Goal: Communication & Community: Share content

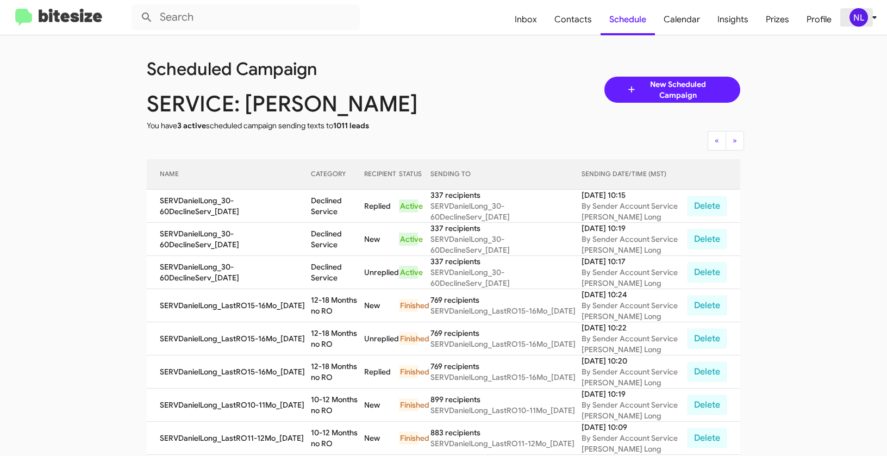
click at [862, 11] on div "NL" at bounding box center [858, 17] width 18 height 18
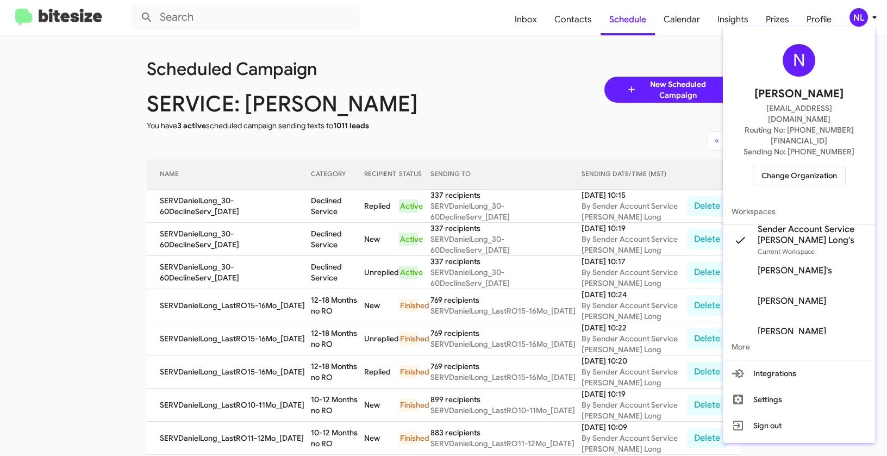
click at [805, 166] on span "Change Organization" at bounding box center [799, 175] width 76 height 18
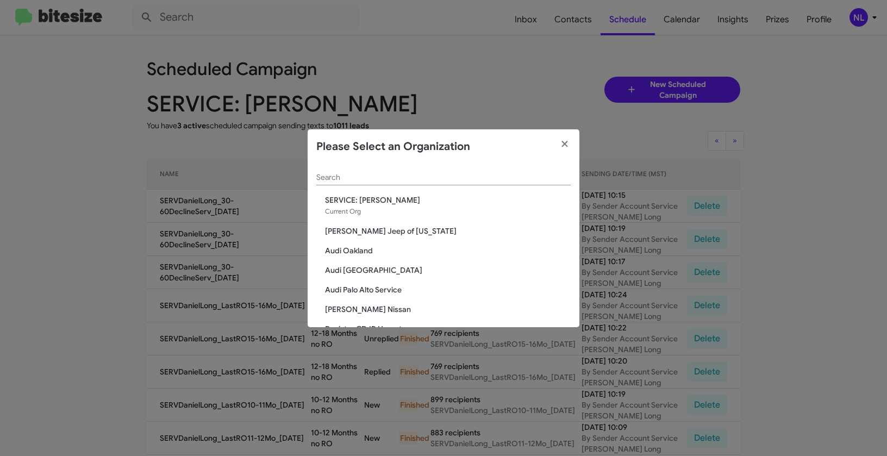
click at [418, 175] on input "Search" at bounding box center [443, 177] width 254 height 9
paste input "SERVICE: Kia of [GEOGRAPHIC_DATA]"
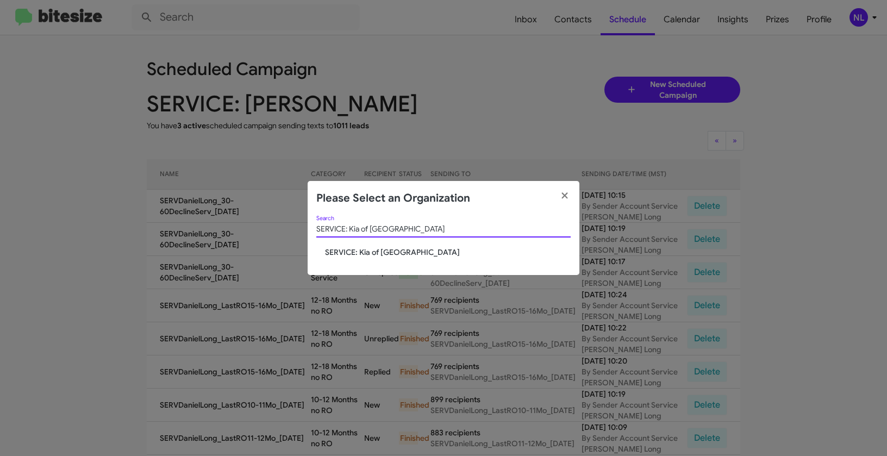
type input "SERVICE: Kia of [GEOGRAPHIC_DATA]"
click at [350, 251] on span "SERVICE: Kia of [GEOGRAPHIC_DATA]" at bounding box center [448, 252] width 246 height 11
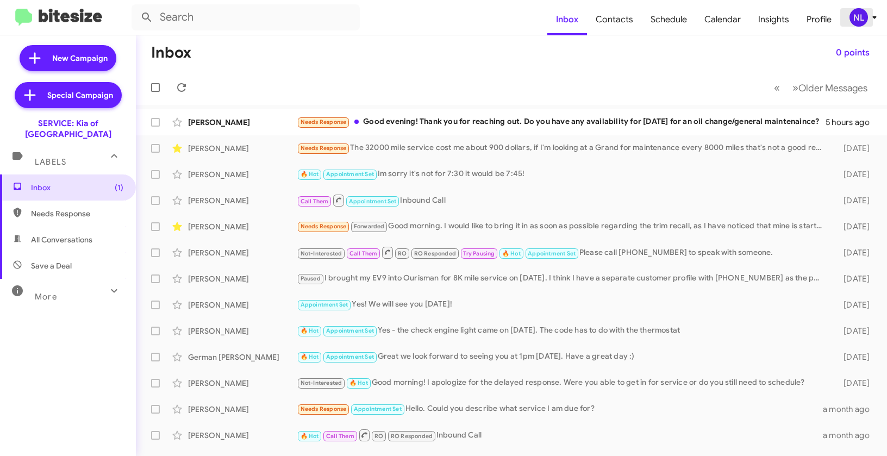
click at [863, 21] on div "NL" at bounding box center [858, 17] width 18 height 18
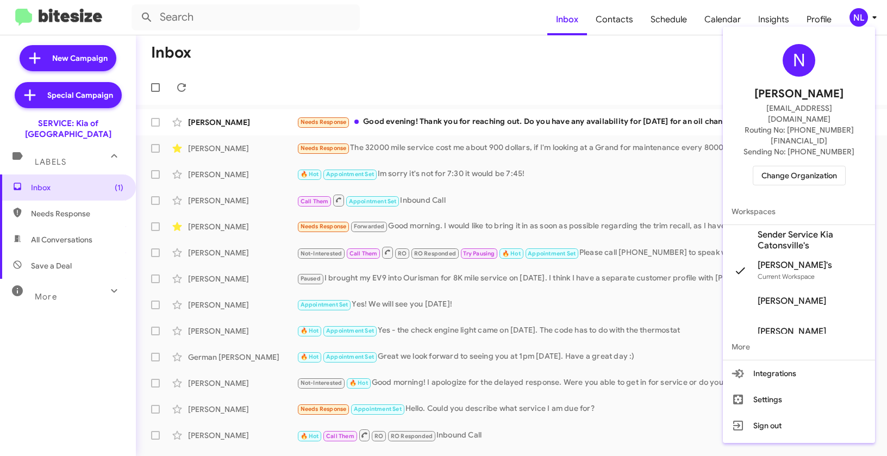
click at [780, 229] on span "Sender Service Kia Catonsville's" at bounding box center [811, 240] width 109 height 22
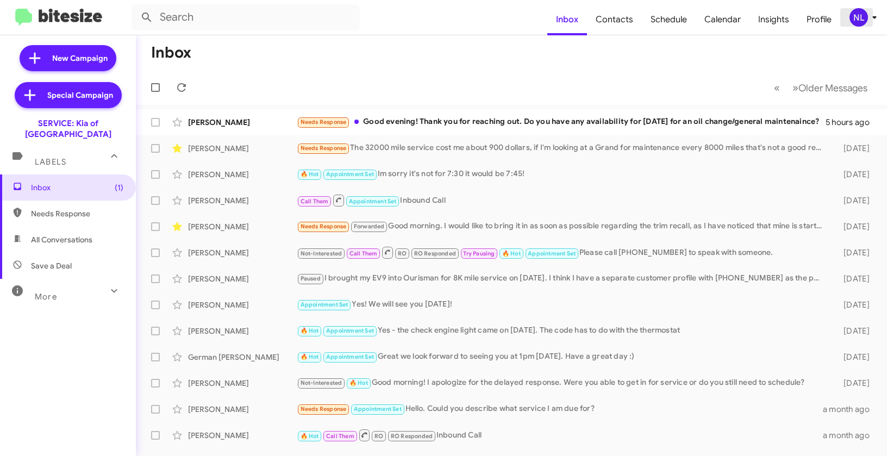
click at [865, 21] on div "NL" at bounding box center [858, 17] width 18 height 18
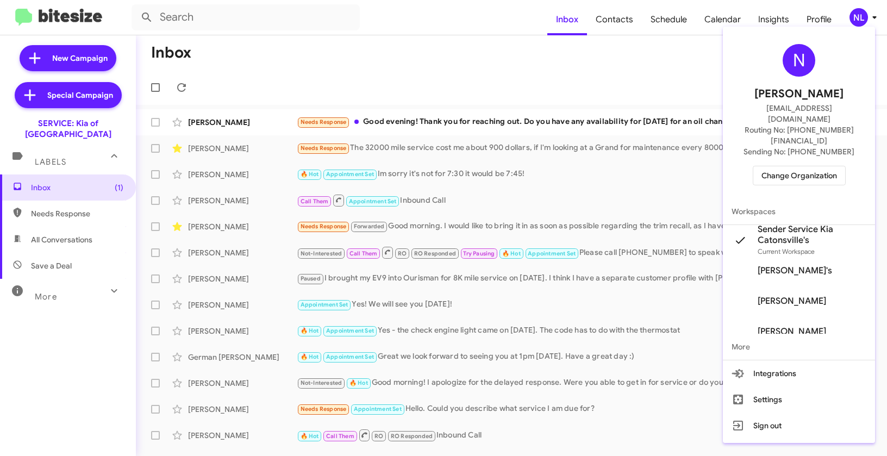
click at [642, 63] on div at bounding box center [443, 228] width 887 height 456
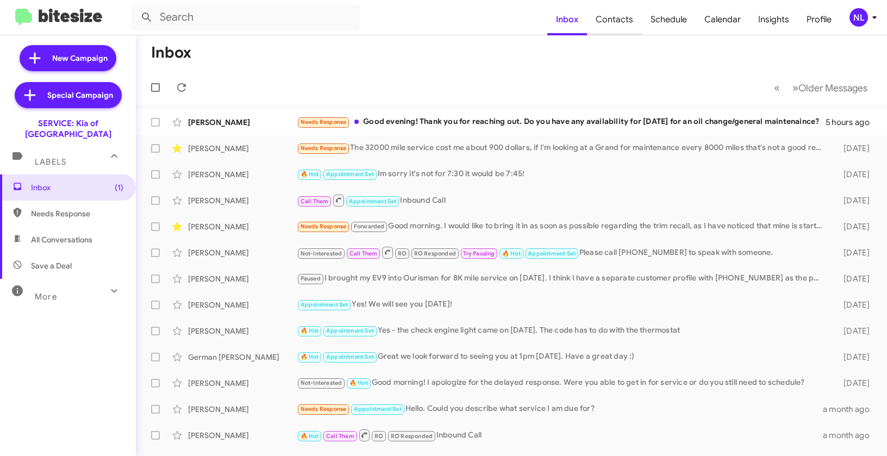
click at [623, 21] on span "Contacts" at bounding box center [614, 20] width 55 height 32
type input "in:groups"
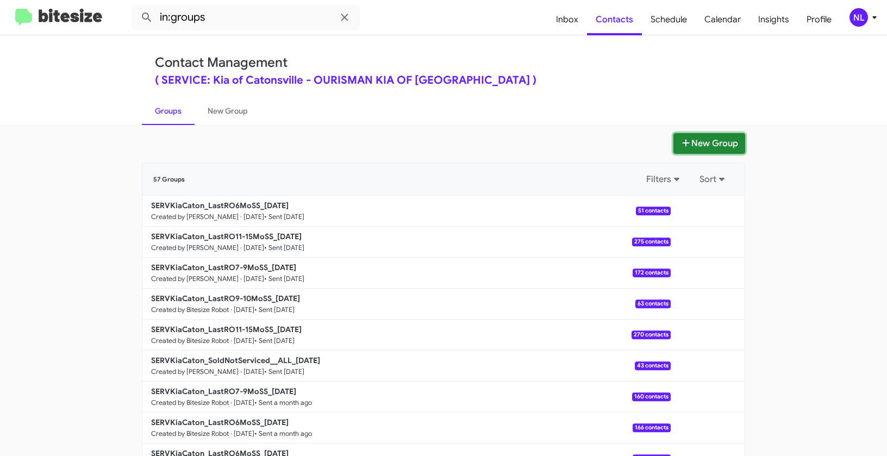
click at [719, 141] on button "New Group" at bounding box center [709, 143] width 72 height 21
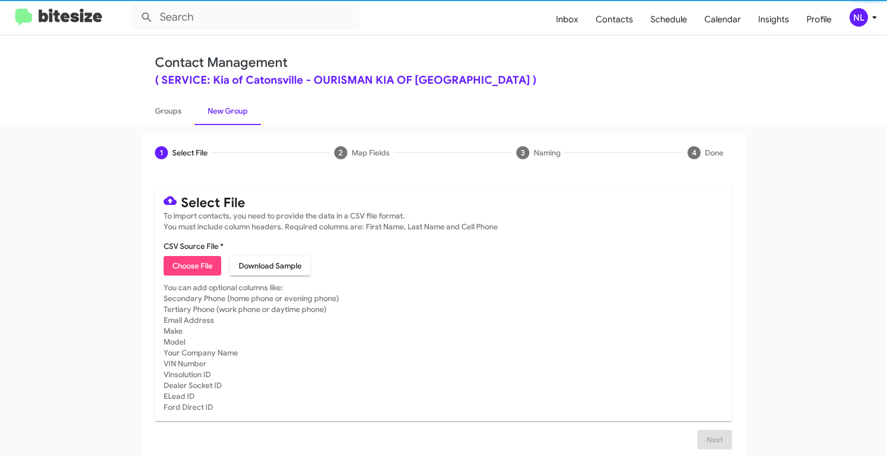
click at [190, 270] on span "Choose File" at bounding box center [192, 266] width 40 height 20
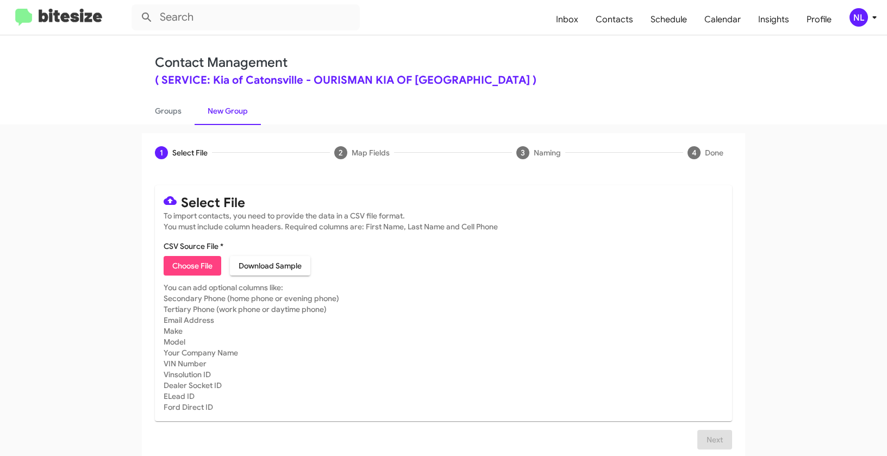
type input "SERVKiaCaton_LastRO6MoSS_10-01-25"
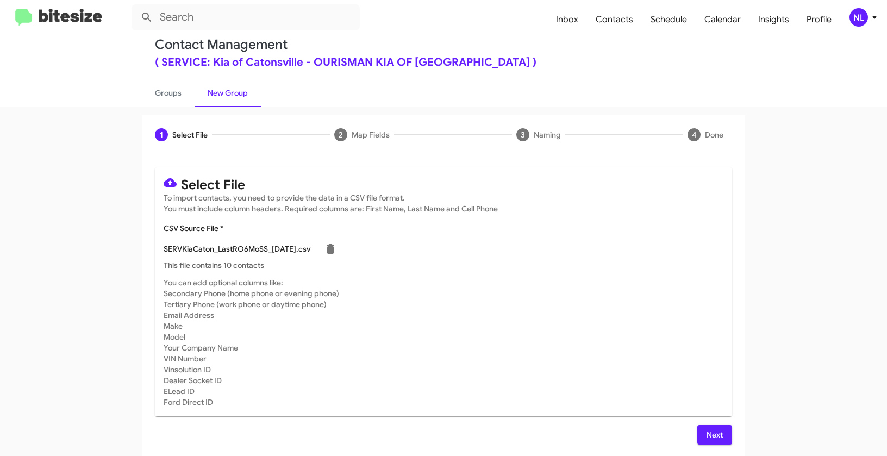
scroll to position [20, 0]
click at [714, 431] on span "Next" at bounding box center [714, 433] width 17 height 20
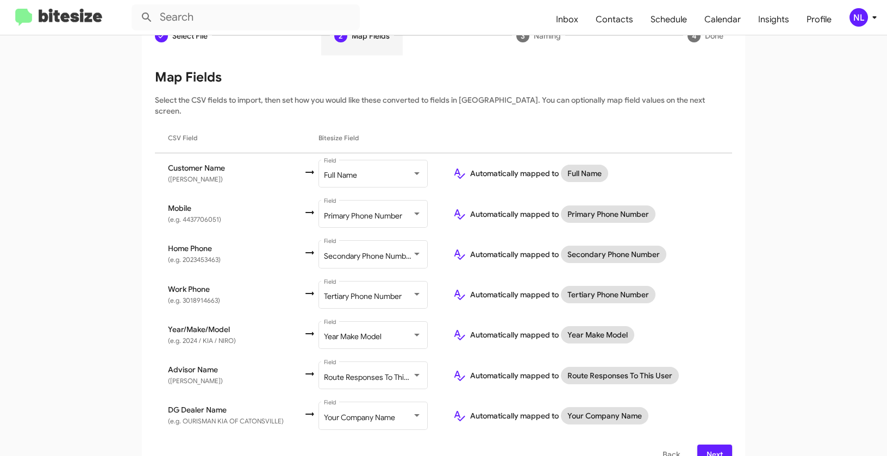
scroll to position [128, 0]
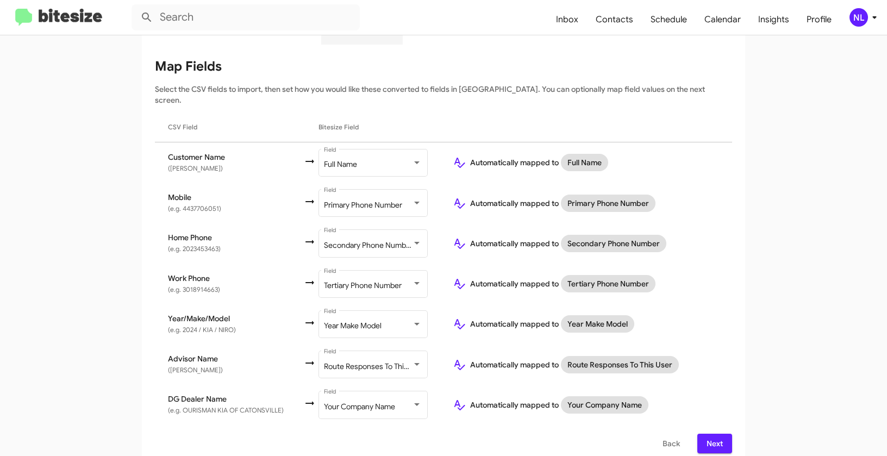
click at [857, 22] on div "NL" at bounding box center [858, 17] width 18 height 18
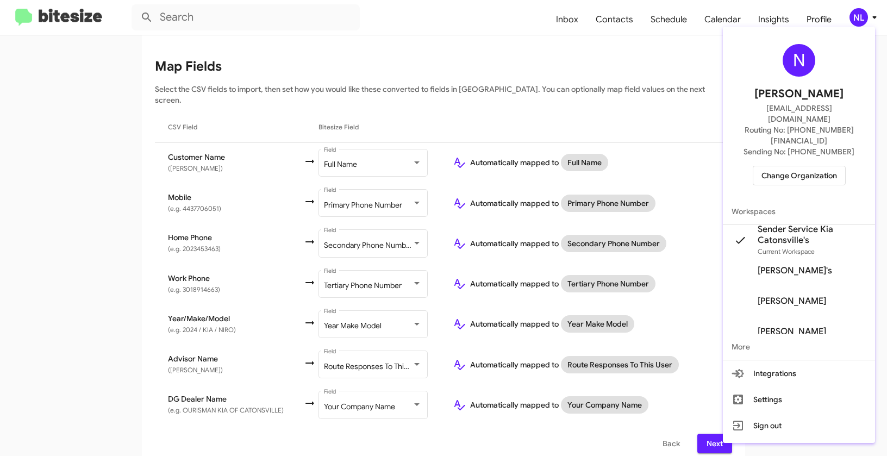
click at [449, 48] on div at bounding box center [443, 228] width 887 height 456
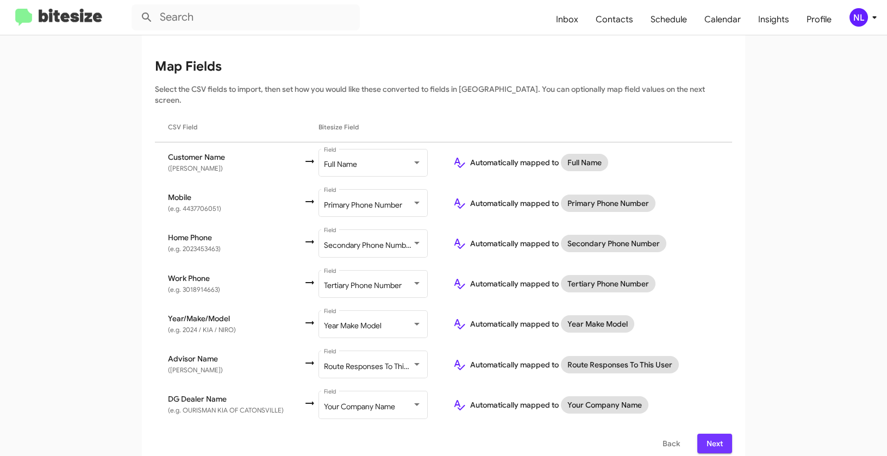
click at [719, 434] on span "Next" at bounding box center [714, 444] width 17 height 20
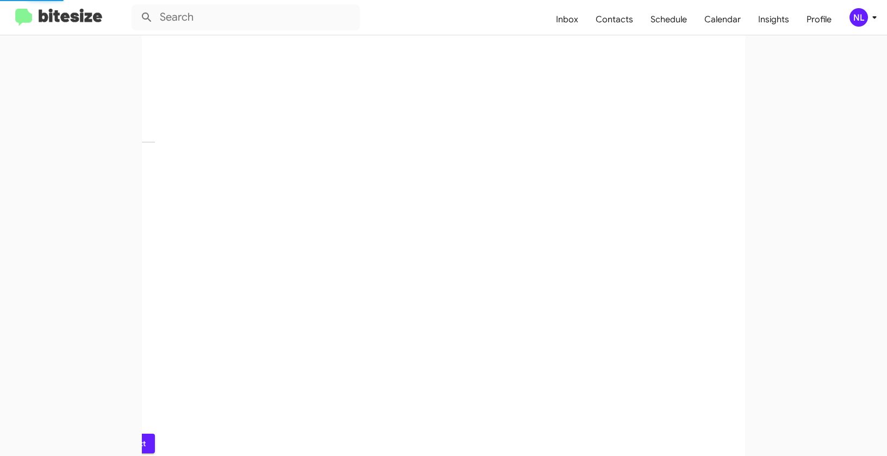
scroll to position [24, 0]
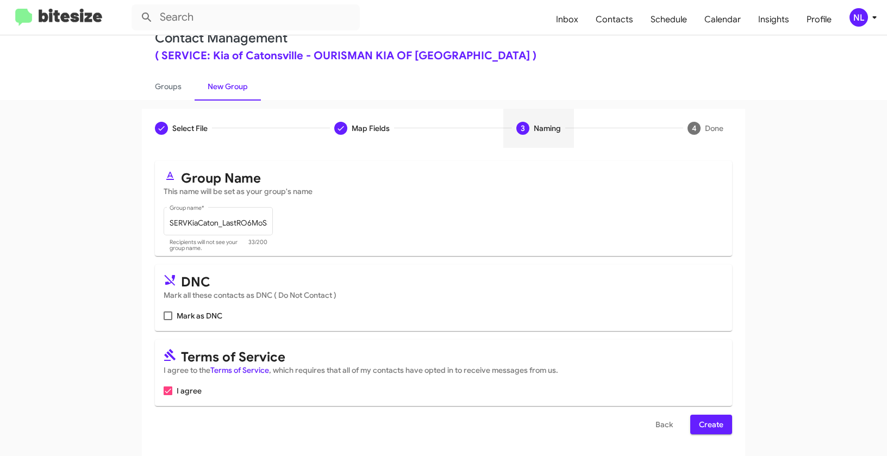
click at [706, 431] on span "Create" at bounding box center [711, 425] width 24 height 20
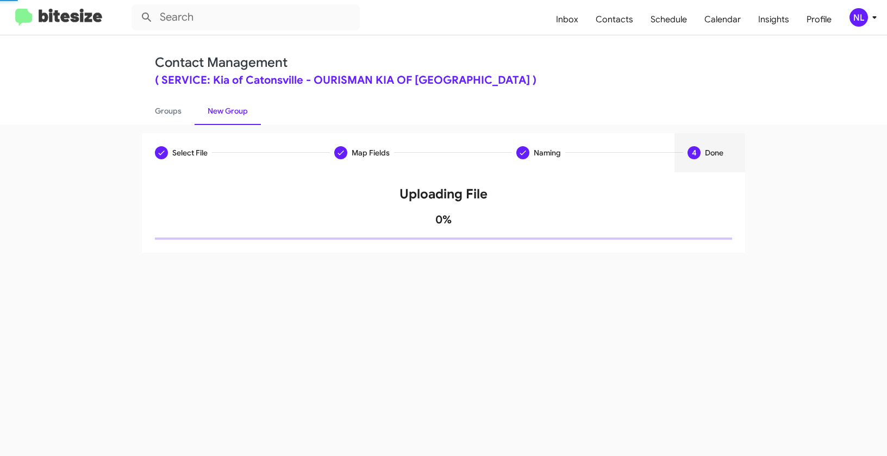
scroll to position [0, 0]
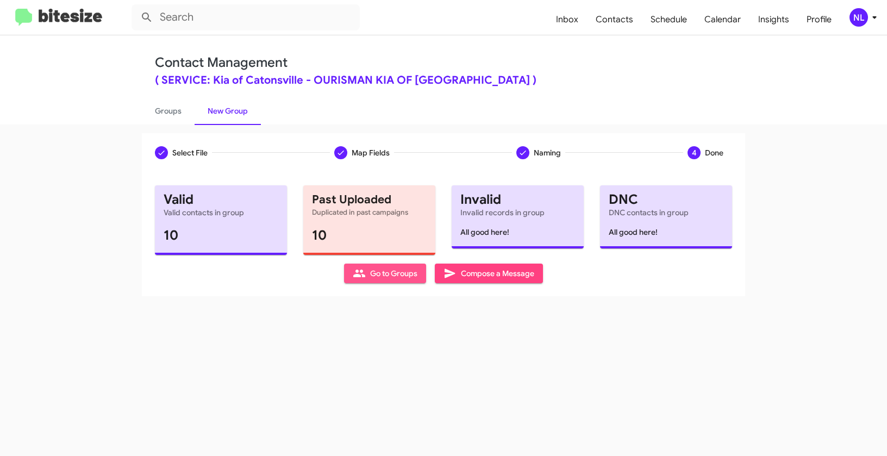
click at [388, 272] on span "Go to Groups" at bounding box center [385, 273] width 65 height 20
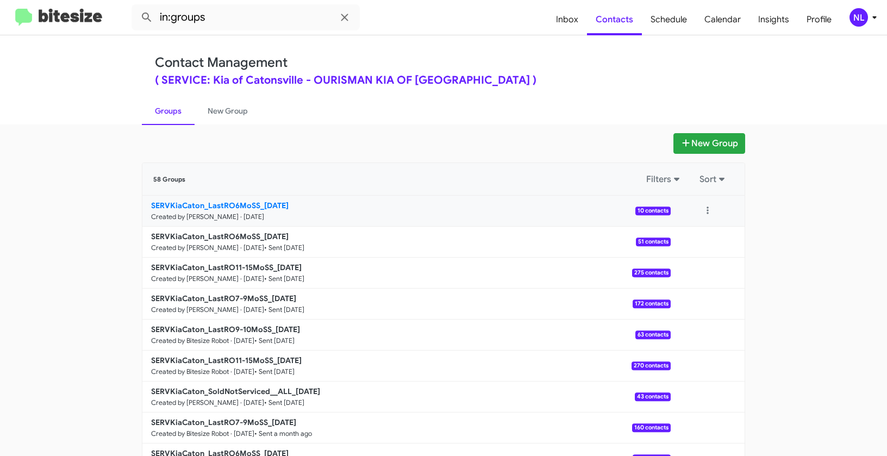
drag, startPoint x: 95, startPoint y: 197, endPoint x: 256, endPoint y: 200, distance: 160.8
click at [256, 200] on app-groups "New Group 58 Groups Filters Sort SERVKiaCaton_LastRO6MoSS_10-01-25 Created by N…" at bounding box center [443, 333] width 887 height 401
copy div "Filters Sort SERVKiaCaton_LastRO6MoSS"
click at [240, 28] on input "in:groups" at bounding box center [245, 17] width 228 height 26
paste input "SERVKiaCaton_LastRO6MoSS"
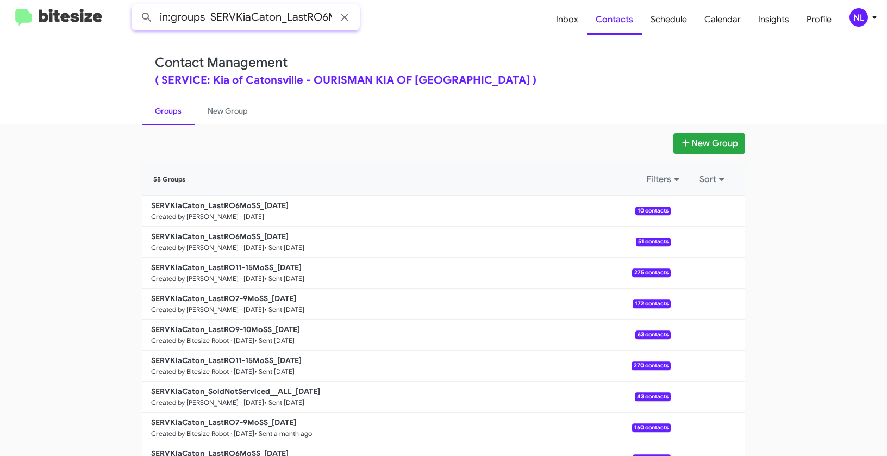
scroll to position [0, 23]
type input "in:groups SERVKiaCaton_LastRO6MoSS"
click at [136, 7] on button at bounding box center [147, 18] width 22 height 22
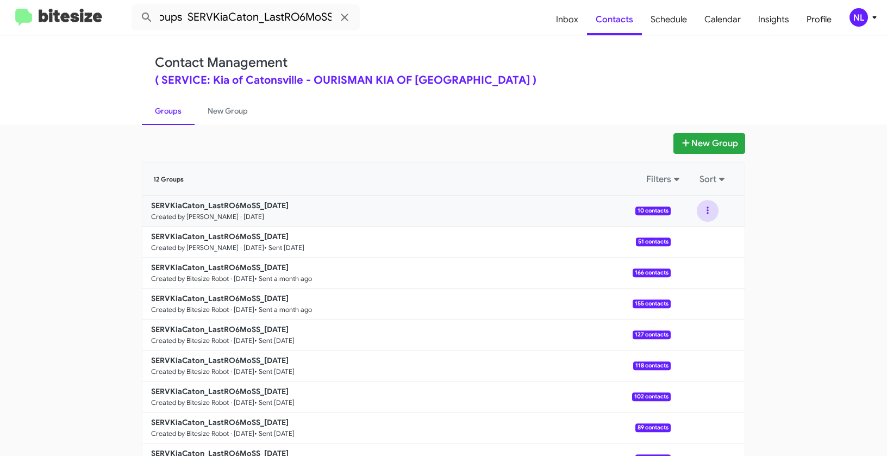
click at [708, 215] on button at bounding box center [707, 211] width 22 height 22
click at [705, 238] on button "View contacts" at bounding box center [674, 240] width 87 height 26
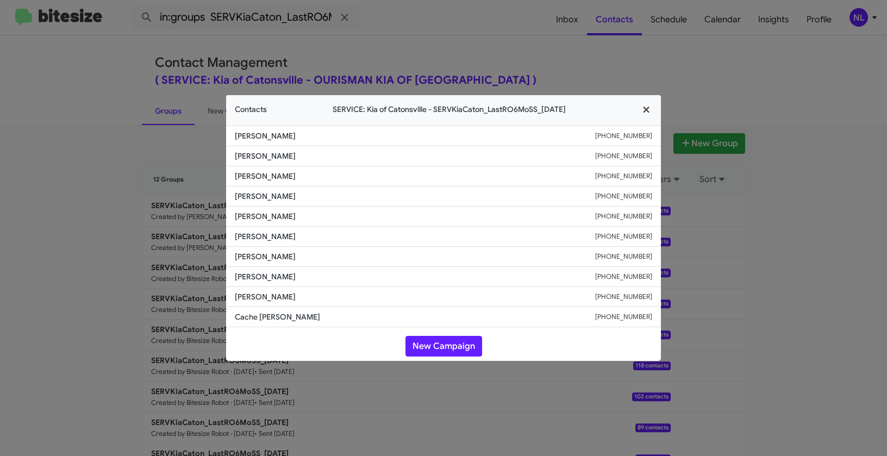
click at [649, 108] on icon "button" at bounding box center [646, 110] width 12 height 10
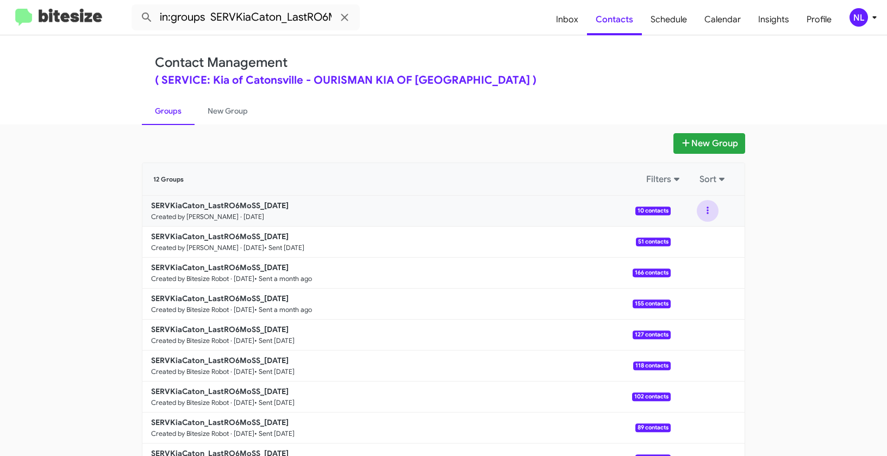
click at [701, 207] on button at bounding box center [707, 211] width 22 height 22
click at [700, 240] on button "View contacts" at bounding box center [674, 240] width 87 height 26
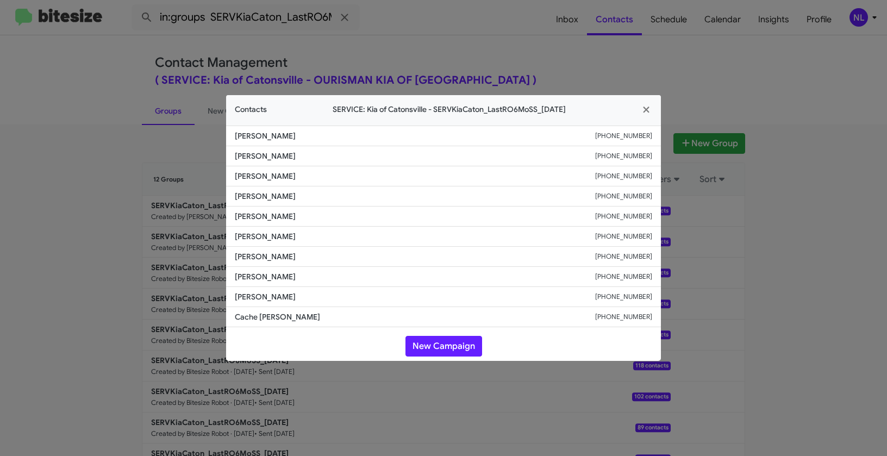
drag, startPoint x: 264, startPoint y: 196, endPoint x: 330, endPoint y: 197, distance: 66.3
click at [330, 197] on span "Jennifer Gauthire" at bounding box center [415, 196] width 360 height 11
copy span "Gauthire"
click at [441, 343] on button "New Campaign" at bounding box center [443, 346] width 77 height 21
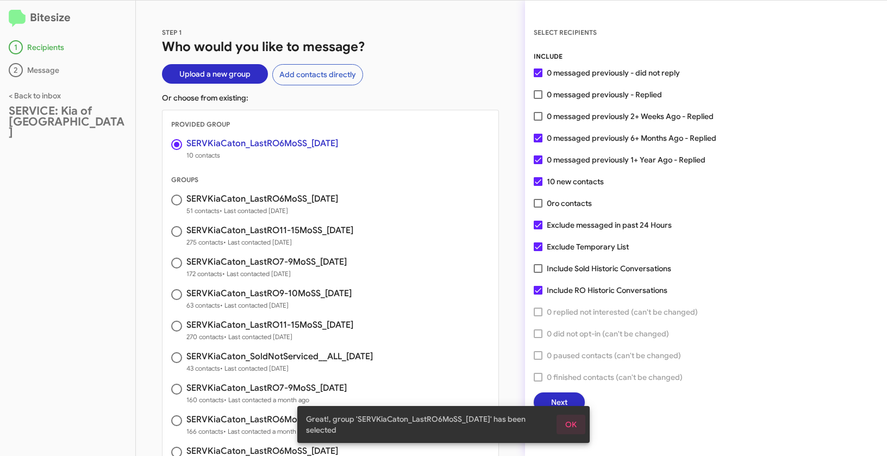
click at [570, 426] on span "OK" at bounding box center [570, 425] width 11 height 20
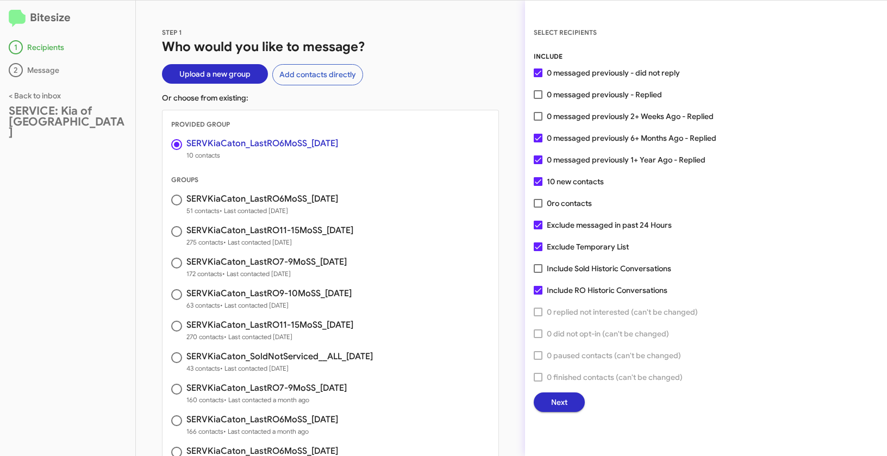
click at [563, 400] on span "Next" at bounding box center [559, 402] width 16 height 20
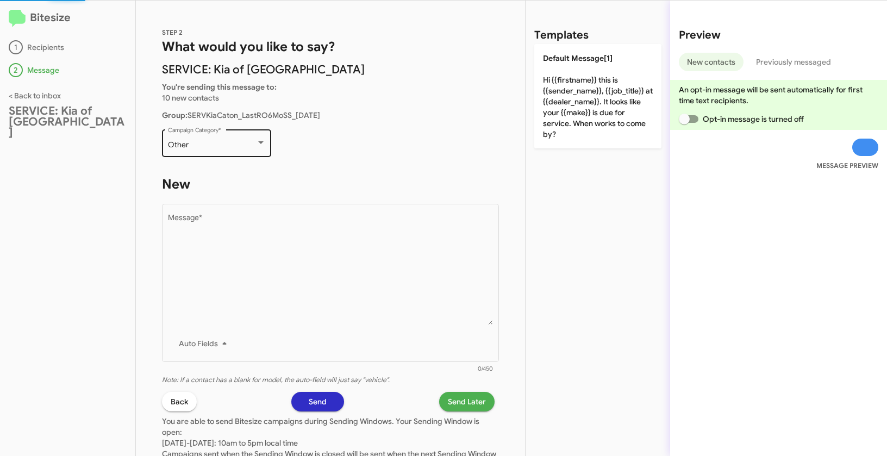
click at [230, 142] on div "Other" at bounding box center [212, 145] width 88 height 9
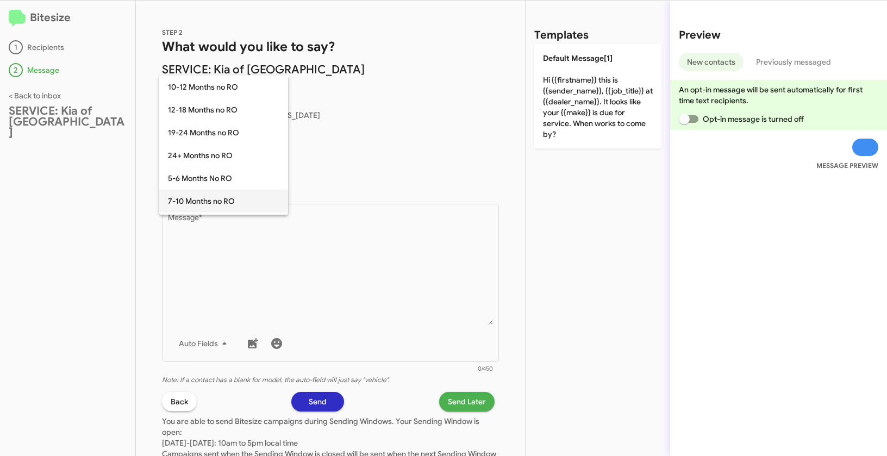
click at [209, 201] on span "7-10 Months no RO" at bounding box center [223, 201] width 111 height 23
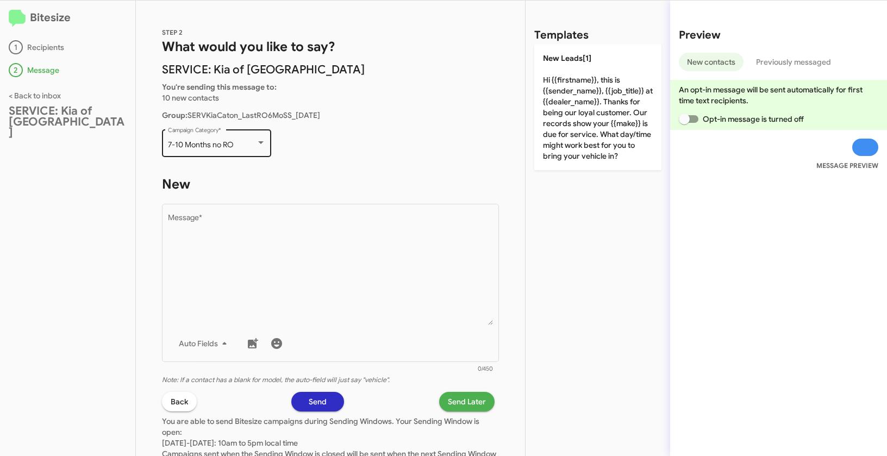
click at [163, 135] on div "7-10 Months no RO Campaign Category *" at bounding box center [216, 142] width 109 height 30
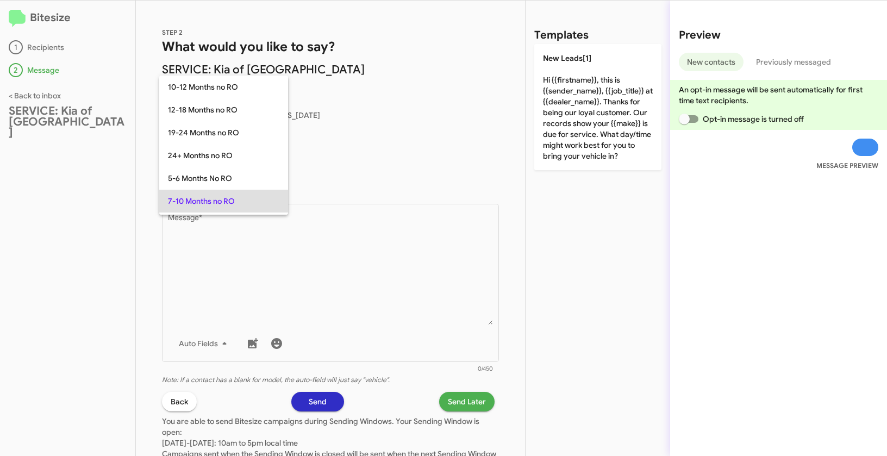
scroll to position [56, 0]
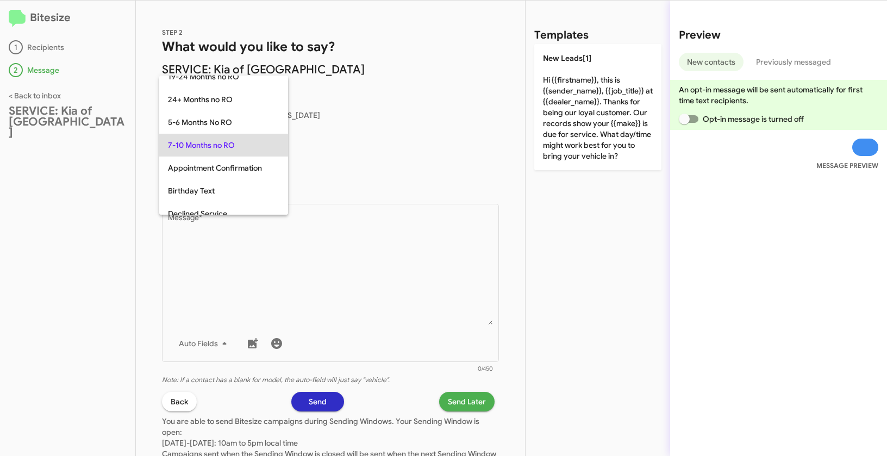
click at [125, 156] on div at bounding box center [443, 228] width 887 height 456
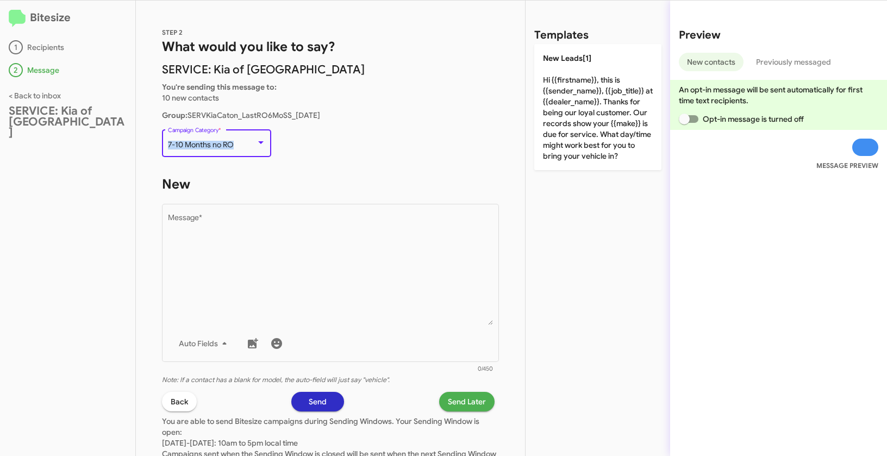
drag, startPoint x: 167, startPoint y: 141, endPoint x: 249, endPoint y: 145, distance: 81.6
click at [249, 145] on div "7-10 Months no RO" at bounding box center [212, 145] width 88 height 9
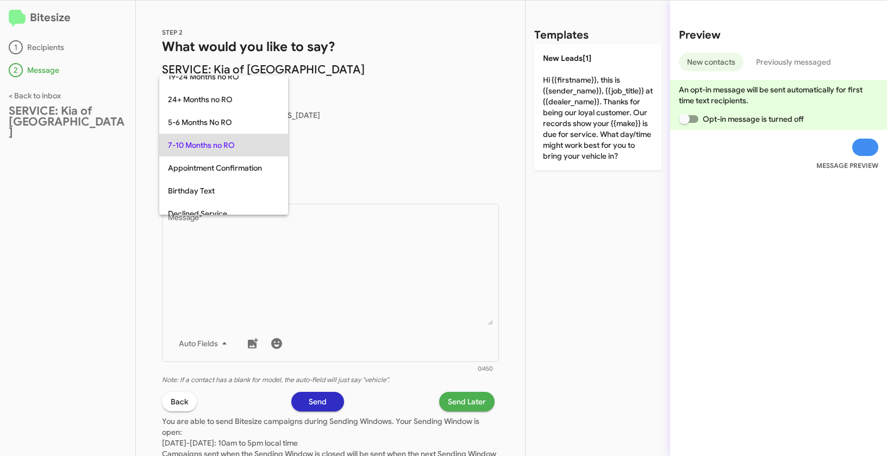
copy span "7-10 Months no RO"
click at [321, 298] on div at bounding box center [443, 228] width 887 height 456
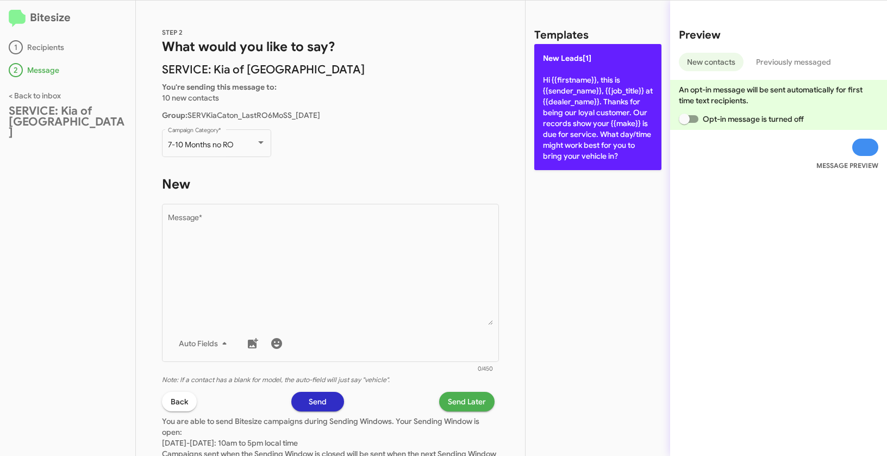
click at [601, 90] on p "New Leads[1] Hi {{firstname}}, this is {{sender_name}}, {{job_title}} at {{deal…" at bounding box center [597, 107] width 127 height 126
type textarea "Hi {{firstname}}, this is {{sender_name}}, {{job_title}} at {{dealer_name}}. Th…"
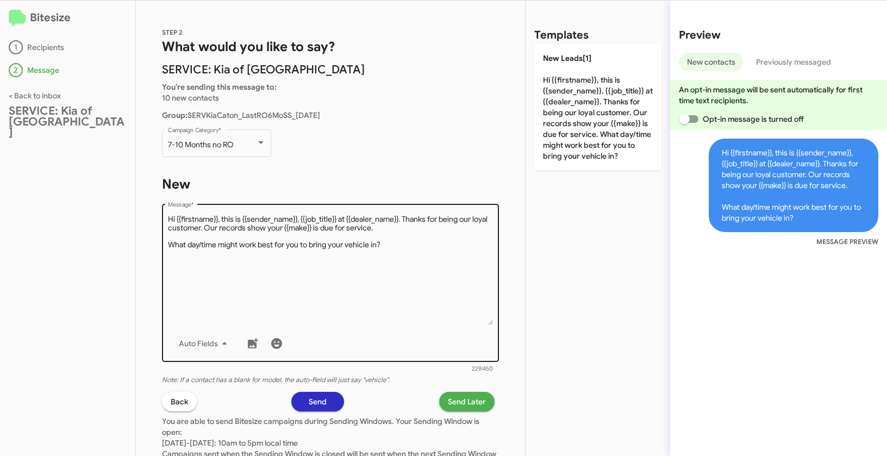
scroll to position [78, 0]
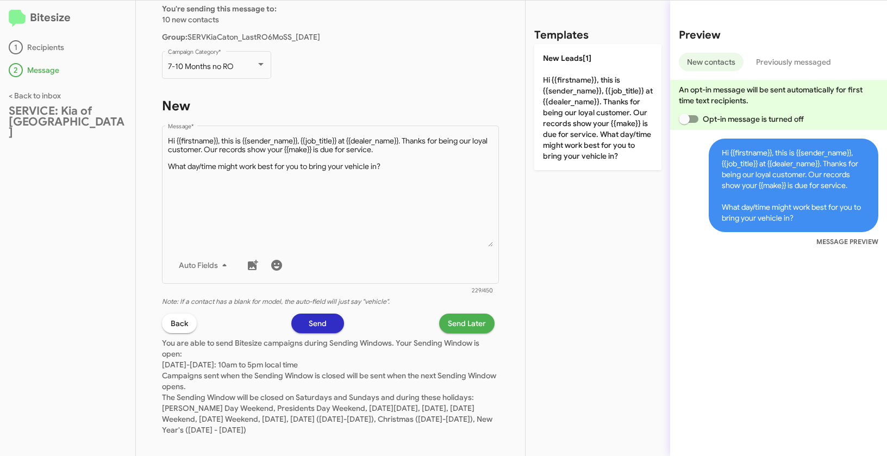
click at [451, 322] on span "Send Later" at bounding box center [467, 323] width 38 height 20
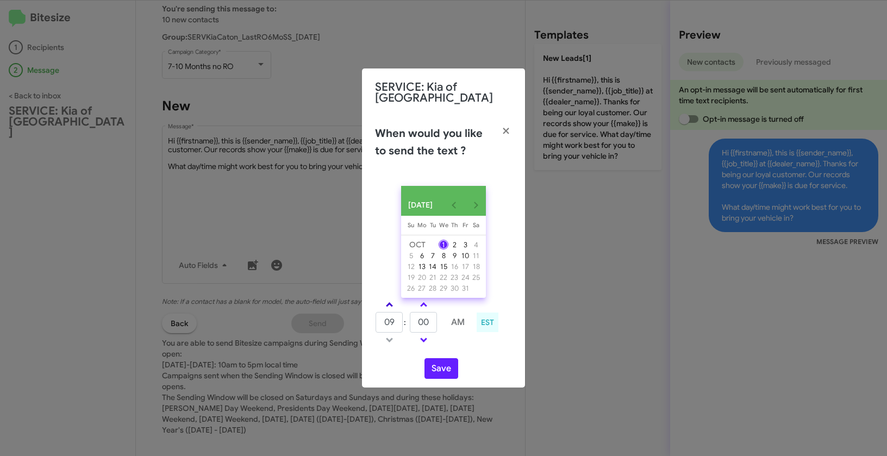
click at [392, 303] on link at bounding box center [389, 304] width 19 height 12
type input "10"
drag, startPoint x: 435, startPoint y: 329, endPoint x: 413, endPoint y: 324, distance: 21.7
click at [413, 324] on input "00" at bounding box center [423, 322] width 27 height 21
type input "25"
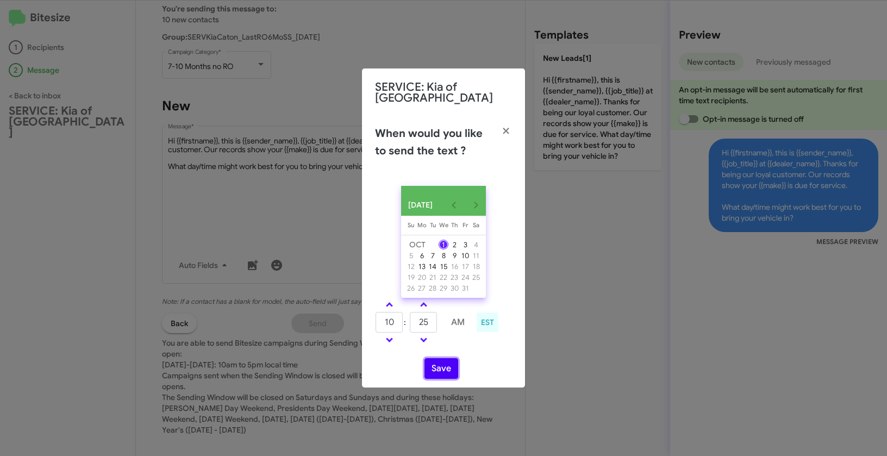
click at [434, 373] on button "Save" at bounding box center [441, 368] width 34 height 21
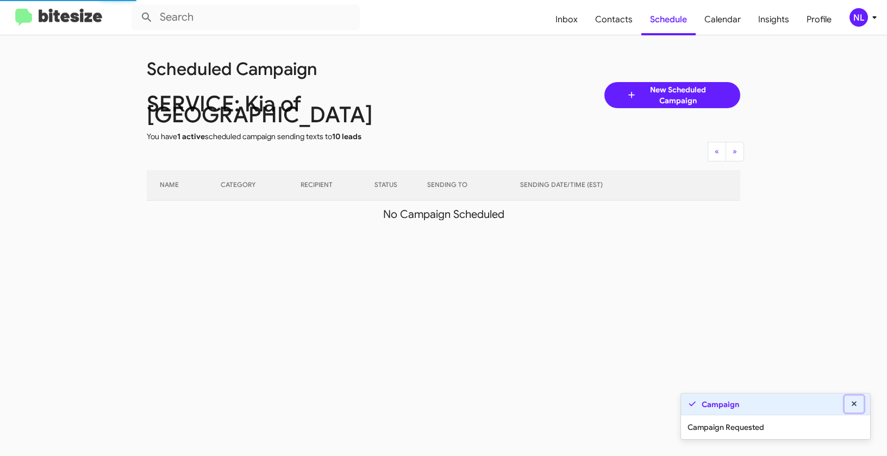
click at [856, 405] on icon at bounding box center [854, 404] width 10 height 8
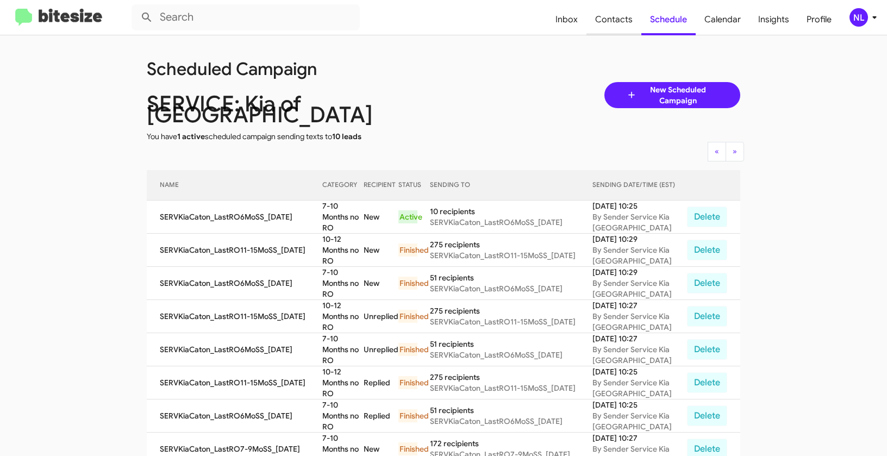
click at [616, 27] on span "Contacts" at bounding box center [613, 20] width 55 height 32
type input "in:groups"
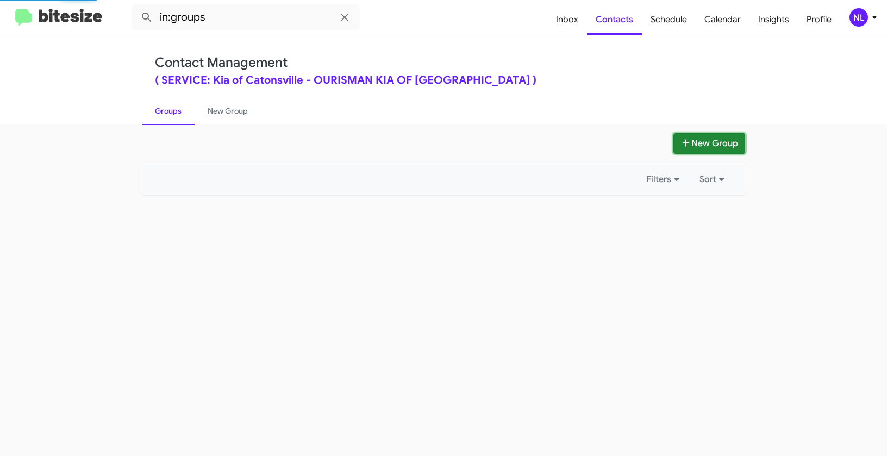
click at [688, 139] on icon at bounding box center [685, 143] width 11 height 9
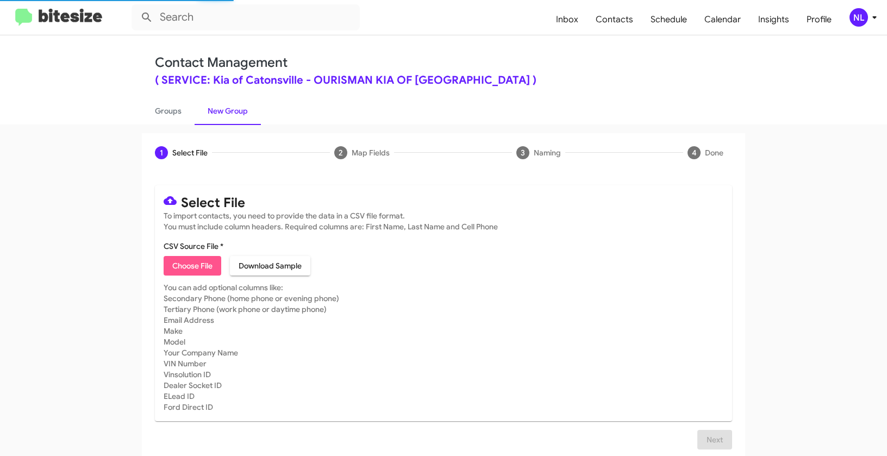
click at [172, 267] on span "Choose File" at bounding box center [192, 266] width 40 height 20
type input "SERVKiaCaton_LastRO7-9MoSS_10-01-25"
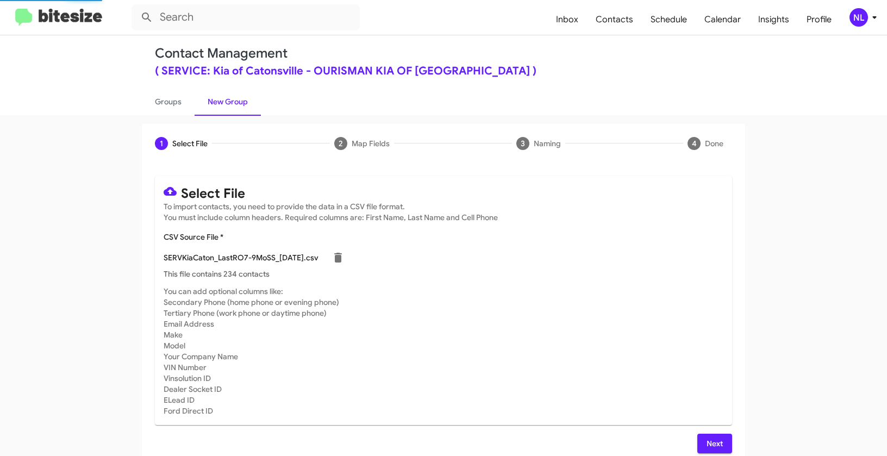
scroll to position [20, 0]
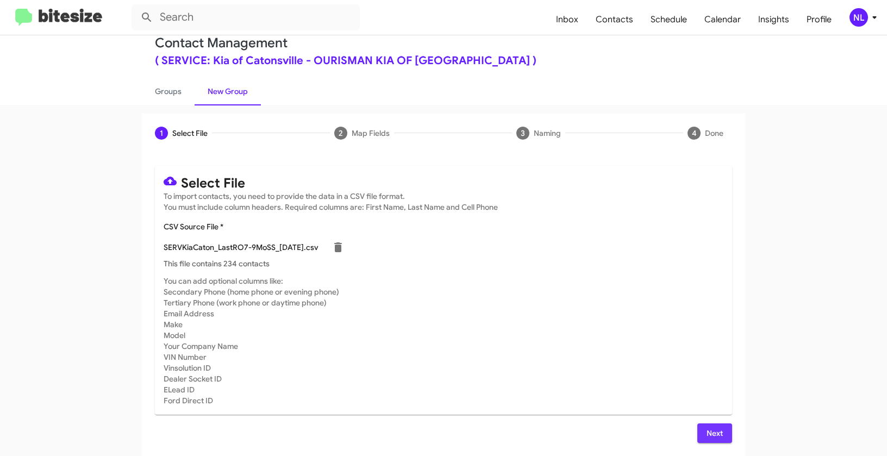
click at [706, 430] on span "Next" at bounding box center [714, 433] width 17 height 20
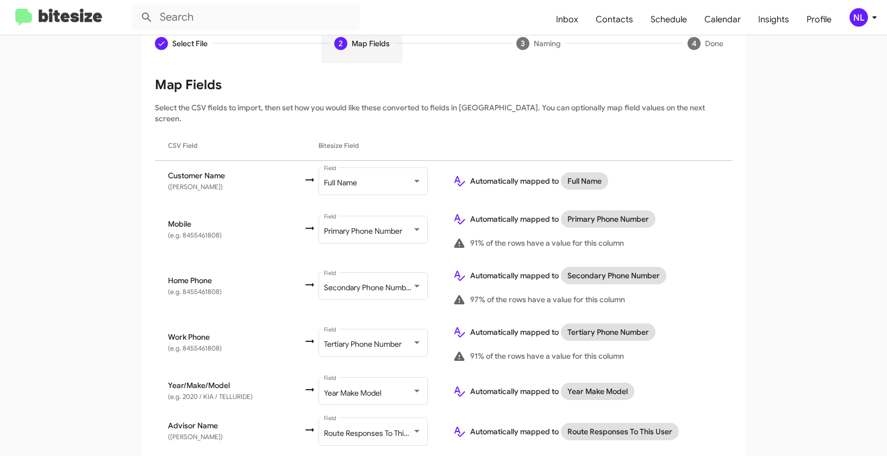
scroll to position [176, 0]
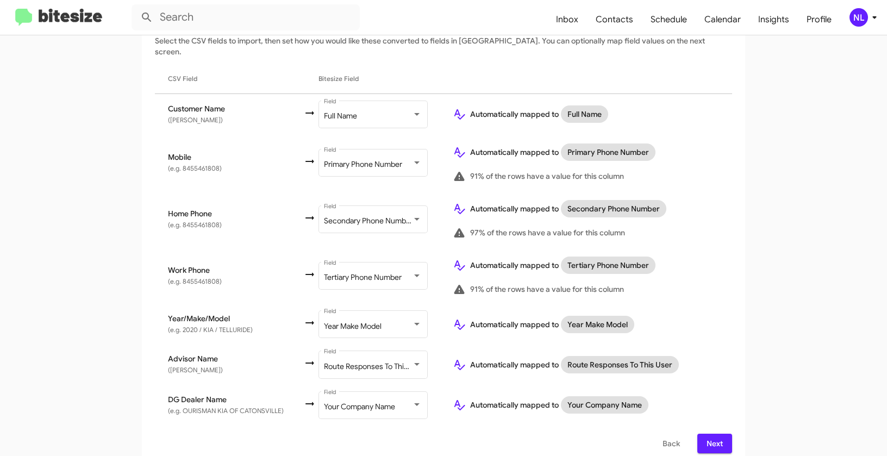
click at [708, 434] on span "Next" at bounding box center [714, 444] width 17 height 20
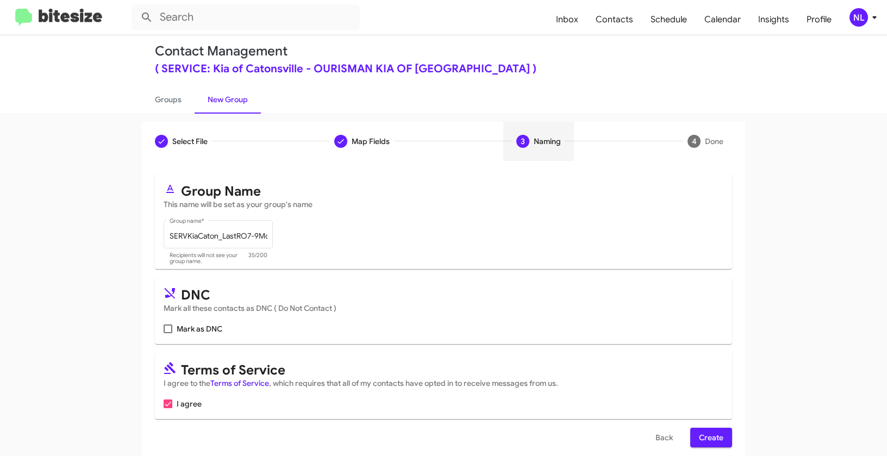
scroll to position [24, 0]
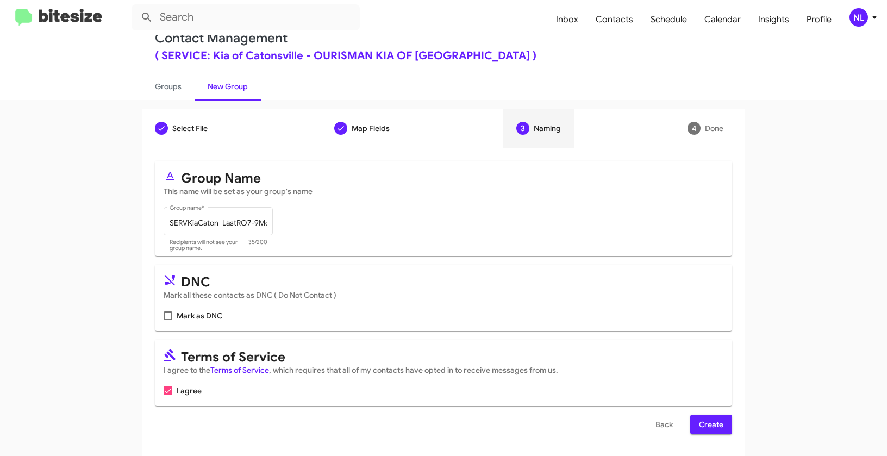
click at [714, 431] on span "Create" at bounding box center [711, 425] width 24 height 20
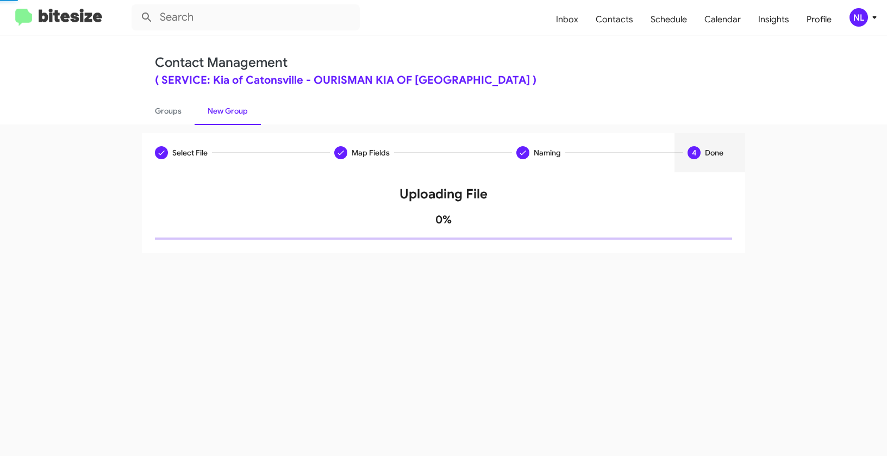
scroll to position [0, 0]
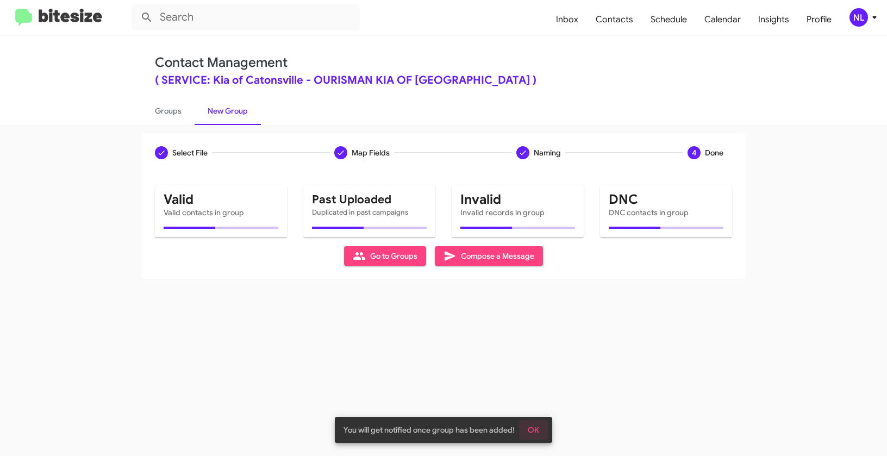
click at [541, 433] on button "OK" at bounding box center [533, 430] width 29 height 20
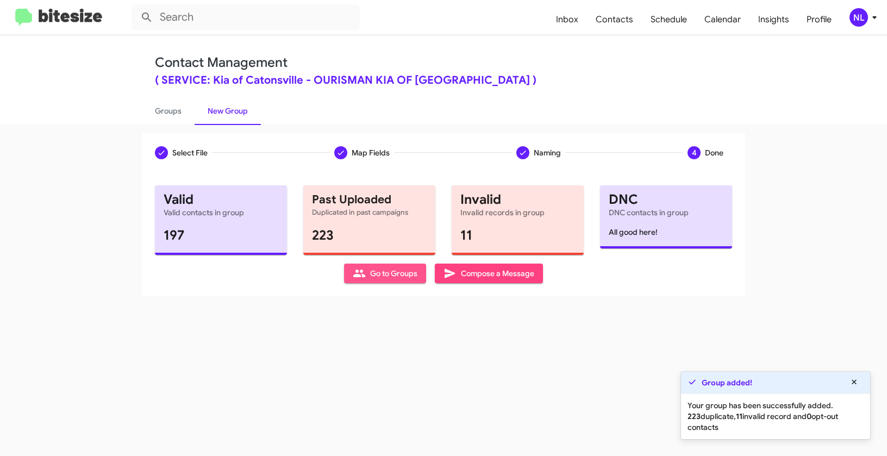
click at [376, 274] on span "Go to Groups" at bounding box center [385, 273] width 65 height 20
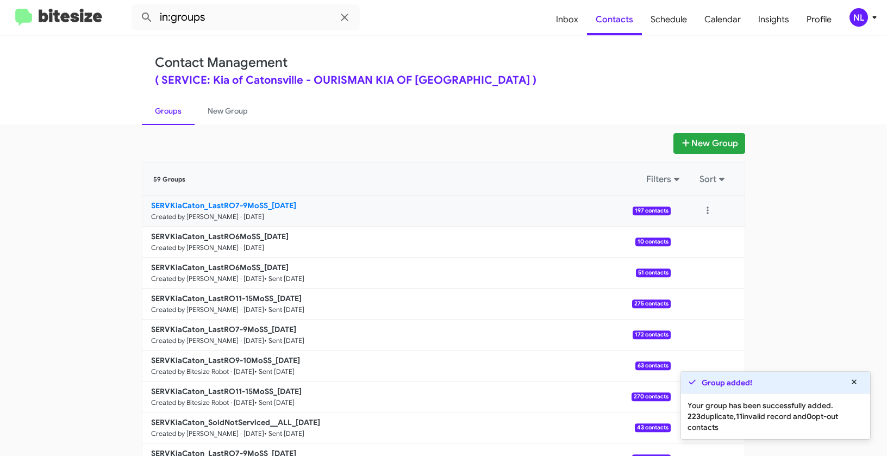
drag, startPoint x: 115, startPoint y: 202, endPoint x: 264, endPoint y: 205, distance: 149.4
click at [264, 205] on app-groups "New Group 59 Groups Filters Sort SERVKiaCaton_LastRO7-9MoSS_10-01-25 Created by…" at bounding box center [443, 333] width 887 height 401
copy div "Filters Sort SERVKiaCaton_LastRO7-9MoSS"
click at [227, 8] on input "in:groups" at bounding box center [245, 17] width 228 height 26
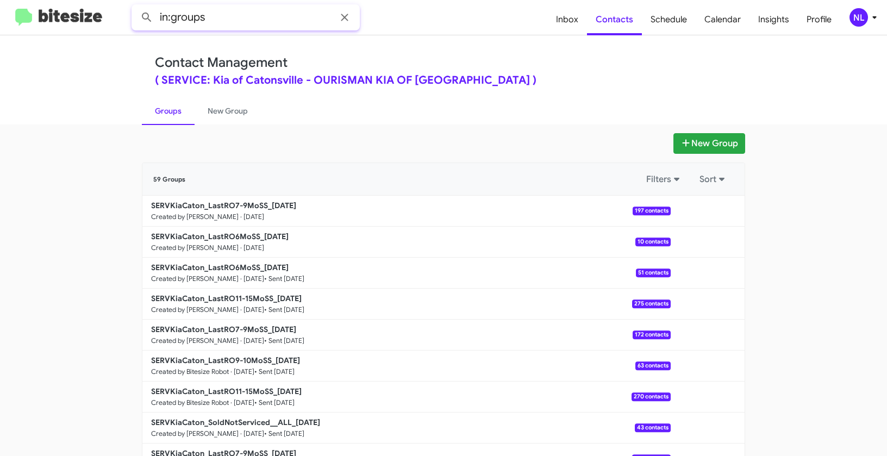
click at [245, 11] on input "in:groups" at bounding box center [245, 17] width 228 height 26
paste input "SERVKiaCaton_LastRO7-9MoSS"
type input "in:groups SERVKiaCaton_LastRO7-9MoSS"
click at [136, 7] on button at bounding box center [147, 18] width 22 height 22
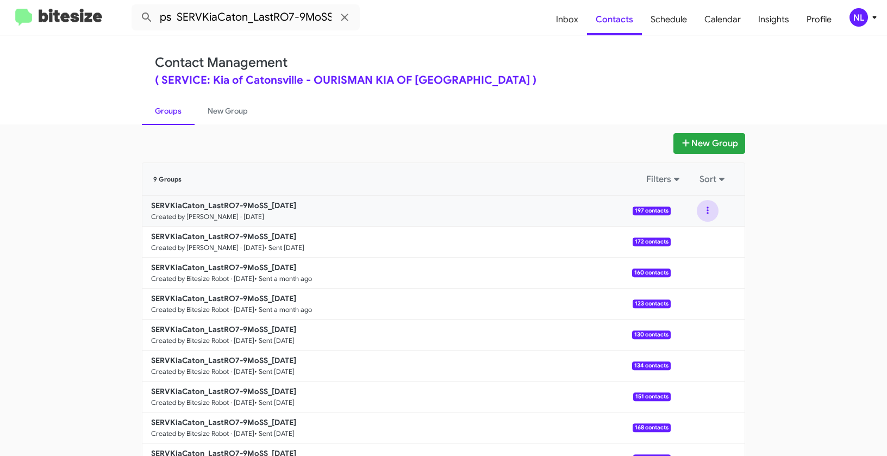
click at [704, 205] on button at bounding box center [707, 211] width 22 height 22
click at [697, 240] on button "View contacts" at bounding box center [674, 240] width 87 height 26
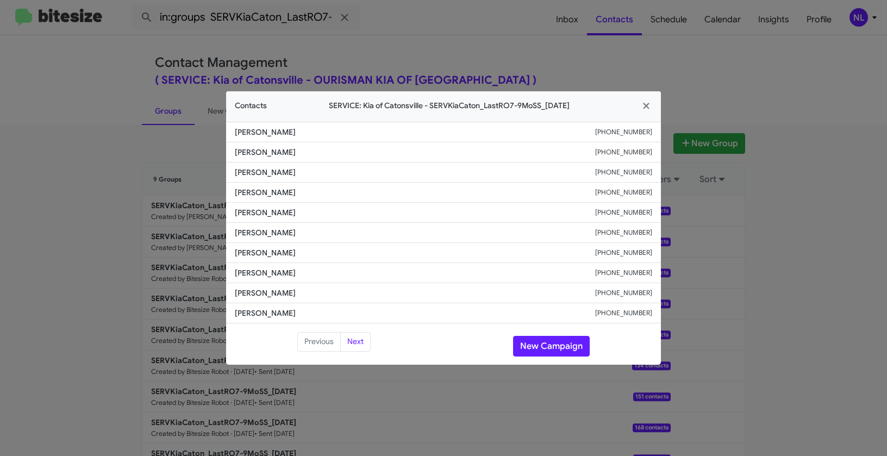
drag, startPoint x: 252, startPoint y: 213, endPoint x: 292, endPoint y: 214, distance: 40.2
click at [292, 214] on span "Kelly Bilenki" at bounding box center [415, 212] width 360 height 11
copy span "Bilenki"
click at [562, 342] on button "New Campaign" at bounding box center [551, 346] width 77 height 21
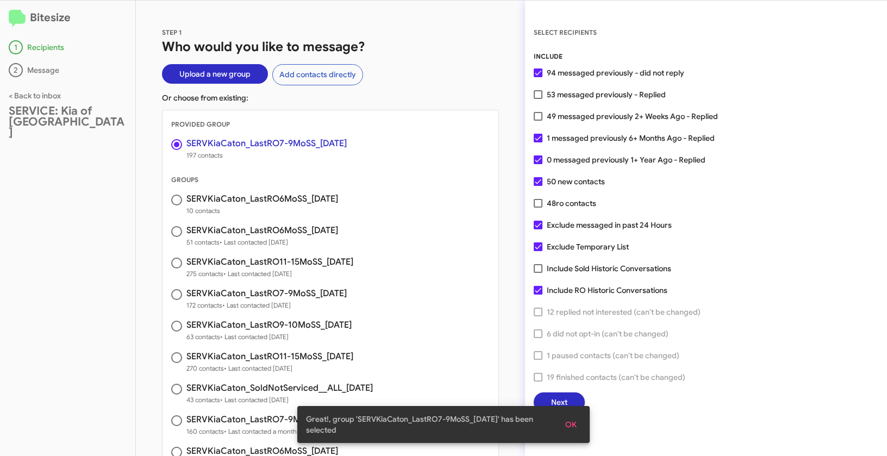
click at [570, 428] on span "OK" at bounding box center [570, 425] width 11 height 20
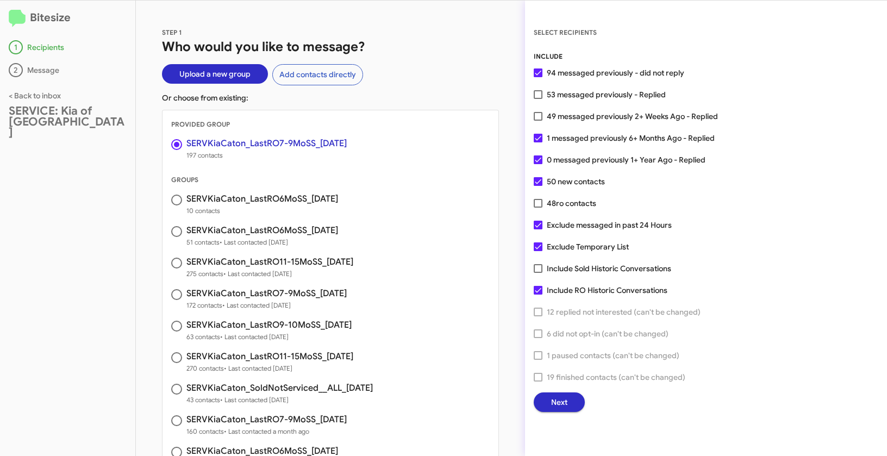
click at [560, 400] on span "Next" at bounding box center [559, 402] width 16 height 20
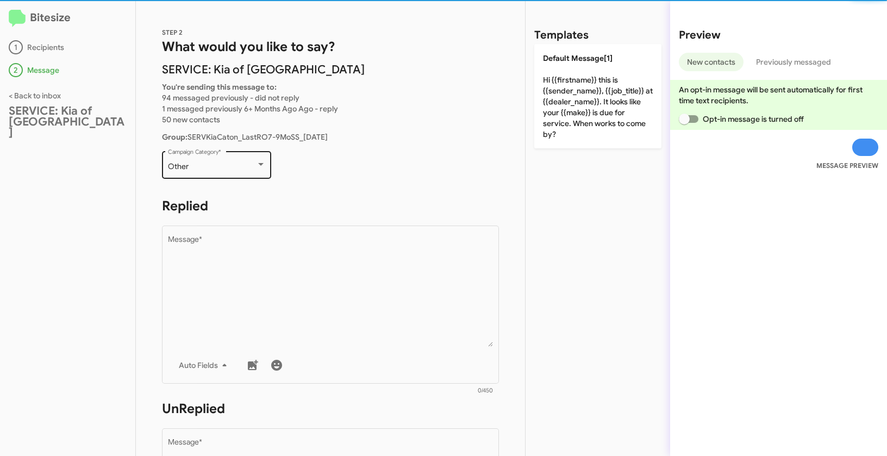
click at [203, 164] on div "Other" at bounding box center [212, 166] width 88 height 9
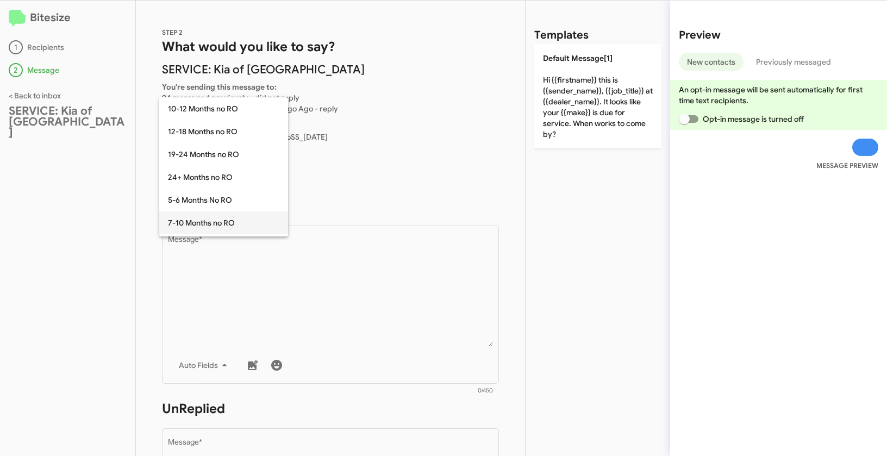
click at [206, 228] on span "7-10 Months no RO" at bounding box center [223, 222] width 111 height 23
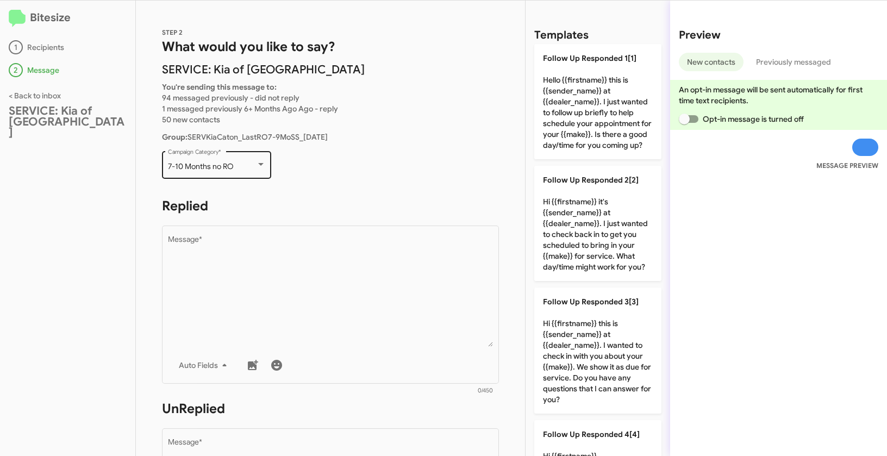
drag, startPoint x: 166, startPoint y: 163, endPoint x: 261, endPoint y: 165, distance: 94.6
click at [261, 165] on div "7-10 Months no RO Campaign Category *" at bounding box center [216, 164] width 109 height 30
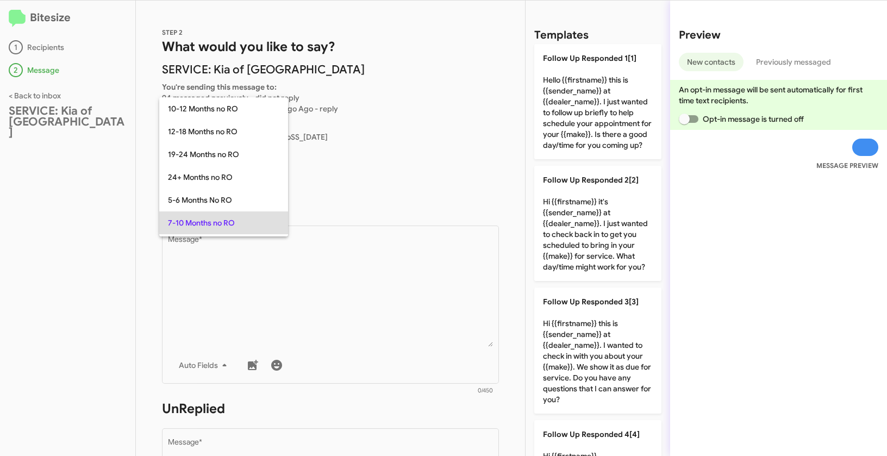
scroll to position [56, 0]
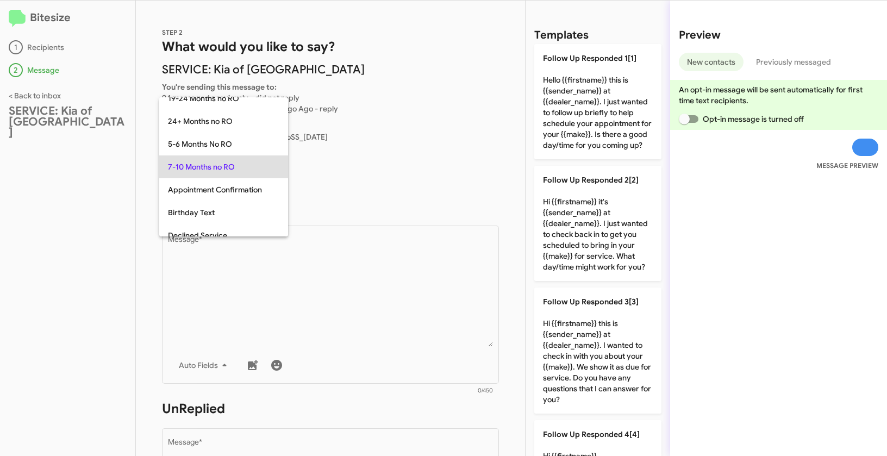
copy span "7-10 Months no RO"
click at [322, 342] on div at bounding box center [443, 228] width 887 height 456
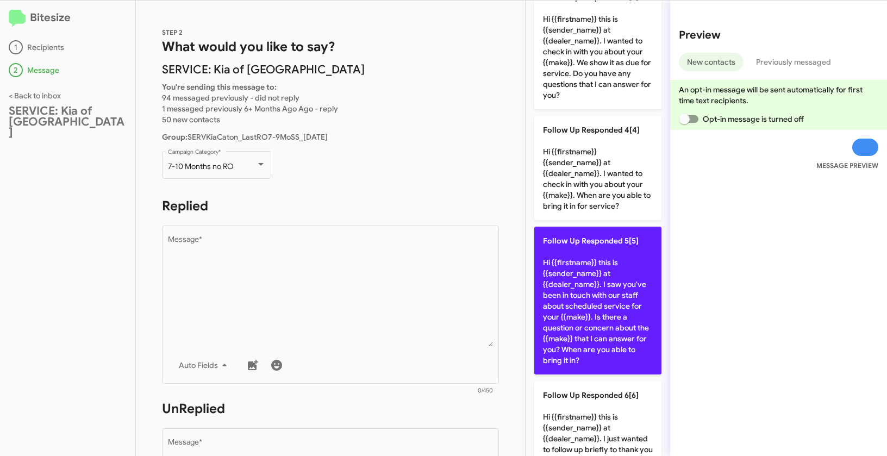
scroll to position [367, 0]
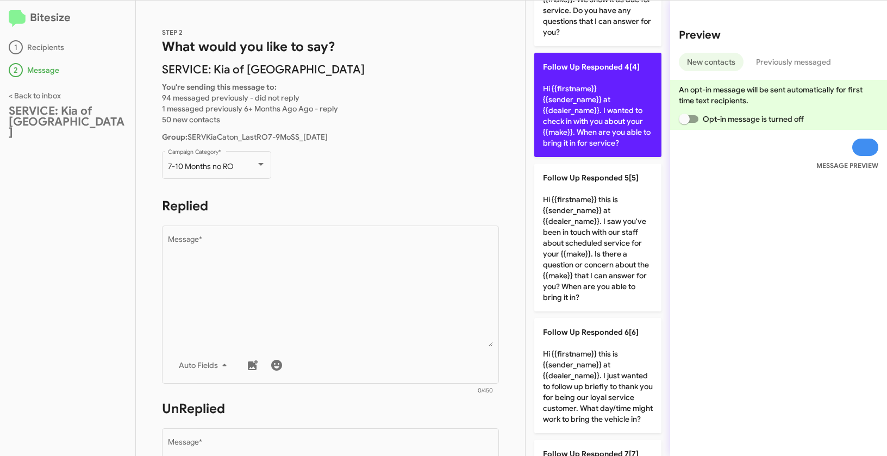
click at [591, 140] on p "Follow Up Responded 4[4] Hi {{firstname}} {{sender_name}} at {{dealer_name}}. I…" at bounding box center [597, 105] width 127 height 104
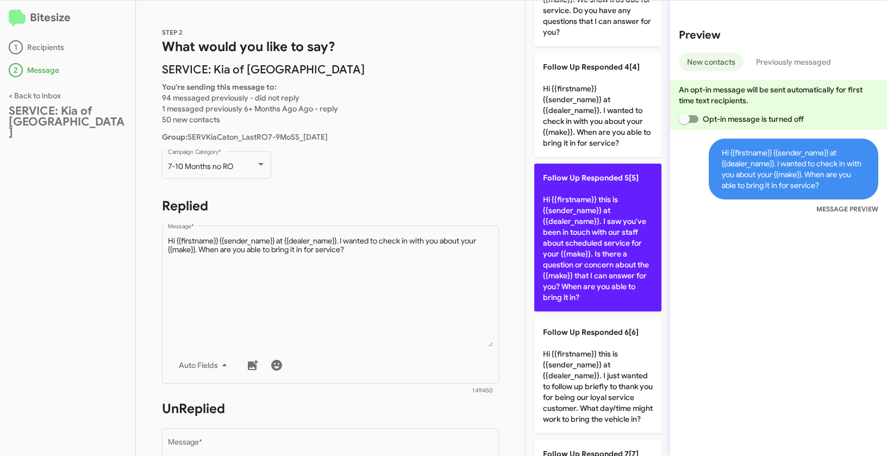
click at [588, 250] on p "Follow Up Responded 5[5] Hi {{firstname}} this is {{sender_name}} at {{dealer_n…" at bounding box center [597, 238] width 127 height 148
type textarea "Hi {{firstname}} this is {{sender_name}} at {{dealer_name}}. I saw you've been …"
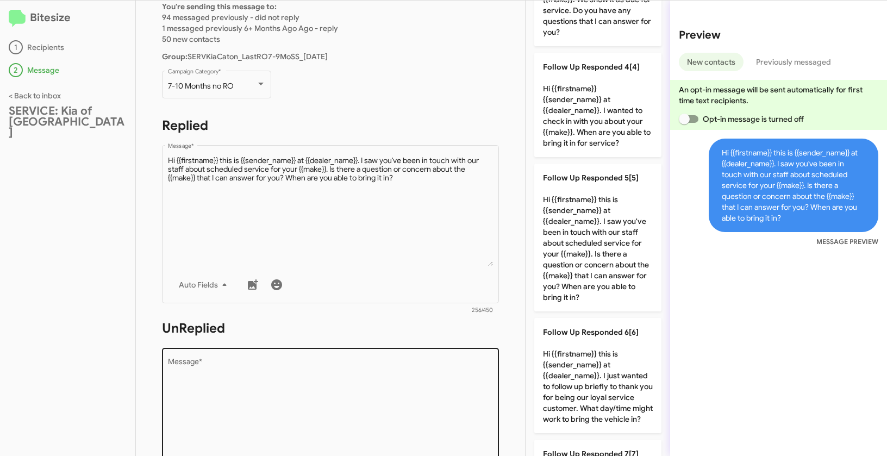
scroll to position [122, 0]
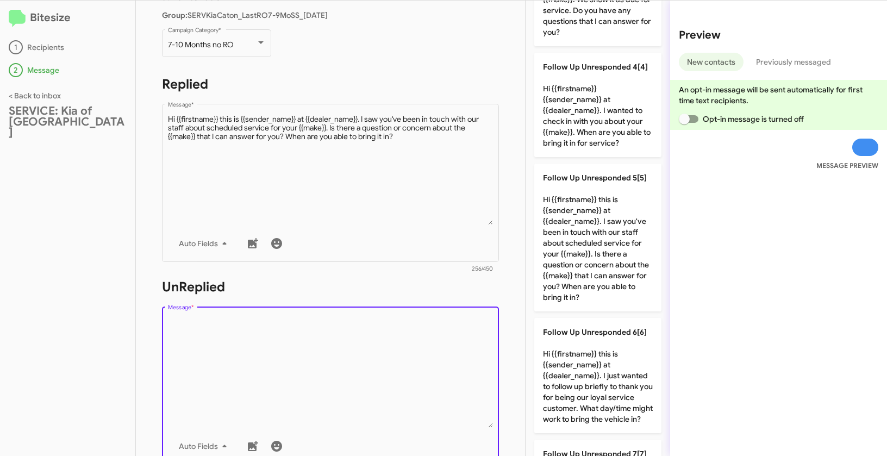
click at [397, 349] on textarea "Message *" at bounding box center [330, 372] width 325 height 111
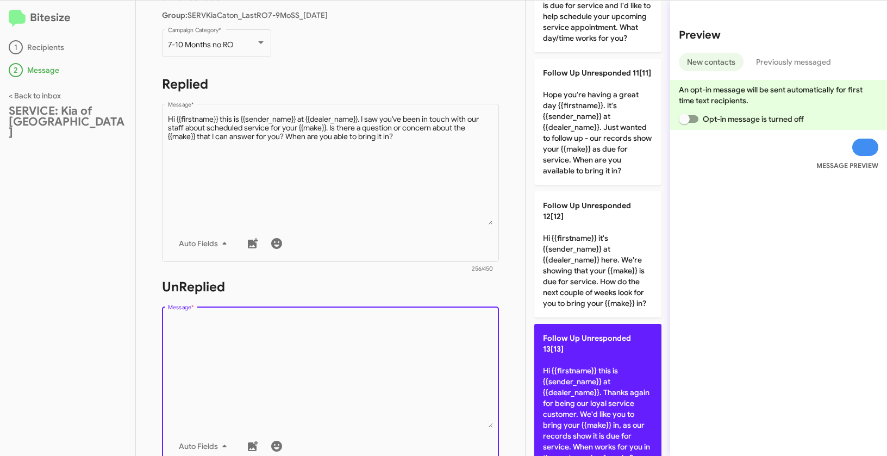
scroll to position [1354, 0]
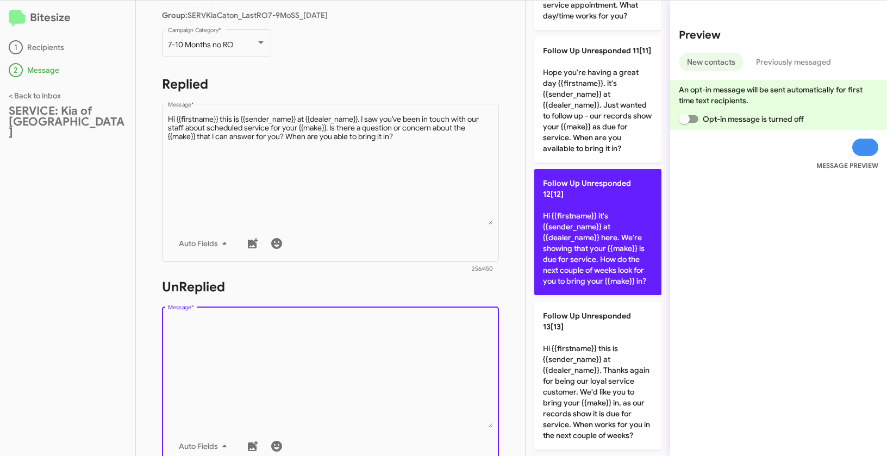
click at [587, 217] on p "Follow Up Unresponded 12[12] Hi {{firstname}} it's {{sender_name}} at {{dealer_…" at bounding box center [597, 232] width 127 height 126
type textarea "Hi {{firstname}} it's {{sender_name}} at {{dealer_name}} here. We're showing th…"
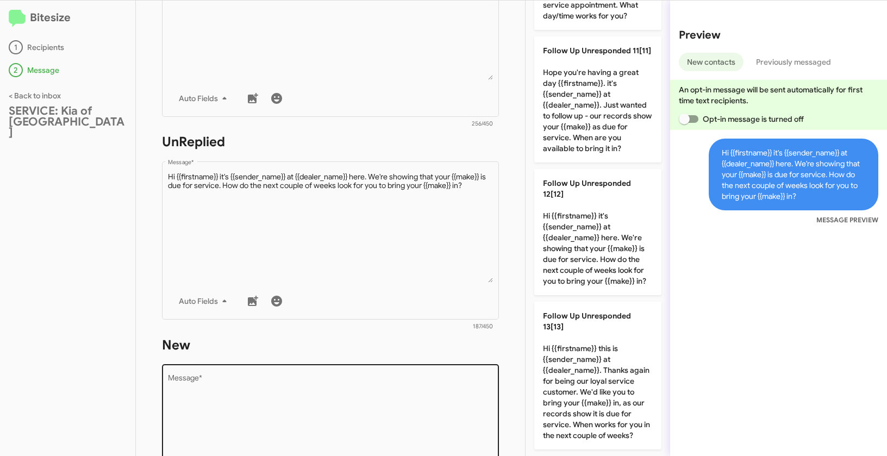
scroll to position [308, 0]
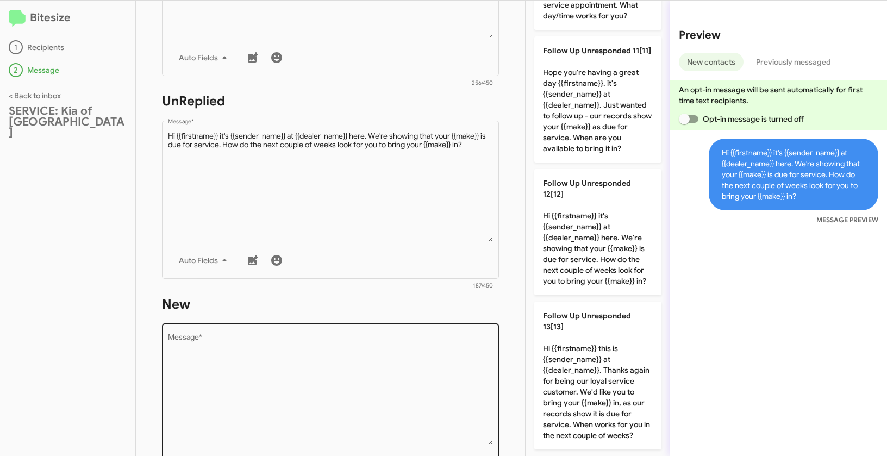
click at [406, 375] on textarea "Message *" at bounding box center [330, 389] width 325 height 111
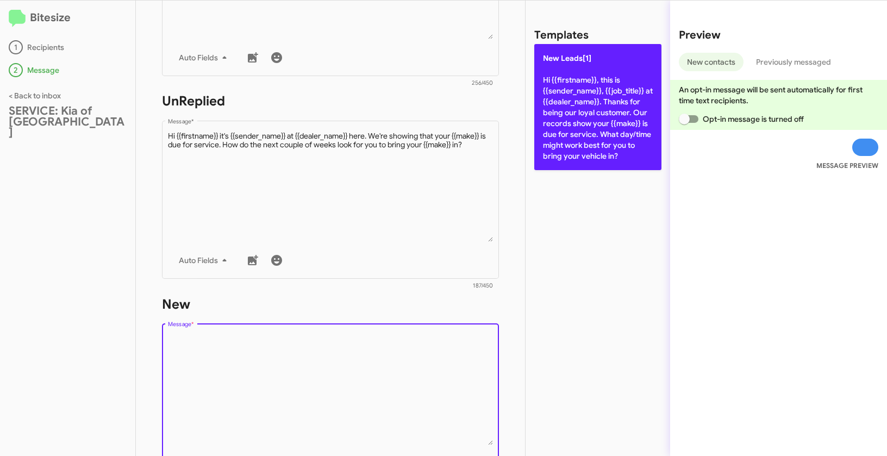
click at [574, 109] on p "New Leads[1] Hi {{firstname}}, this is {{sender_name}}, {{job_title}} at {{deal…" at bounding box center [597, 107] width 127 height 126
type textarea "Hi {{firstname}}, this is {{sender_name}}, {{job_title}} at {{dealer_name}}. Th…"
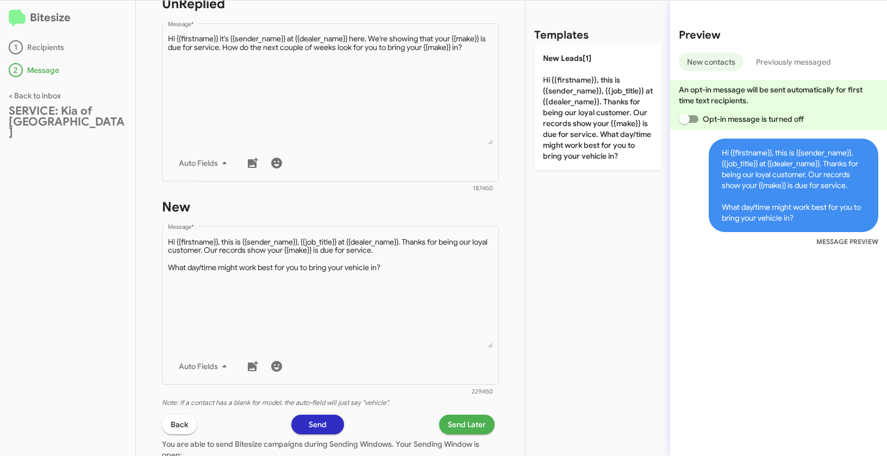
scroll to position [487, 0]
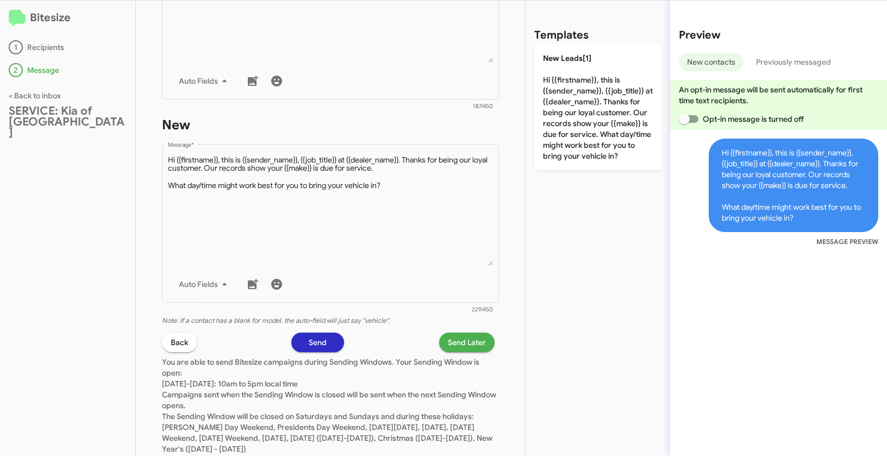
click at [468, 346] on span "Send Later" at bounding box center [467, 342] width 38 height 20
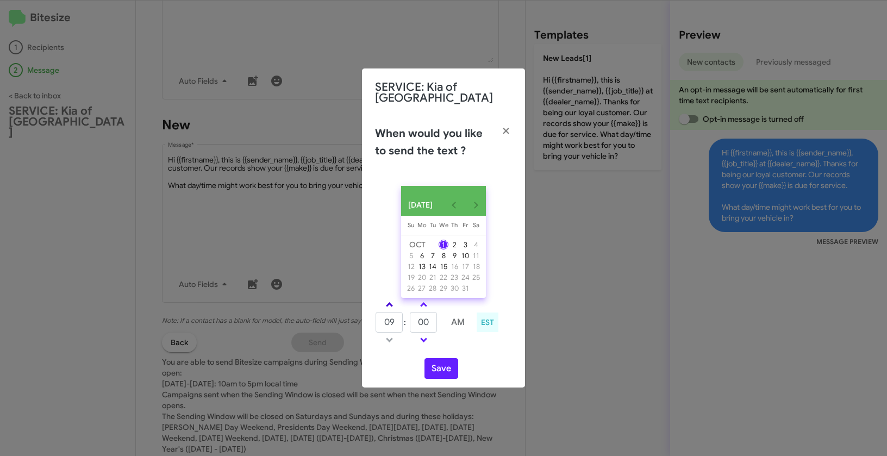
click at [392, 305] on link at bounding box center [389, 304] width 19 height 12
type input "10"
drag, startPoint x: 431, startPoint y: 326, endPoint x: 414, endPoint y: 323, distance: 17.2
click at [414, 323] on input "00" at bounding box center [423, 322] width 27 height 21
type input "25"
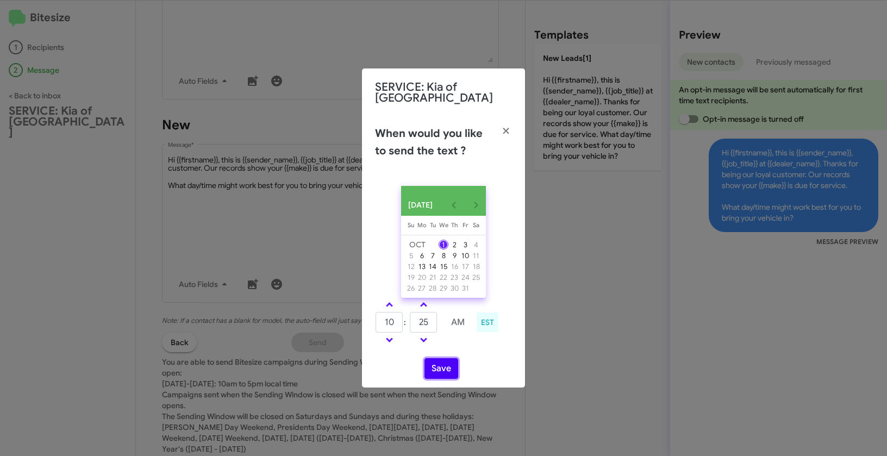
click at [442, 366] on button "Save" at bounding box center [441, 368] width 34 height 21
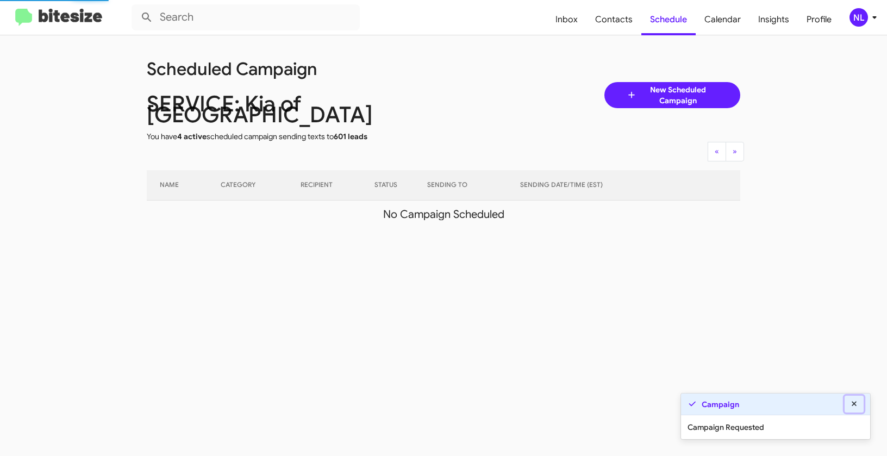
click at [855, 399] on fa-icon at bounding box center [854, 404] width 10 height 10
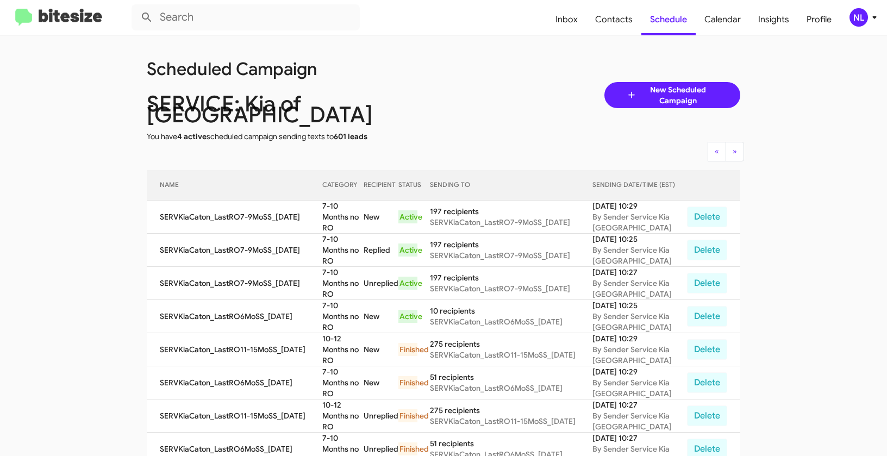
click at [858, 11] on div "NL" at bounding box center [858, 17] width 18 height 18
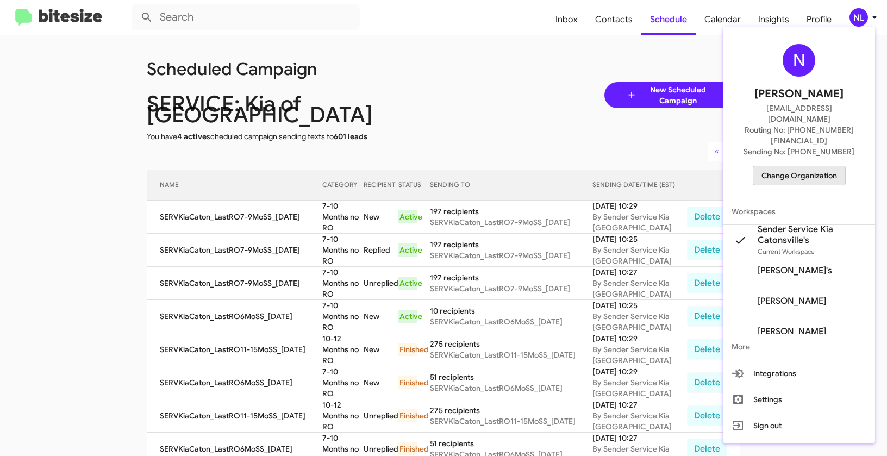
click at [810, 166] on span "Change Organization" at bounding box center [799, 175] width 76 height 18
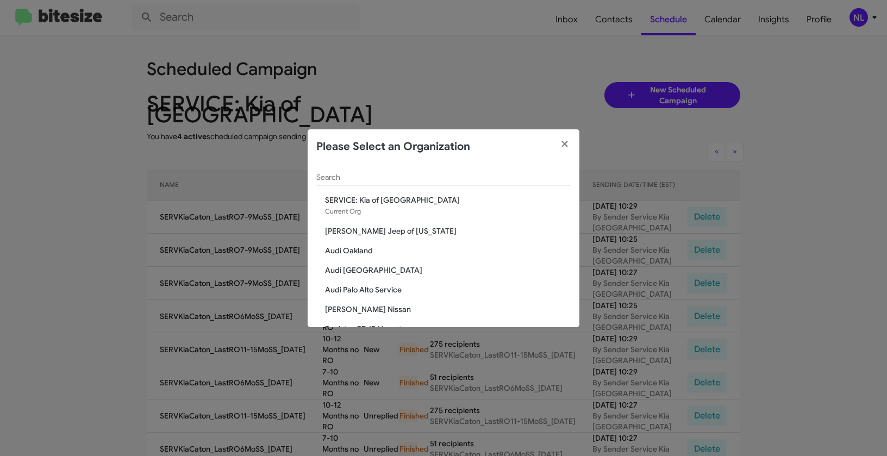
click at [445, 169] on div "Search" at bounding box center [443, 174] width 254 height 21
paste input "SERVICE: Mazda Rockville"
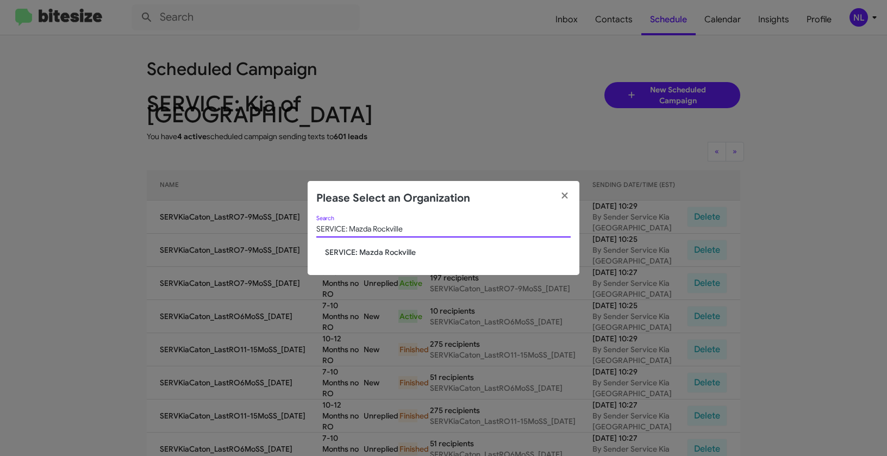
type input "SERVICE: Mazda Rockville"
click at [387, 254] on span "SERVICE: Mazda Rockville" at bounding box center [448, 252] width 246 height 11
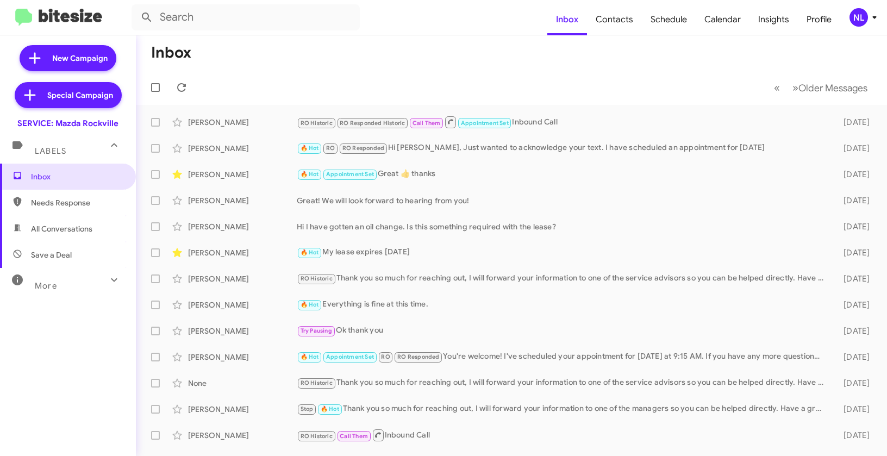
click at [858, 19] on div "NL" at bounding box center [858, 17] width 18 height 18
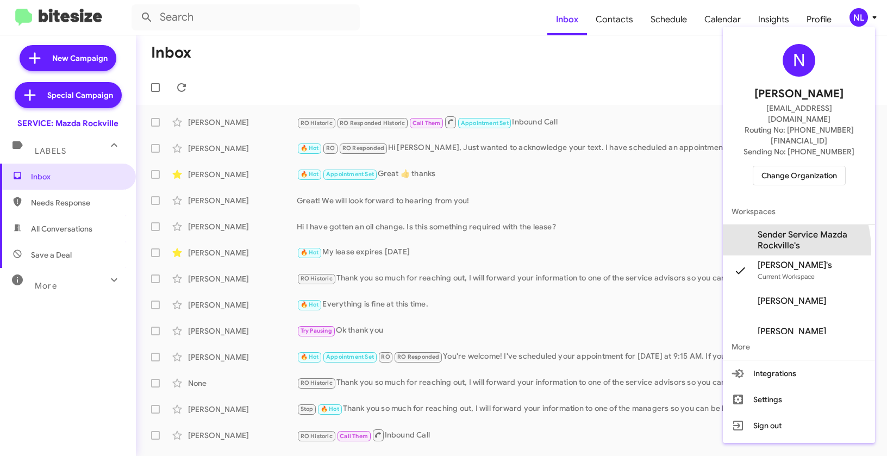
click at [773, 229] on span "Sender Service Mazda Rockville's" at bounding box center [811, 240] width 109 height 22
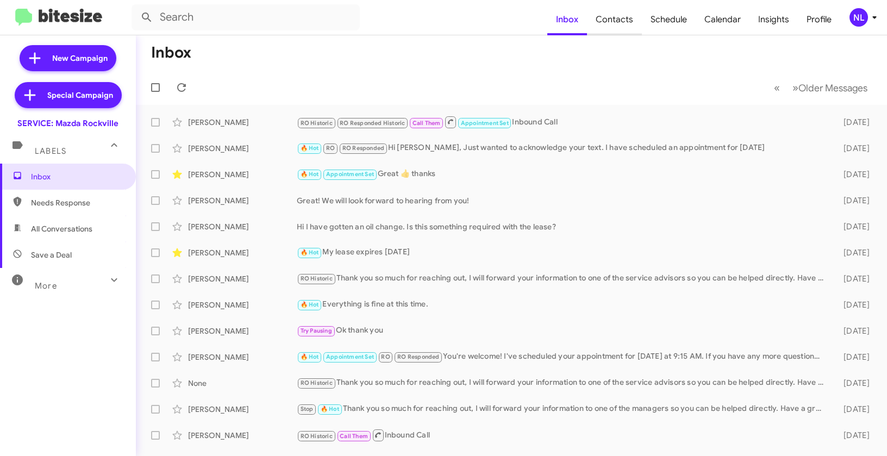
click at [612, 18] on span "Contacts" at bounding box center [614, 20] width 55 height 32
type input "in:groups"
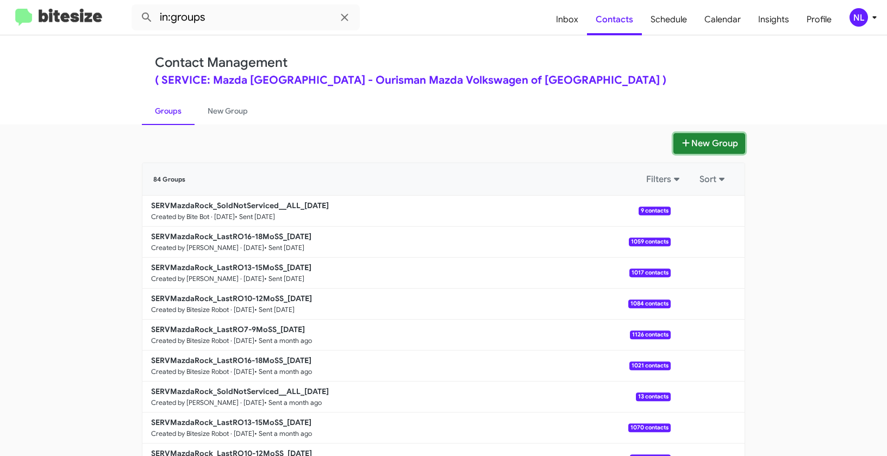
click at [696, 140] on button "New Group" at bounding box center [709, 143] width 72 height 21
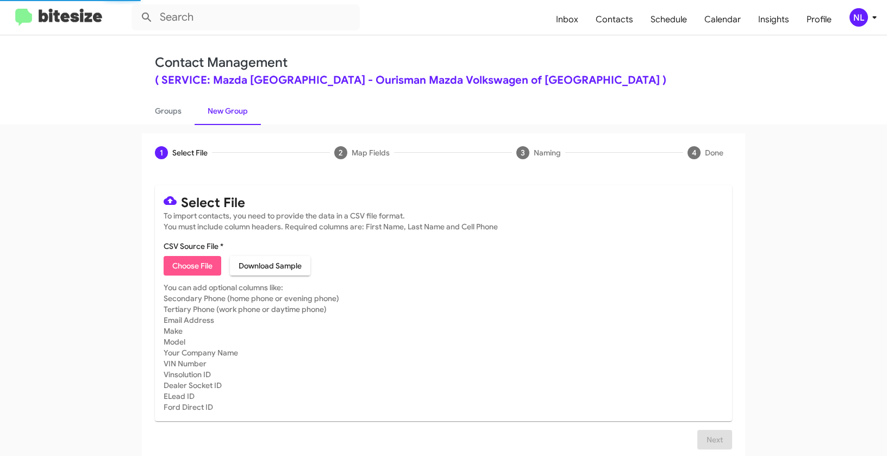
click at [209, 256] on span "Choose File" at bounding box center [192, 266] width 40 height 20
type input "SERVMazdaRock_LastRO7-9MoSS_10-01-25"
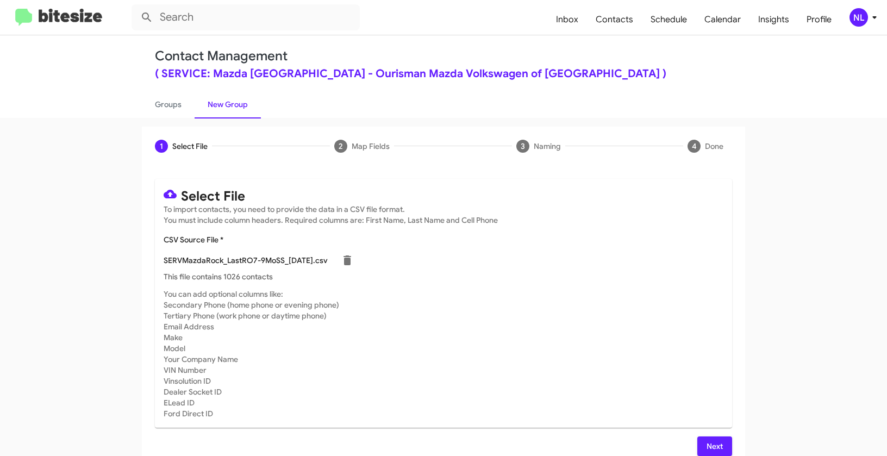
scroll to position [20, 0]
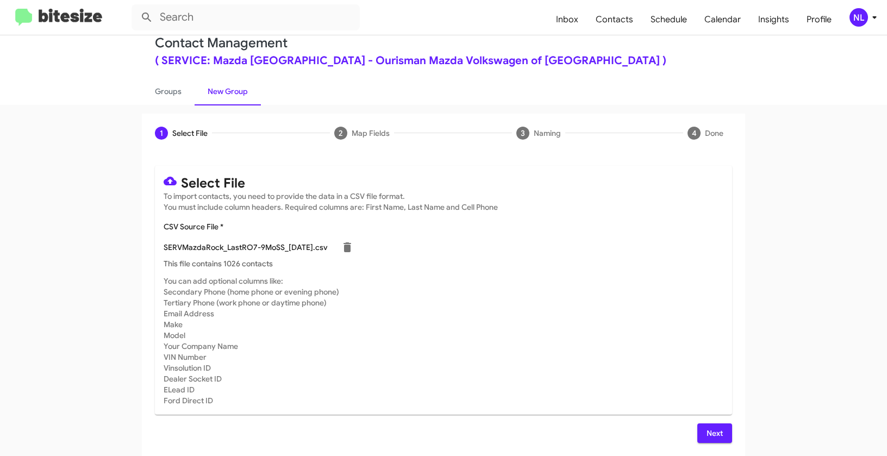
click at [719, 435] on span "Next" at bounding box center [714, 433] width 17 height 20
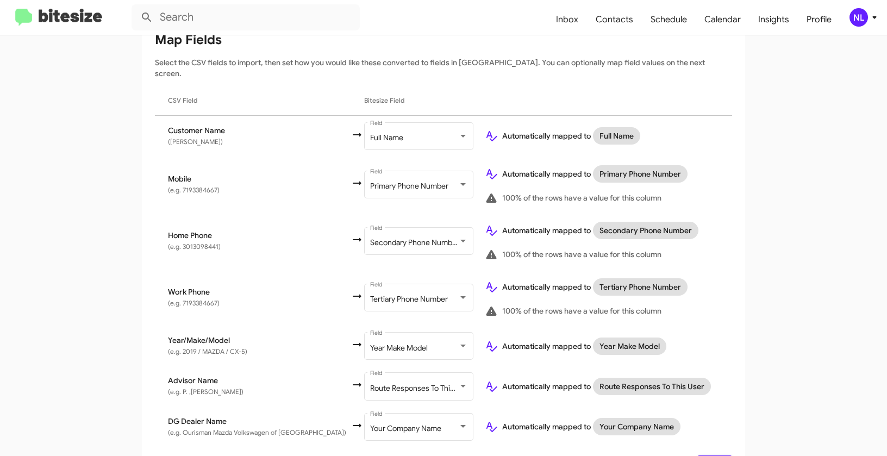
scroll to position [176, 0]
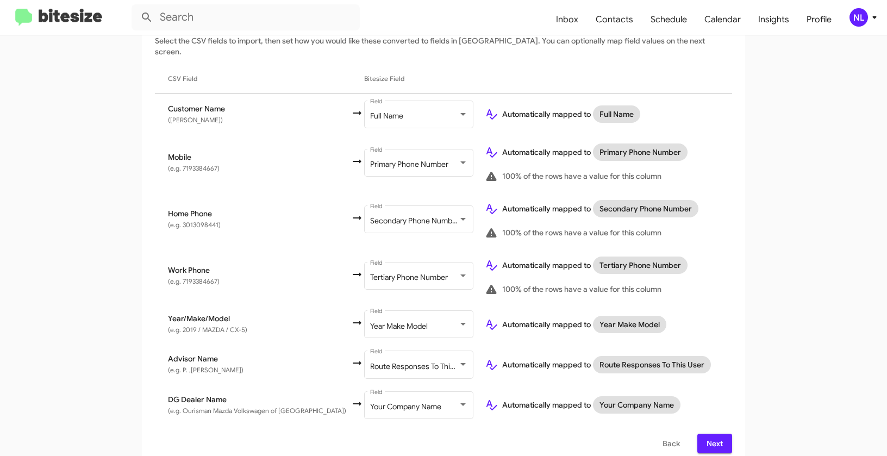
click at [716, 434] on span "Next" at bounding box center [714, 444] width 17 height 20
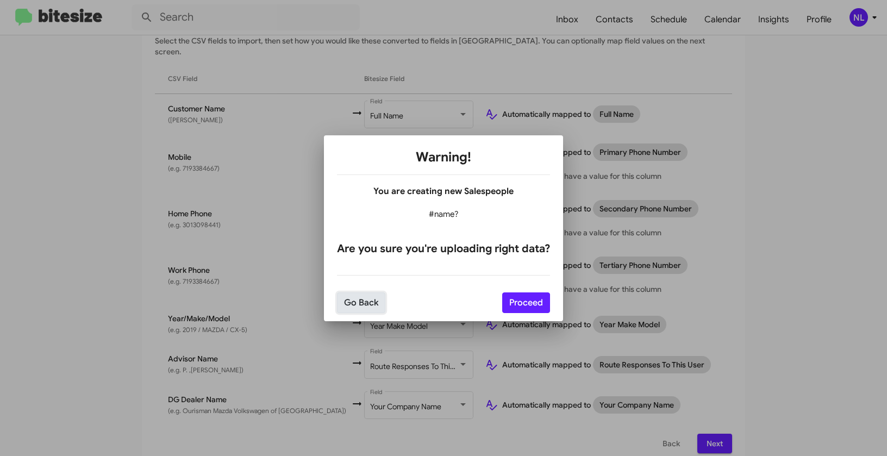
click at [373, 302] on button "Go Back" at bounding box center [361, 302] width 48 height 21
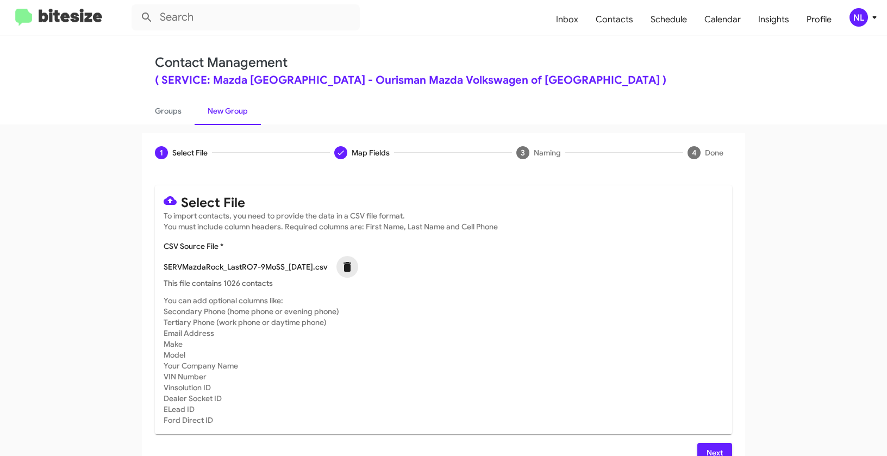
click at [350, 270] on icon at bounding box center [347, 267] width 8 height 10
checkbox input "false"
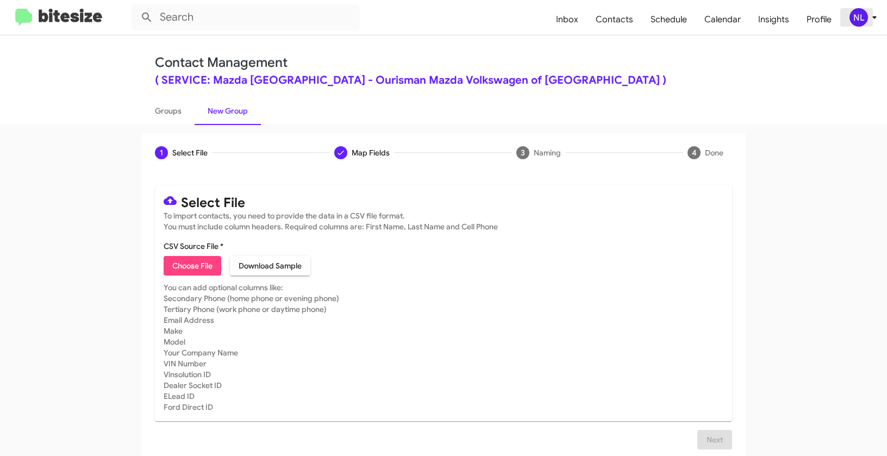
click at [856, 20] on div "NL" at bounding box center [858, 17] width 18 height 18
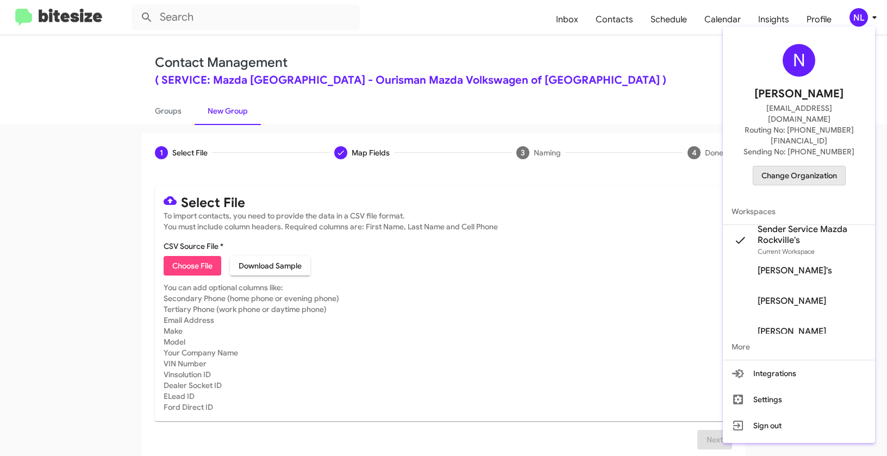
click at [802, 166] on span "Change Organization" at bounding box center [799, 175] width 76 height 18
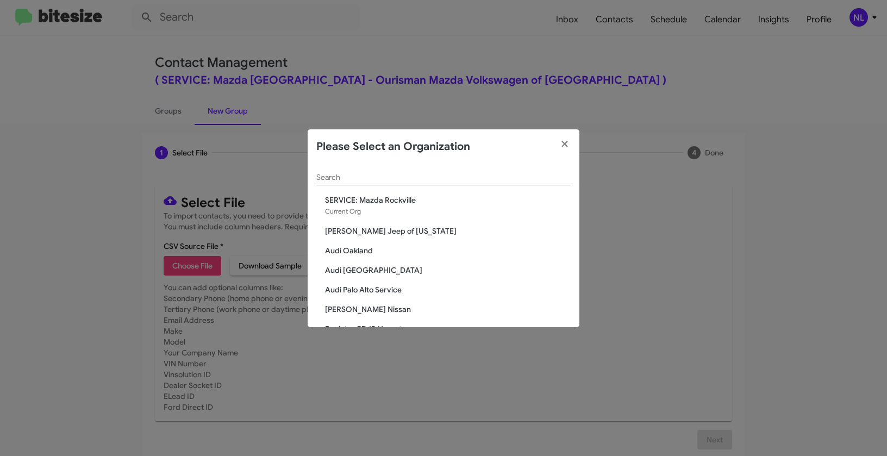
click at [471, 177] on input "Search" at bounding box center [443, 177] width 254 height 9
paste input "SERVICE: [PERSON_NAME]"
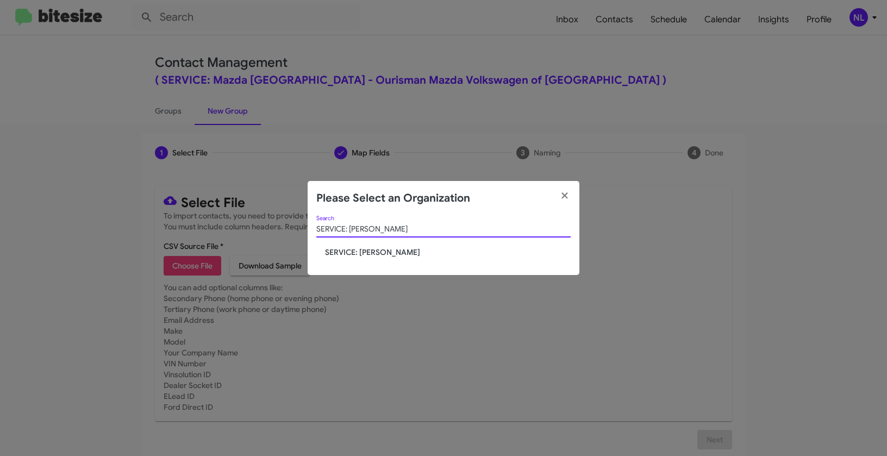
type input "SERVICE: [PERSON_NAME]"
click at [368, 252] on span "SERVICE: [PERSON_NAME]" at bounding box center [448, 252] width 246 height 11
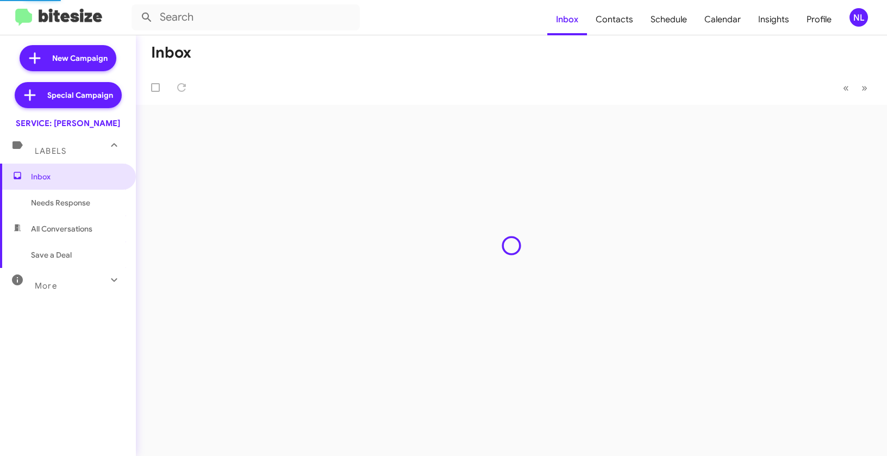
click at [859, 16] on div "NL" at bounding box center [858, 17] width 18 height 18
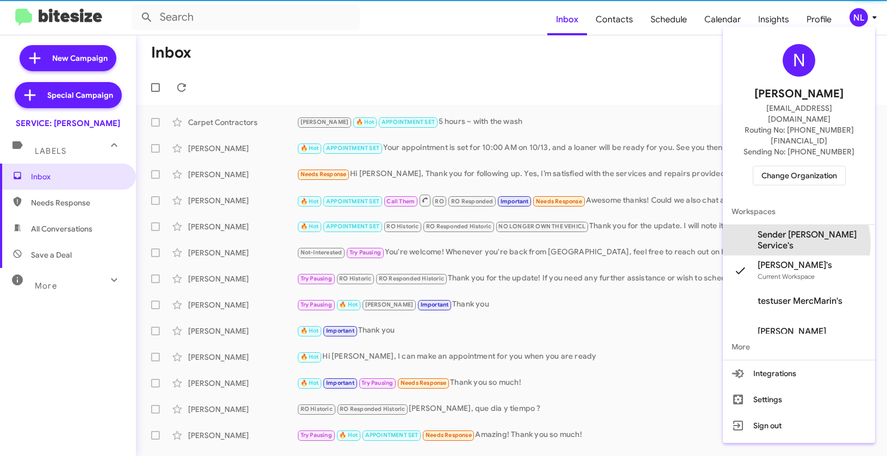
click at [789, 229] on span "Sender Mercedes Marin Service's" at bounding box center [811, 240] width 109 height 22
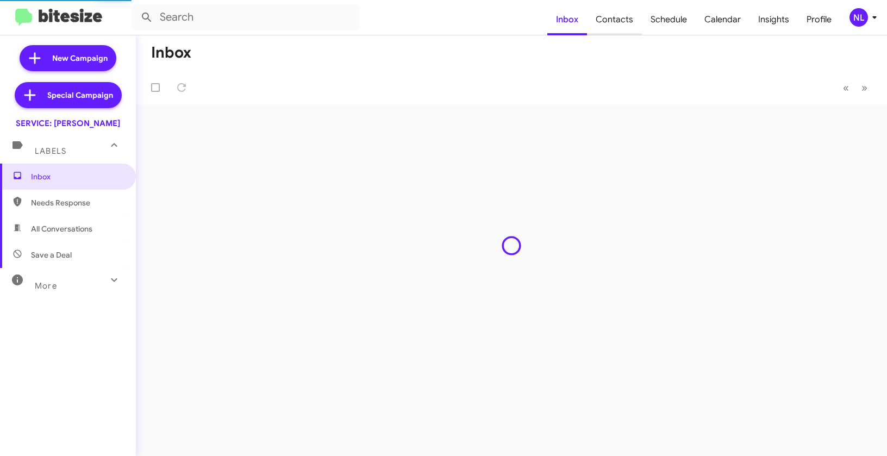
click at [612, 22] on span "Contacts" at bounding box center [614, 20] width 55 height 32
type input "in:groups"
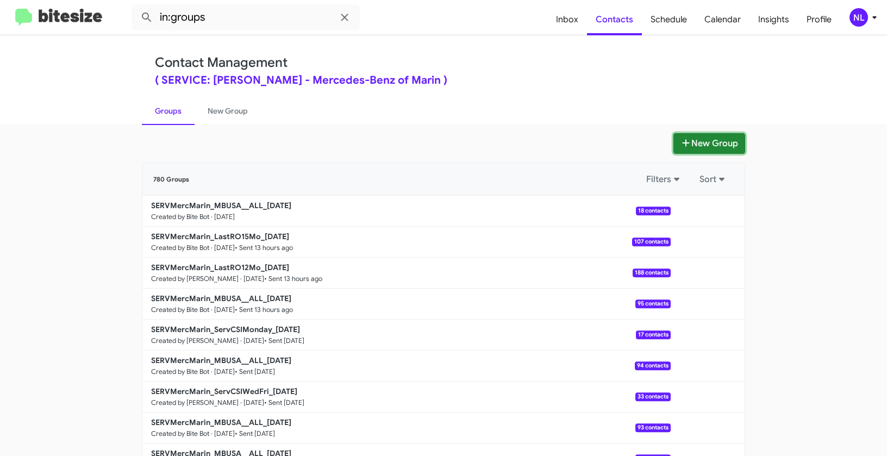
click at [700, 143] on button "New Group" at bounding box center [709, 143] width 72 height 21
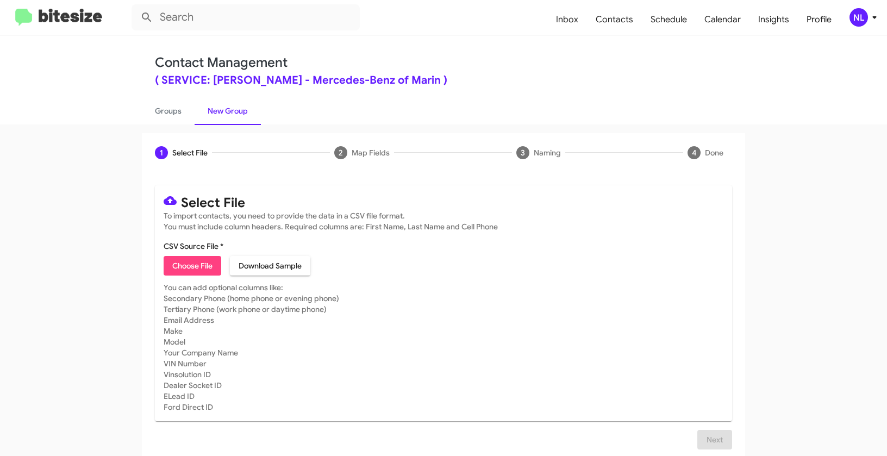
click at [857, 16] on div "NL" at bounding box center [858, 17] width 18 height 18
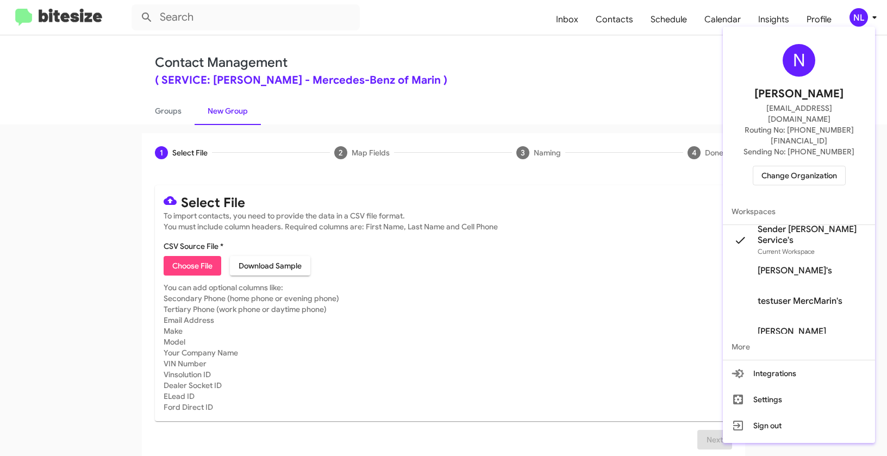
click at [187, 273] on div at bounding box center [443, 228] width 887 height 456
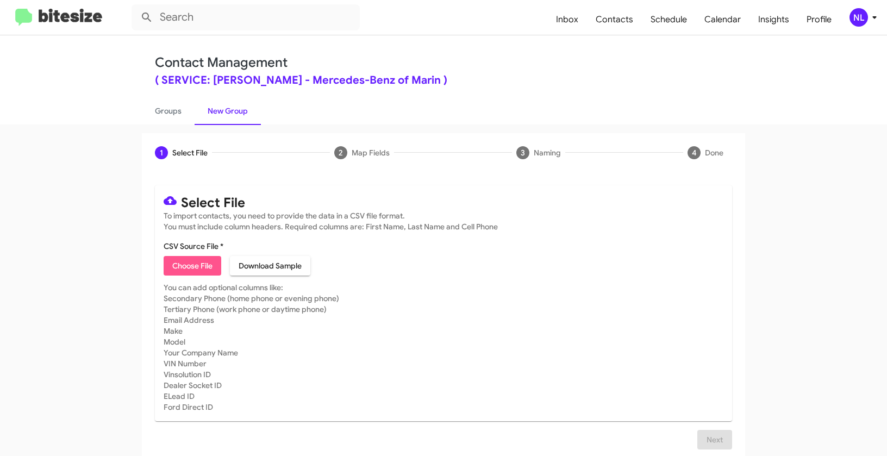
click at [187, 272] on span "Choose File" at bounding box center [192, 266] width 40 height 20
type input "SERVMercMarin_ServCSIWedFri_10-01-25"
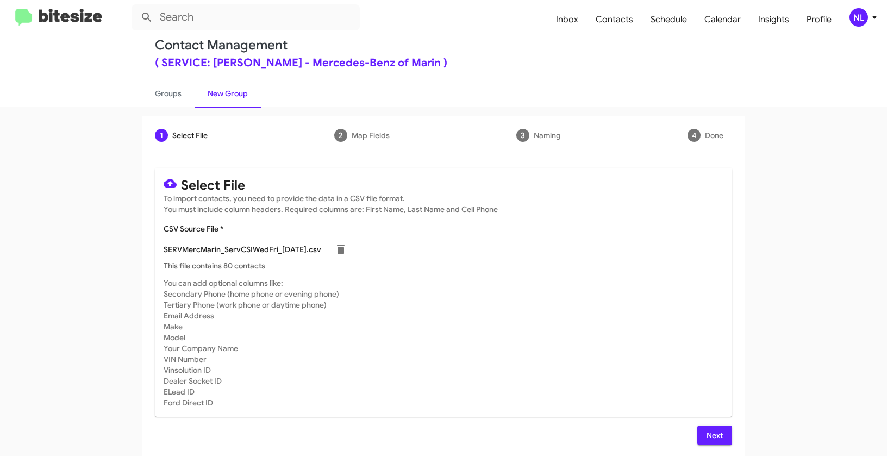
scroll to position [20, 0]
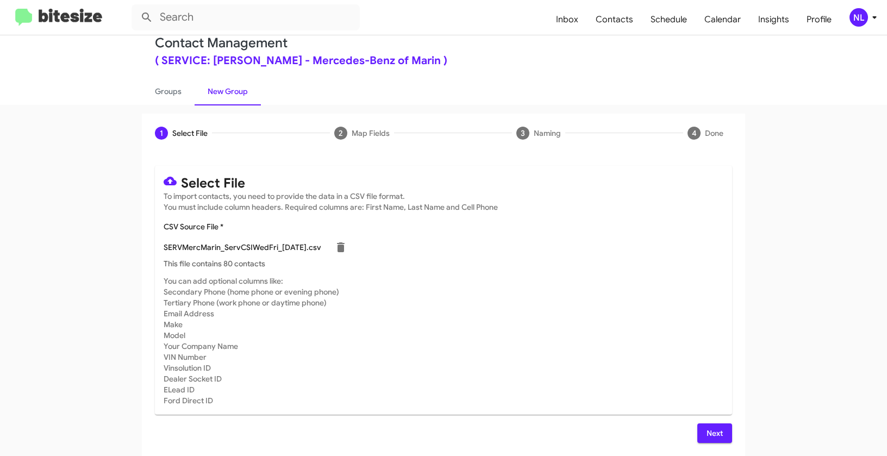
click at [710, 434] on span "Next" at bounding box center [714, 433] width 17 height 20
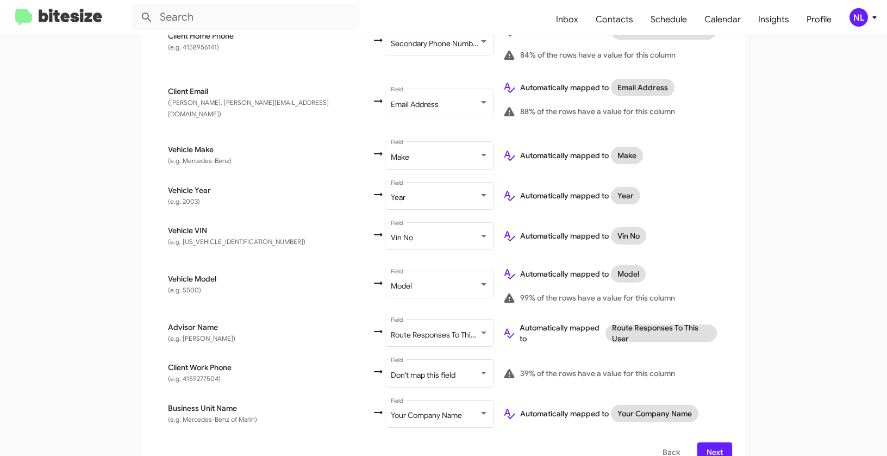
scroll to position [403, 0]
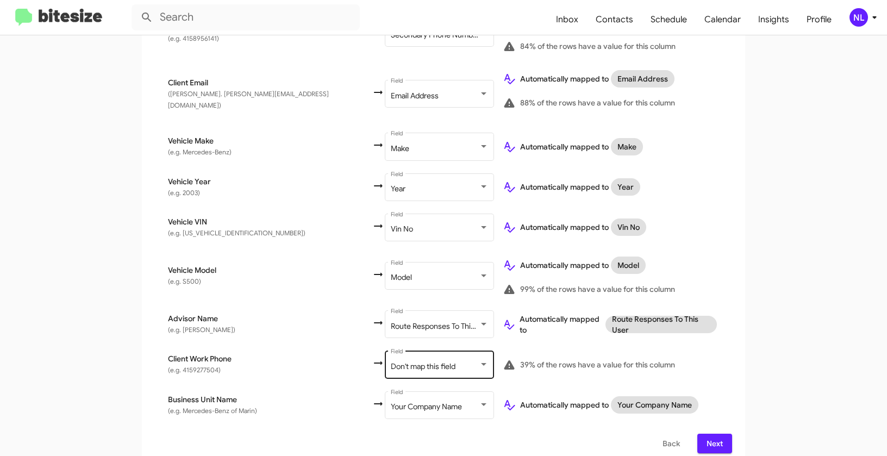
click at [391, 361] on span "Don't map this field" at bounding box center [423, 366] width 65 height 10
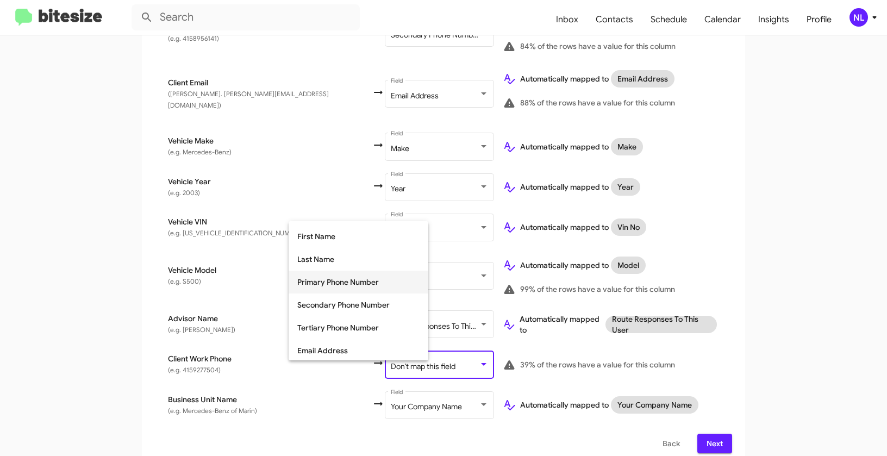
scroll to position [66, 0]
click at [337, 324] on span "Tertiary Phone Number" at bounding box center [358, 326] width 122 height 23
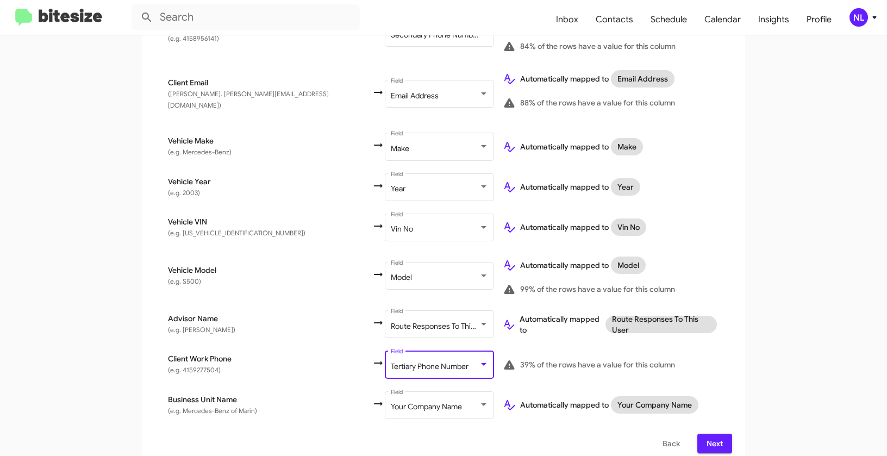
click at [780, 319] on app-new-group "Select File 2 Map Fields 3 Naming 4 Done Select File To import contacts, you ne…" at bounding box center [443, 99] width 887 height 736
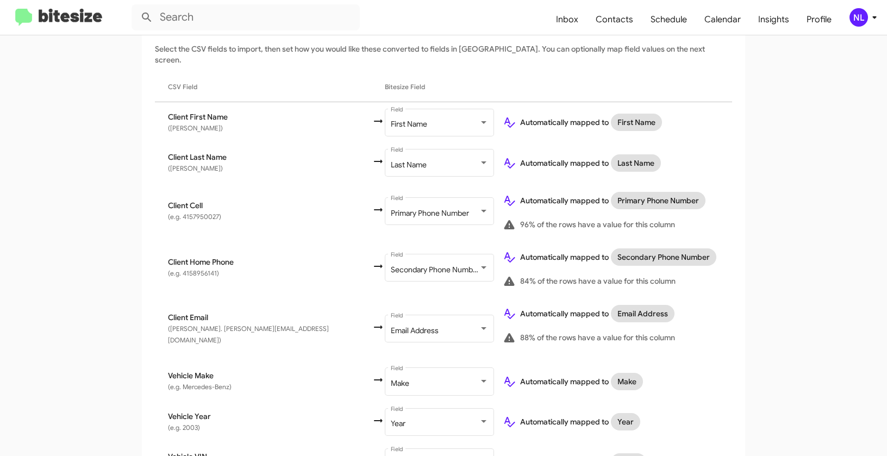
scroll to position [403, 0]
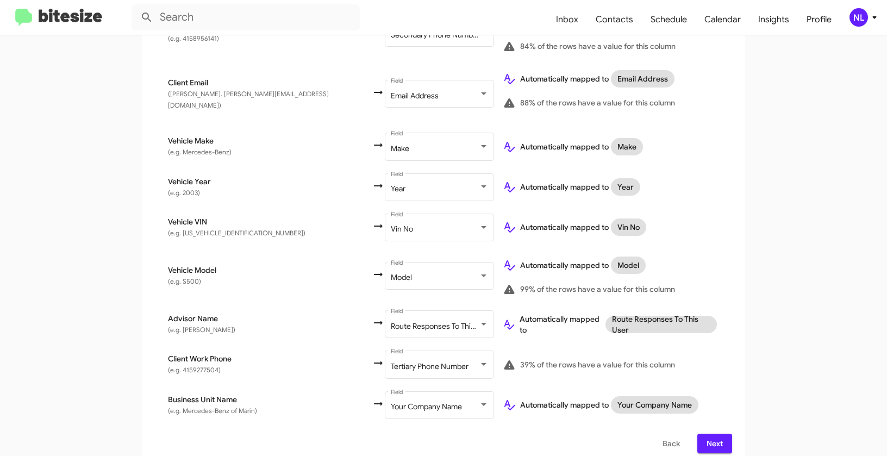
click at [717, 434] on span "Next" at bounding box center [714, 444] width 17 height 20
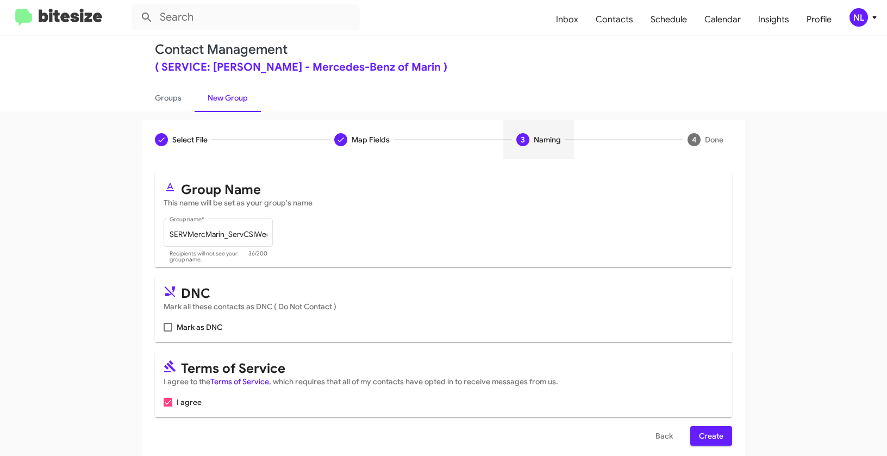
scroll to position [24, 0]
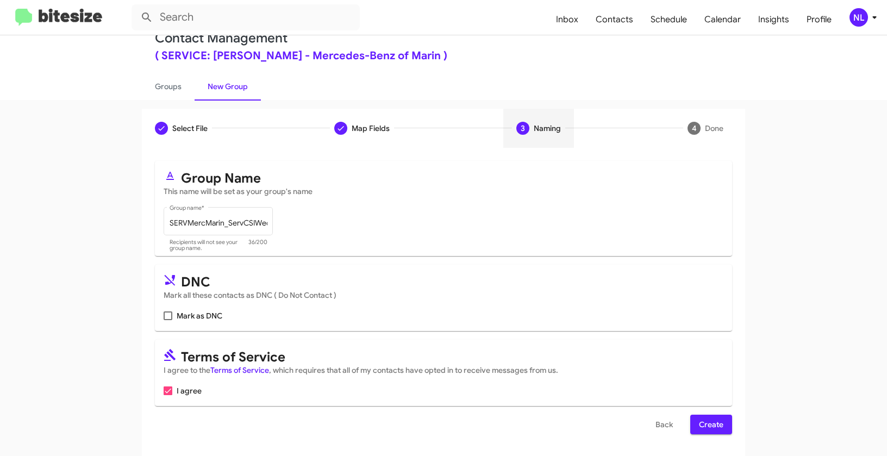
click at [714, 421] on span "Create" at bounding box center [711, 425] width 24 height 20
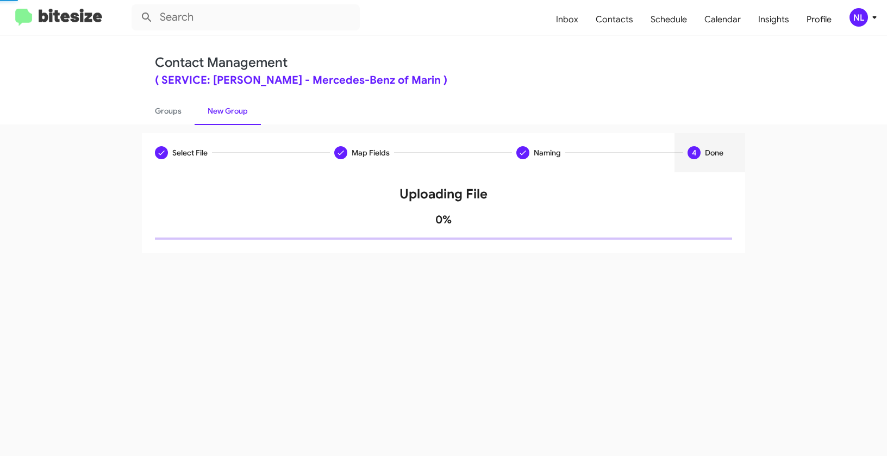
scroll to position [0, 0]
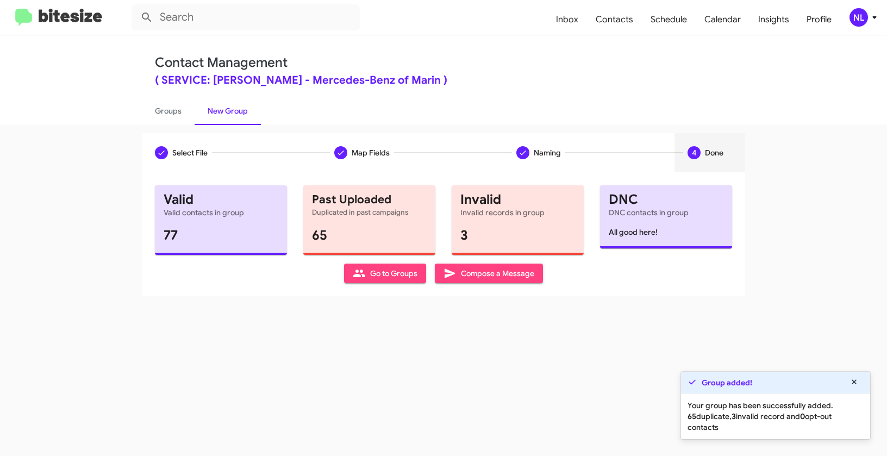
click at [382, 277] on span "Go to Groups" at bounding box center [385, 273] width 65 height 20
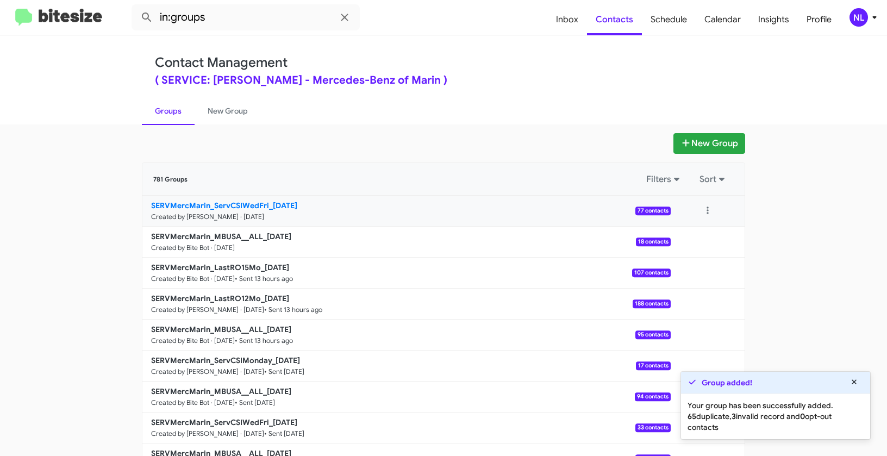
drag, startPoint x: 121, startPoint y: 200, endPoint x: 268, endPoint y: 206, distance: 146.8
click at [268, 206] on app-groups "New Group 781 Groups Filters Sort SERVMercMarin_ServCSIWedFri_10-01-25 Created …" at bounding box center [443, 333] width 887 height 401
copy div "Filters Sort SERVMercMarin_ServCSIWedFri_"
click at [235, 16] on input "in:groups" at bounding box center [245, 17] width 228 height 26
paste input "SERVMercMarin_ServCSIWedFri_"
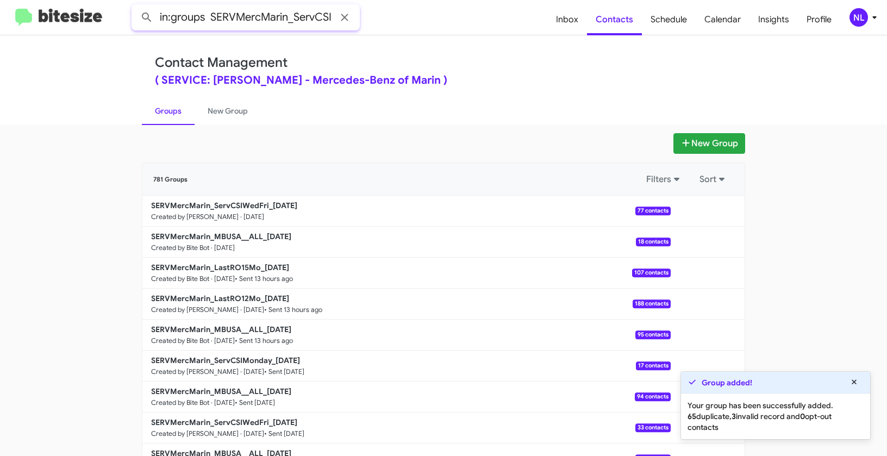
scroll to position [0, 40]
type input "in:groups SERVMercMarin_ServCSIWedFri_"
click at [136, 7] on button at bounding box center [147, 18] width 22 height 22
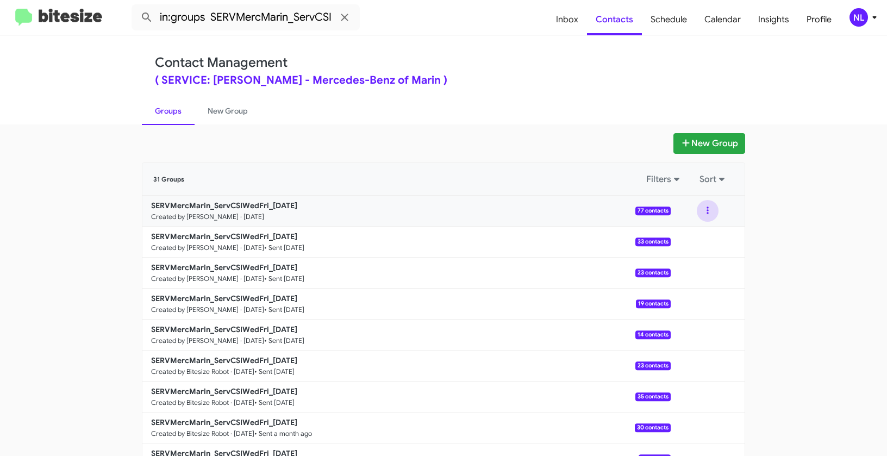
click at [699, 208] on button at bounding box center [707, 211] width 22 height 22
click at [703, 241] on button "View contacts" at bounding box center [674, 240] width 87 height 26
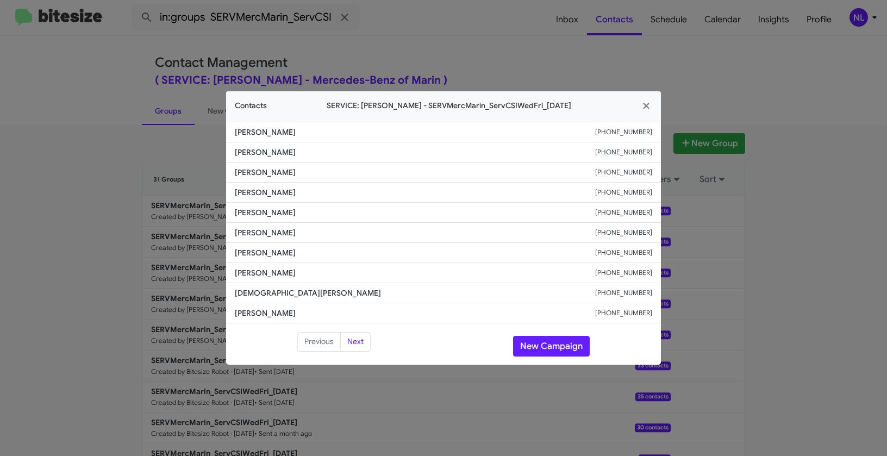
drag, startPoint x: 253, startPoint y: 209, endPoint x: 334, endPoint y: 212, distance: 81.0
click at [334, 212] on modal-container "Contacts SERVICE: Mercedes Marin - SERVMercMarin_ServCSIWedFri_10-01-25 Sasaki …" at bounding box center [443, 228] width 887 height 456
copy span "Meili Bruinsma"
click at [537, 344] on button "New Campaign" at bounding box center [551, 346] width 77 height 21
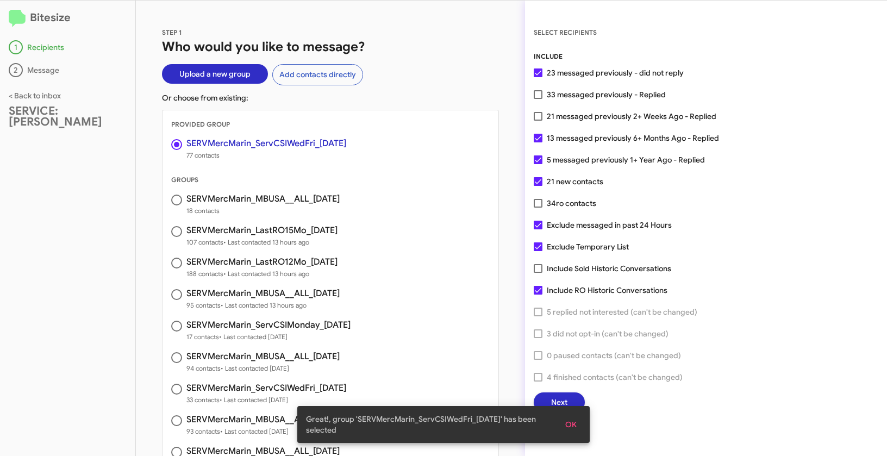
click at [538, 95] on span at bounding box center [538, 94] width 9 height 9
click at [538, 99] on input "33 messaged previously - Replied" at bounding box center [537, 99] width 1 height 1
checkbox input "true"
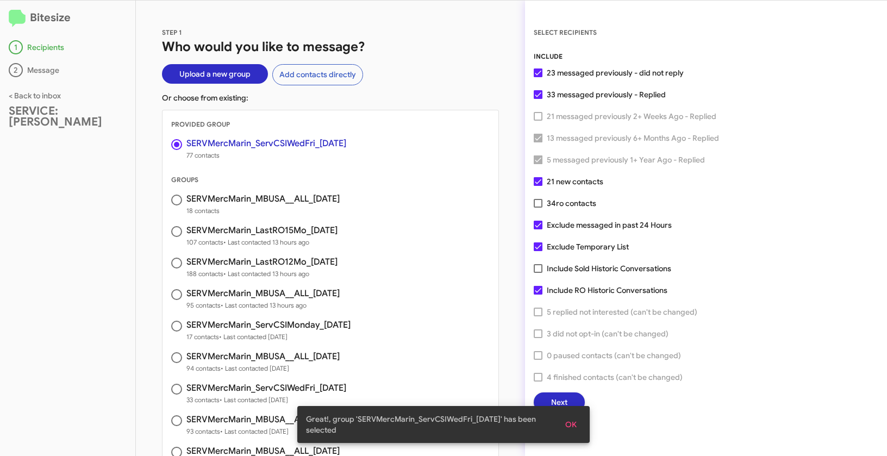
click at [536, 202] on span at bounding box center [538, 203] width 9 height 9
click at [537, 208] on input "34 ro contacts" at bounding box center [537, 208] width 1 height 1
checkbox input "true"
click at [578, 424] on button "OK" at bounding box center [570, 425] width 29 height 20
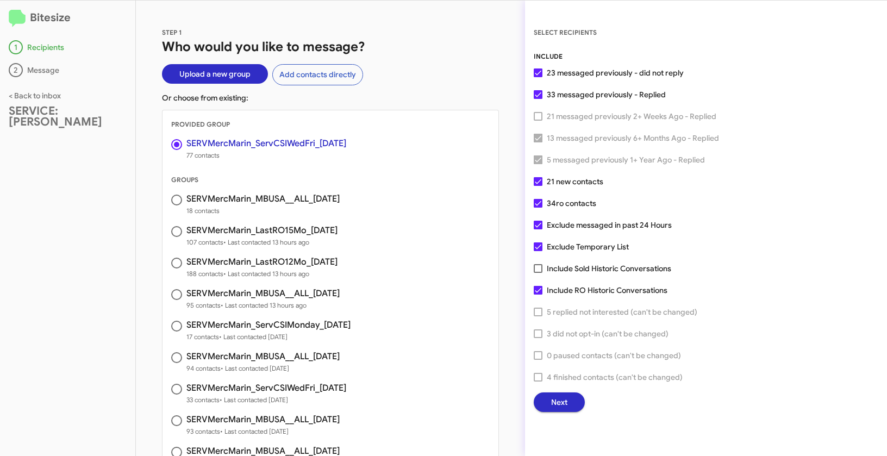
click at [561, 398] on span "Next" at bounding box center [559, 402] width 16 height 20
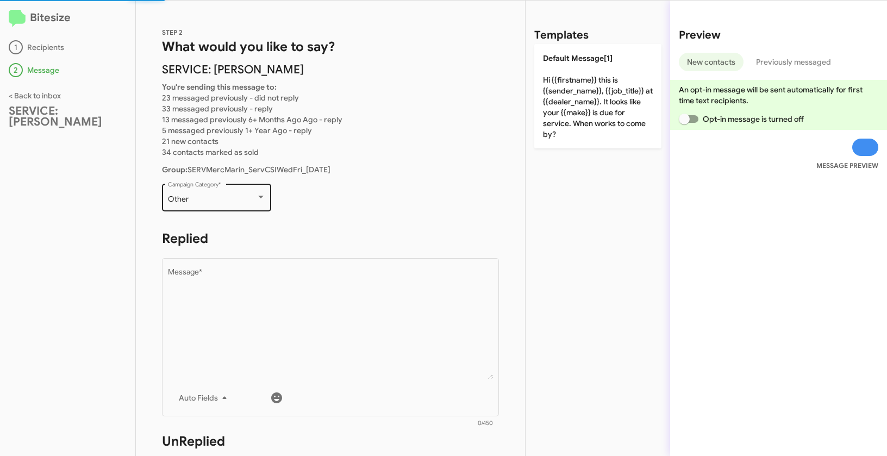
click at [222, 202] on div "Other" at bounding box center [212, 199] width 88 height 9
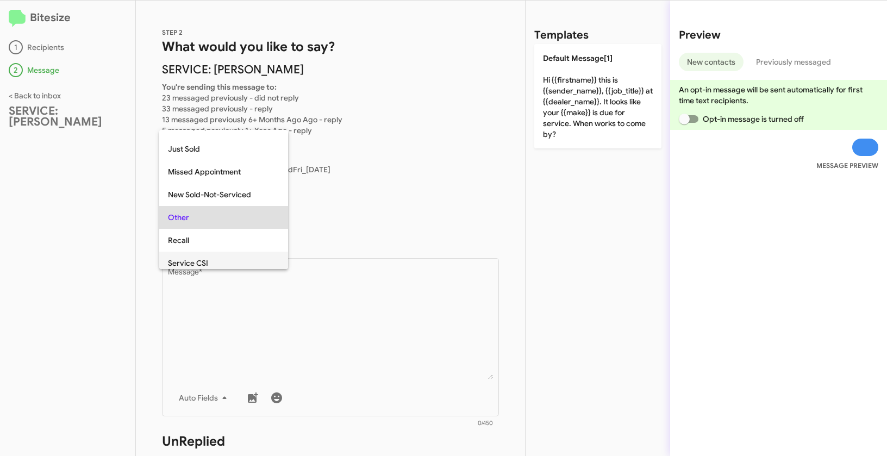
click at [212, 262] on span "Service CSI" at bounding box center [223, 263] width 111 height 23
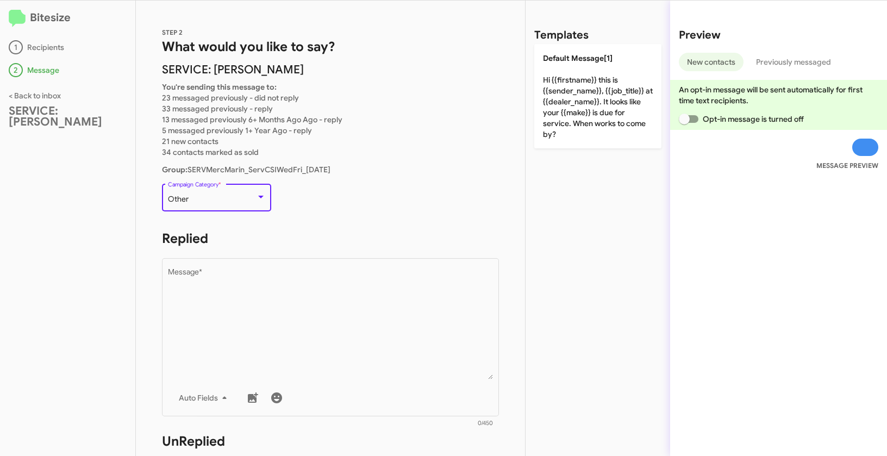
scroll to position [226, 0]
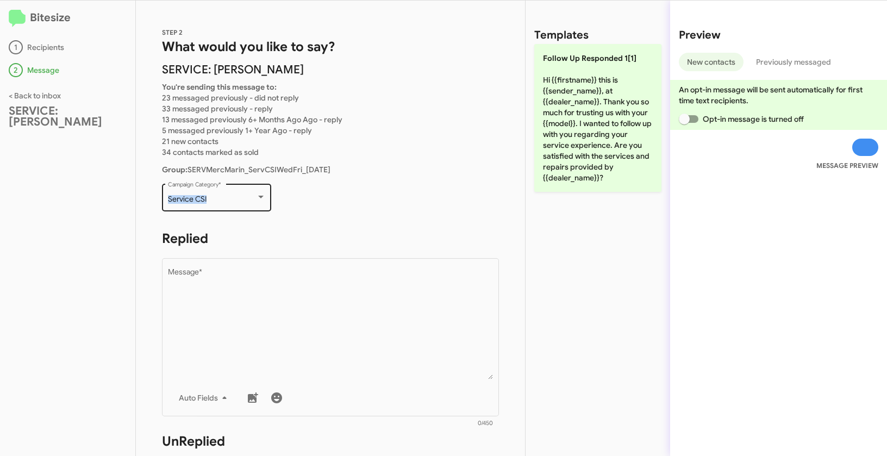
drag, startPoint x: 164, startPoint y: 198, endPoint x: 214, endPoint y: 196, distance: 50.0
click at [214, 196] on div "Service CSI Campaign Category *" at bounding box center [216, 196] width 109 height 30
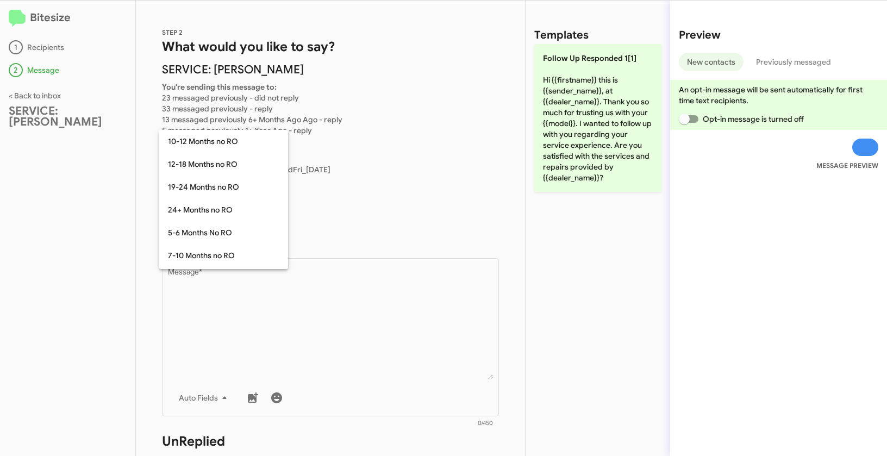
scroll to position [284, 0]
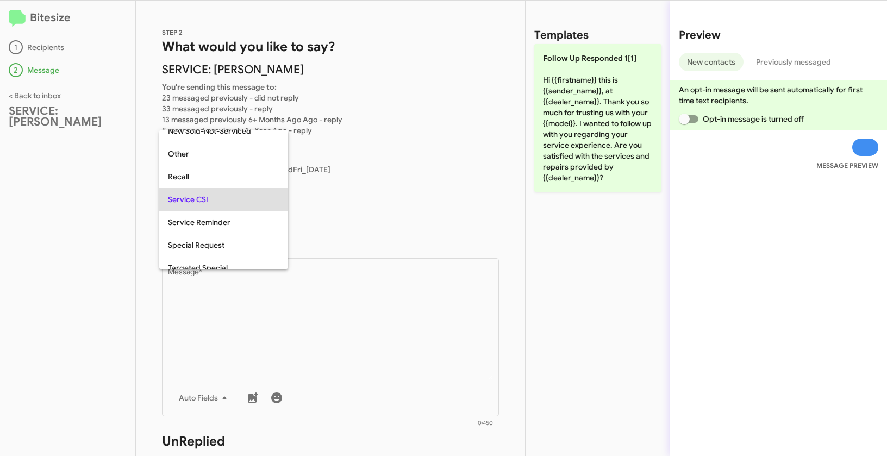
copy span "Service CSI"
click at [342, 359] on div at bounding box center [443, 228] width 887 height 456
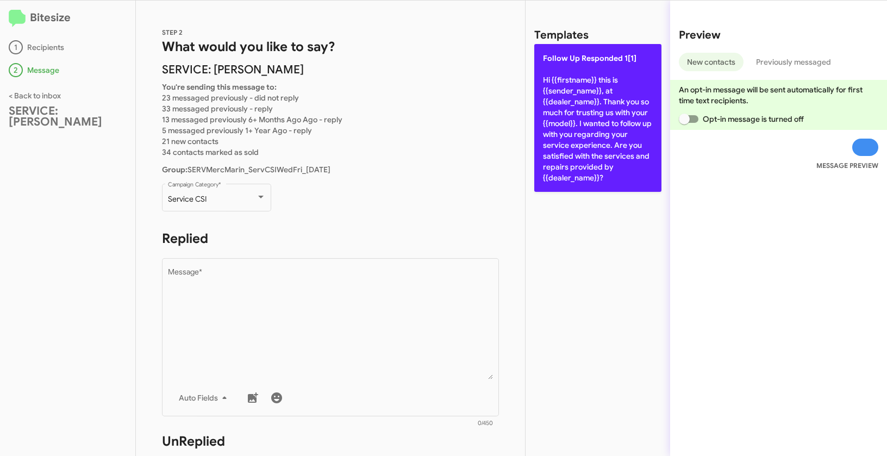
click at [583, 98] on p "Follow Up Responded 1[1] Hi {{firstname}} this is {{sender_name}}, at {{dealer_…" at bounding box center [597, 118] width 127 height 148
type textarea "Hi {{firstname}} this is {{sender_name}}, at {{dealer_name}}. Thank you so much…"
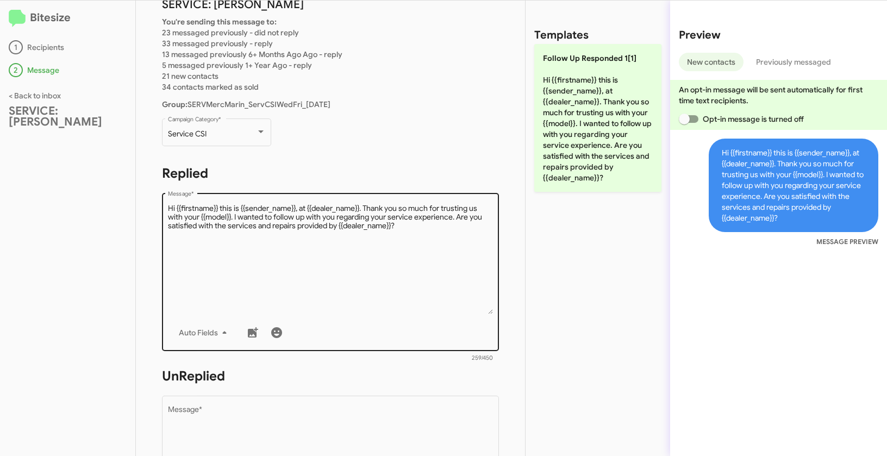
scroll to position [98, 0]
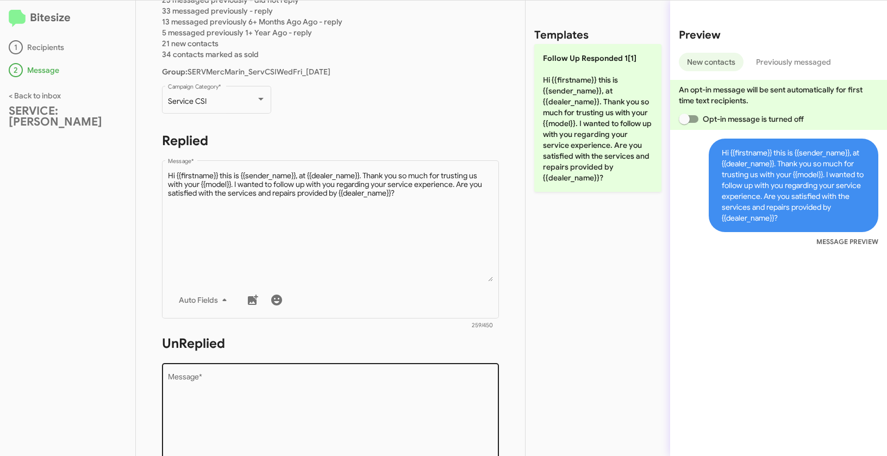
click at [316, 377] on textarea "Message *" at bounding box center [330, 428] width 325 height 111
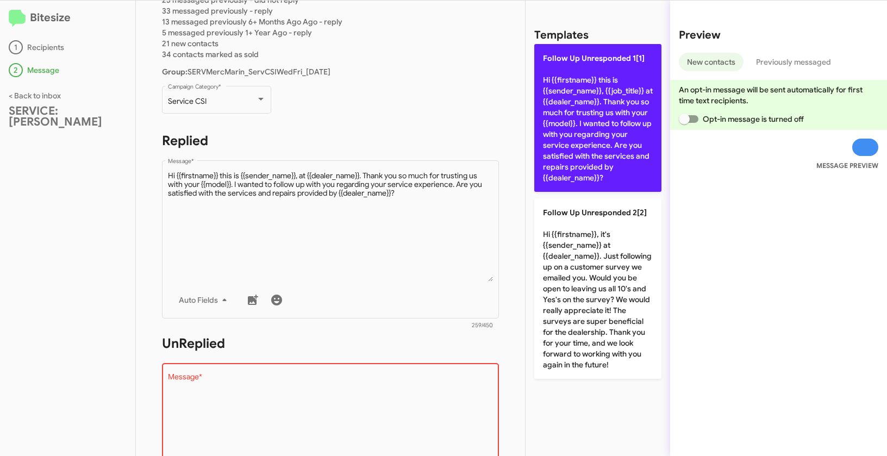
click at [591, 147] on p "Follow Up Unresponded 1[1] Hi {{firstname}} this is {{sender_name}}, {{job_titl…" at bounding box center [597, 118] width 127 height 148
type textarea "Hi {{firstname}} this is {{sender_name}}, {{job_title}} at {{dealer_name}}. Tha…"
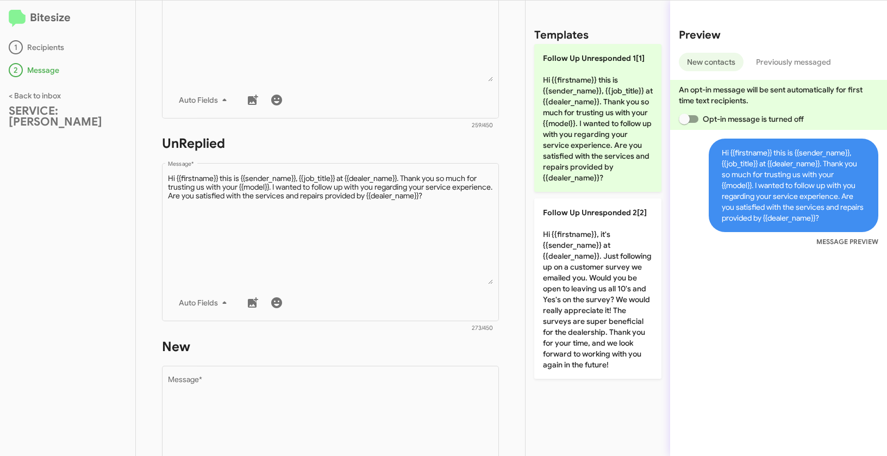
scroll to position [385, 0]
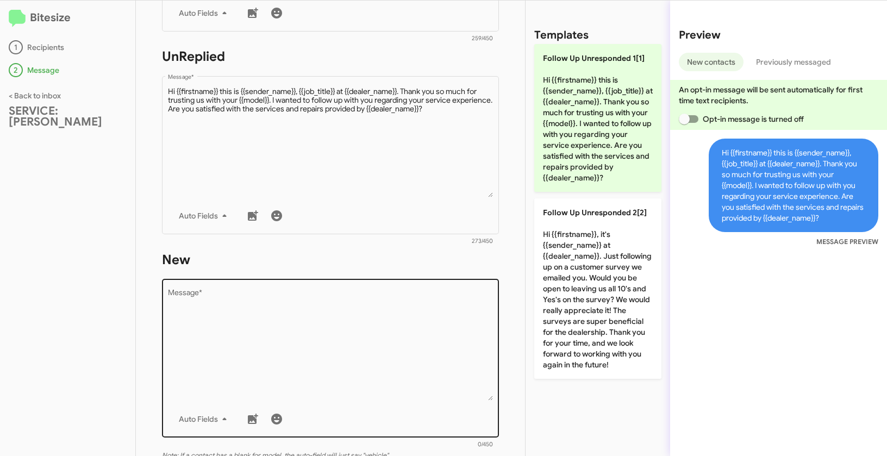
click at [349, 354] on textarea "Message *" at bounding box center [330, 345] width 325 height 111
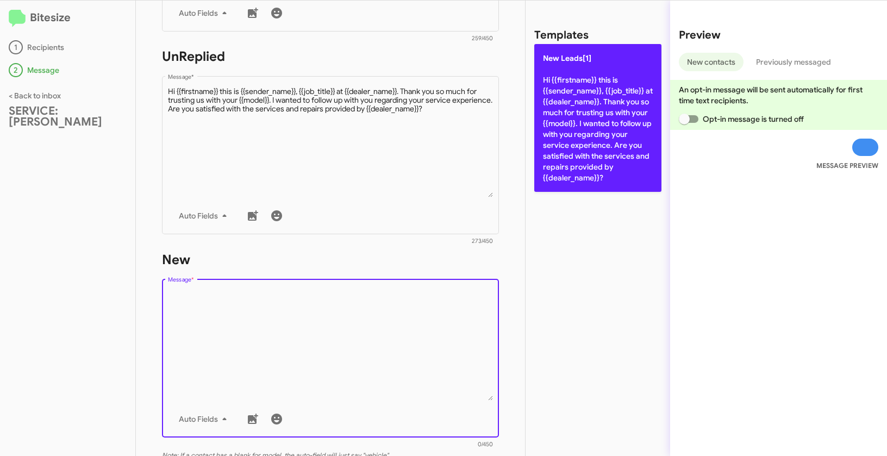
click at [582, 88] on p "New Leads[1] Hi {{firstname}} this is {{sender_name}}, {{job_title}} at {{deale…" at bounding box center [597, 118] width 127 height 148
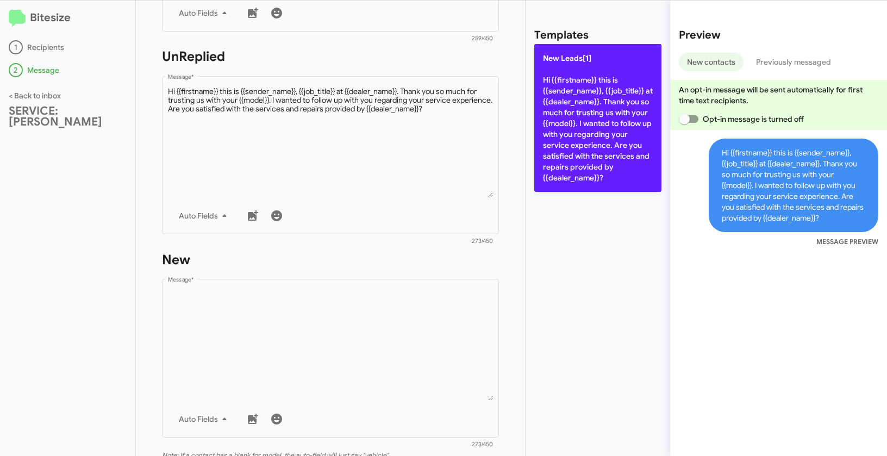
type textarea "Hi {{firstname}} this is {{sender_name}}, {{job_title}} at {{dealer_name}}. Tha…"
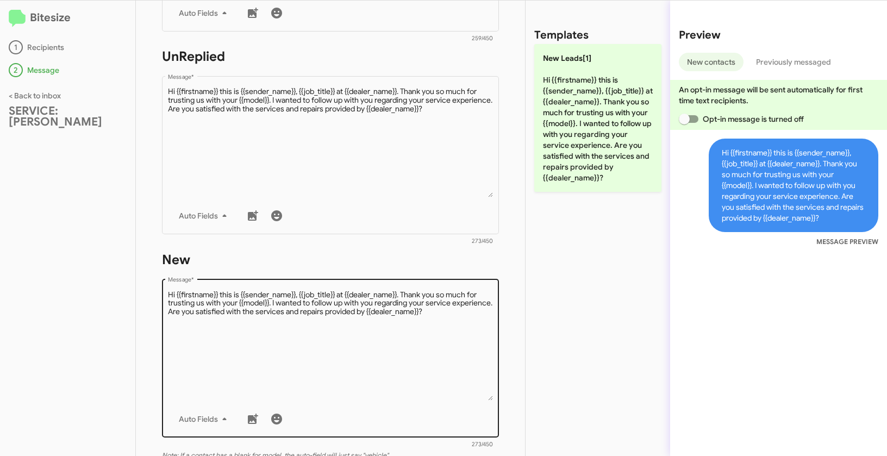
scroll to position [550, 0]
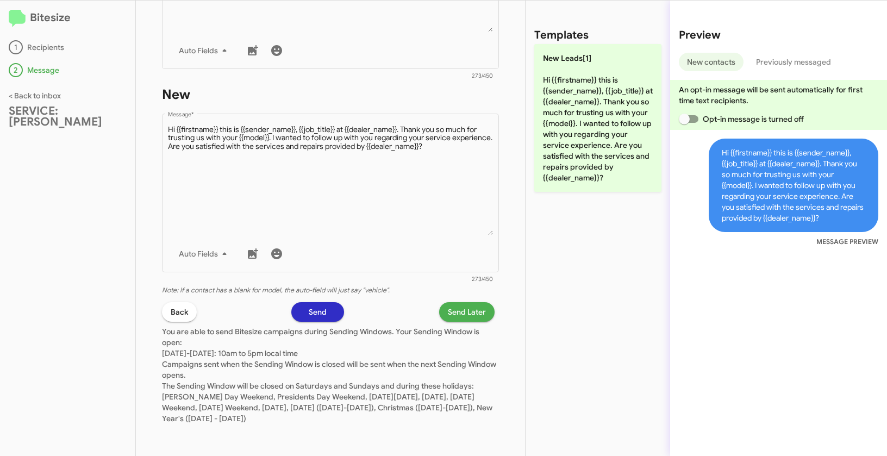
click at [463, 315] on span "Send Later" at bounding box center [467, 312] width 38 height 20
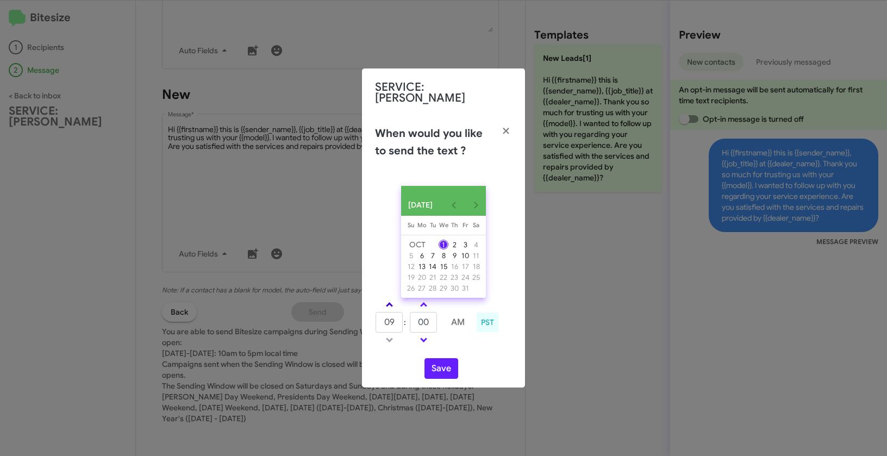
click at [392, 308] on link at bounding box center [389, 304] width 19 height 12
type input "10"
drag, startPoint x: 424, startPoint y: 321, endPoint x: 411, endPoint y: 318, distance: 12.8
click at [411, 318] on input "00" at bounding box center [423, 322] width 27 height 21
type input "20"
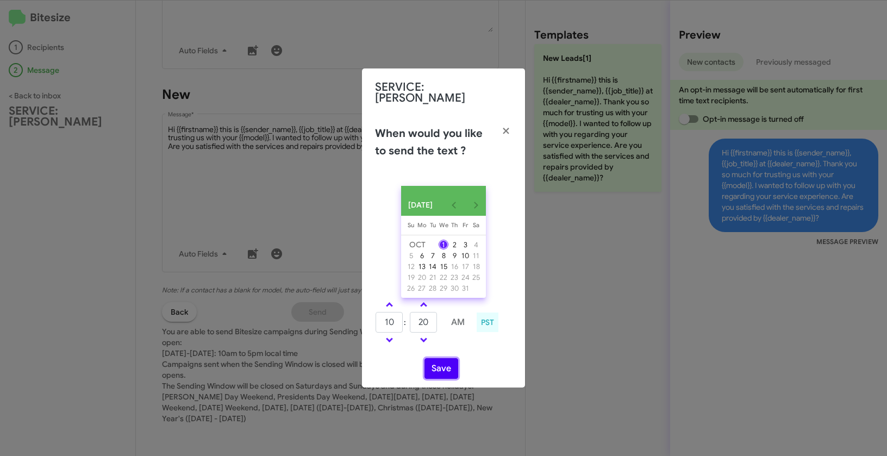
click at [436, 365] on button "Save" at bounding box center [441, 368] width 34 height 21
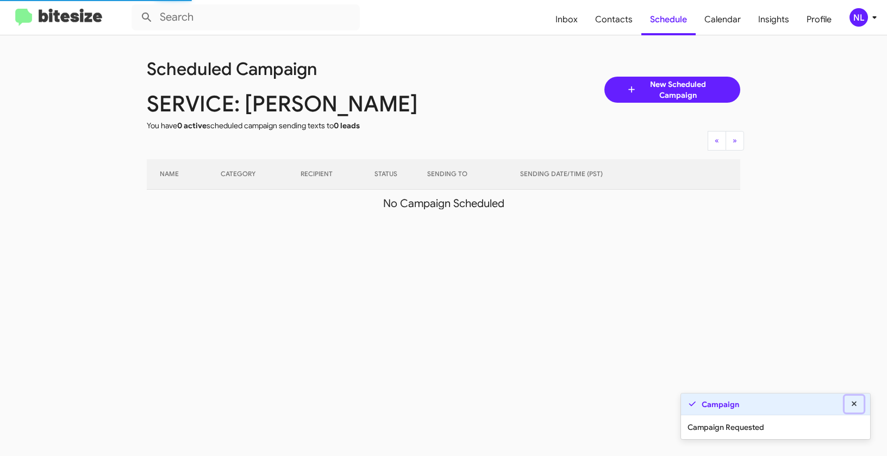
click at [855, 402] on icon at bounding box center [853, 403] width 5 height 5
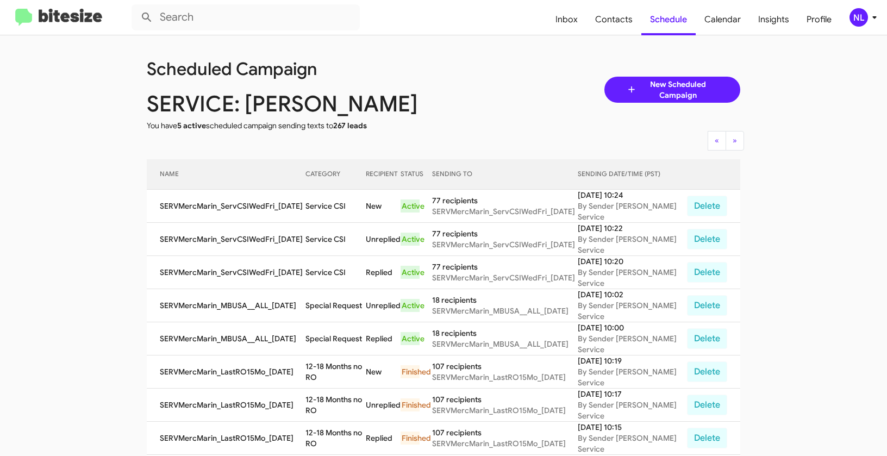
click at [863, 21] on div "NL" at bounding box center [858, 17] width 18 height 18
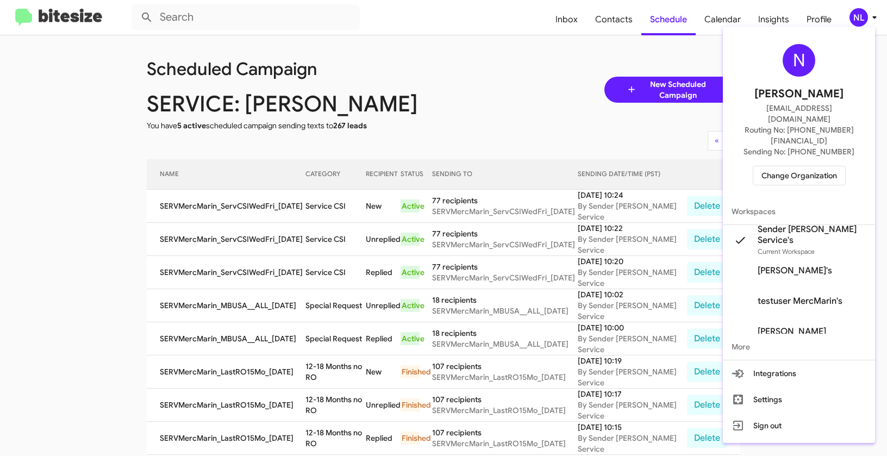
click at [796, 166] on span "Change Organization" at bounding box center [799, 175] width 76 height 18
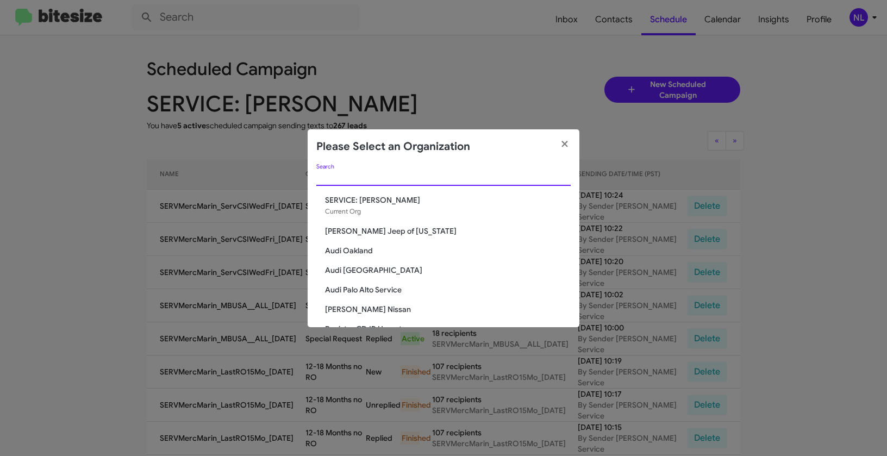
click at [412, 177] on input "Search" at bounding box center [443, 177] width 254 height 9
paste input "SERVICE: Tri-State Ford"
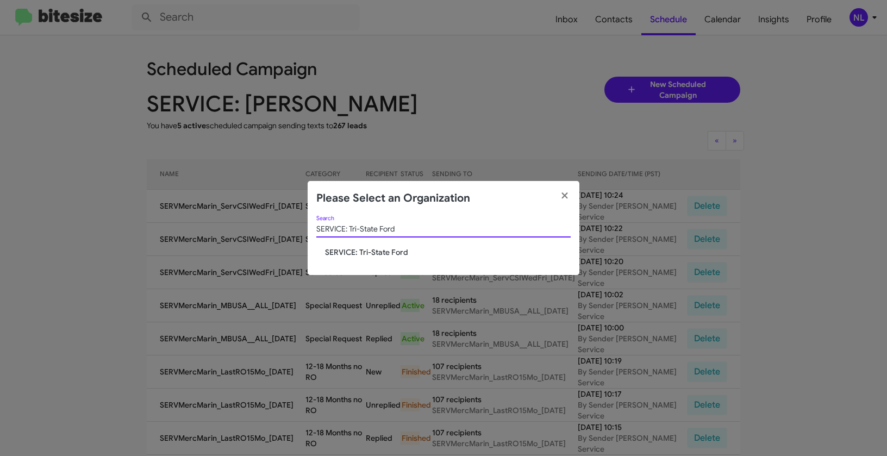
type input "SERVICE: Tri-State Ford"
click at [371, 251] on span "SERVICE: Tri-State Ford" at bounding box center [448, 252] width 246 height 11
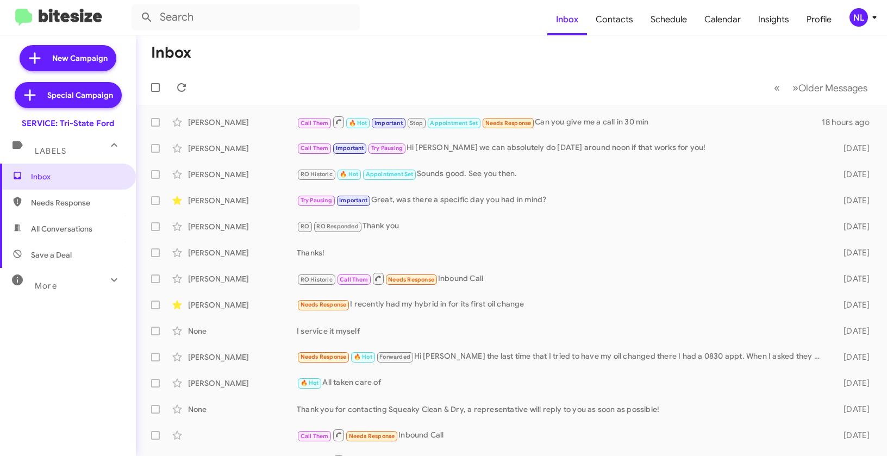
click at [856, 7] on mat-toolbar "Inbox Contacts Schedule Calendar Insights Profile NL" at bounding box center [443, 17] width 887 height 35
click at [855, 21] on div "NL" at bounding box center [858, 17] width 18 height 18
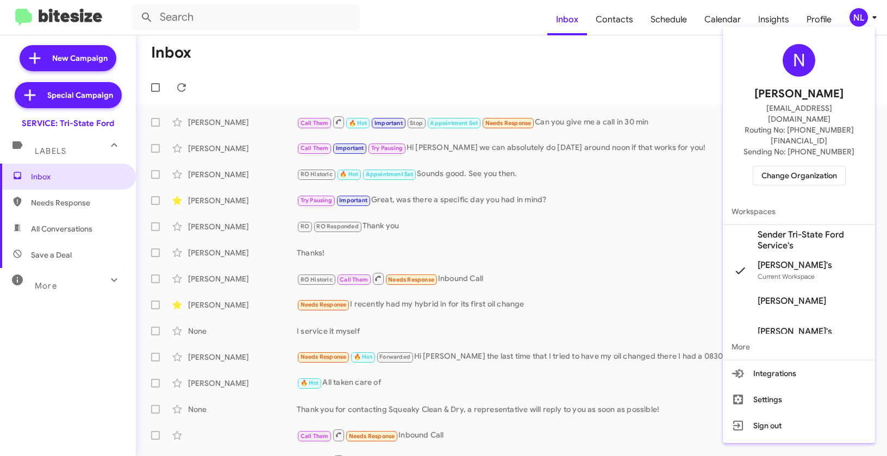
click at [779, 229] on span "Sender Tri-State Ford Service's" at bounding box center [811, 240] width 109 height 22
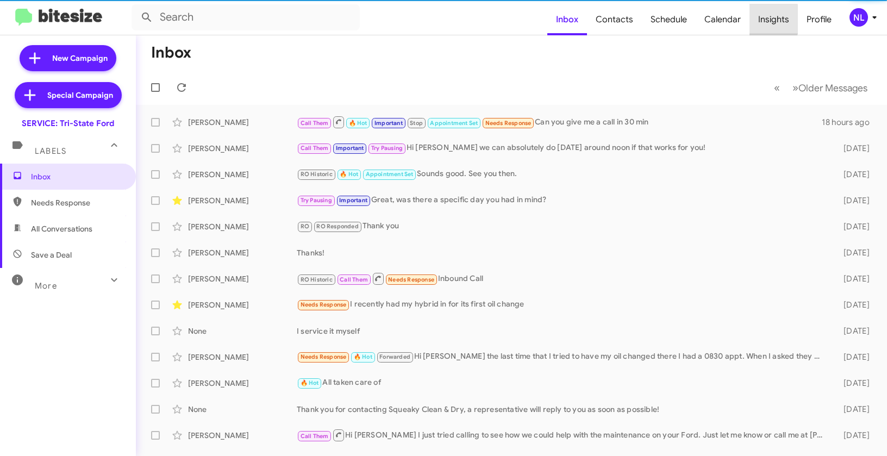
click at [763, 19] on span "Insights" at bounding box center [773, 20] width 48 height 32
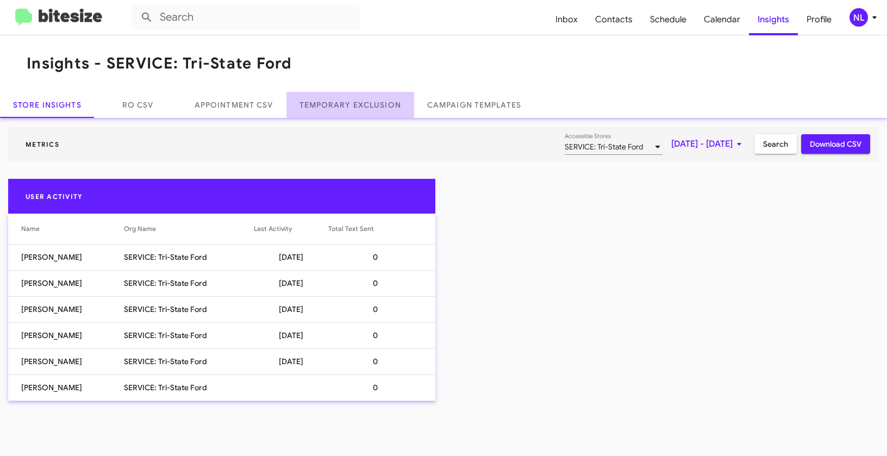
click at [363, 101] on link "Temporary Exclusion" at bounding box center [350, 105] width 128 height 26
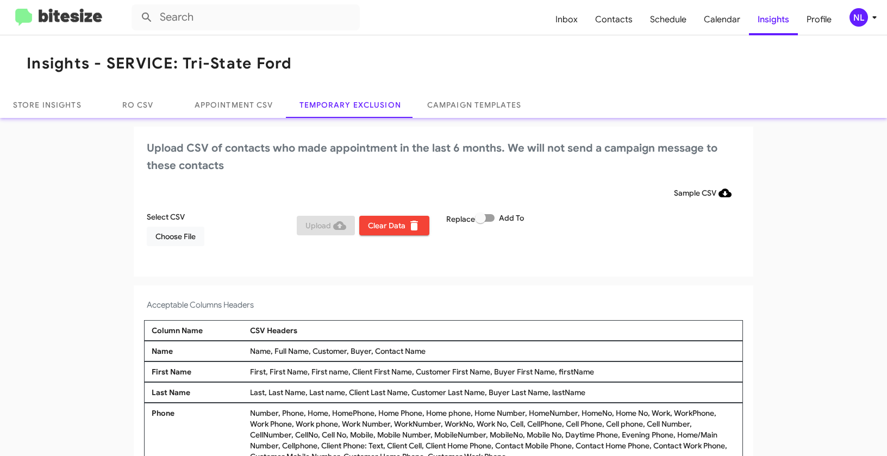
drag, startPoint x: 371, startPoint y: 350, endPoint x: 434, endPoint y: 348, distance: 63.1
click at [434, 348] on div "Name, Full Name, Customer, Buyer, Contact Name" at bounding box center [492, 351] width 491 height 11
copy div "Contact Name"
click at [165, 239] on span "Choose File" at bounding box center [175, 237] width 40 height 20
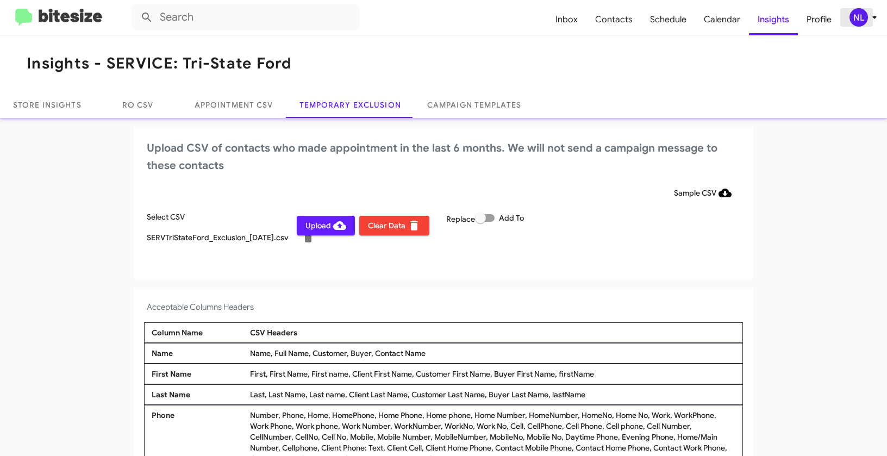
click at [849, 17] on div "NL" at bounding box center [858, 17] width 18 height 18
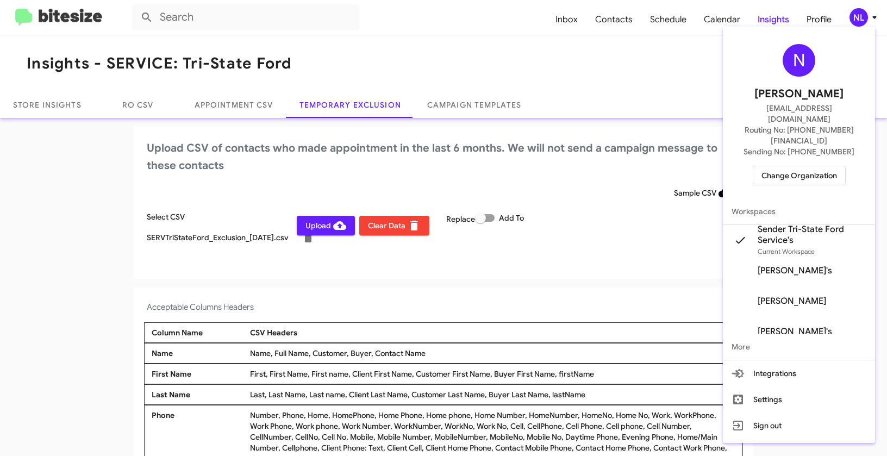
click at [508, 302] on div at bounding box center [443, 228] width 887 height 456
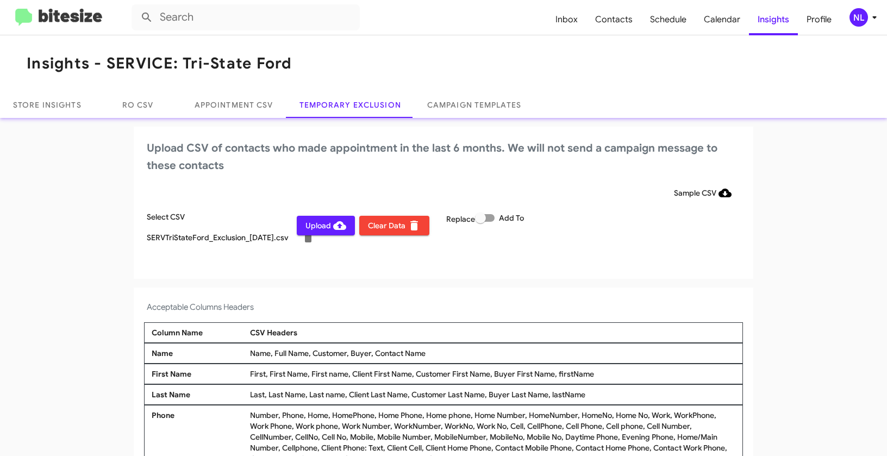
click at [315, 229] on span "Upload" at bounding box center [325, 226] width 41 height 20
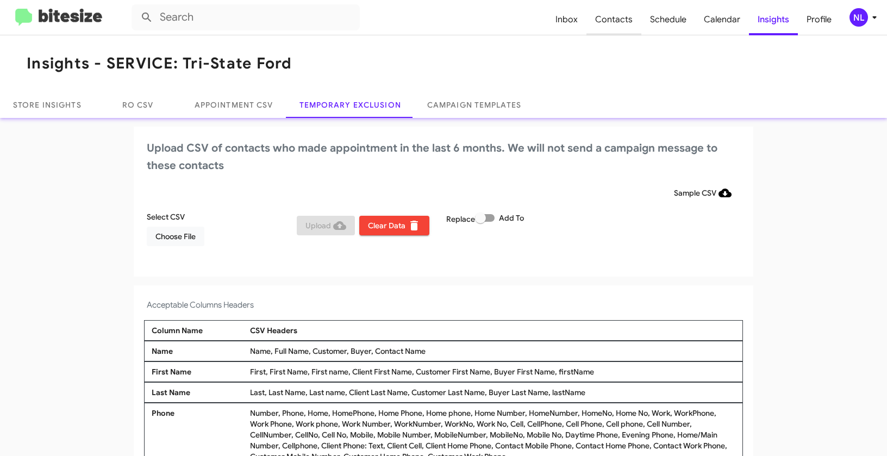
click at [611, 27] on span "Contacts" at bounding box center [613, 20] width 55 height 32
type input "in:groups"
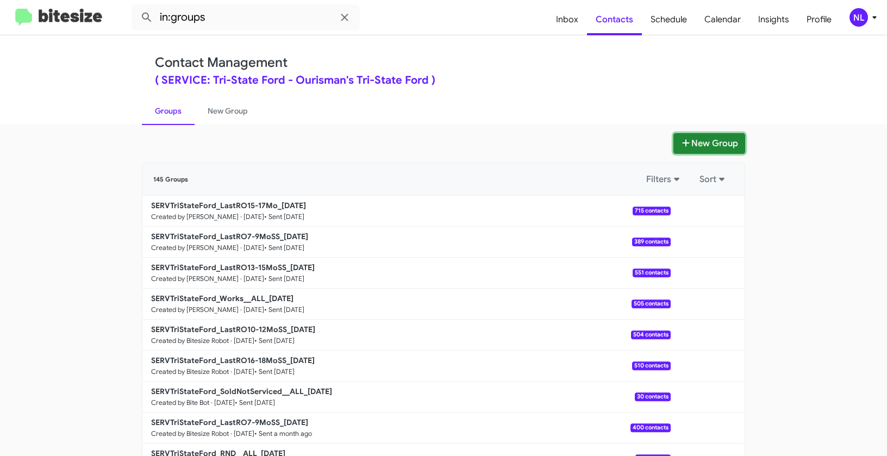
click at [719, 142] on button "New Group" at bounding box center [709, 143] width 72 height 21
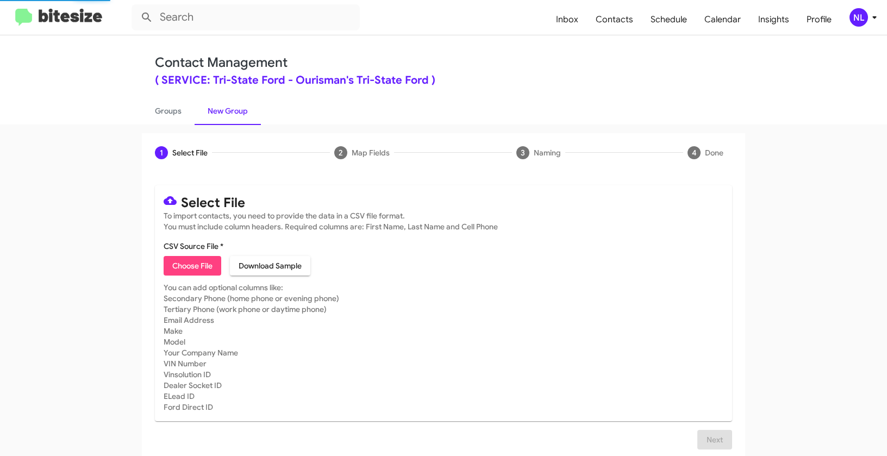
click at [183, 274] on span "Choose File" at bounding box center [192, 266] width 40 height 20
type input "SERVTriStateFord_LastRO12-14Mo_10-01-25"
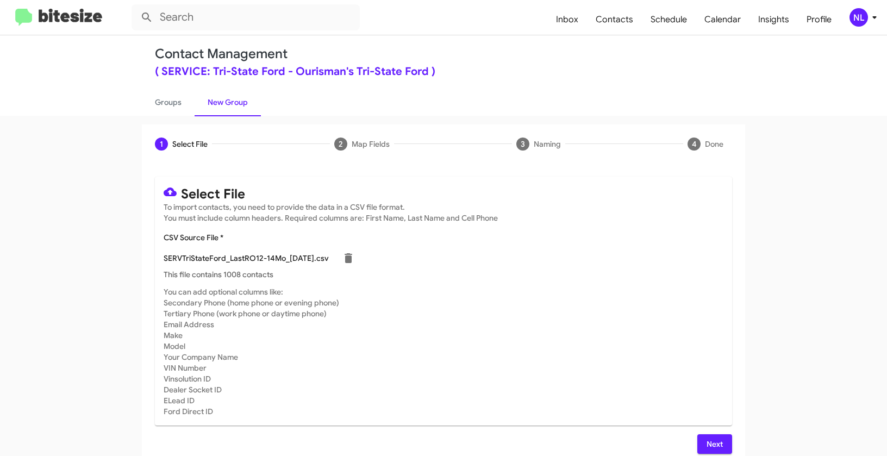
scroll to position [20, 0]
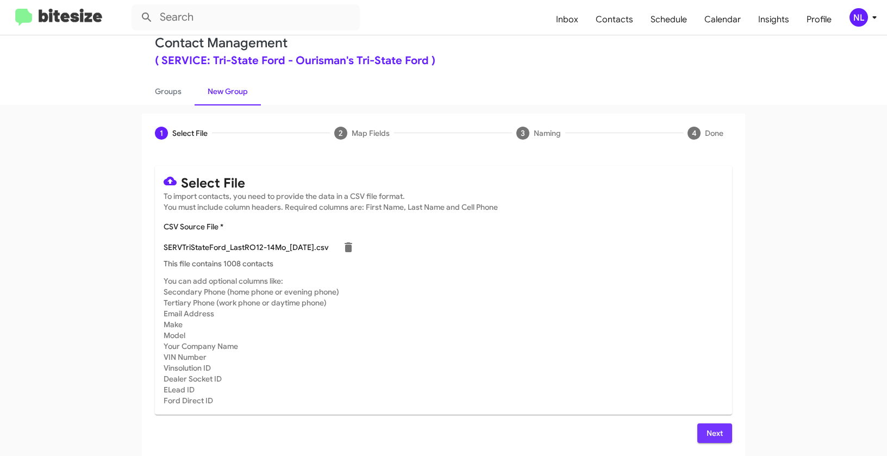
click at [721, 425] on button "Next" at bounding box center [714, 433] width 35 height 20
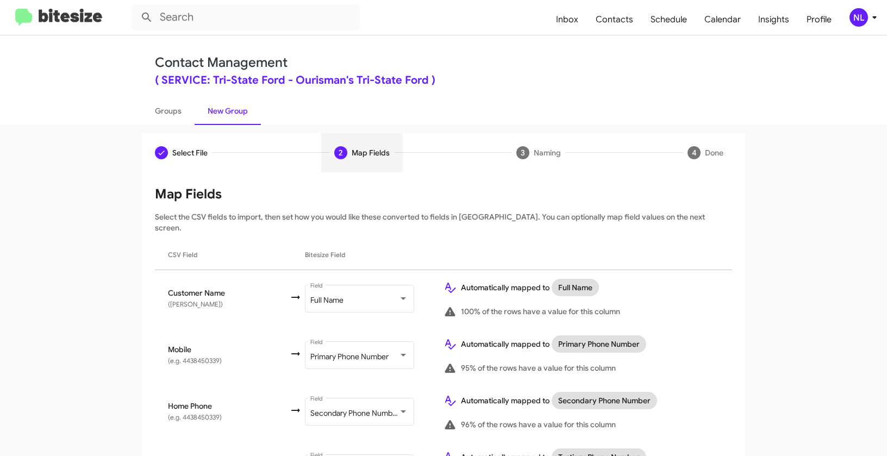
scroll to position [240, 0]
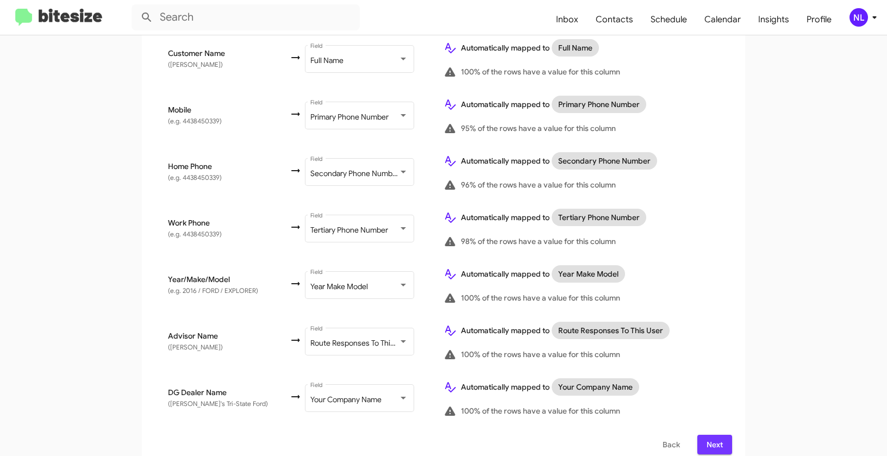
click at [719, 435] on span "Next" at bounding box center [714, 445] width 17 height 20
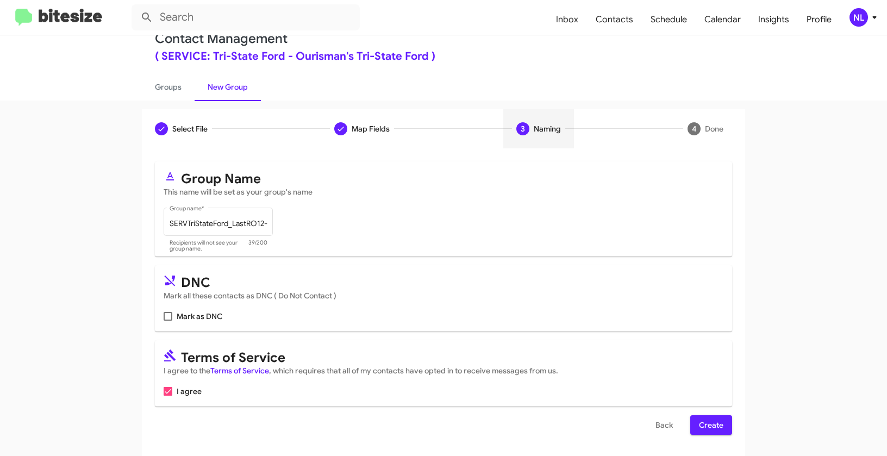
scroll to position [24, 0]
click at [714, 425] on span "Create" at bounding box center [711, 425] width 24 height 20
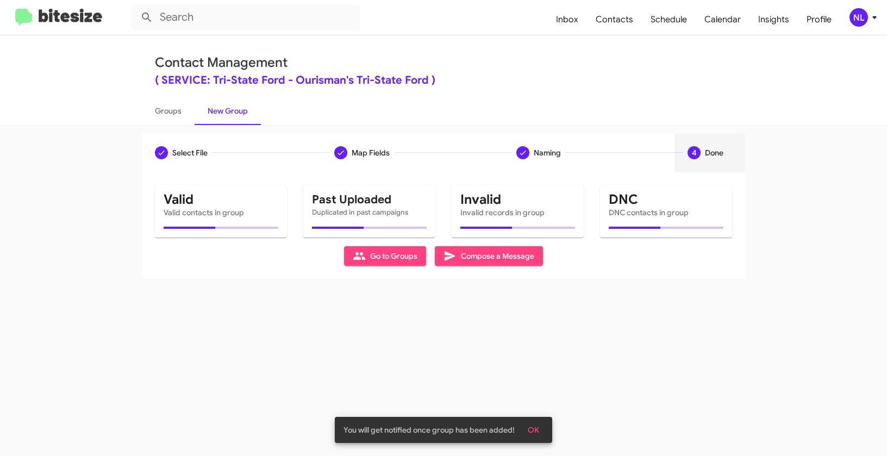
click at [536, 428] on span "OK" at bounding box center [533, 430] width 11 height 20
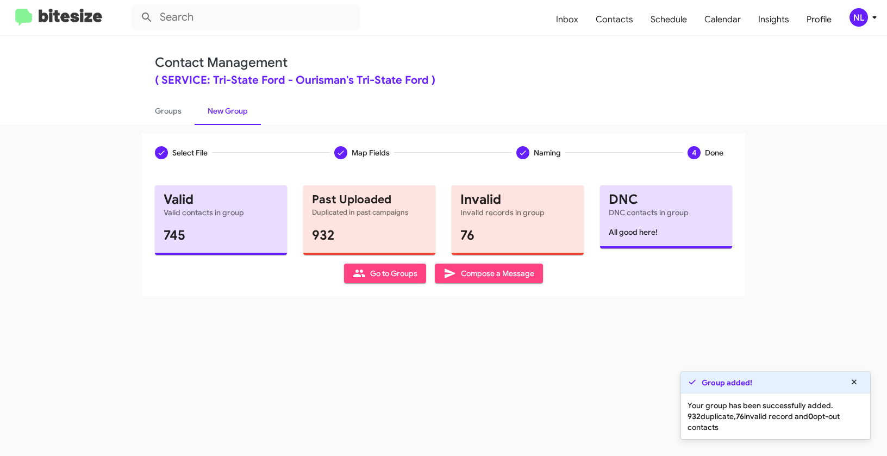
click at [381, 283] on span "Go to Groups" at bounding box center [385, 273] width 65 height 20
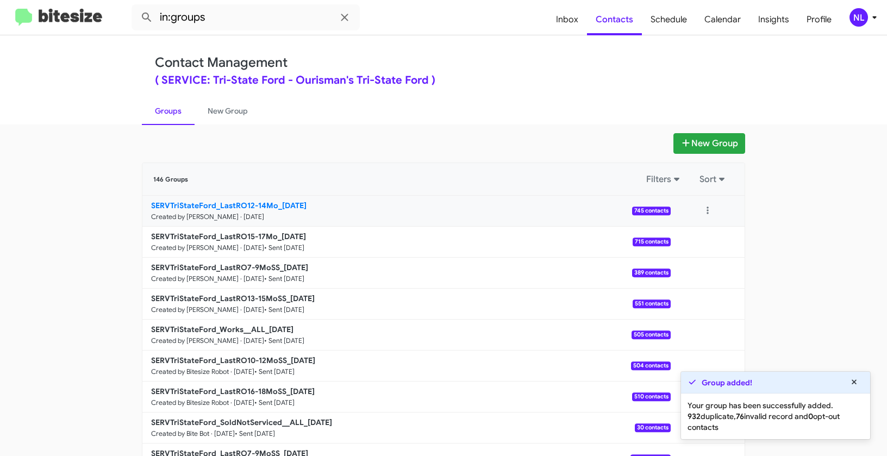
drag, startPoint x: 114, startPoint y: 202, endPoint x: 274, endPoint y: 199, distance: 160.8
click at [274, 199] on app-groups "New Group 146 Groups Filters Sort SERVTriStateFord_LastRO12-14Mo_10-01-25 Creat…" at bounding box center [443, 333] width 887 height 401
copy div "Filters Sort SERVTriStateFord_LastRO12-14Mo"
click at [256, 24] on input "in:groups" at bounding box center [245, 17] width 228 height 26
paste input "SERVTriStateFord_LastRO12-14Mo"
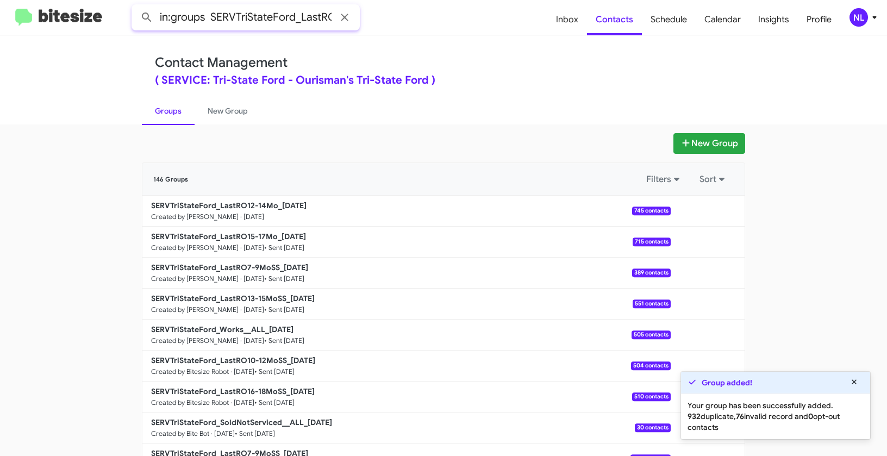
scroll to position [0, 46]
type input "in:groups SERVTriStateFord_LastRO12-14Mo"
click at [136, 7] on button at bounding box center [147, 18] width 22 height 22
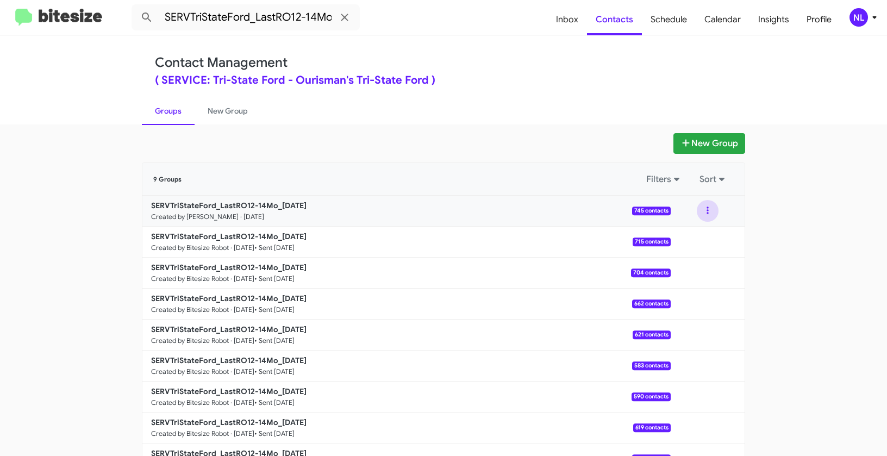
click at [702, 211] on button at bounding box center [707, 211] width 22 height 22
click at [699, 239] on button "View contacts" at bounding box center [674, 240] width 87 height 26
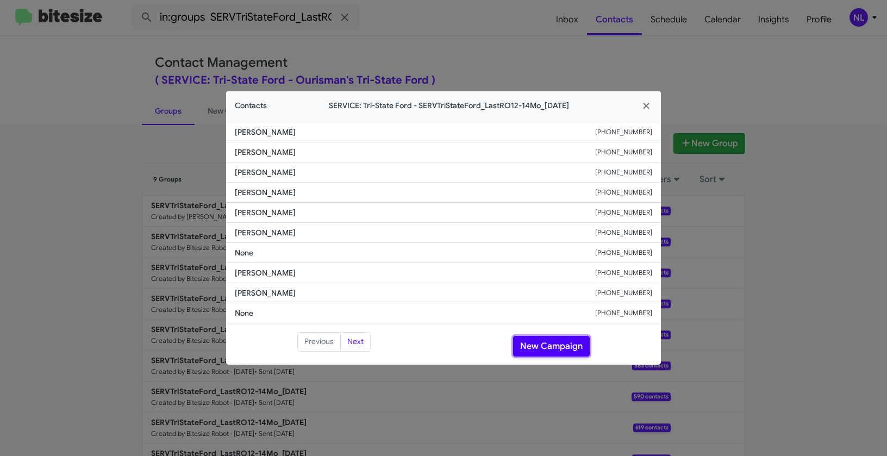
click at [543, 340] on button "New Campaign" at bounding box center [551, 346] width 77 height 21
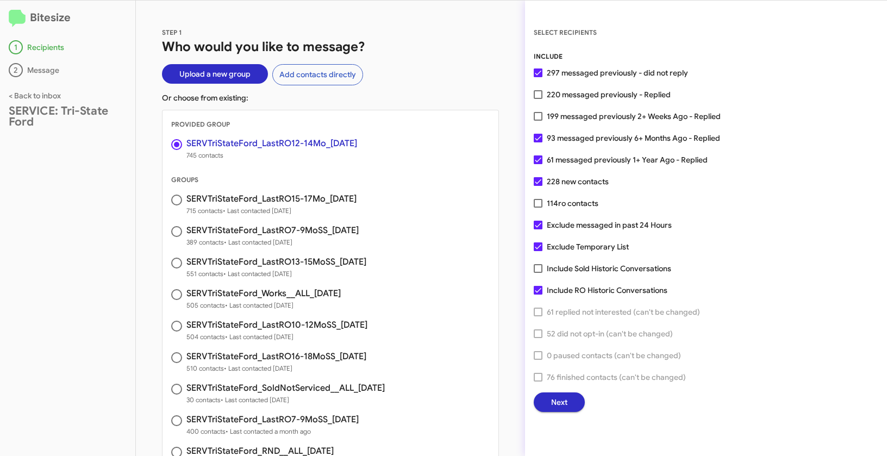
click at [575, 420] on div "SELECT RECIPIENTS INCLUDE 297 messaged previously - did not reply 220 messaged …" at bounding box center [706, 228] width 362 height 455
click at [566, 405] on span "Next" at bounding box center [559, 402] width 16 height 20
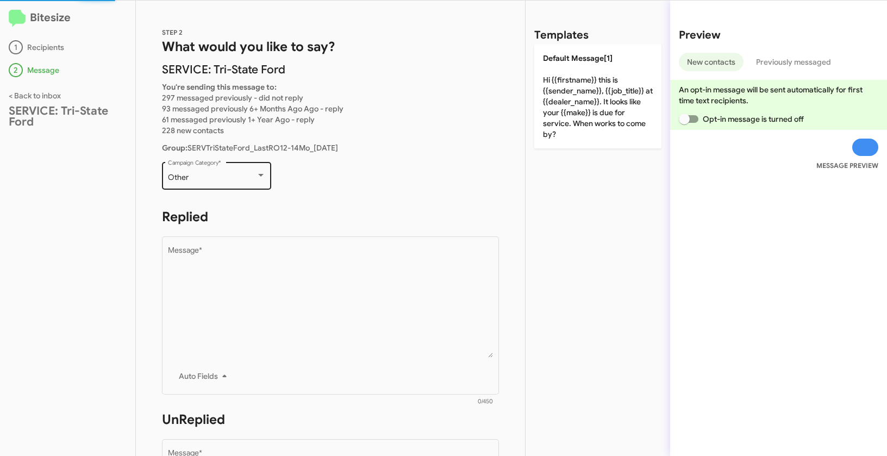
click at [217, 179] on div "Other" at bounding box center [212, 177] width 88 height 9
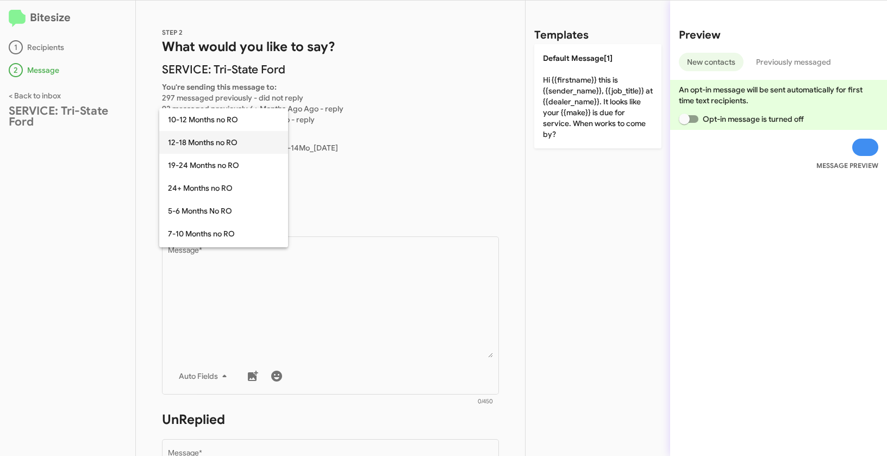
click at [203, 147] on span "12-18 Months no RO" at bounding box center [223, 142] width 111 height 23
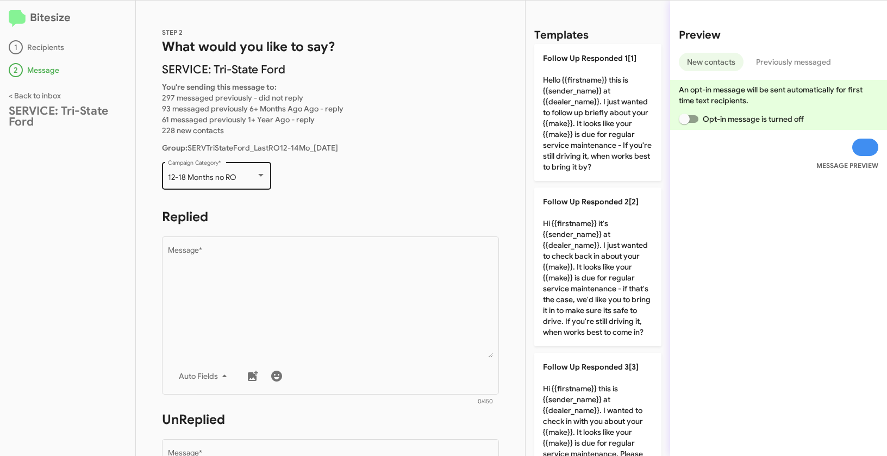
drag, startPoint x: 162, startPoint y: 176, endPoint x: 250, endPoint y: 178, distance: 88.0
click at [250, 178] on div "12-18 Months no RO Campaign Category *" at bounding box center [216, 175] width 109 height 30
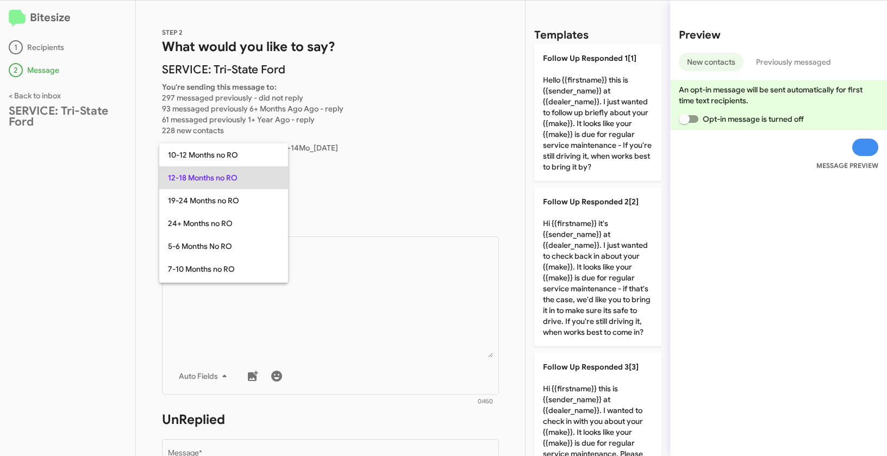
copy span "12-18 Months no RO"
click at [378, 305] on div at bounding box center [443, 228] width 887 height 456
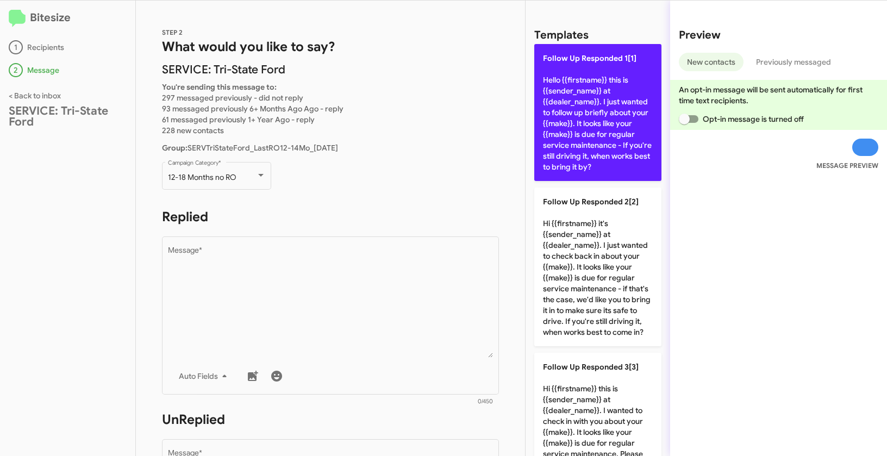
click at [592, 116] on p "Follow Up Responded 1[1] Hello {{firstname}} this is {{sender_name}} at {{deale…" at bounding box center [597, 112] width 127 height 137
type textarea "Hello {{firstname}} this is {{sender_name}} at {{dealer_name}}. I just wanted t…"
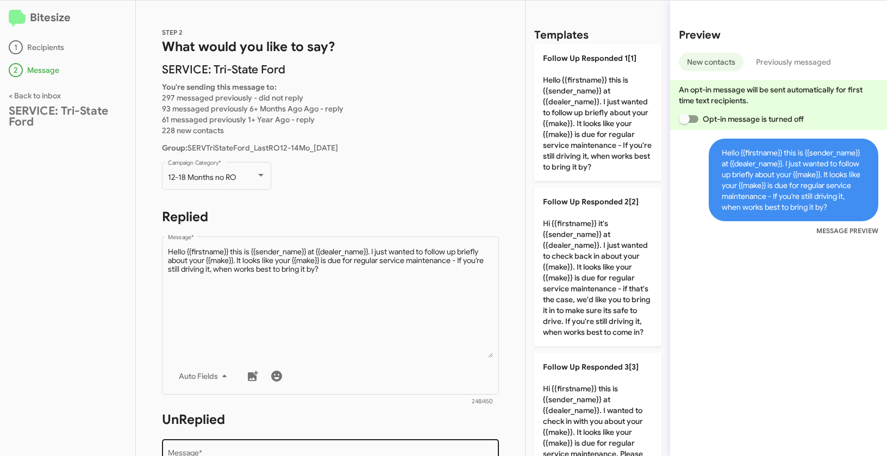
scroll to position [183, 0]
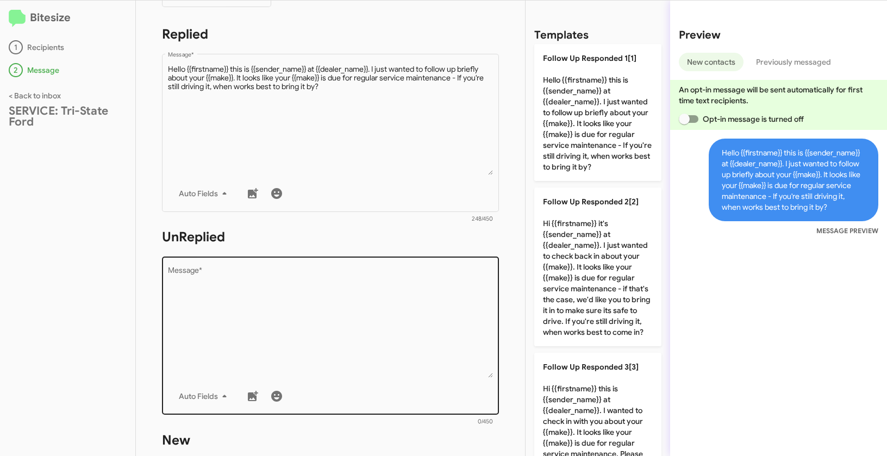
click at [335, 338] on textarea "Message *" at bounding box center [330, 322] width 325 height 111
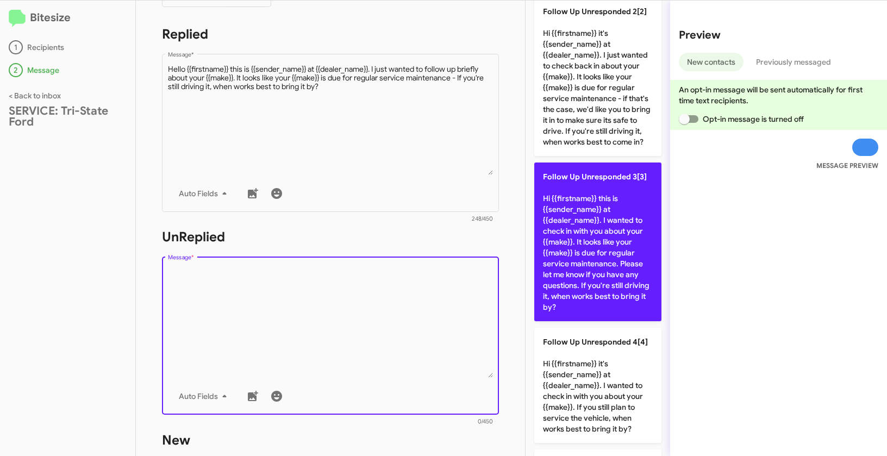
scroll to position [301, 0]
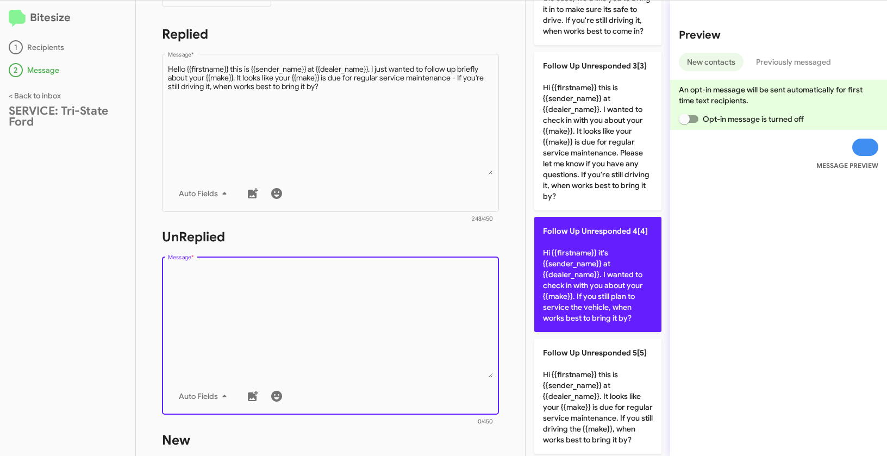
click at [593, 254] on p "Follow Up Unresponded 4[4] Hi {{firstname}} it's {{sender_name}} at {{dealer_na…" at bounding box center [597, 274] width 127 height 115
type textarea "Hi {{firstname}} it's {{sender_name}} at {{dealer_name}}. I wanted to check in …"
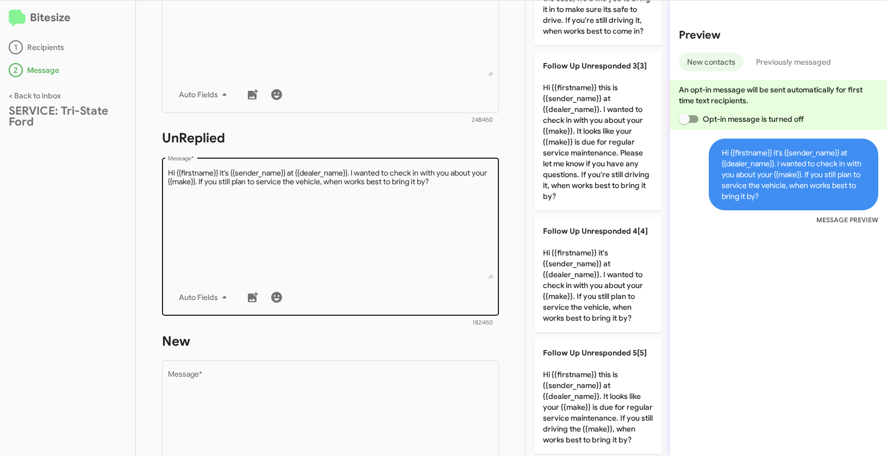
scroll to position [376, 0]
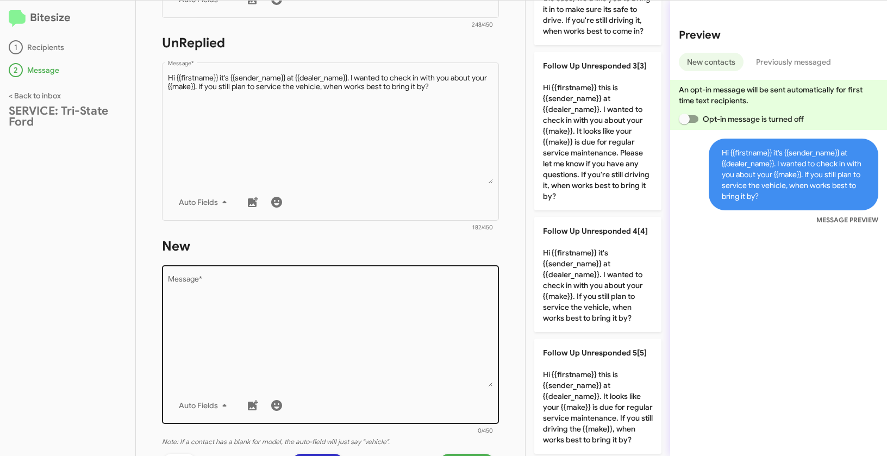
click at [386, 327] on textarea "Message *" at bounding box center [330, 331] width 325 height 111
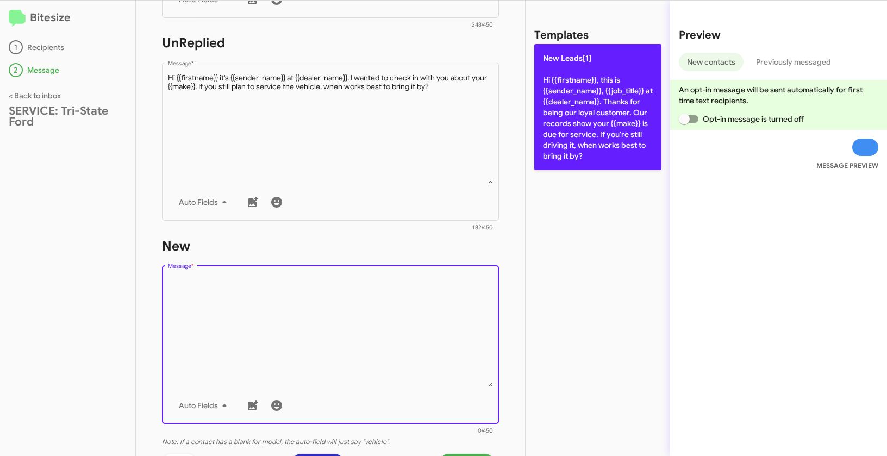
click at [573, 114] on p "New Leads[1] Hi {{firstname}}, this is {{sender_name}}, {{job_title}} at {{deal…" at bounding box center [597, 107] width 127 height 126
type textarea "Hi {{firstname}}, this is {{sender_name}}, {{job_title}} at {{dealer_name}}. Th…"
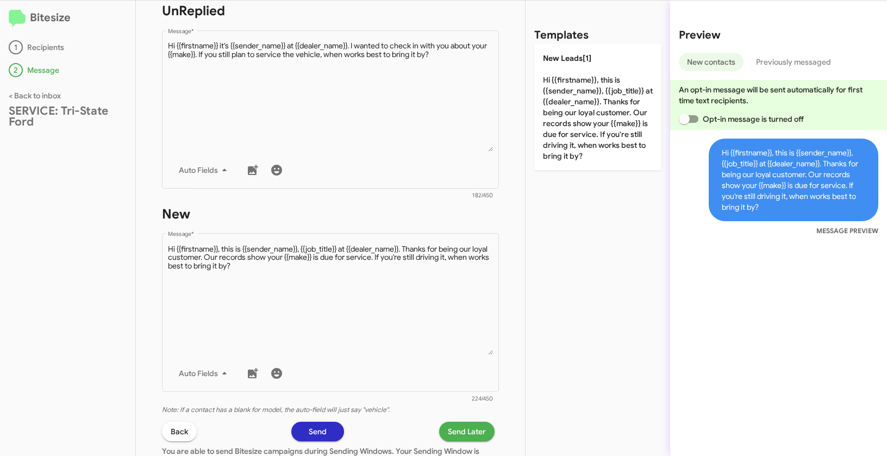
scroll to position [470, 0]
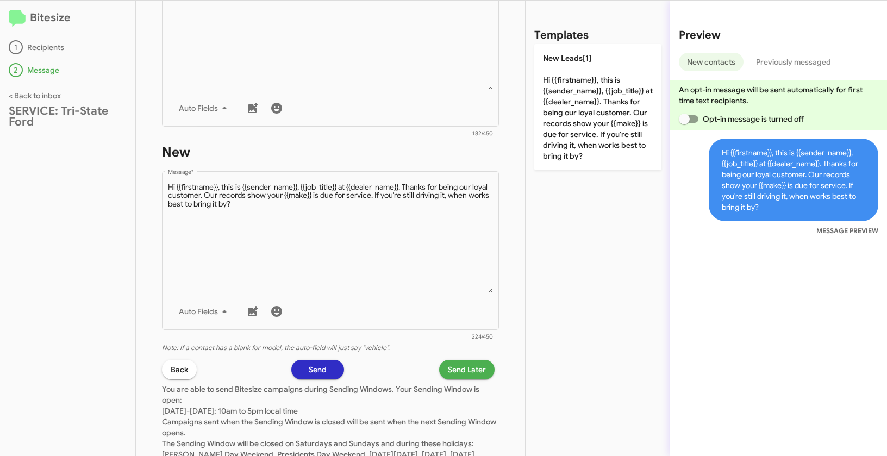
click at [462, 379] on p "You are able to send Bitesize campaigns during Sending Windows. Your Sending Wi…" at bounding box center [330, 430] width 337 height 102
click at [463, 374] on span "Send Later" at bounding box center [467, 370] width 38 height 20
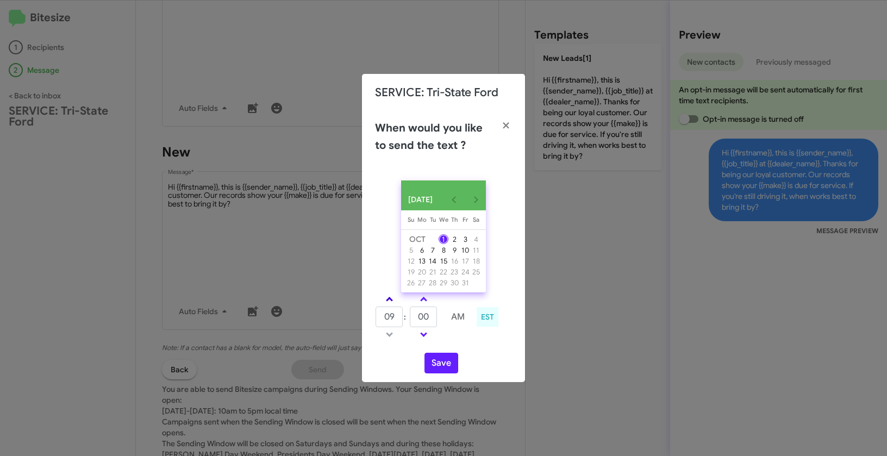
click at [391, 304] on span at bounding box center [389, 300] width 7 height 7
type input "11"
drag, startPoint x: 431, startPoint y: 321, endPoint x: 415, endPoint y: 317, distance: 16.9
click at [415, 317] on input "00" at bounding box center [423, 316] width 27 height 21
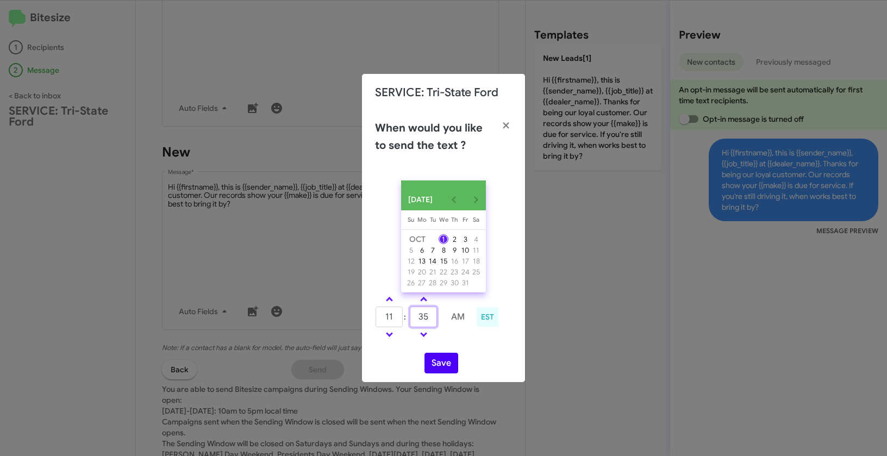
type input "35"
click at [447, 369] on button "Save" at bounding box center [441, 363] width 34 height 21
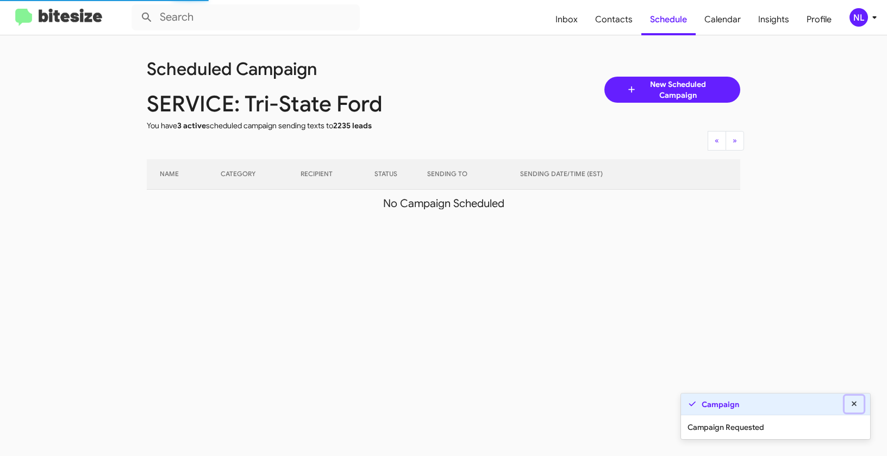
click at [855, 398] on button at bounding box center [854, 404] width 20 height 17
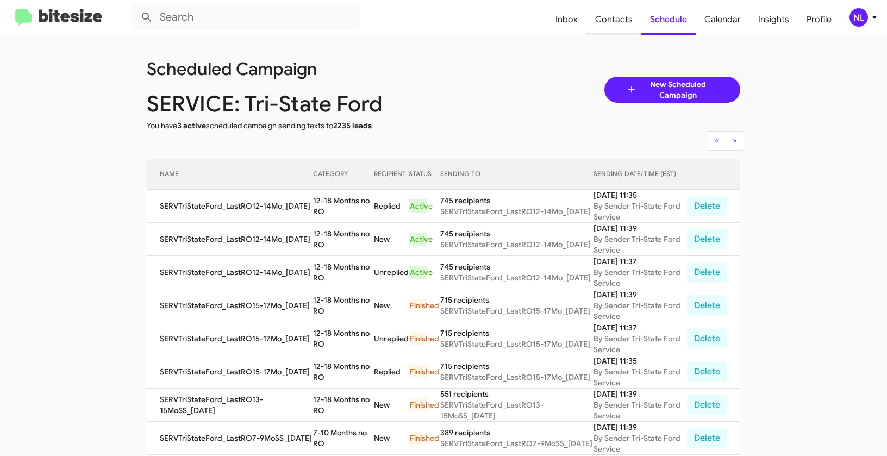
click at [609, 26] on span "Contacts" at bounding box center [613, 20] width 55 height 32
type input "in:groups"
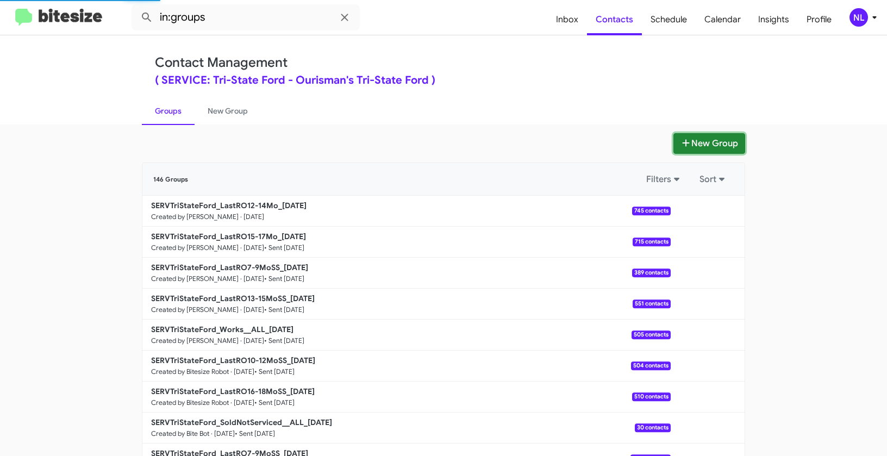
click at [699, 145] on button "New Group" at bounding box center [709, 143] width 72 height 21
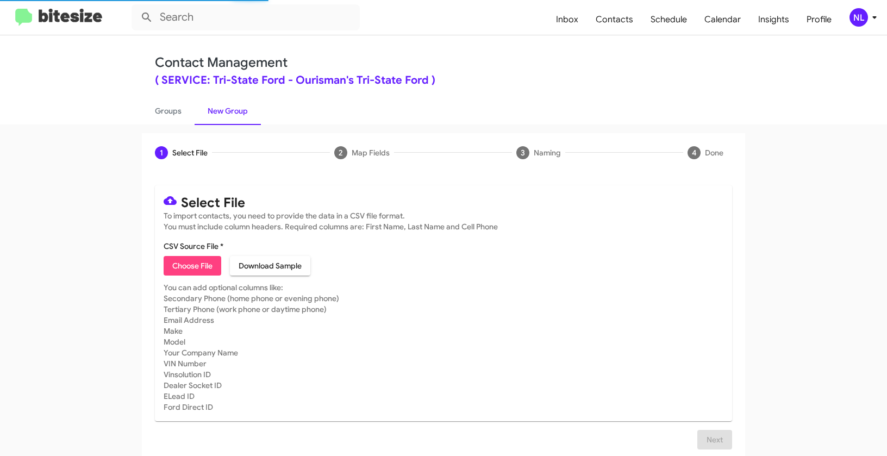
click at [200, 266] on span "Choose File" at bounding box center [192, 266] width 40 height 20
type input "SERVTriStateFord_LastRO6-8Mo_10-01-25"
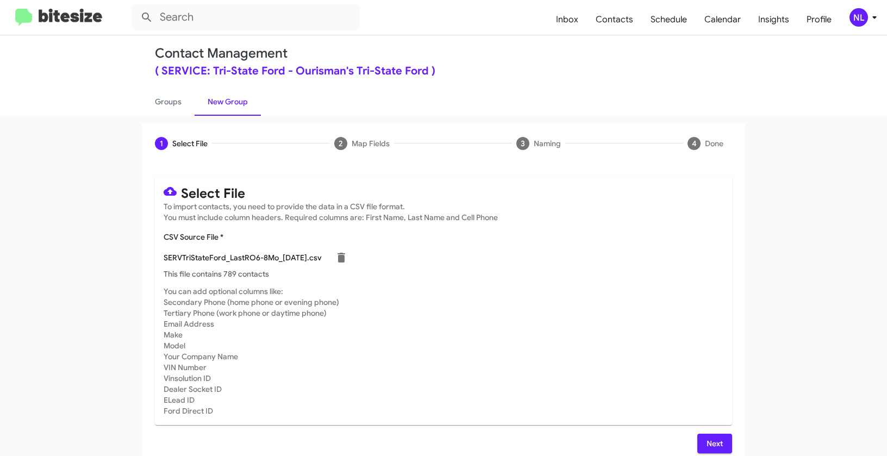
scroll to position [20, 0]
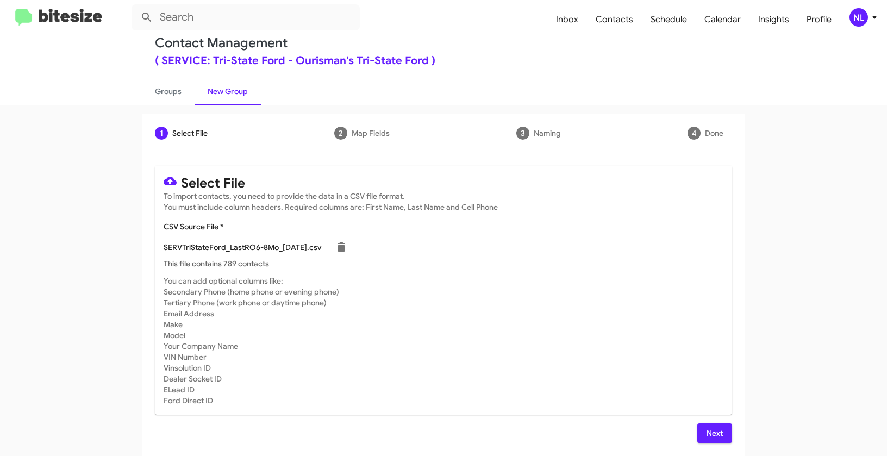
click at [706, 436] on span "Next" at bounding box center [714, 433] width 17 height 20
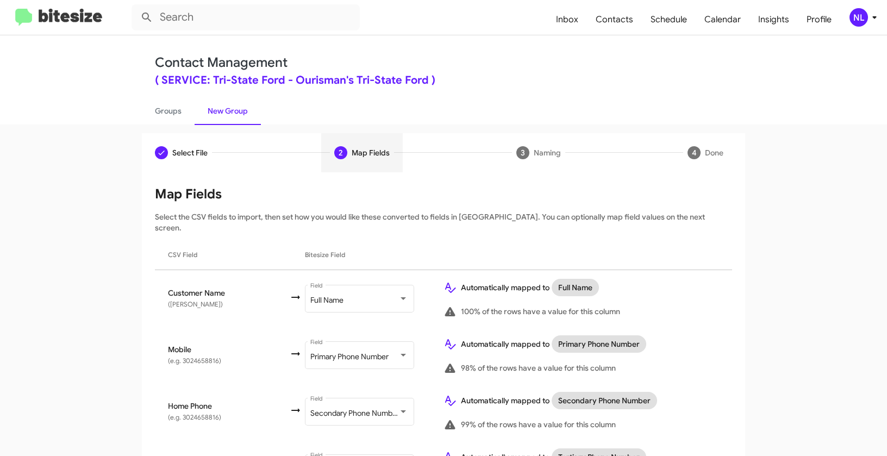
scroll to position [240, 0]
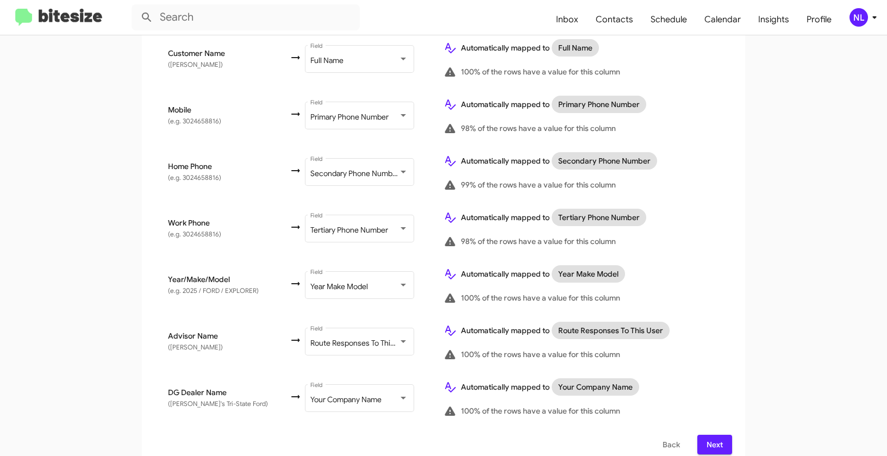
click at [712, 435] on span "Next" at bounding box center [714, 445] width 17 height 20
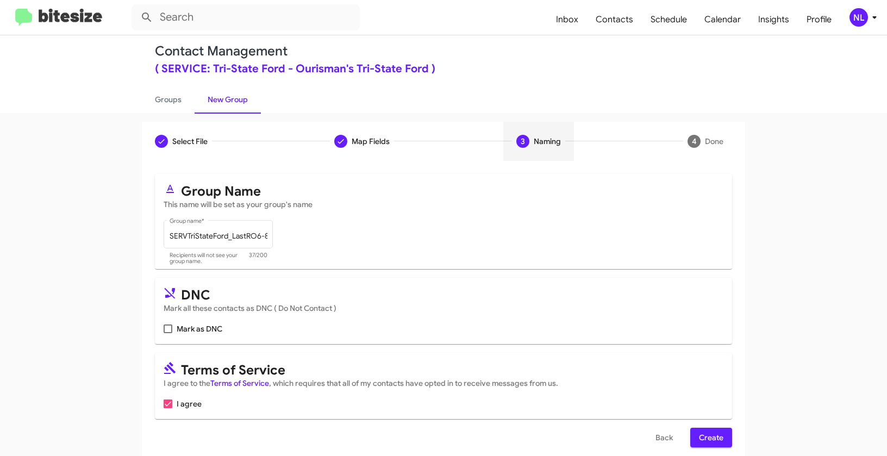
scroll to position [17, 0]
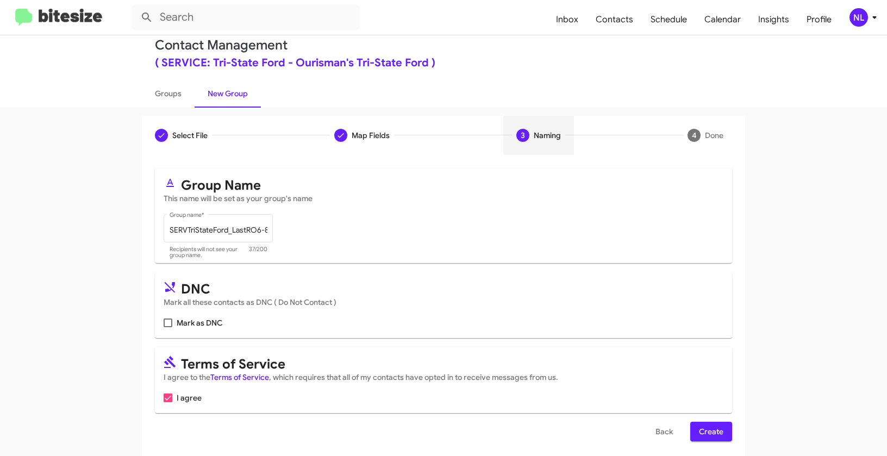
click at [705, 435] on span "Create" at bounding box center [711, 432] width 24 height 20
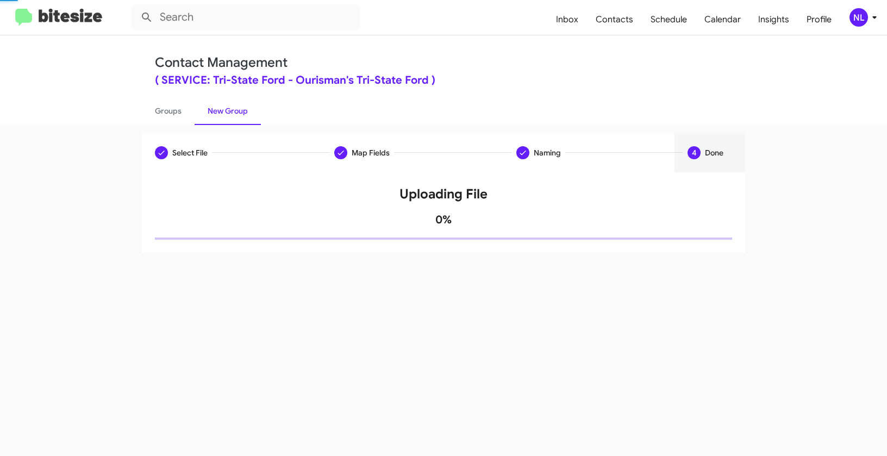
scroll to position [0, 0]
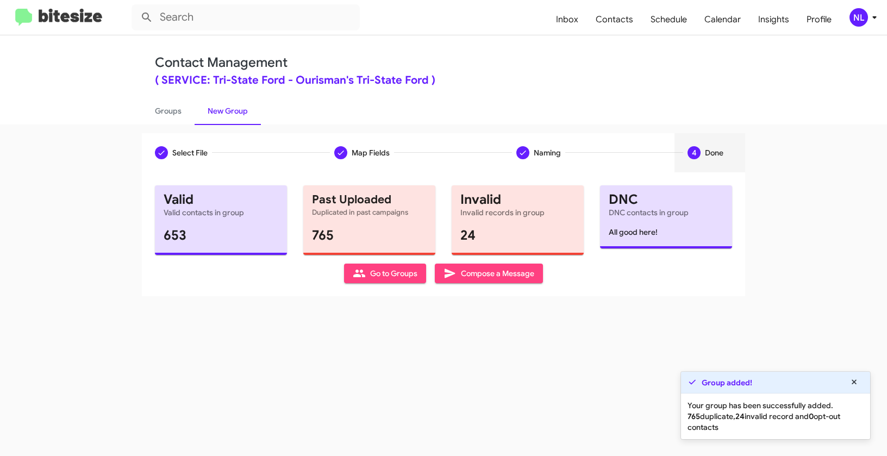
click at [401, 274] on span "Go to Groups" at bounding box center [385, 273] width 65 height 20
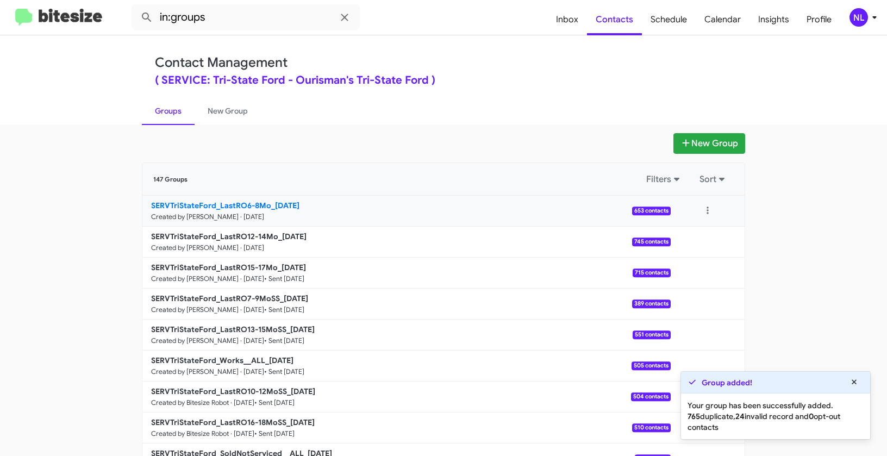
drag, startPoint x: 115, startPoint y: 199, endPoint x: 269, endPoint y: 204, distance: 154.4
click at [269, 204] on app-groups "New Group 147 Groups Filters Sort SERVTriStateFord_LastRO6-8Mo_10-01-25 Created…" at bounding box center [443, 333] width 887 height 401
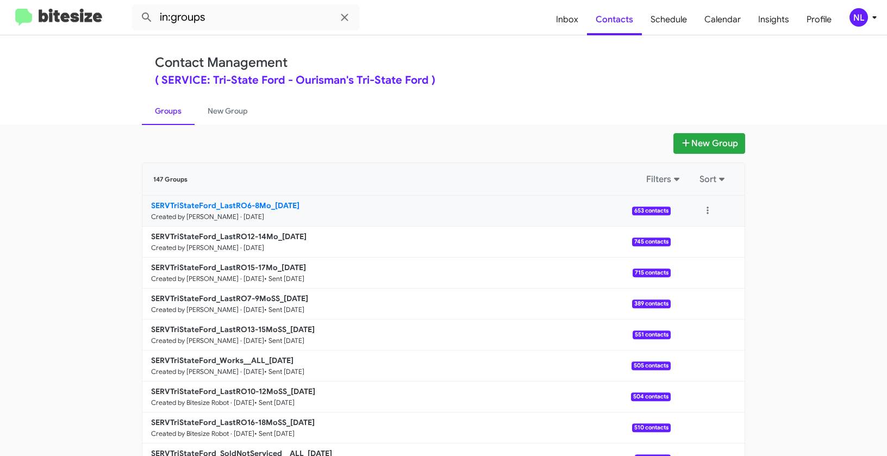
copy div "Filters Sort SERVTriStateFord_LastRO6-8Mo_"
click at [252, 15] on input "in:groups" at bounding box center [245, 17] width 228 height 26
paste input "SERVTriStateFord_LastRO6-8Mo_"
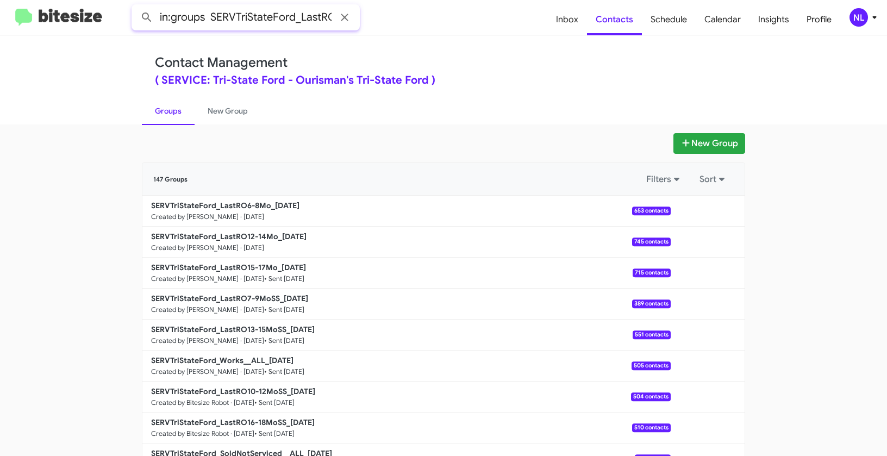
scroll to position [0, 41]
type input "in:groups SERVTriStateFord_LastRO6-8Mo_"
click at [136, 7] on button at bounding box center [147, 18] width 22 height 22
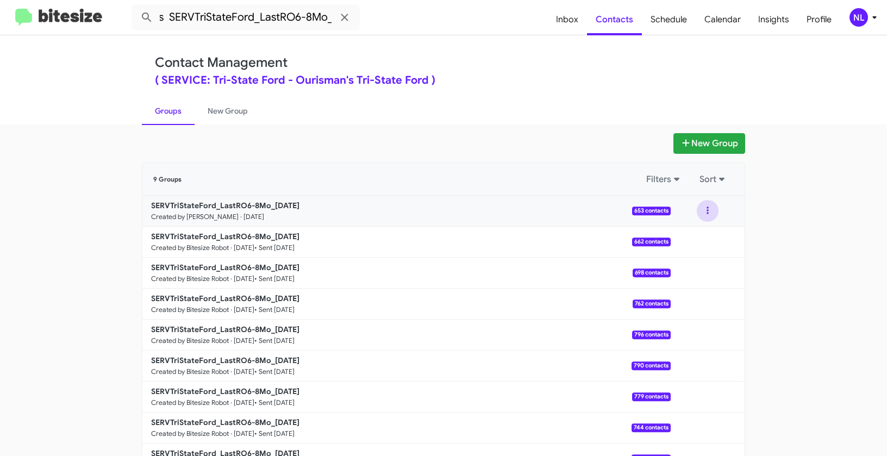
click at [705, 214] on button at bounding box center [707, 211] width 22 height 22
click at [690, 243] on button "View contacts" at bounding box center [674, 240] width 87 height 26
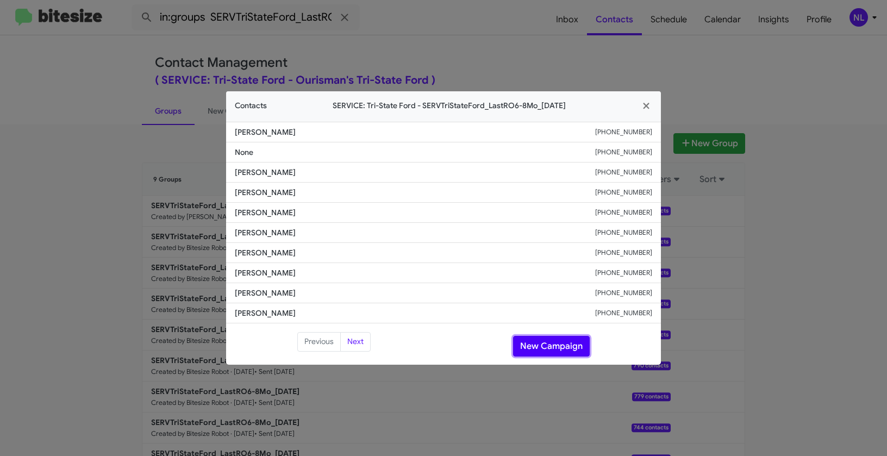
click at [551, 349] on button "New Campaign" at bounding box center [551, 346] width 77 height 21
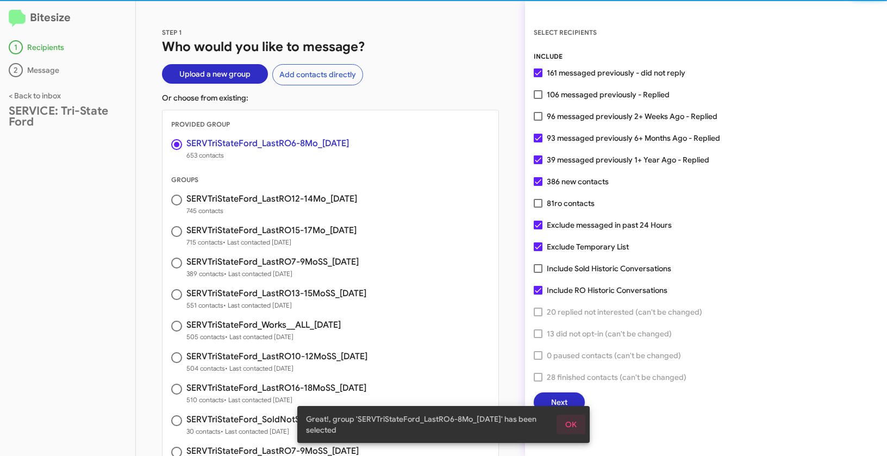
click at [574, 424] on span "OK" at bounding box center [570, 425] width 11 height 20
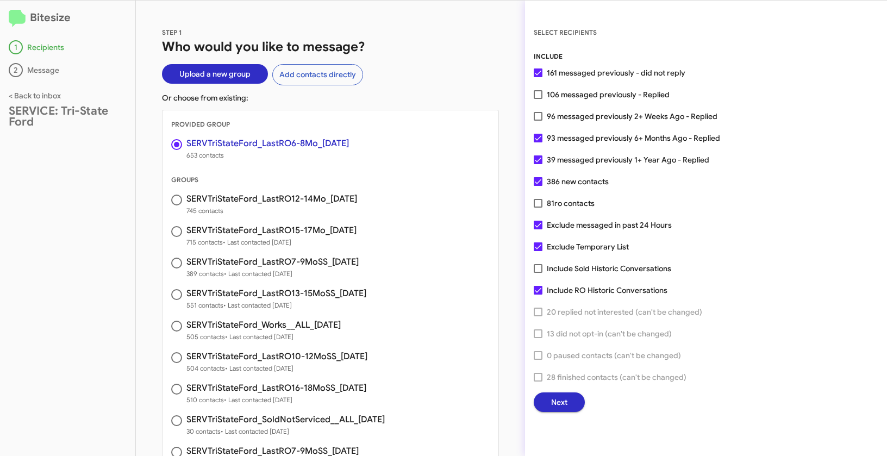
click at [569, 404] on button "Next" at bounding box center [559, 402] width 51 height 20
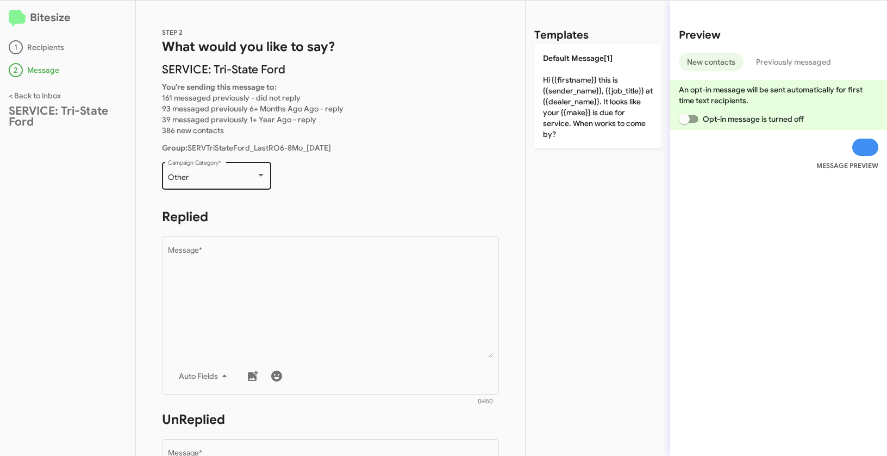
click at [250, 178] on div "Other" at bounding box center [212, 177] width 88 height 9
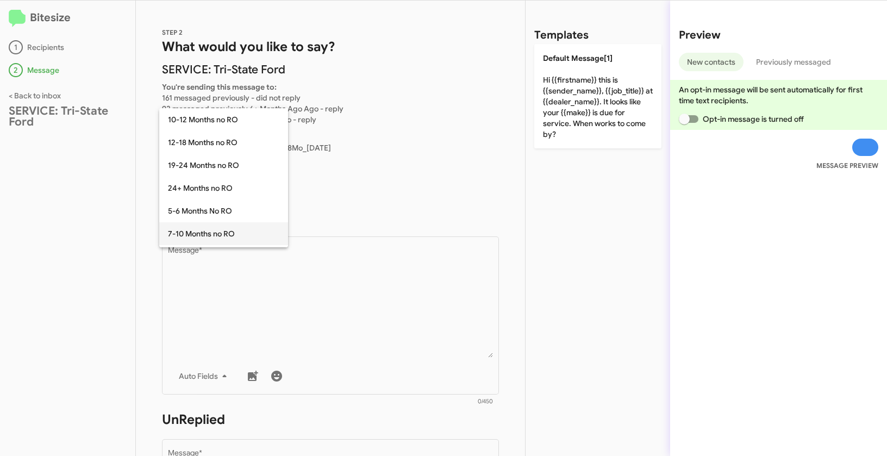
click at [204, 229] on span "7-10 Months no RO" at bounding box center [223, 233] width 111 height 23
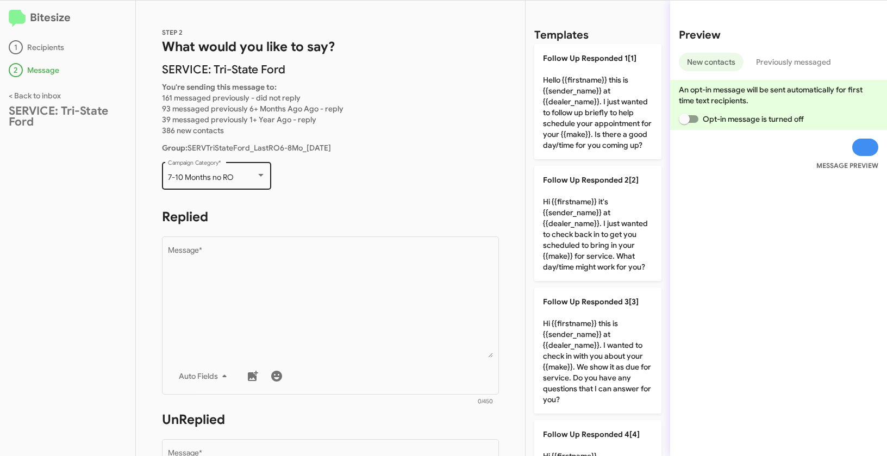
drag, startPoint x: 165, startPoint y: 175, endPoint x: 241, endPoint y: 178, distance: 76.7
click at [241, 178] on div "7-10 Months no RO Campaign Category *" at bounding box center [216, 175] width 109 height 30
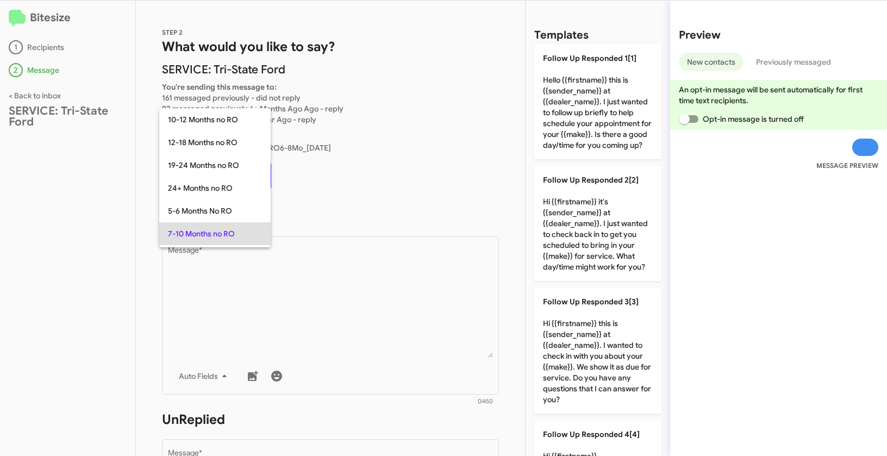
scroll to position [56, 0]
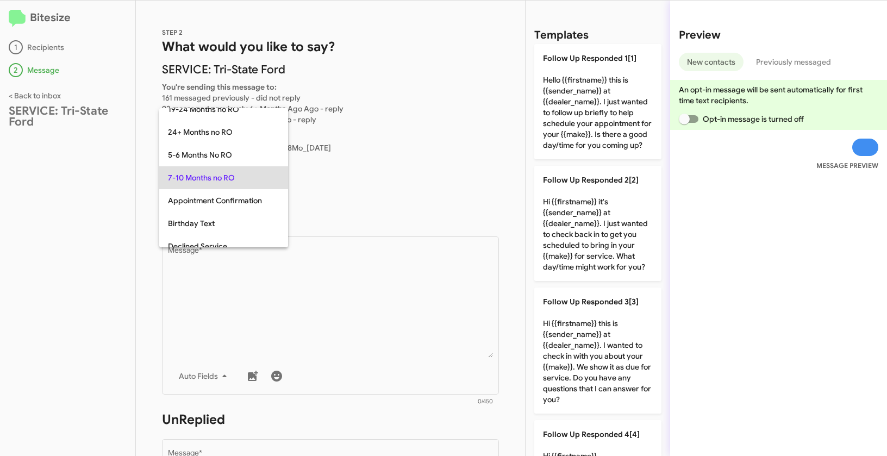
copy span "7-10 Months no RO"
click at [303, 273] on div at bounding box center [443, 228] width 887 height 456
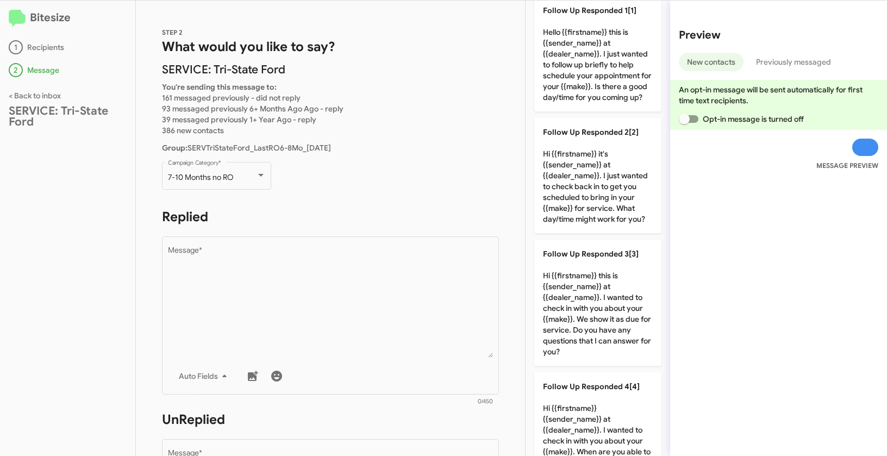
scroll to position [0, 0]
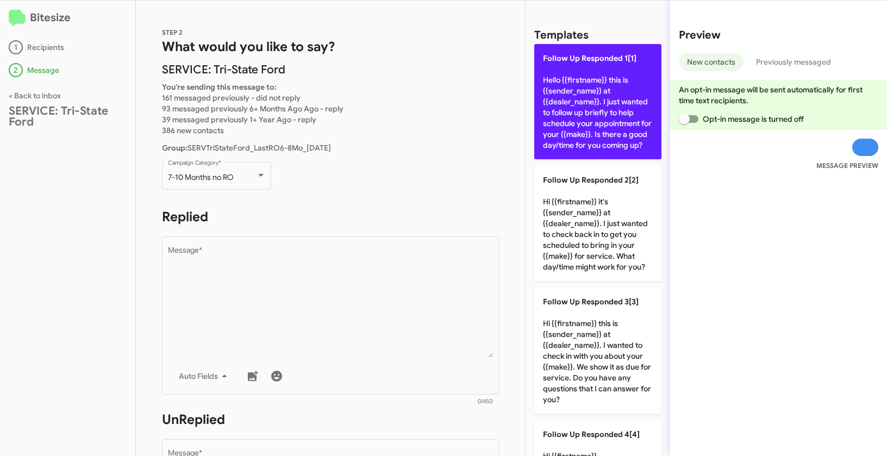
click at [603, 89] on p "Follow Up Responded 1[1] Hello {{firstname}} this is {{sender_name}} at {{deale…" at bounding box center [597, 101] width 127 height 115
type textarea "Hello {{firstname}} this is {{sender_name}} at {{dealer_name}}. I just wanted t…"
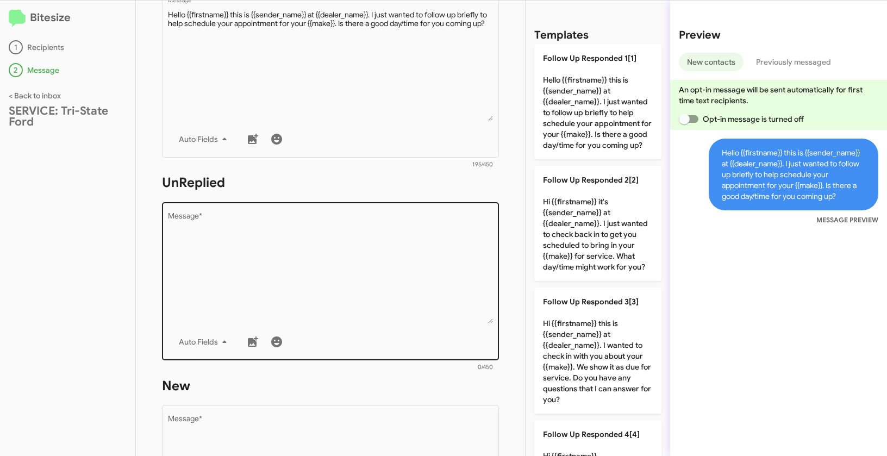
scroll to position [292, 0]
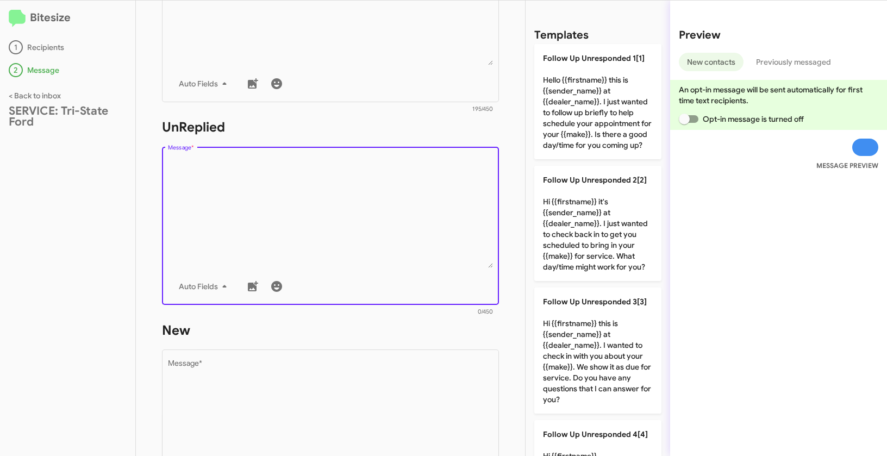
click at [365, 217] on textarea "Message *" at bounding box center [330, 212] width 325 height 111
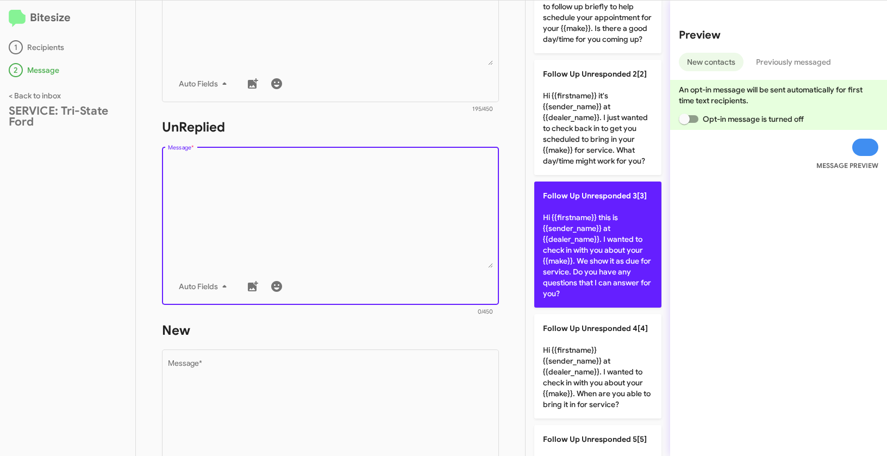
scroll to position [192, 0]
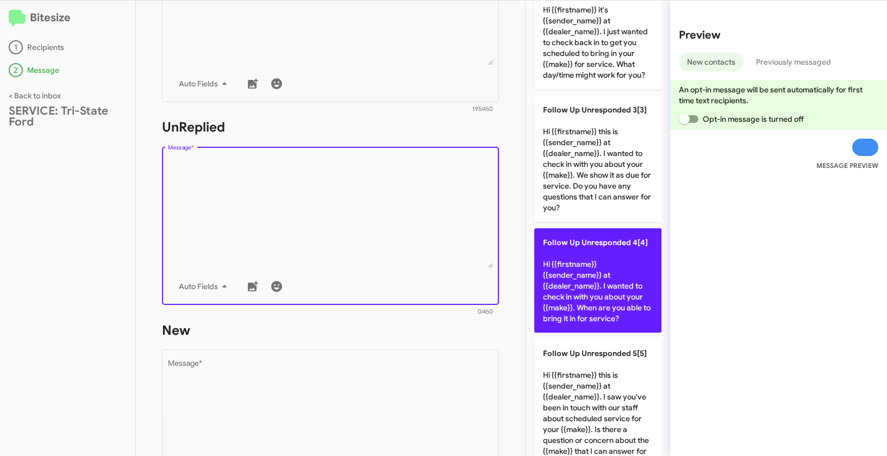
click at [558, 292] on p "Follow Up Unresponded 4[4] Hi {{firstname}} {{sender_name}} at {{dealer_name}}.…" at bounding box center [597, 280] width 127 height 104
type textarea "Hi {{firstname}} {{sender_name}} at {{dealer_name}}. I wanted to check in with …"
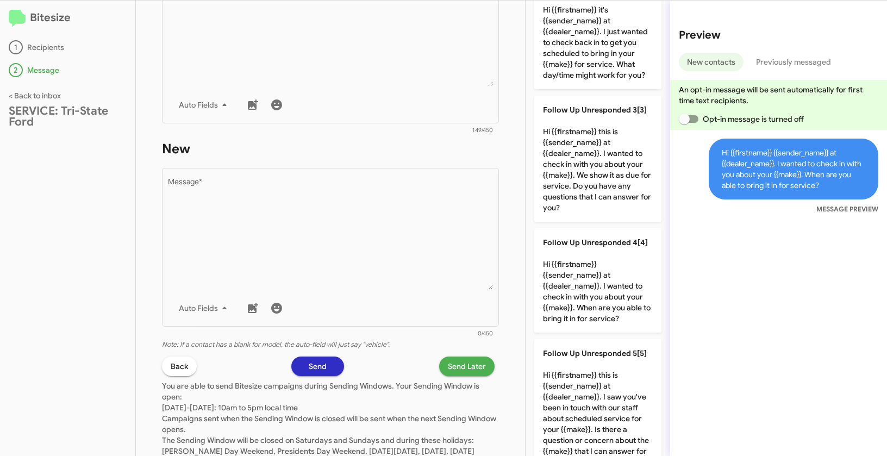
scroll to position [528, 0]
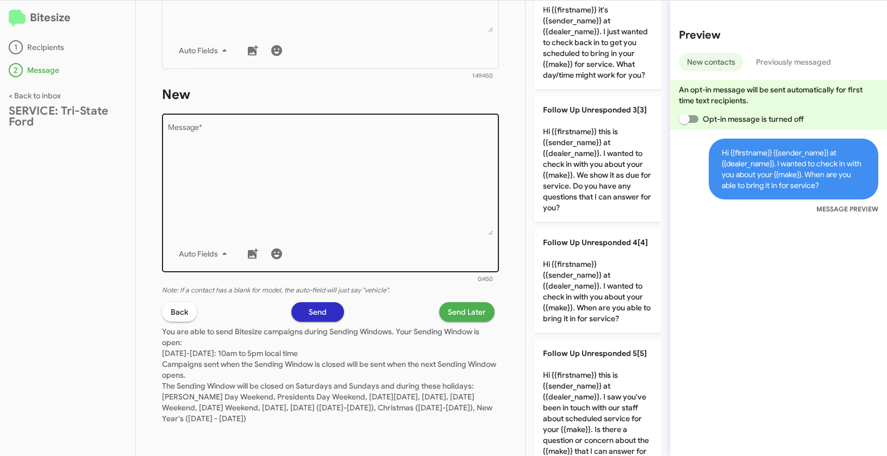
click at [407, 203] on textarea "Message *" at bounding box center [330, 179] width 325 height 111
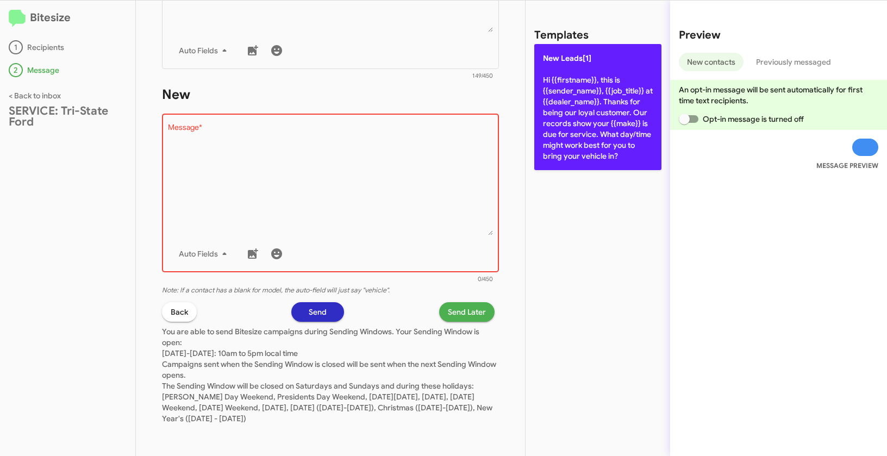
click at [590, 82] on p "New Leads[1] Hi {{firstname}}, this is {{sender_name}}, {{job_title}} at {{deal…" at bounding box center [597, 107] width 127 height 126
type textarea "Hi {{firstname}}, this is {{sender_name}}, {{job_title}} at {{dealer_name}}. Th…"
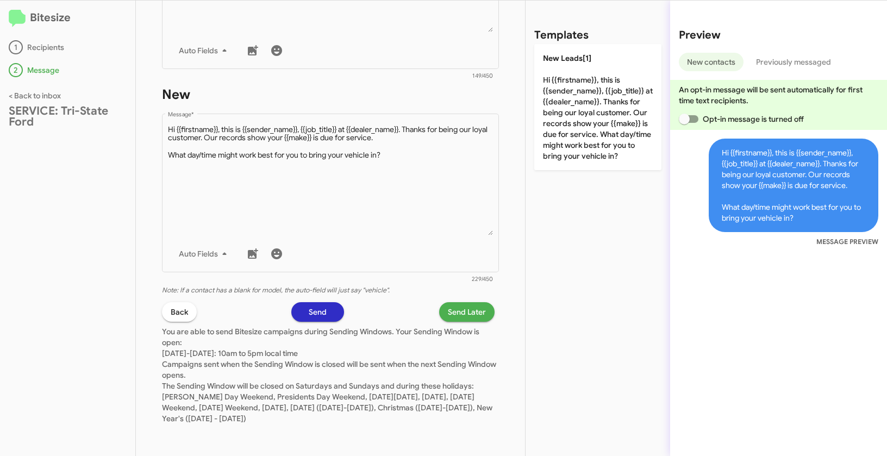
click at [459, 312] on span "Send Later" at bounding box center [467, 312] width 38 height 20
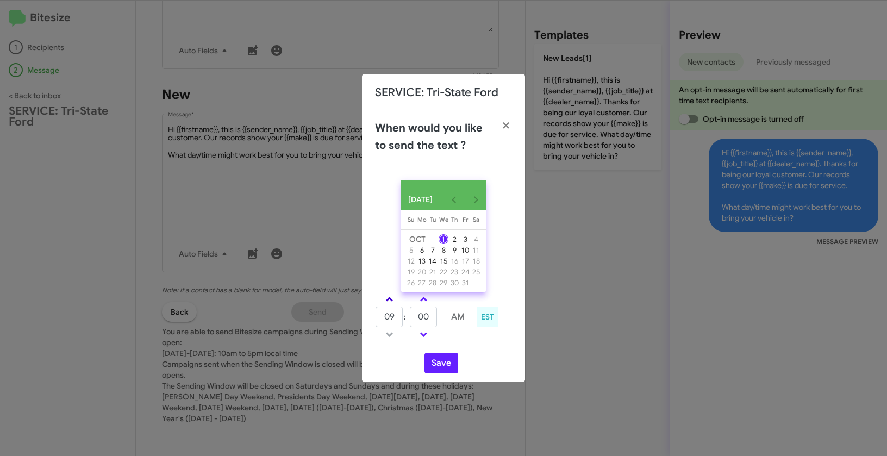
click at [391, 301] on link at bounding box center [389, 299] width 19 height 12
type input "11"
drag, startPoint x: 432, startPoint y: 323, endPoint x: 409, endPoint y: 317, distance: 23.7
click at [409, 317] on tr "11 : 00 AM" at bounding box center [423, 317] width 97 height 22
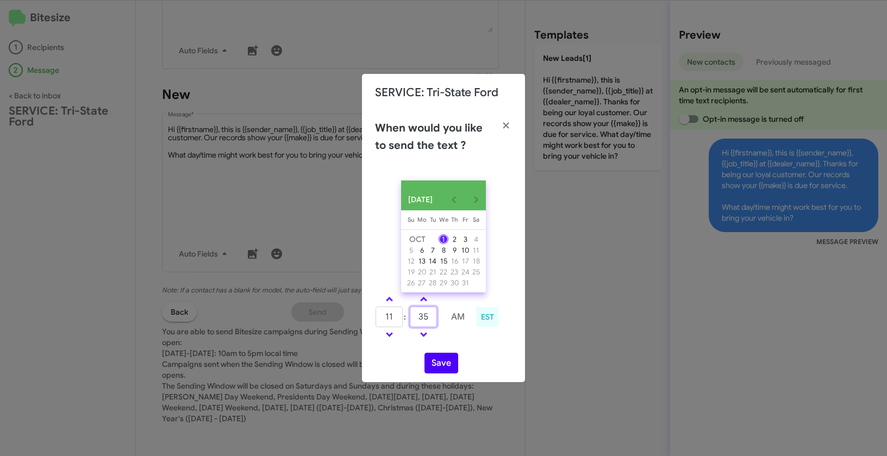
type input "35"
click at [440, 367] on button "Save" at bounding box center [441, 363] width 34 height 21
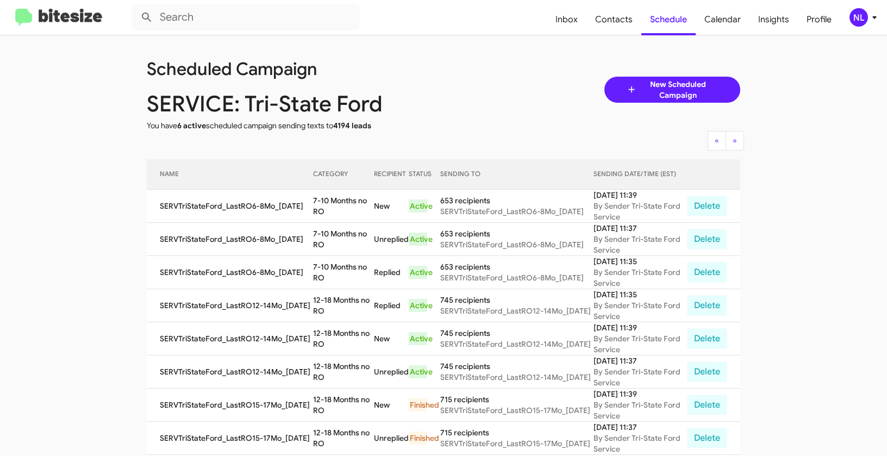
click at [856, 18] on div "NL" at bounding box center [858, 17] width 18 height 18
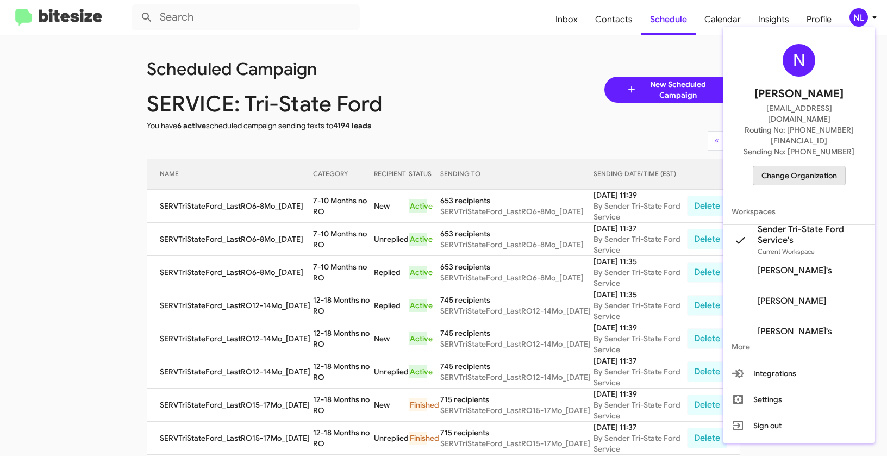
click at [774, 166] on span "Change Organization" at bounding box center [799, 175] width 76 height 18
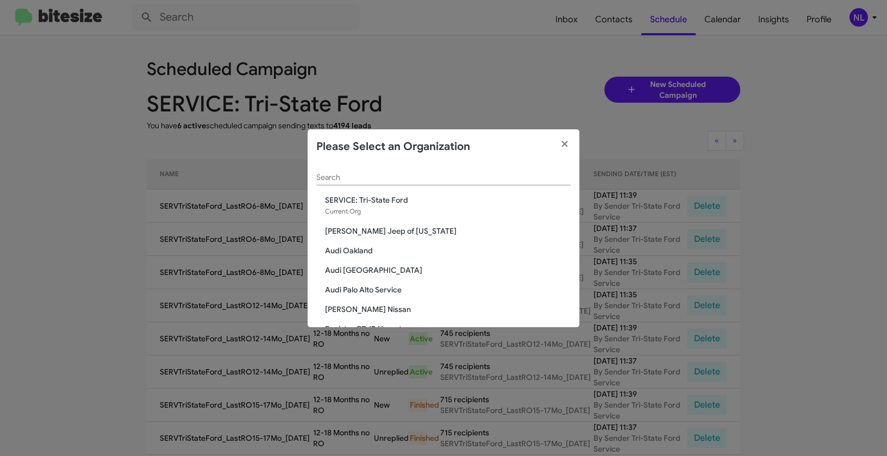
click at [409, 186] on div "Search" at bounding box center [443, 179] width 254 height 31
click at [407, 179] on input "Search" at bounding box center [443, 177] width 254 height 9
paste input "SERVICE: Volkswagen Laurel"
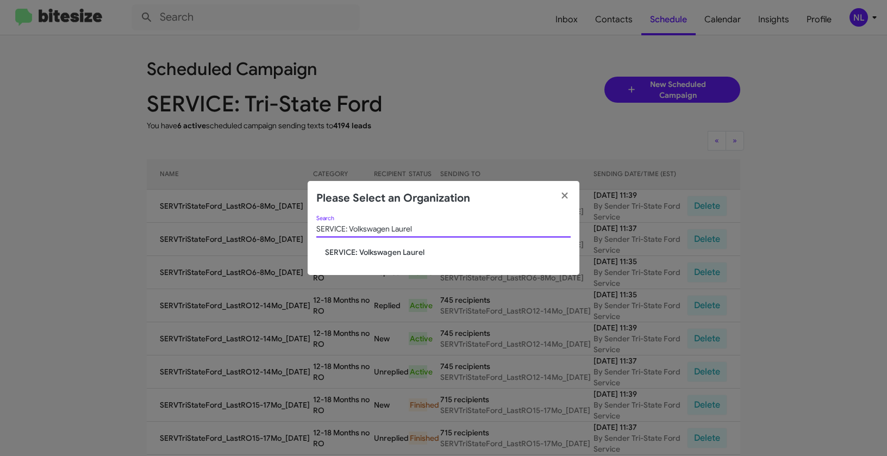
type input "SERVICE: Volkswagen Laurel"
click at [366, 253] on span "SERVICE: Volkswagen Laurel" at bounding box center [448, 252] width 246 height 11
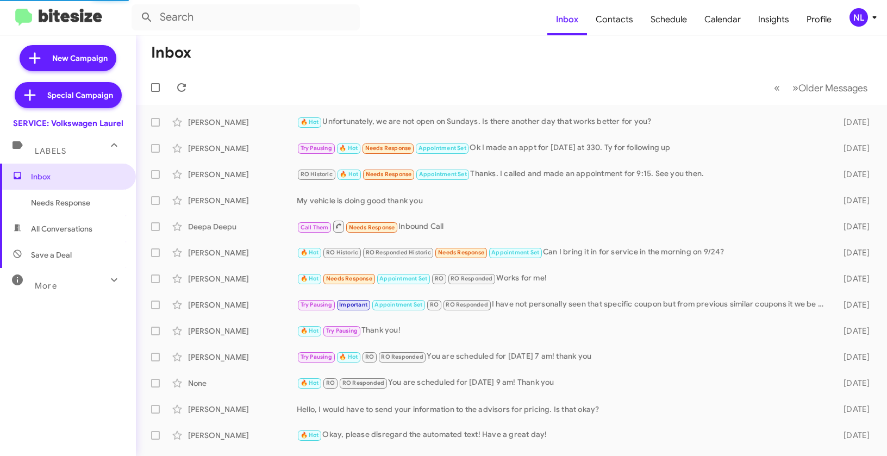
click at [857, 20] on div "NL" at bounding box center [858, 17] width 18 height 18
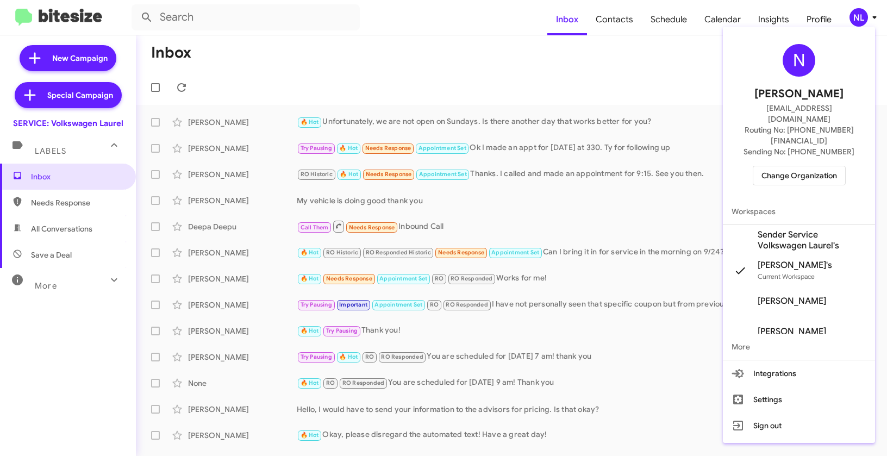
click at [770, 229] on span "Sender Service Volkswagen Laurel's" at bounding box center [811, 240] width 109 height 22
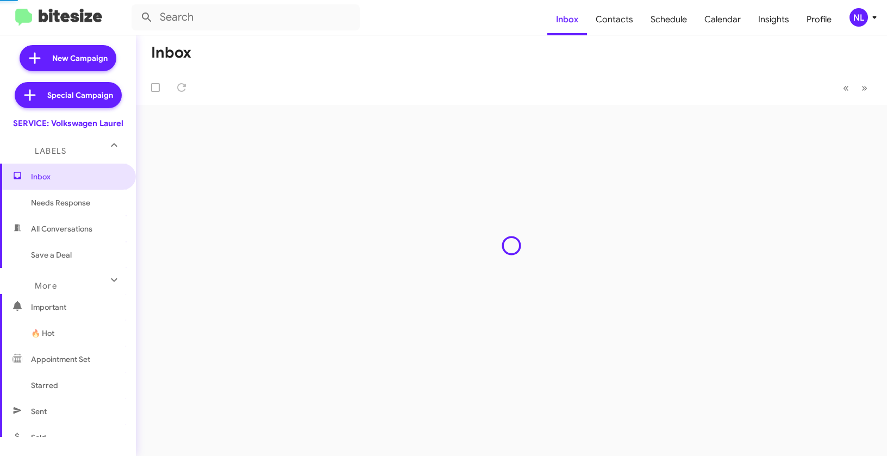
click at [612, 21] on span "Contacts" at bounding box center [614, 20] width 55 height 32
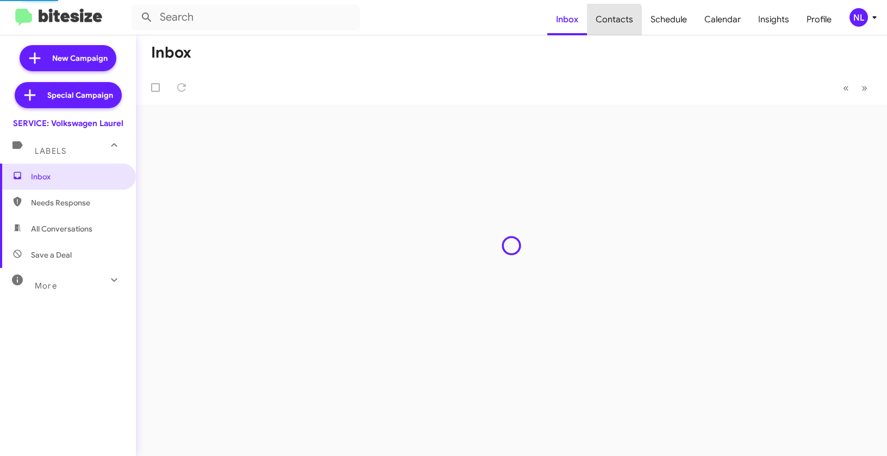
type input "in:groups"
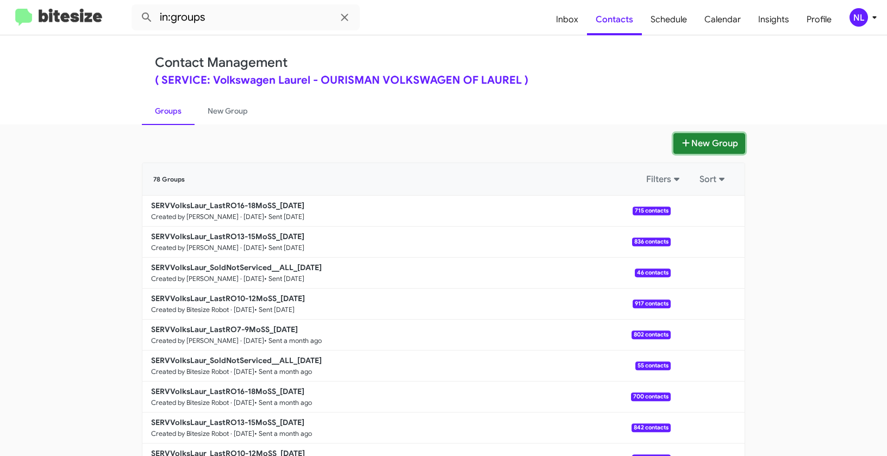
click at [717, 145] on button "New Group" at bounding box center [709, 143] width 72 height 21
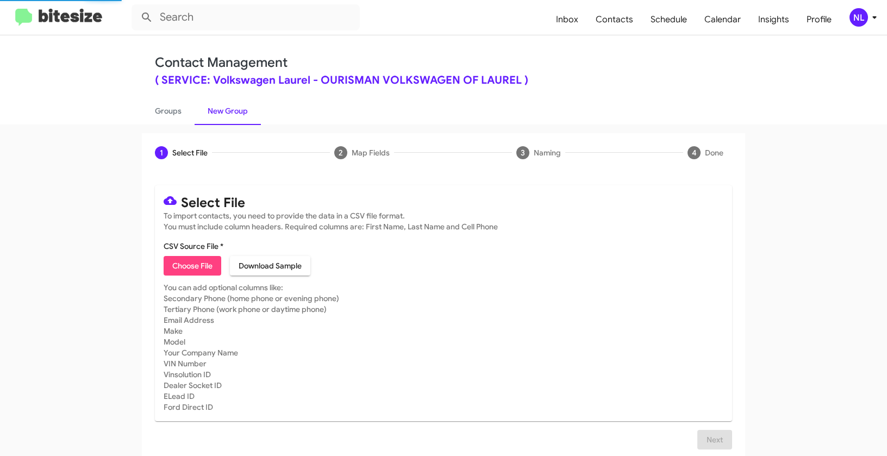
click at [205, 259] on span "Choose File" at bounding box center [192, 266] width 40 height 20
type input "SERVVolksLaur_LastRO7-9MoSS_[DATE]"
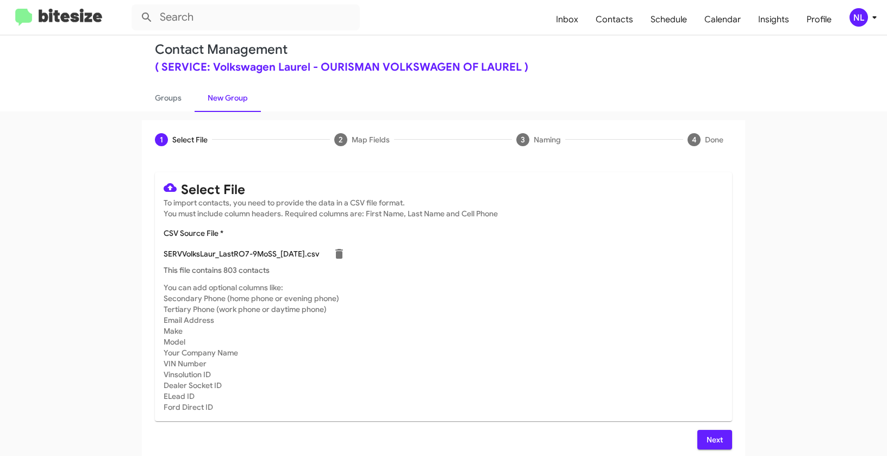
scroll to position [20, 0]
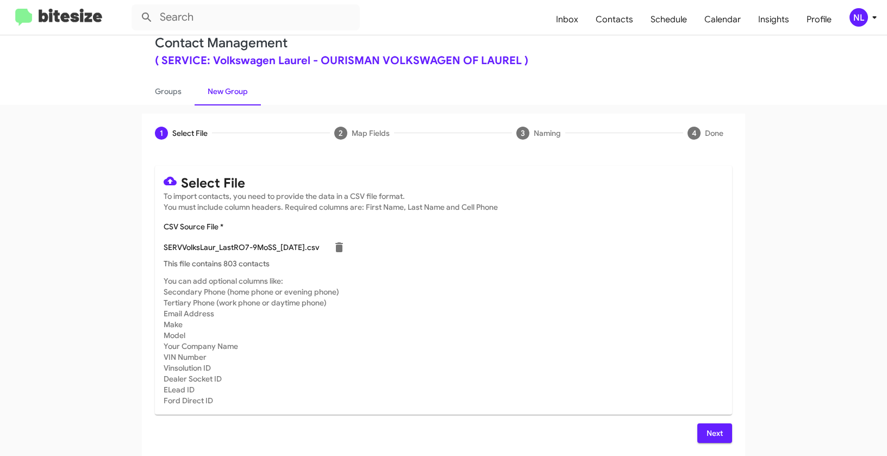
click at [712, 431] on span "Next" at bounding box center [714, 433] width 17 height 20
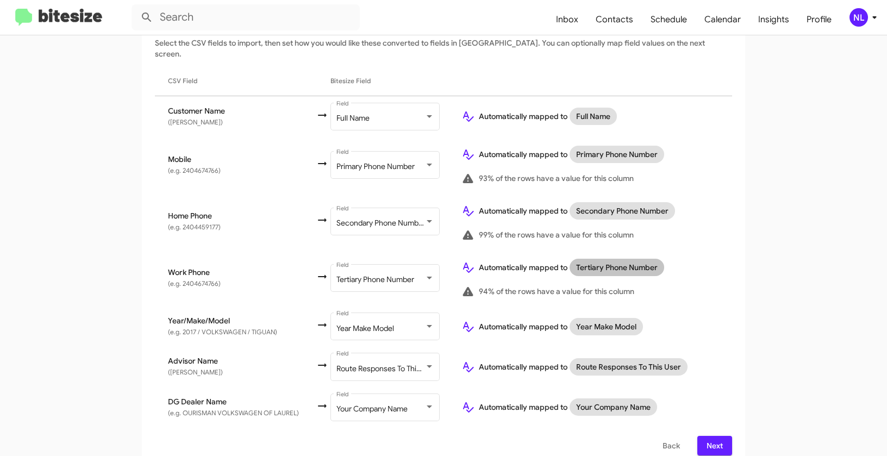
scroll to position [176, 0]
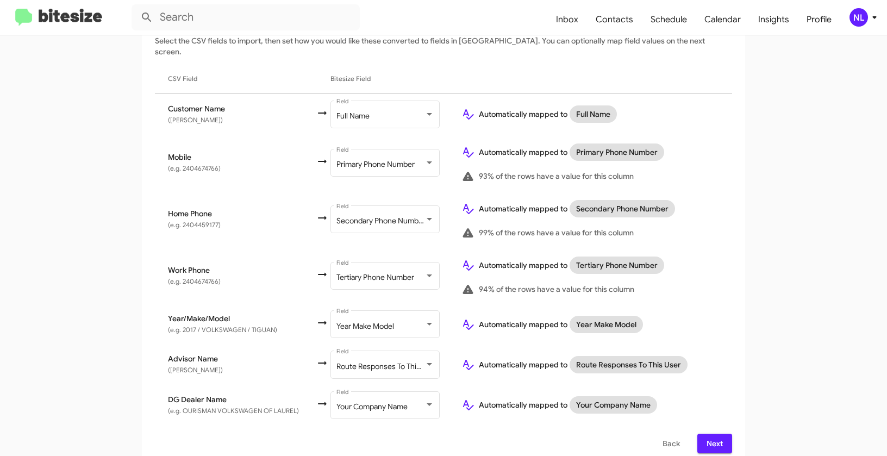
click at [859, 18] on div "NL" at bounding box center [858, 17] width 18 height 18
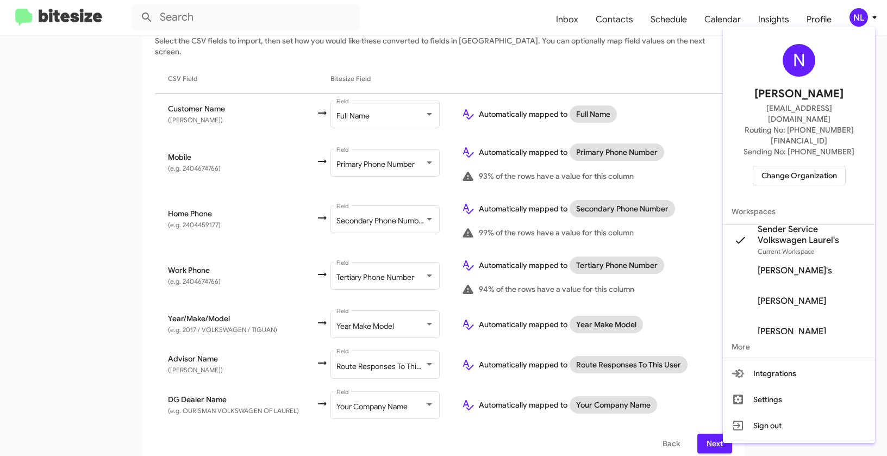
click at [661, 90] on div at bounding box center [443, 228] width 887 height 456
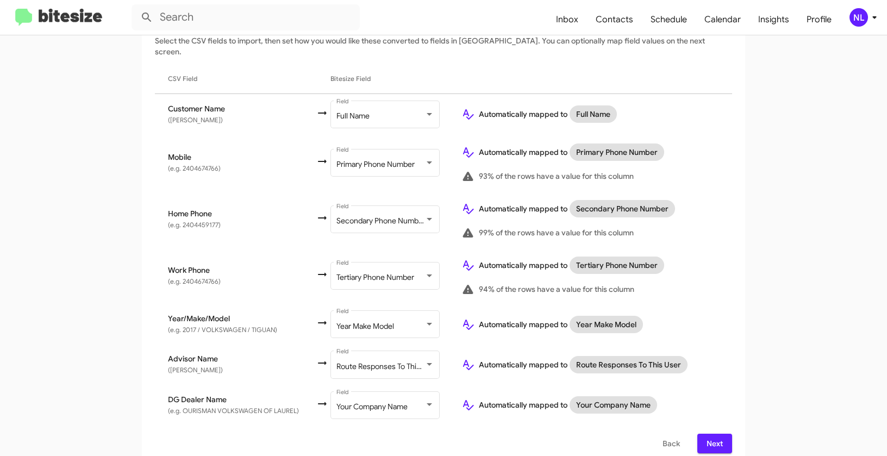
click at [708, 436] on span "Next" at bounding box center [714, 444] width 17 height 20
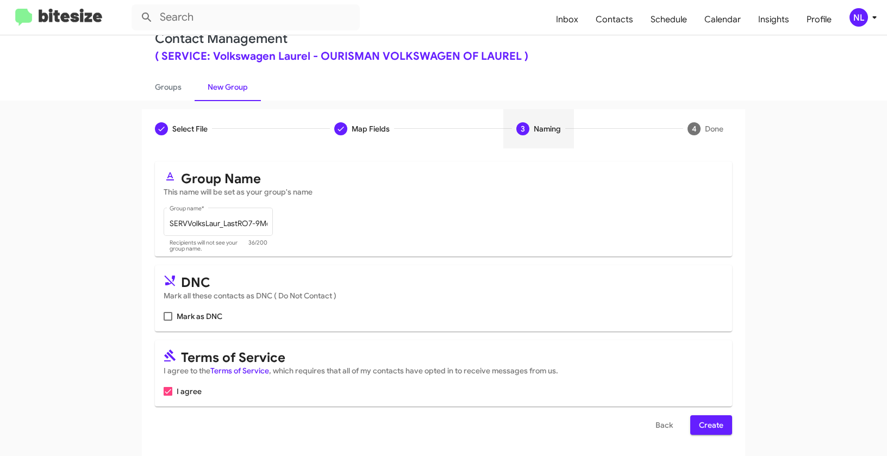
scroll to position [24, 0]
click at [703, 423] on span "Create" at bounding box center [711, 425] width 24 height 20
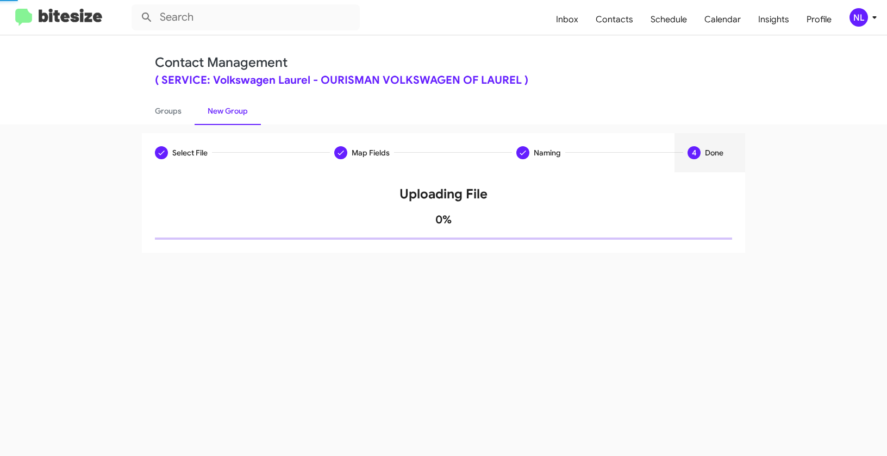
scroll to position [0, 0]
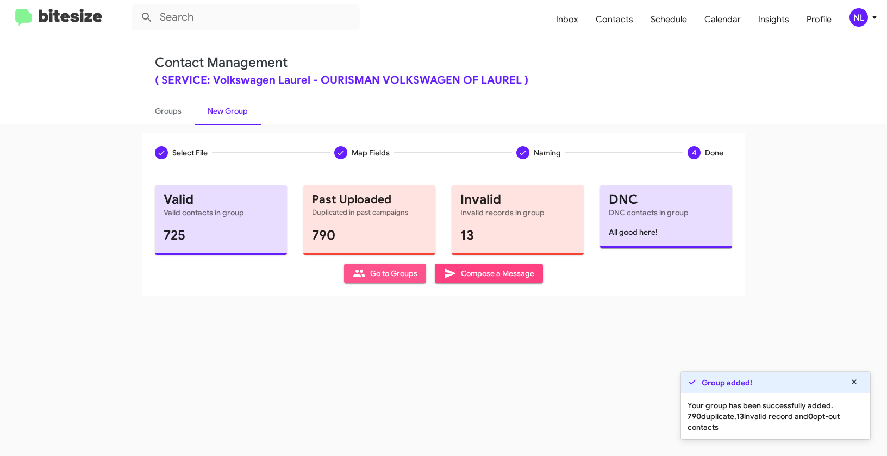
click at [387, 279] on span "Go to Groups" at bounding box center [385, 273] width 65 height 20
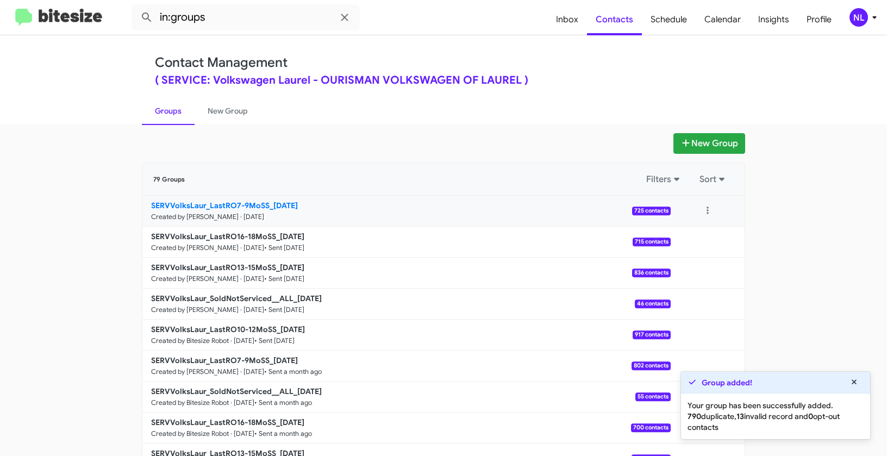
drag, startPoint x: 98, startPoint y: 196, endPoint x: 265, endPoint y: 200, distance: 166.3
click at [265, 200] on app-groups "New Group 79 Groups Filters Sort SERVVolksLaur_LastRO7-9MoSS_[DATE] Created by …" at bounding box center [443, 333] width 887 height 401
copy div "Filters Sort SERVVolksLaur_LastRO7-9MoSS"
click at [238, 19] on input "in:groups" at bounding box center [245, 17] width 228 height 26
paste input "SERVVolksLaur_LastRO7-9MoSS"
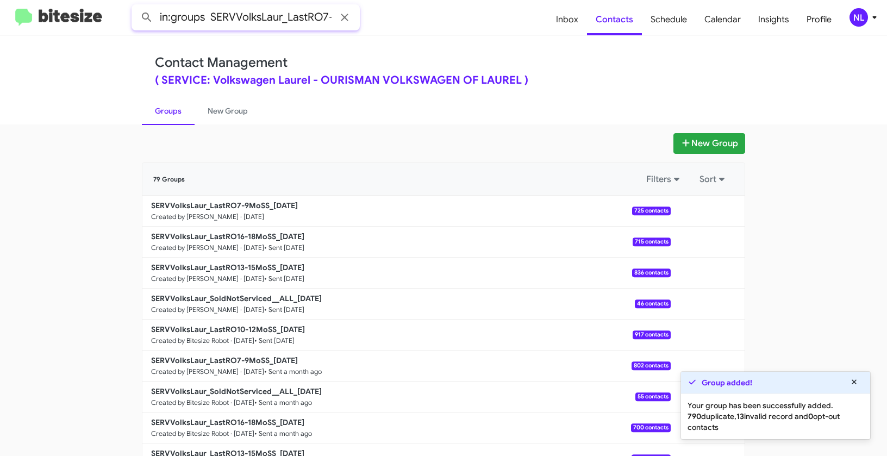
scroll to position [0, 35]
type input "in:groups SERVVolksLaur_LastRO7-9MoSS"
click at [136, 7] on button at bounding box center [147, 18] width 22 height 22
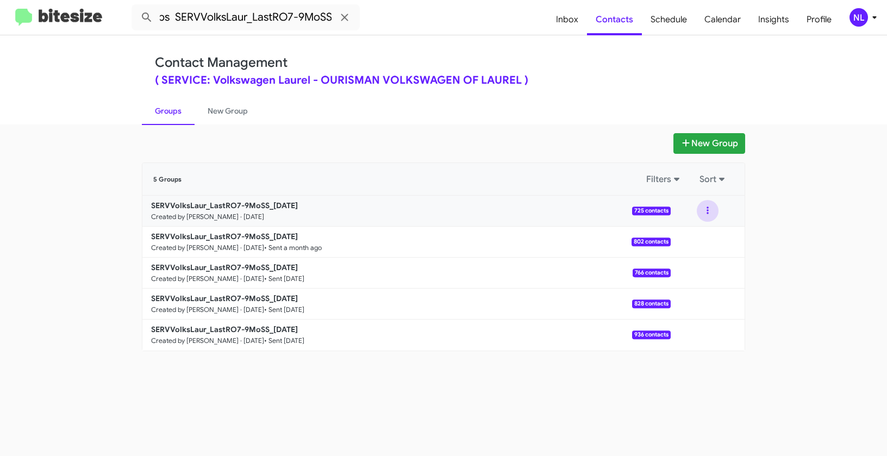
click at [706, 211] on button at bounding box center [707, 211] width 22 height 22
click at [692, 241] on button "View contacts" at bounding box center [674, 240] width 87 height 26
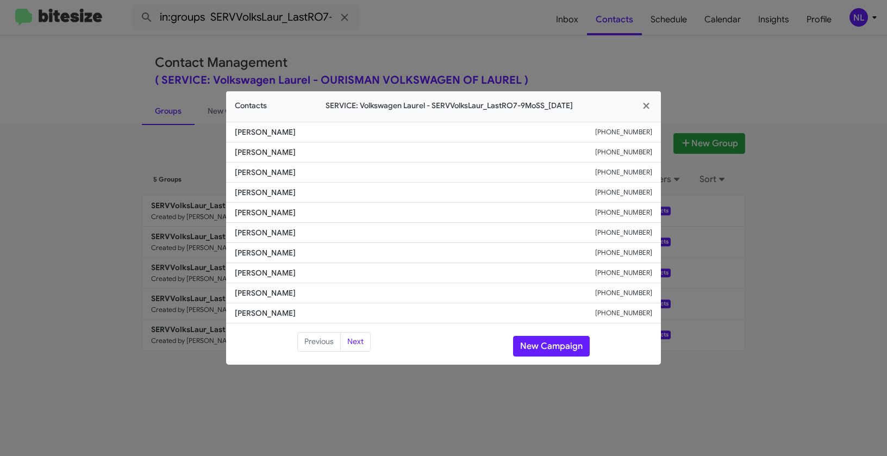
drag, startPoint x: 228, startPoint y: 171, endPoint x: 316, endPoint y: 174, distance: 88.1
click at [316, 174] on li "[PERSON_NAME] [PHONE_NUMBER]" at bounding box center [443, 172] width 435 height 20
copy span "[PERSON_NAME]"
click at [557, 348] on button "New Campaign" at bounding box center [551, 346] width 77 height 21
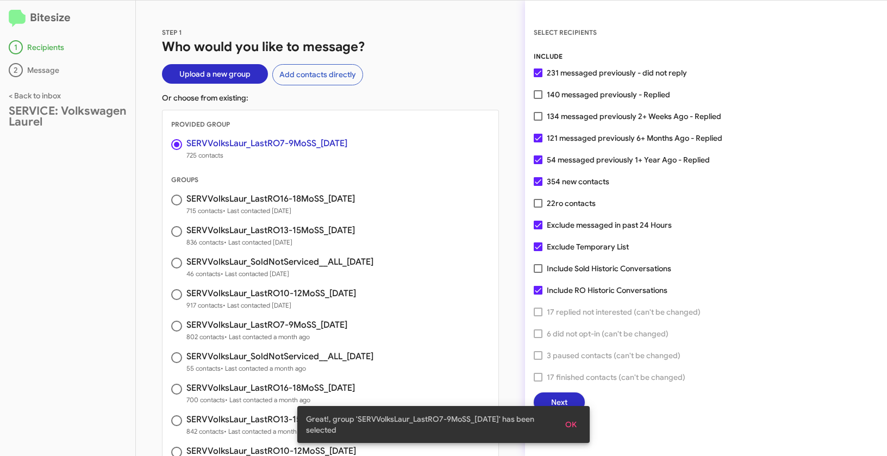
click at [578, 420] on button "OK" at bounding box center [570, 425] width 29 height 20
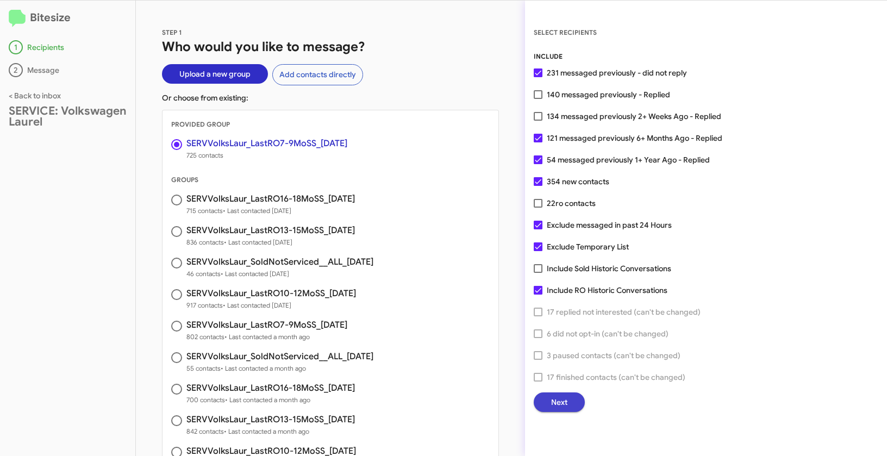
click at [570, 397] on button "Next" at bounding box center [559, 402] width 51 height 20
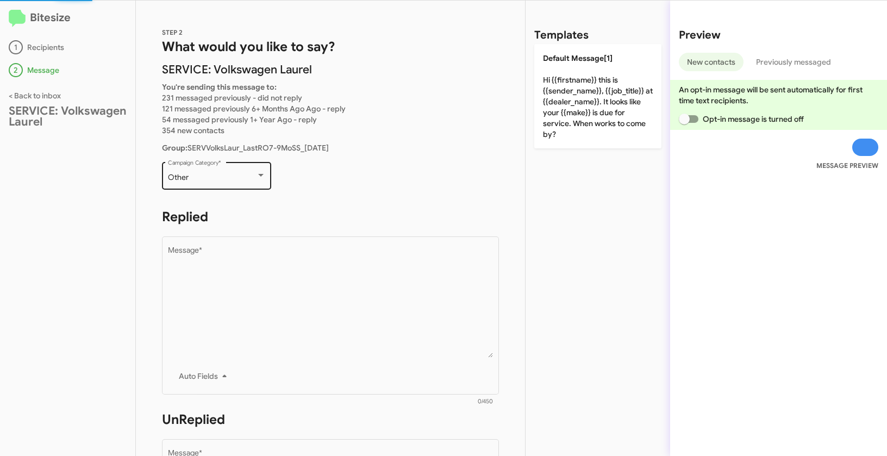
click at [246, 178] on div "Other" at bounding box center [212, 177] width 88 height 9
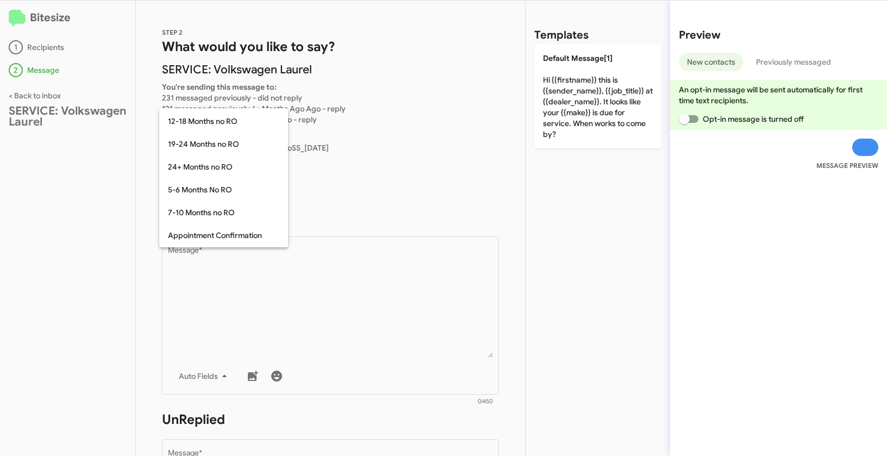
scroll to position [2, 0]
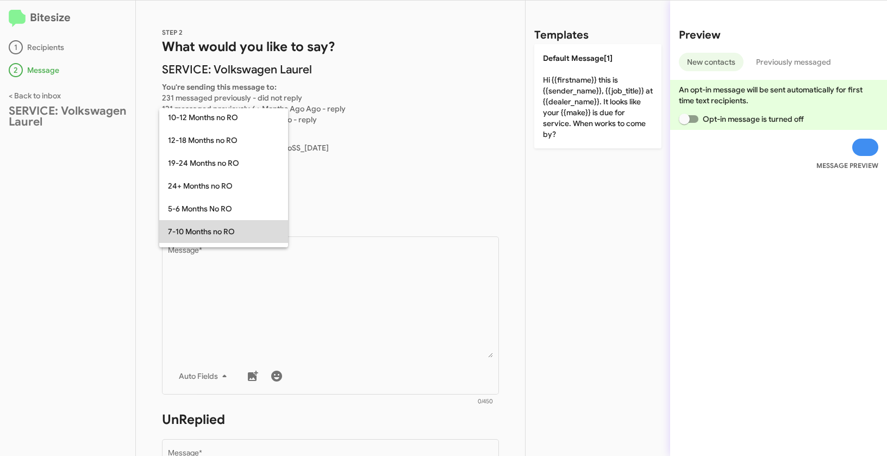
click at [220, 228] on span "7-10 Months no RO" at bounding box center [223, 231] width 111 height 23
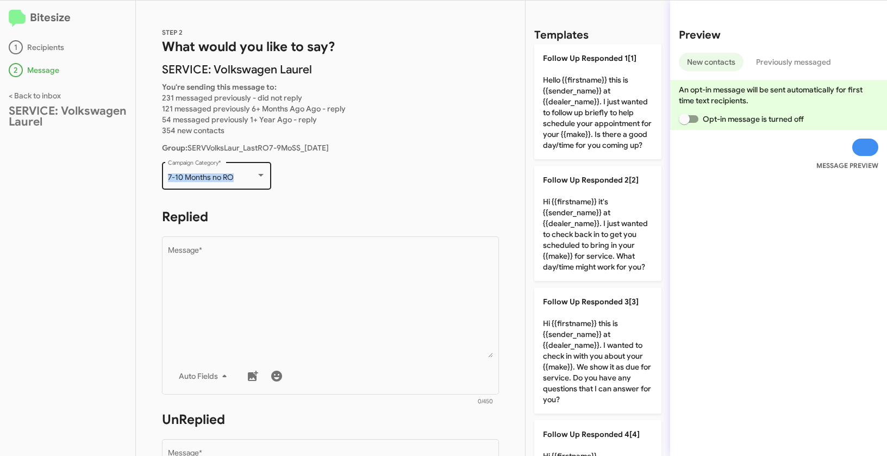
drag, startPoint x: 170, startPoint y: 176, endPoint x: 244, endPoint y: 178, distance: 73.9
click at [244, 178] on div "7-10 Months no RO Campaign Category *" at bounding box center [216, 175] width 109 height 30
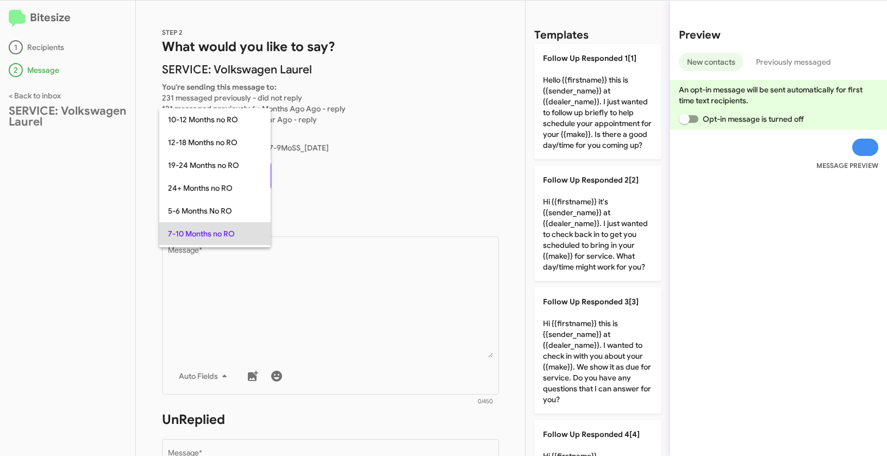
scroll to position [56, 0]
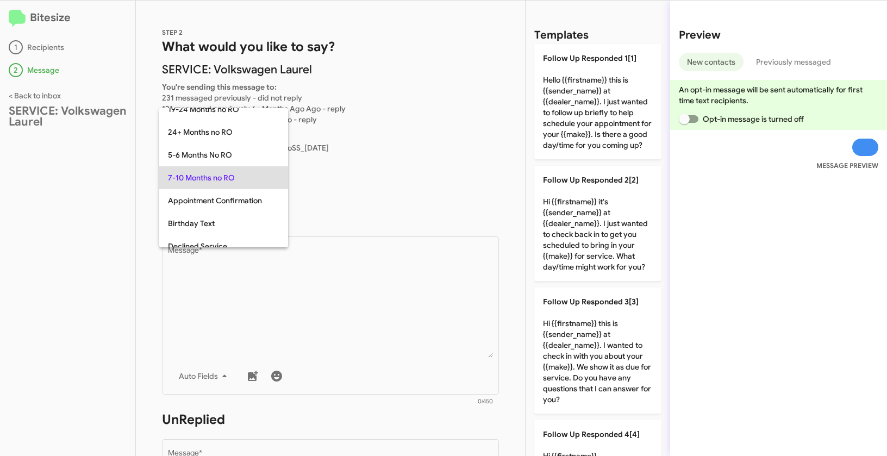
copy span "7-10 Months no RO"
click at [346, 310] on div at bounding box center [443, 228] width 887 height 456
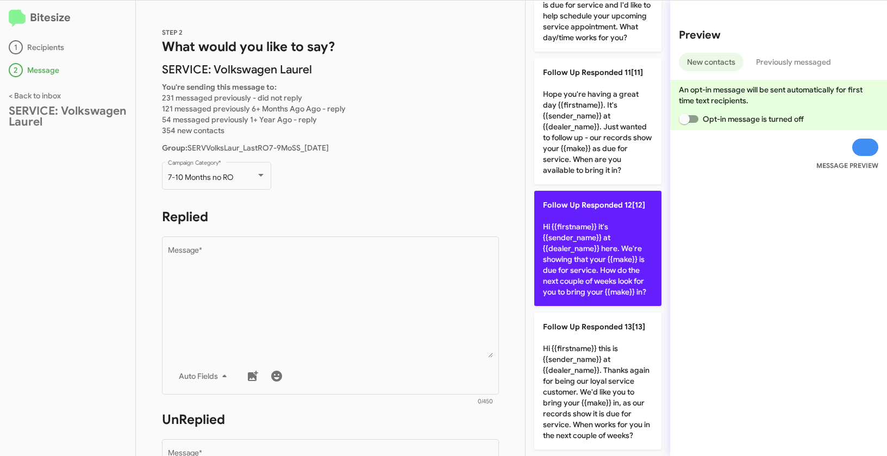
scroll to position [1311, 0]
click at [597, 228] on p "Follow Up Responded 12[12] Hi {{firstname}} it's {{sender_name}} at {{dealer_na…" at bounding box center [597, 248] width 127 height 115
type textarea "Hi {{firstname}} it's {{sender_name}} at {{dealer_name}} here. We're showing th…"
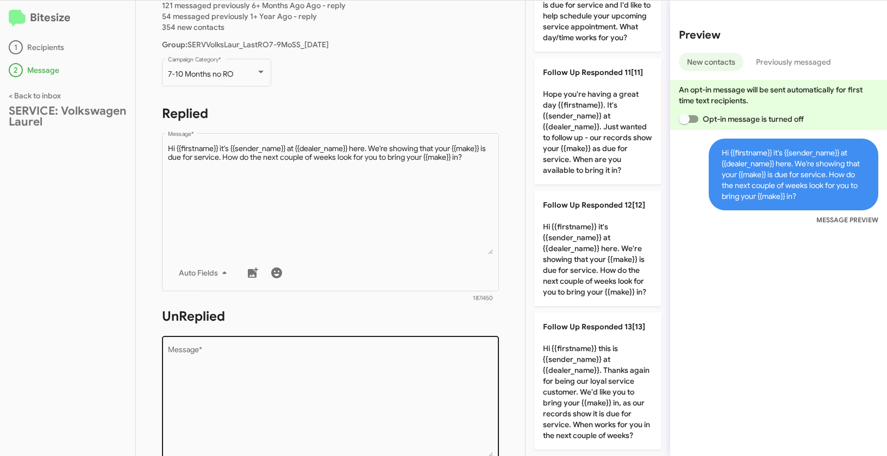
scroll to position [184, 0]
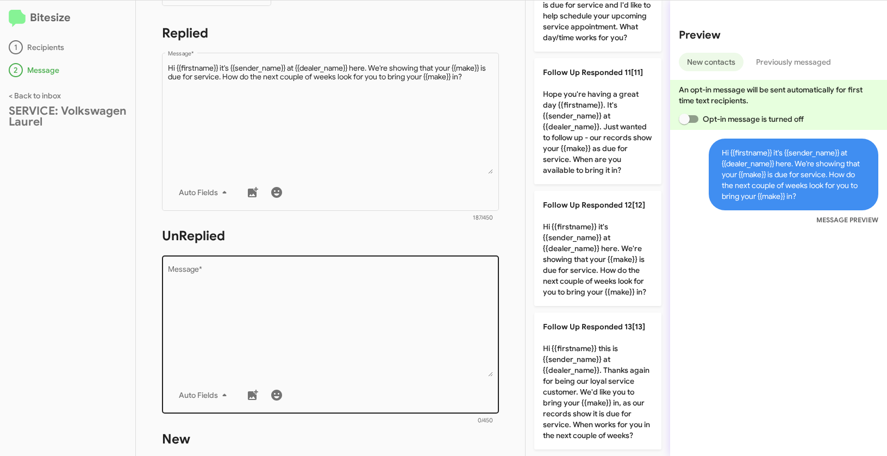
click at [396, 361] on textarea "Message *" at bounding box center [330, 321] width 325 height 111
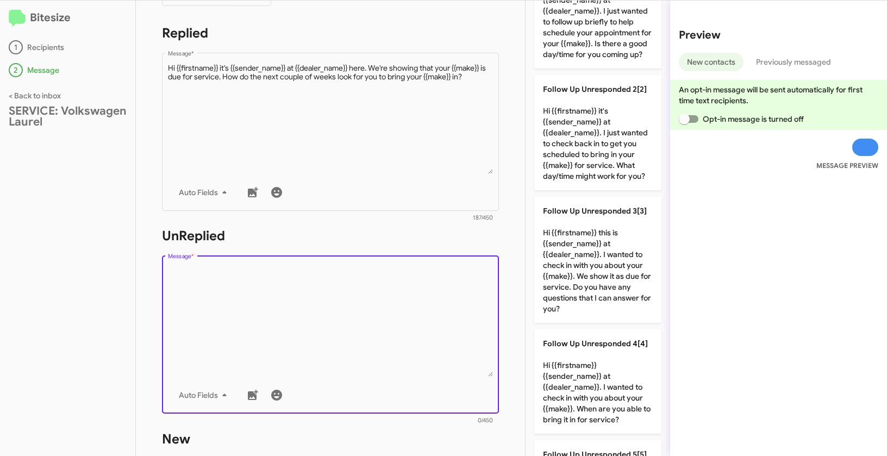
scroll to position [14, 0]
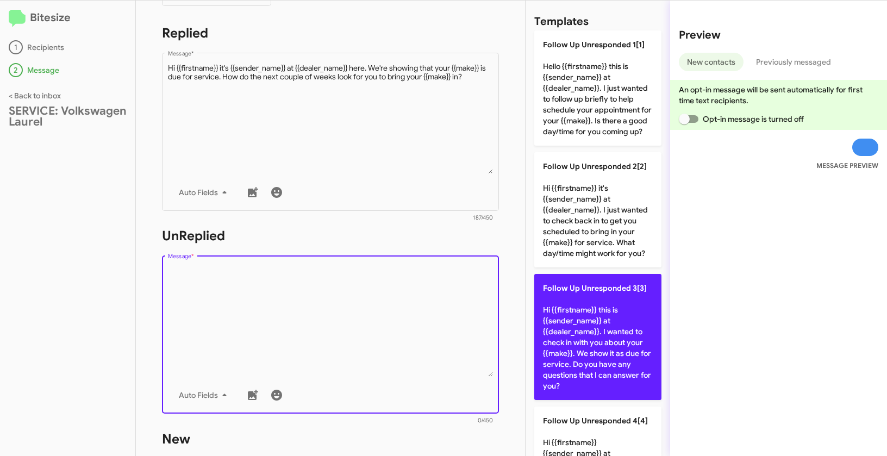
click at [591, 344] on p "Follow Up Unresponded 3[3] Hi {{firstname}} this is {{sender_name}} at {{dealer…" at bounding box center [597, 337] width 127 height 126
type textarea "Hi {{firstname}} this is {{sender_name}} at {{dealer_name}}. I wanted to check …"
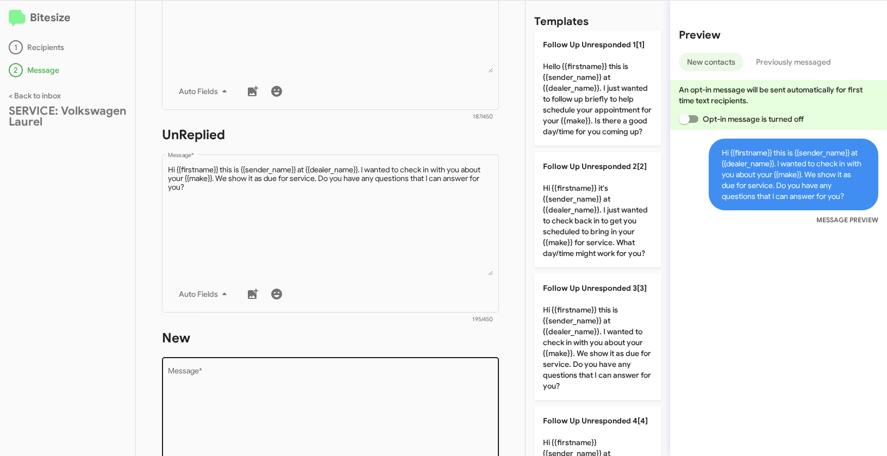
scroll to position [367, 0]
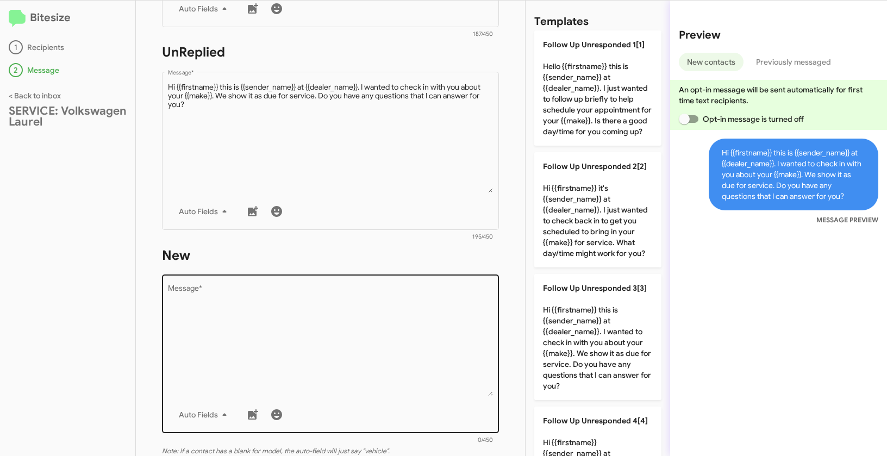
click at [415, 322] on textarea "Message *" at bounding box center [330, 340] width 325 height 111
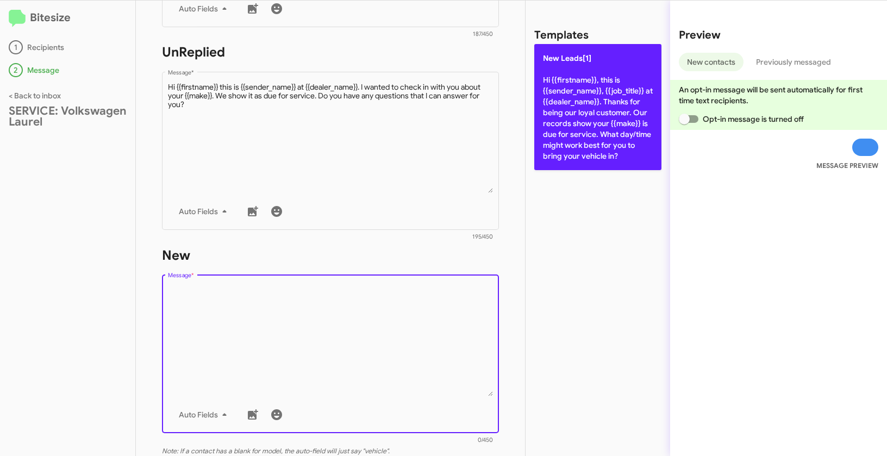
click at [585, 103] on p "New Leads[1] Hi {{firstname}}, this is {{sender_name}}, {{job_title}} at {{deal…" at bounding box center [597, 107] width 127 height 126
type textarea "Hi {{firstname}}, this is {{sender_name}}, {{job_title}} at {{dealer_name}}. Th…"
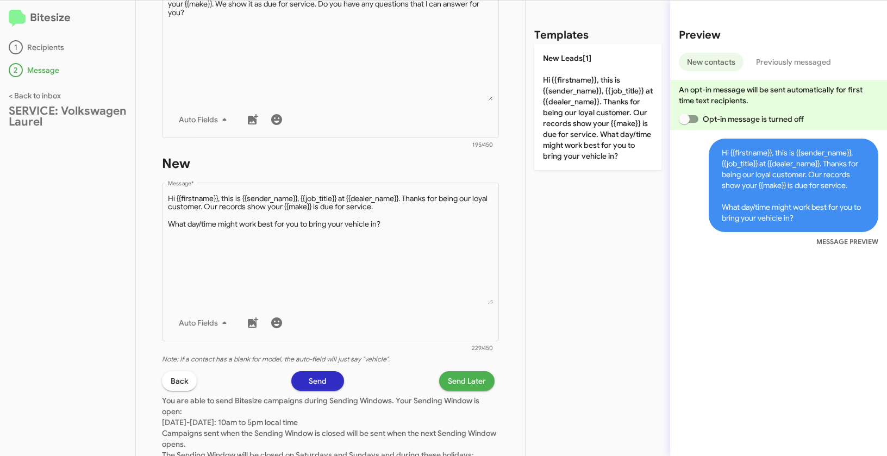
scroll to position [528, 0]
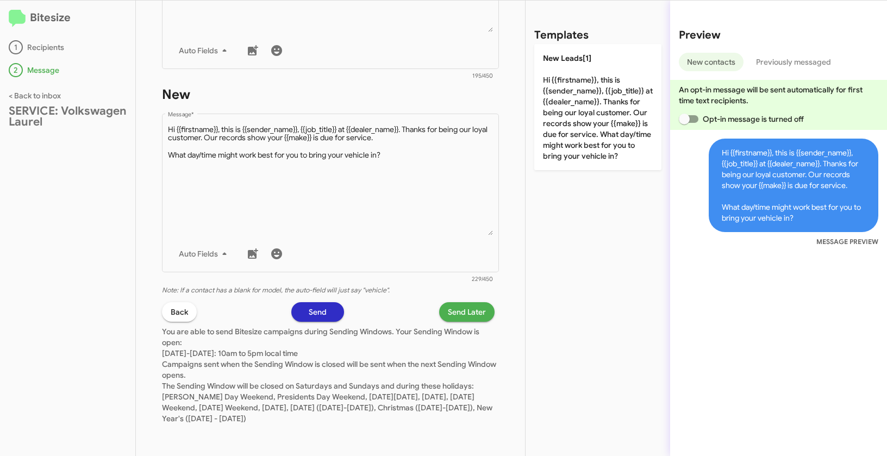
click at [469, 309] on span "Send Later" at bounding box center [467, 312] width 38 height 20
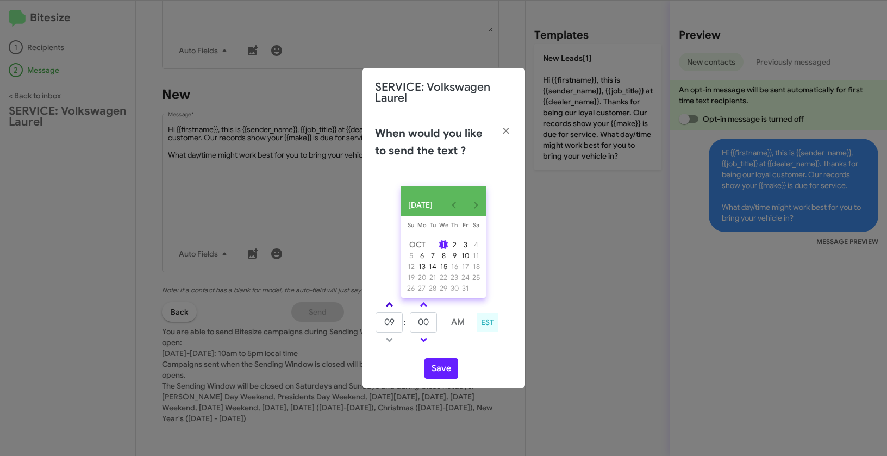
click at [394, 306] on link at bounding box center [389, 304] width 19 height 12
type input "11"
click at [425, 309] on span at bounding box center [423, 305] width 7 height 7
type input "05"
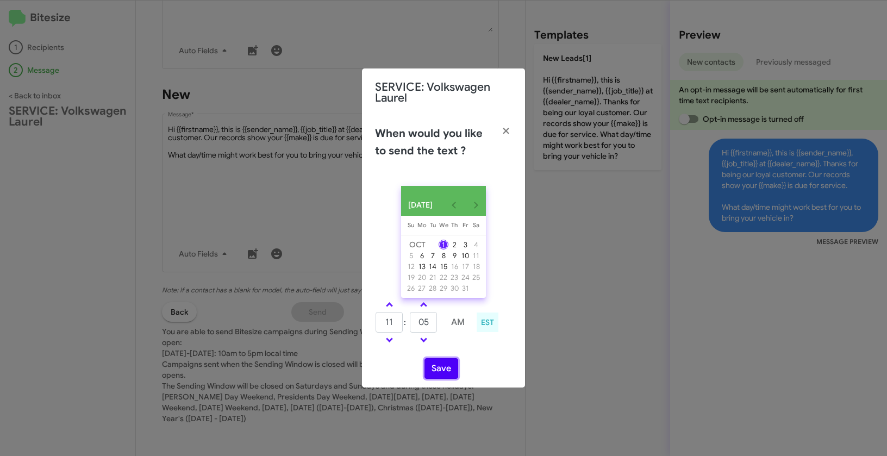
click at [441, 376] on button "Save" at bounding box center [441, 368] width 34 height 21
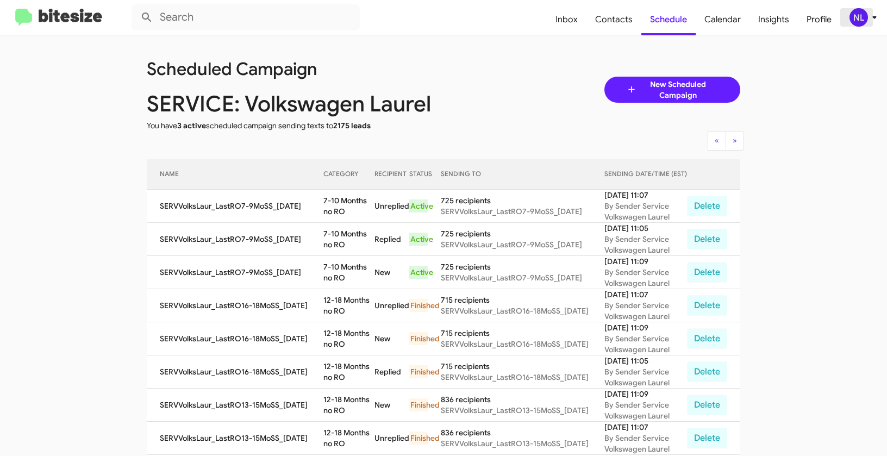
click at [854, 14] on div "NL" at bounding box center [858, 17] width 18 height 18
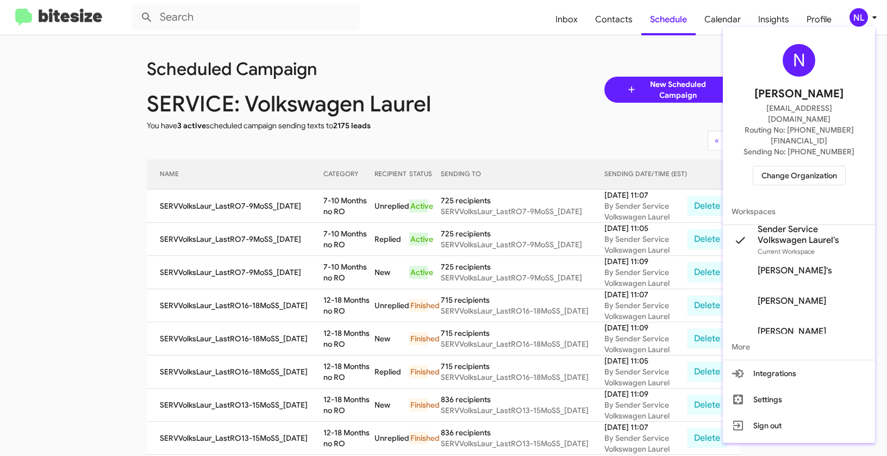
click at [790, 166] on span "Change Organization" at bounding box center [799, 175] width 76 height 18
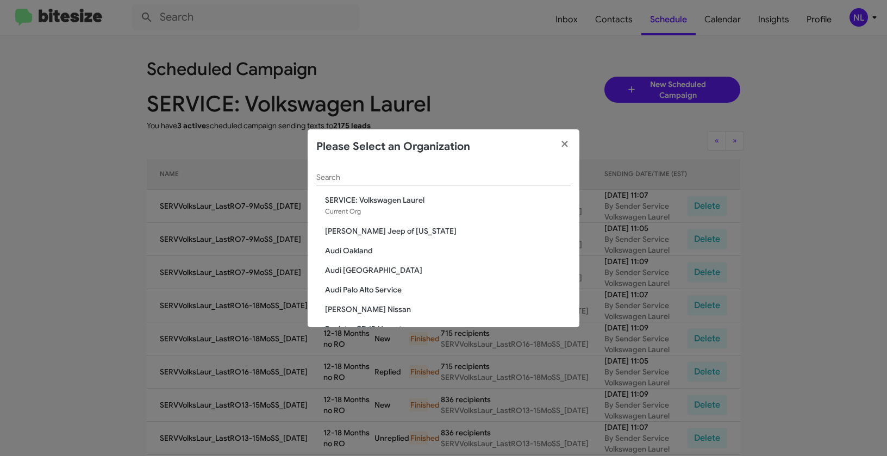
click at [360, 176] on input "Search" at bounding box center [443, 177] width 254 height 9
paste input "SERVICE: Mazda Rockville"
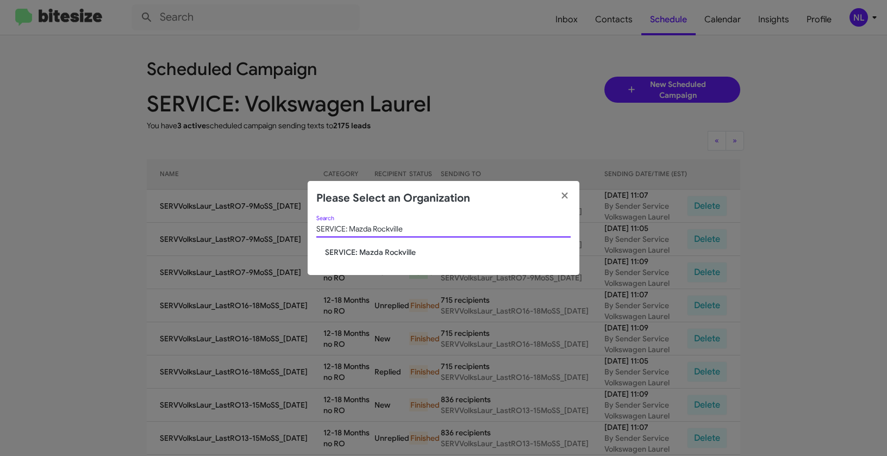
type input "SERVICE: Mazda Rockville"
click at [354, 249] on span "SERVICE: Mazda Rockville" at bounding box center [448, 252] width 246 height 11
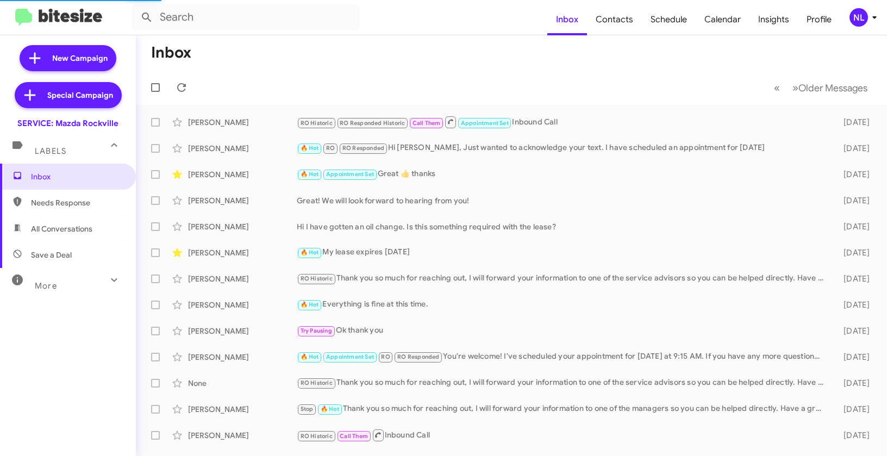
click at [856, 23] on div "NL" at bounding box center [858, 17] width 18 height 18
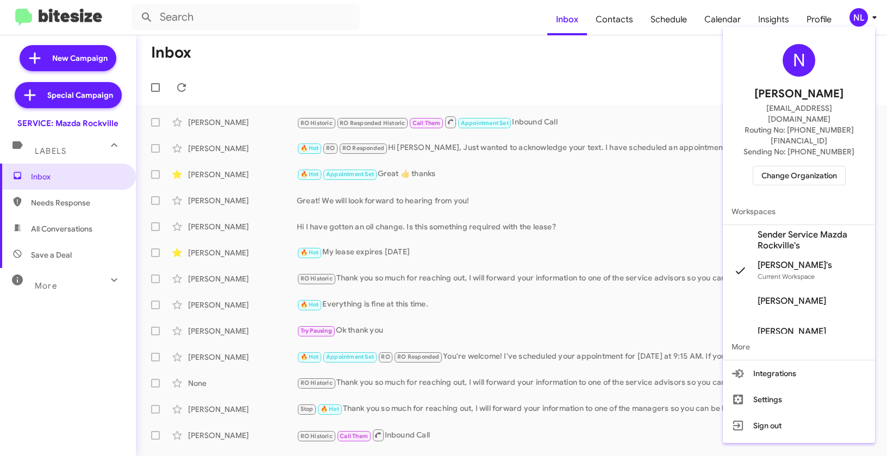
click at [790, 229] on span "Sender Service Mazda Rockville's" at bounding box center [811, 240] width 109 height 22
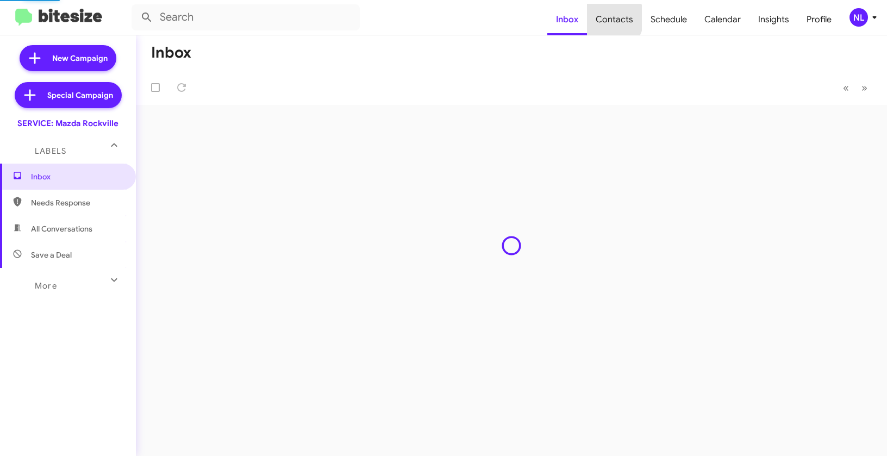
click at [608, 18] on span "Contacts" at bounding box center [614, 20] width 55 height 32
type input "in:groups"
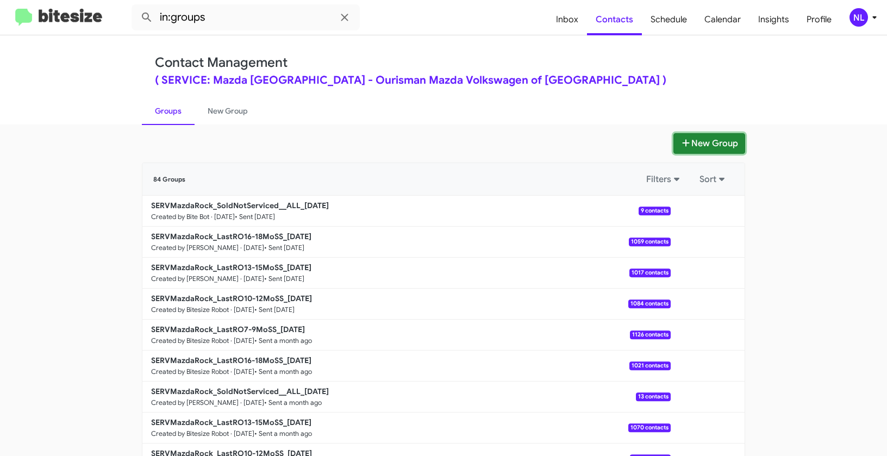
click at [699, 141] on button "New Group" at bounding box center [709, 143] width 72 height 21
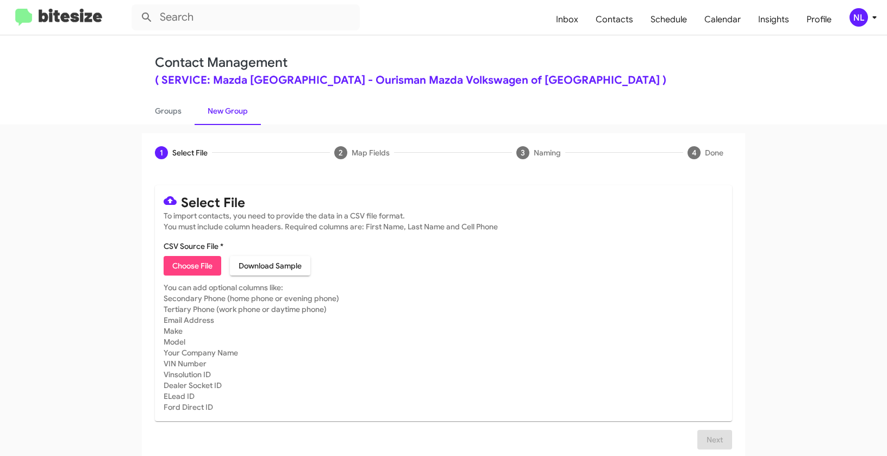
click at [183, 263] on span "Choose File" at bounding box center [192, 266] width 40 height 20
type input "SERVMazdaRock_LastRO7-9MoSS_[DATE]"
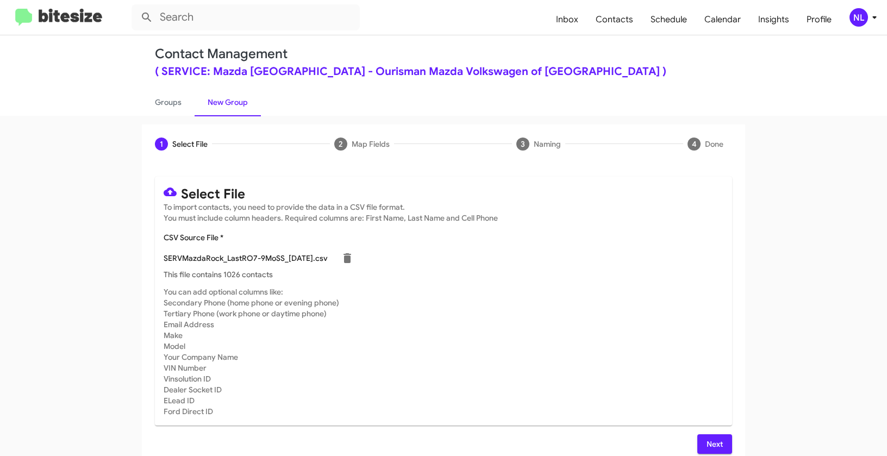
scroll to position [20, 0]
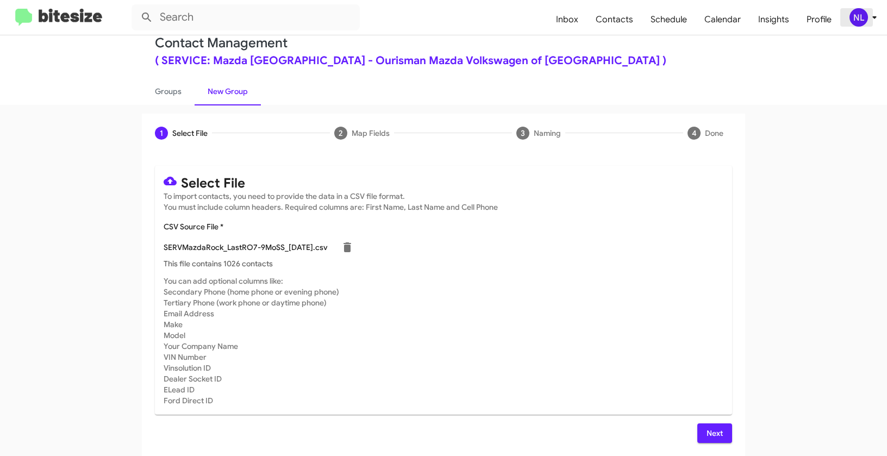
click at [861, 17] on div "NL" at bounding box center [858, 17] width 18 height 18
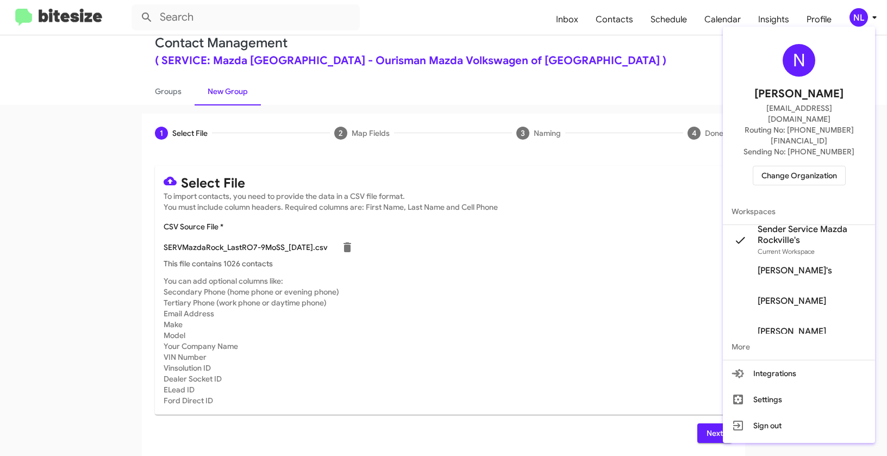
click at [556, 337] on div at bounding box center [443, 228] width 887 height 456
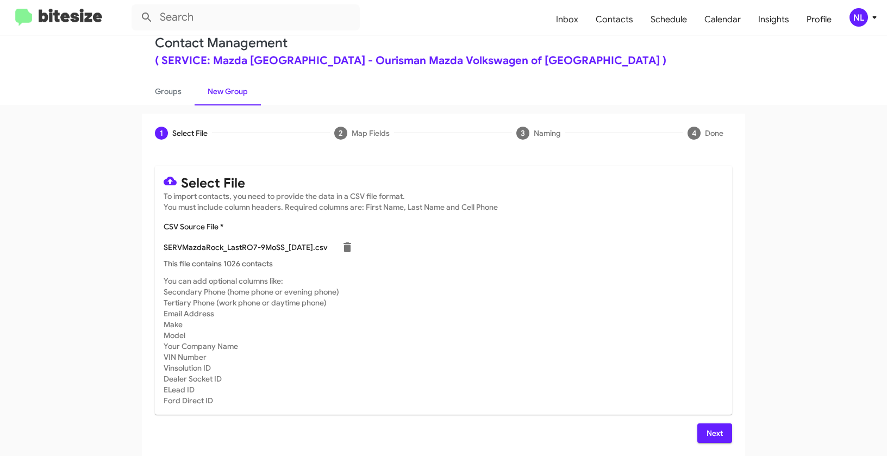
click at [718, 432] on span "Next" at bounding box center [714, 433] width 17 height 20
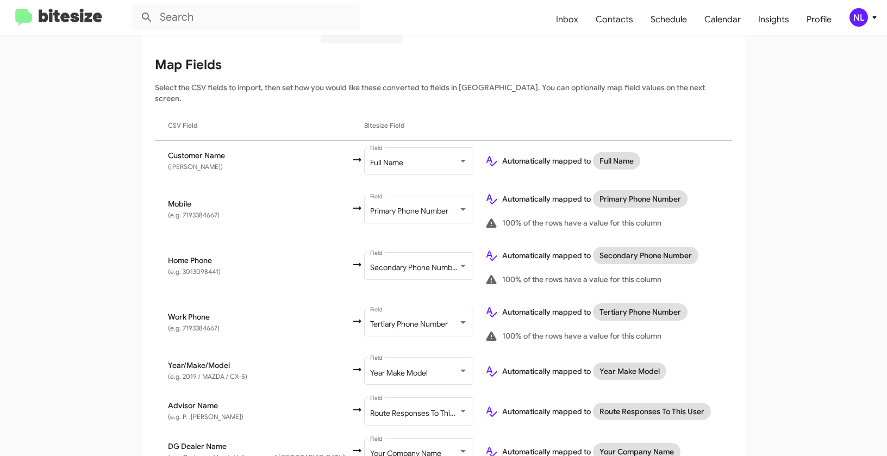
scroll to position [176, 0]
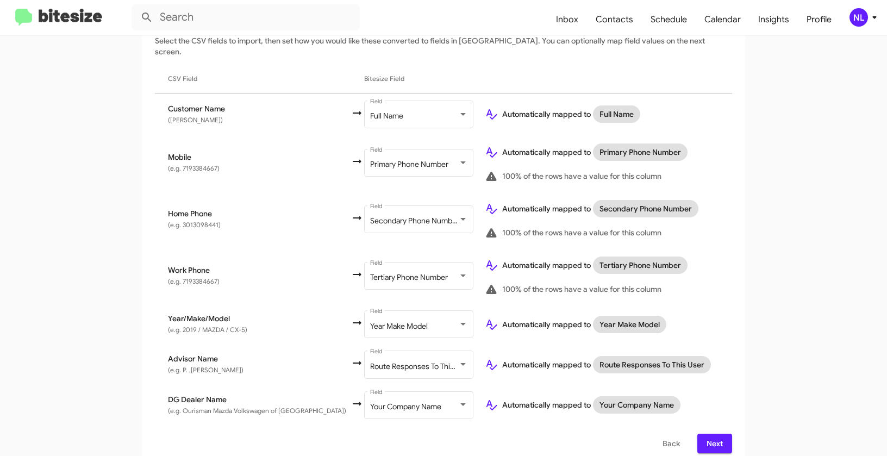
click at [710, 434] on span "Next" at bounding box center [714, 444] width 17 height 20
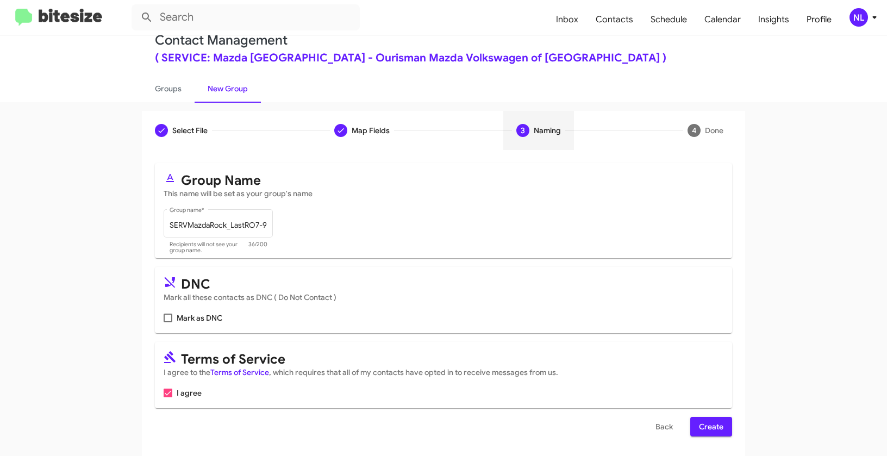
scroll to position [24, 0]
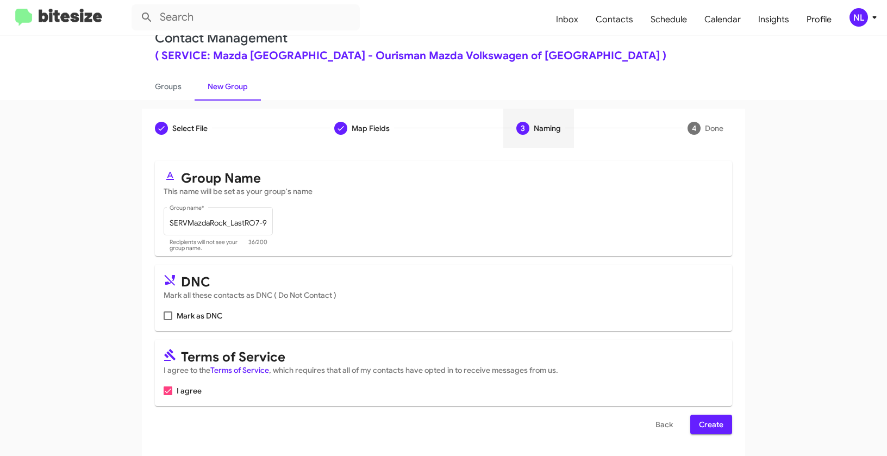
click at [710, 425] on span "Create" at bounding box center [711, 425] width 24 height 20
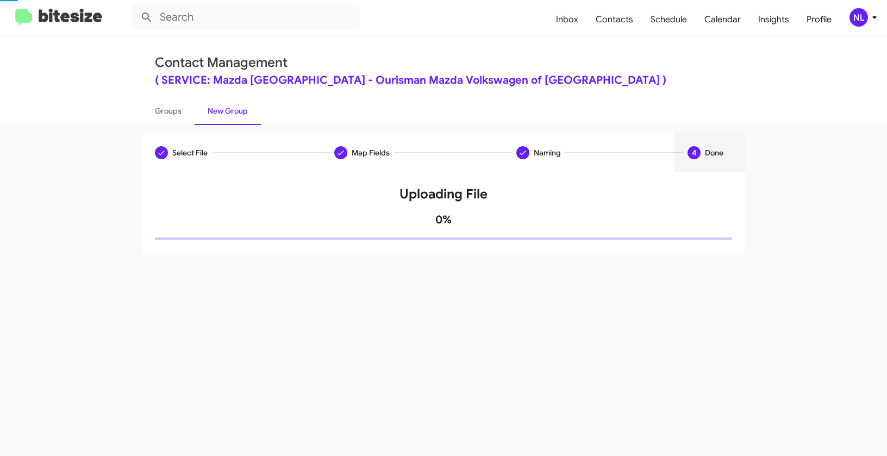
scroll to position [0, 0]
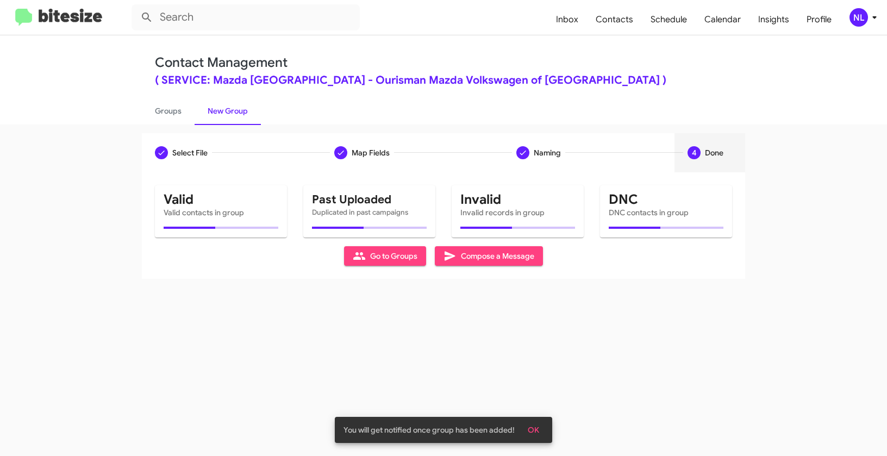
click at [533, 429] on span "OK" at bounding box center [533, 430] width 11 height 20
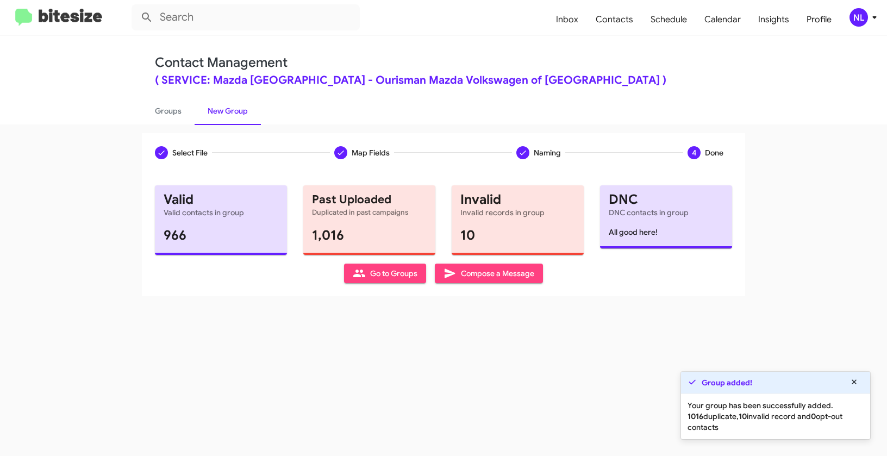
click at [381, 277] on span "Go to Groups" at bounding box center [385, 273] width 65 height 20
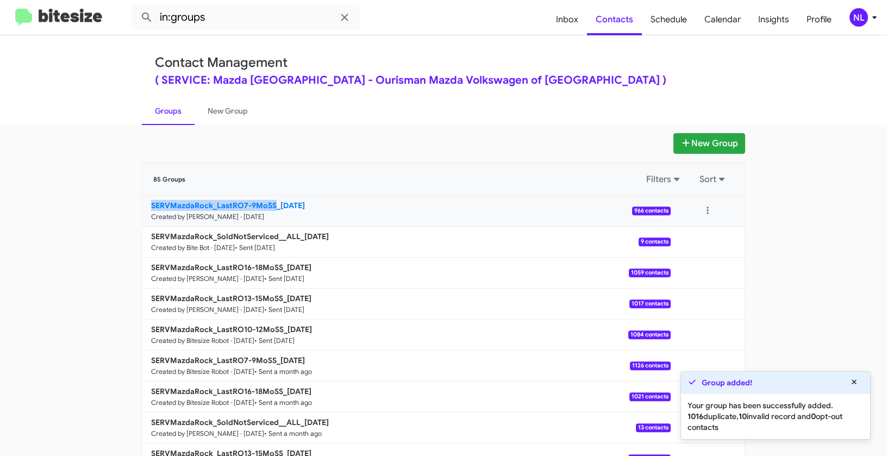
drag, startPoint x: 122, startPoint y: 205, endPoint x: 273, endPoint y: 205, distance: 151.0
click at [273, 205] on app-groups "New Group 85 Groups Filters Sort SERVMazdaRock_LastRO7-9MoSS_10-01-25 Created b…" at bounding box center [443, 333] width 887 height 401
copy b "SERVMazdaRock_LastRO7-9MoSS"
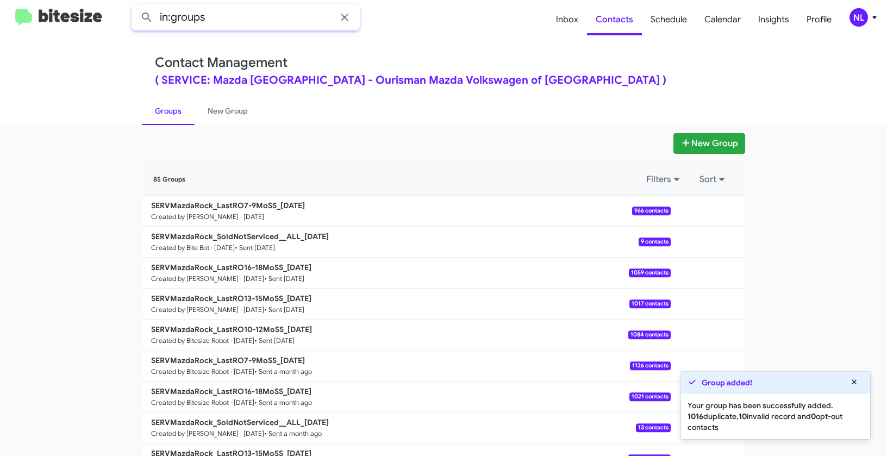
click at [234, 21] on input "in:groups" at bounding box center [245, 17] width 228 height 26
paste input "SERVMazdaRock_LastRO7-9MoSS"
type input "in:groups SERVMazdaRock_LastRO7-9MoSS"
click at [136, 7] on button at bounding box center [147, 18] width 22 height 22
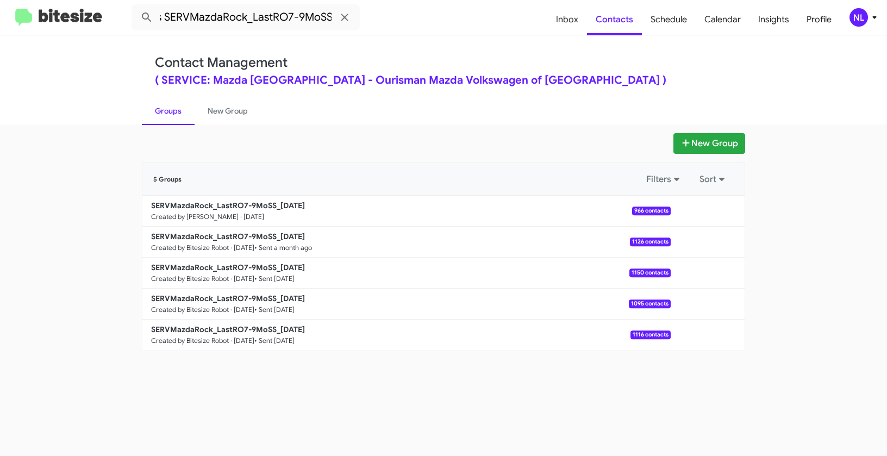
click at [473, 371] on div "New Group 5 Groups Filters Sort SERVMazdaRock_LastRO7-9MoSS_10-01-25 Created by…" at bounding box center [443, 289] width 887 height 331
click at [702, 209] on button at bounding box center [707, 211] width 22 height 22
click at [694, 231] on button "View contacts" at bounding box center [674, 240] width 87 height 26
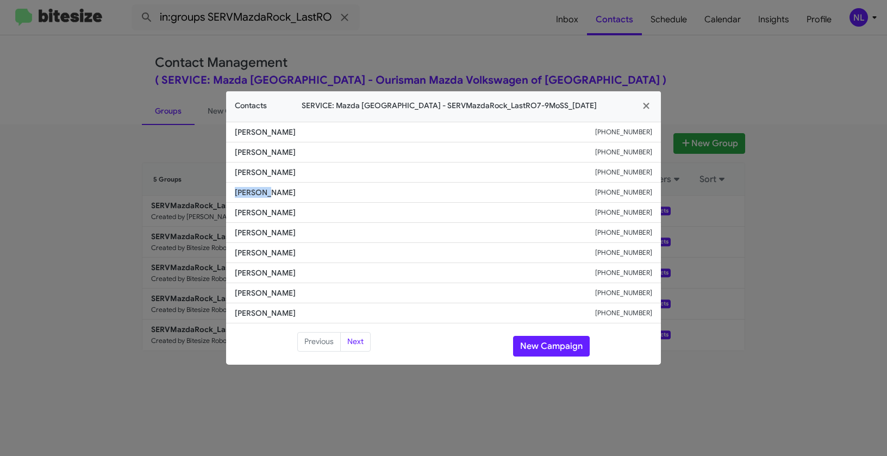
drag, startPoint x: 235, startPoint y: 192, endPoint x: 267, endPoint y: 192, distance: 32.6
click at [267, 192] on li "Mechelle Bagot +13013182468" at bounding box center [443, 193] width 435 height 20
copy span "Mechelle"
click at [552, 350] on button "New Campaign" at bounding box center [551, 346] width 77 height 21
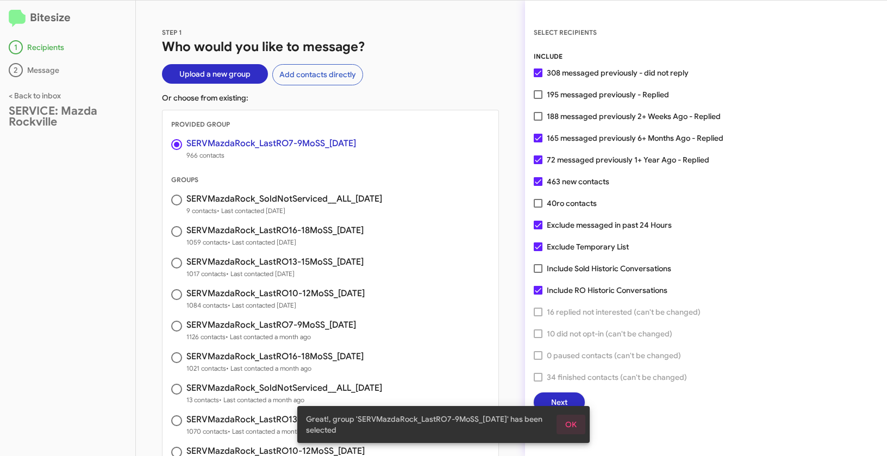
click at [569, 424] on span "OK" at bounding box center [570, 425] width 11 height 20
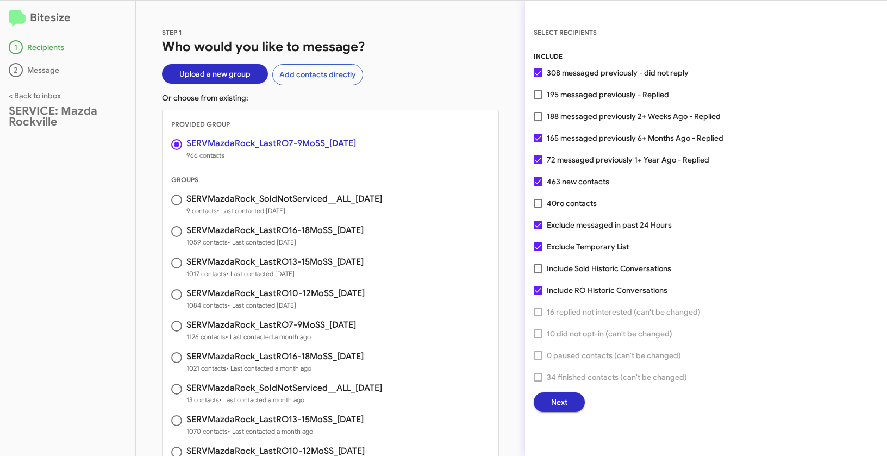
click at [566, 400] on span "Next" at bounding box center [559, 402] width 16 height 20
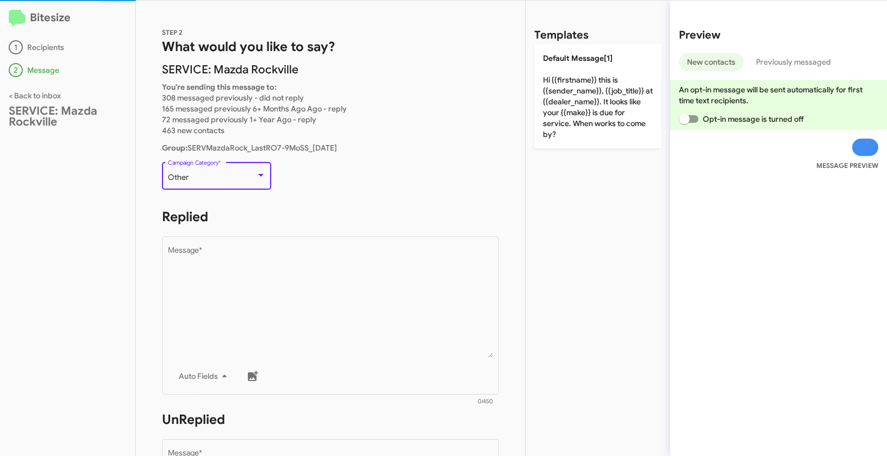
click at [219, 177] on div "Other" at bounding box center [212, 177] width 88 height 9
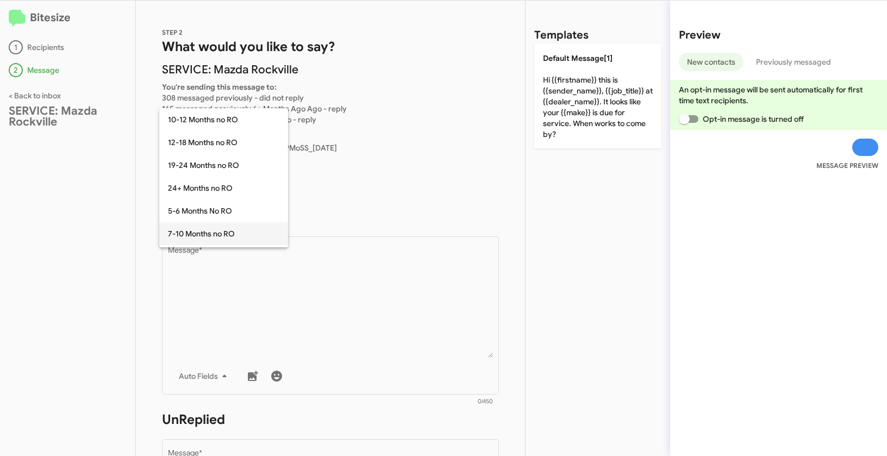
click at [199, 239] on span "7-10 Months no RO" at bounding box center [223, 233] width 111 height 23
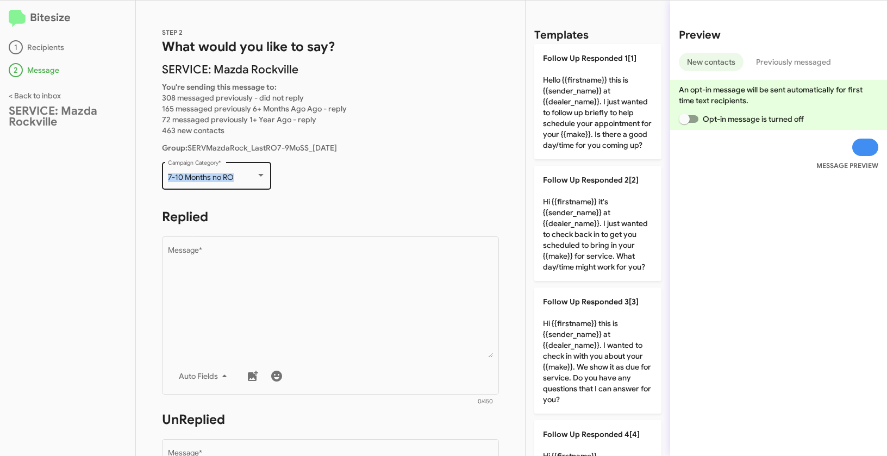
drag, startPoint x: 165, startPoint y: 177, endPoint x: 247, endPoint y: 174, distance: 82.1
click at [247, 174] on div "7-10 Months no RO Campaign Category *" at bounding box center [216, 175] width 109 height 30
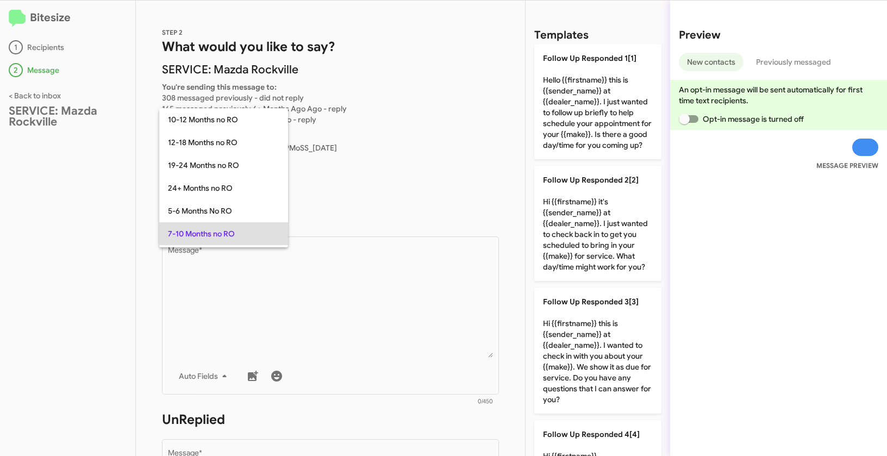
scroll to position [56, 0]
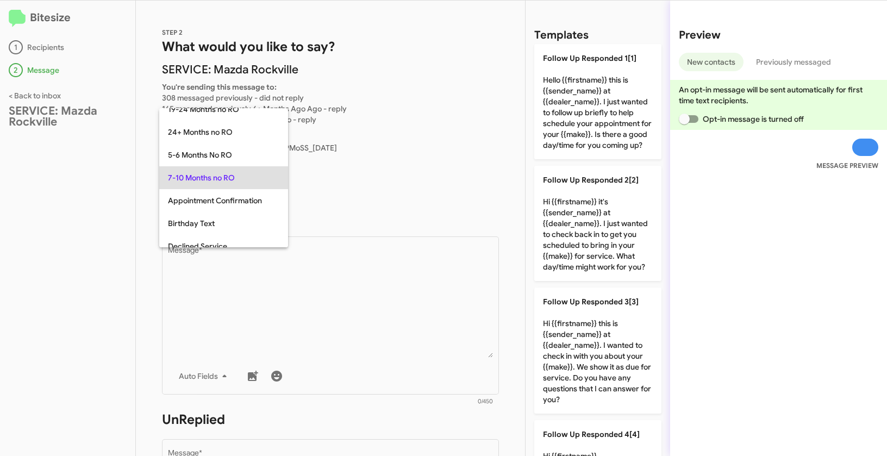
copy span "7-10 Months no RO"
click at [350, 317] on div at bounding box center [443, 228] width 887 height 456
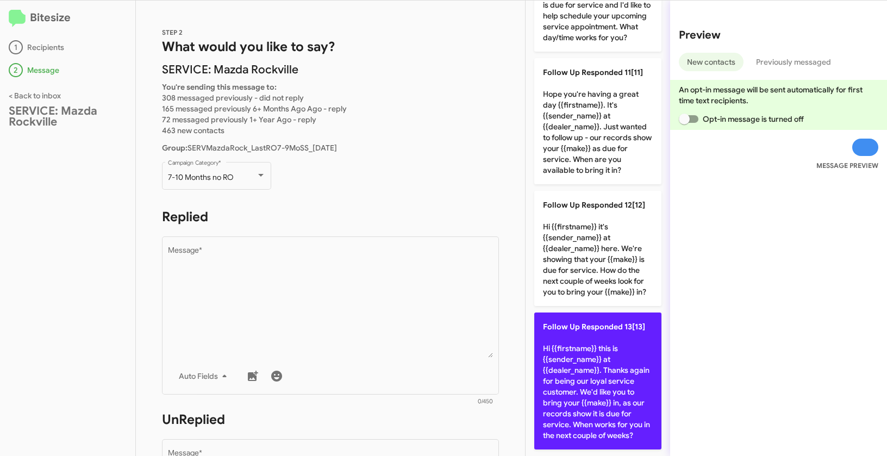
scroll to position [1230, 0]
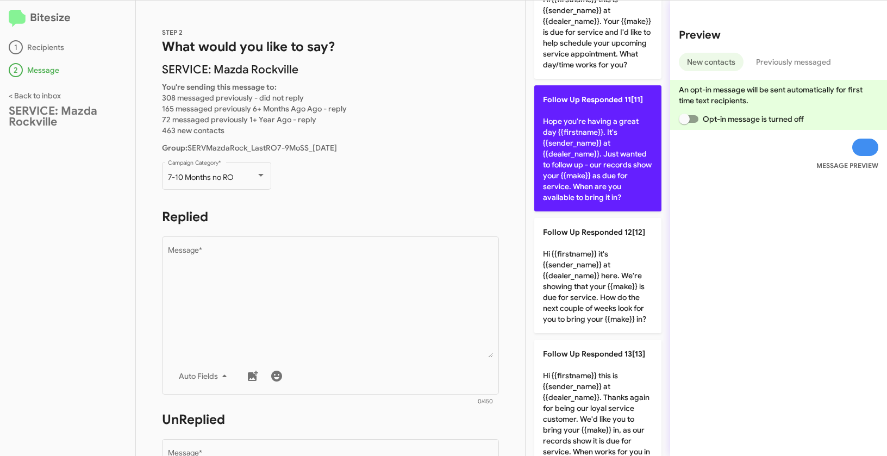
click at [587, 165] on p "Follow Up Responded 11[11] Hope you're having a great day {{firstname}}. It's {…" at bounding box center [597, 148] width 127 height 126
type textarea "Hope you're having a great day {{firstname}}. It's {{sender_name}} at {{dealer_…"
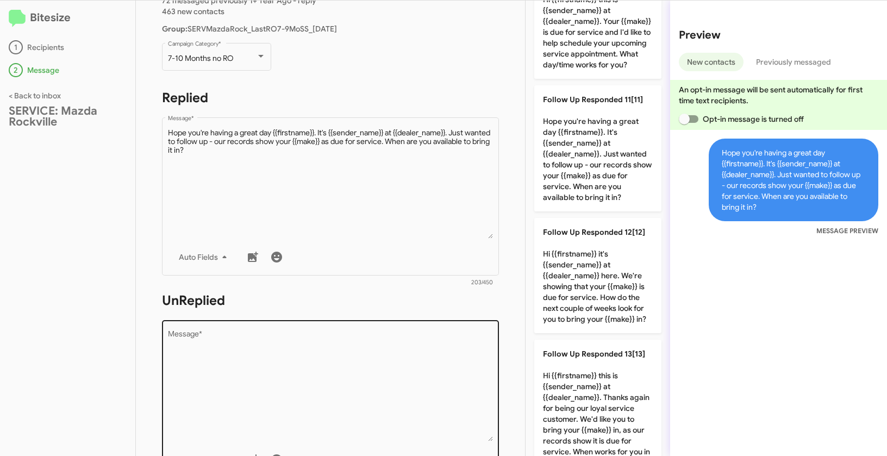
scroll to position [191, 0]
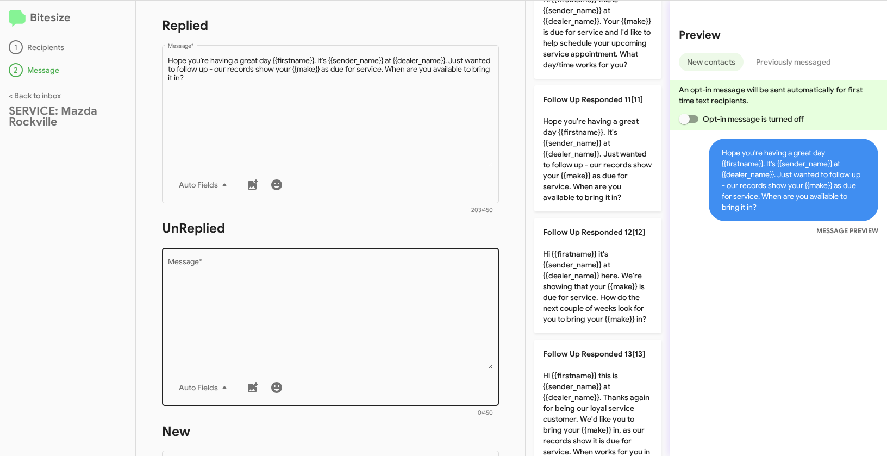
click at [400, 302] on textarea "Message *" at bounding box center [330, 313] width 325 height 111
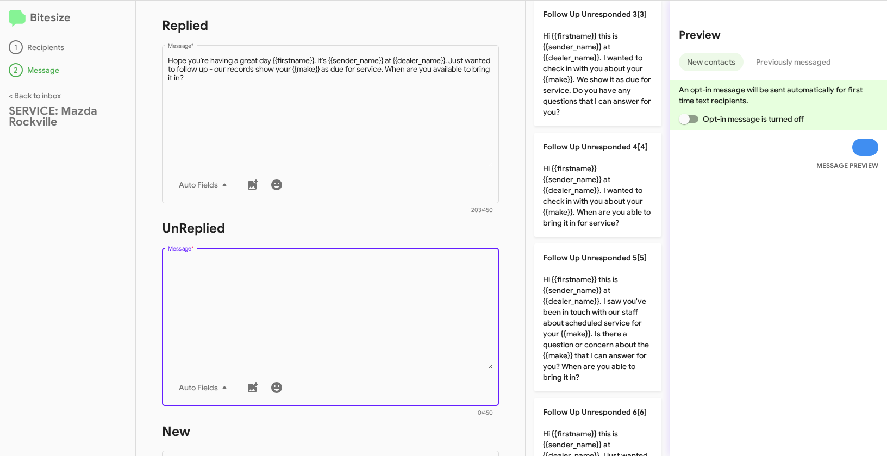
scroll to position [217, 0]
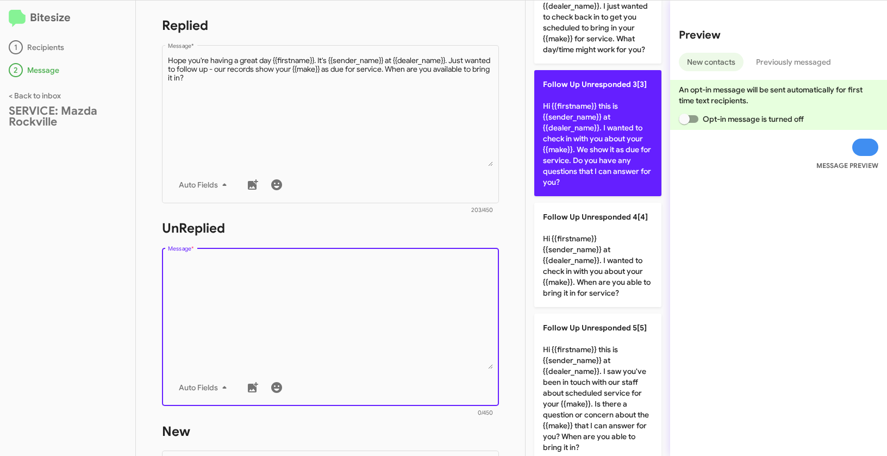
click at [572, 156] on p "Follow Up Unresponded 3[3] Hi {{firstname}} this is {{sender_name}} at {{dealer…" at bounding box center [597, 133] width 127 height 126
type textarea "Hi {{firstname}} this is {{sender_name}} at {{dealer_name}}. I wanted to check …"
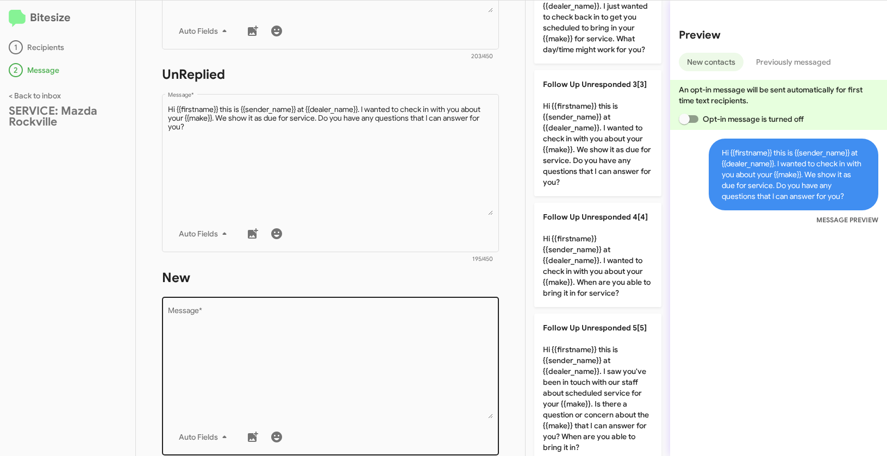
scroll to position [378, 0]
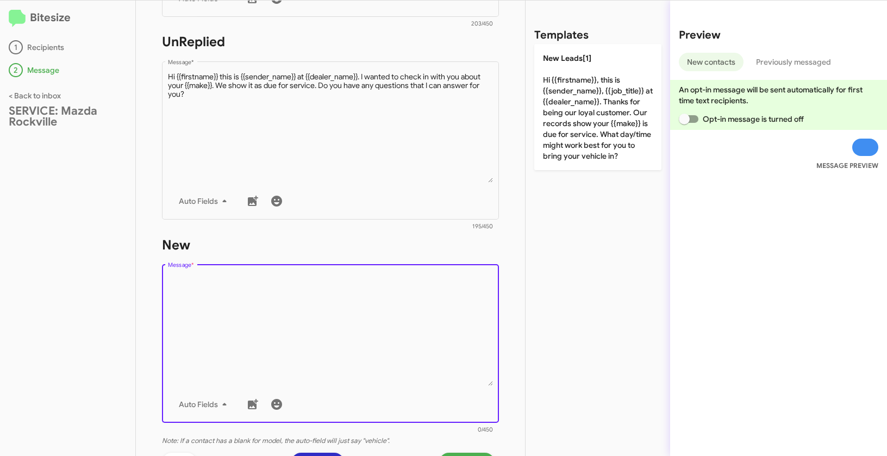
click at [354, 334] on textarea "Message *" at bounding box center [330, 330] width 325 height 111
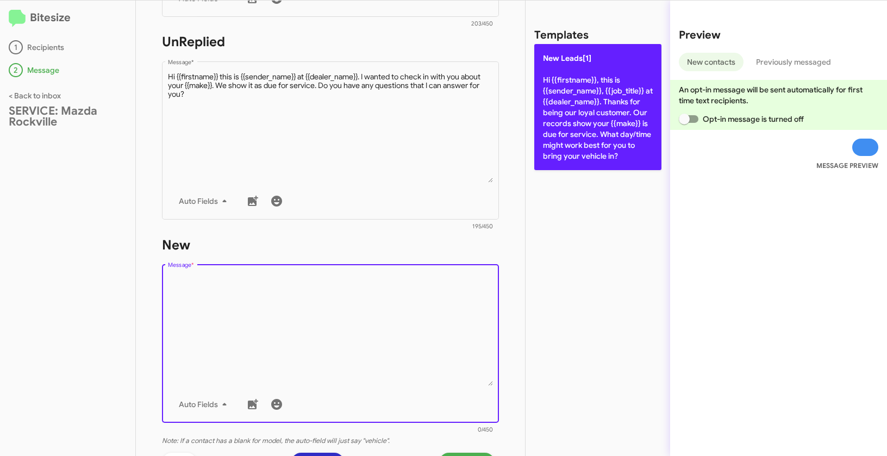
click at [587, 66] on p "New Leads[1] Hi {{firstname}}, this is {{sender_name}}, {{job_title}} at {{deal…" at bounding box center [597, 107] width 127 height 126
type textarea "Hi {{firstname}}, this is {{sender_name}}, {{job_title}} at {{dealer_name}}. Th…"
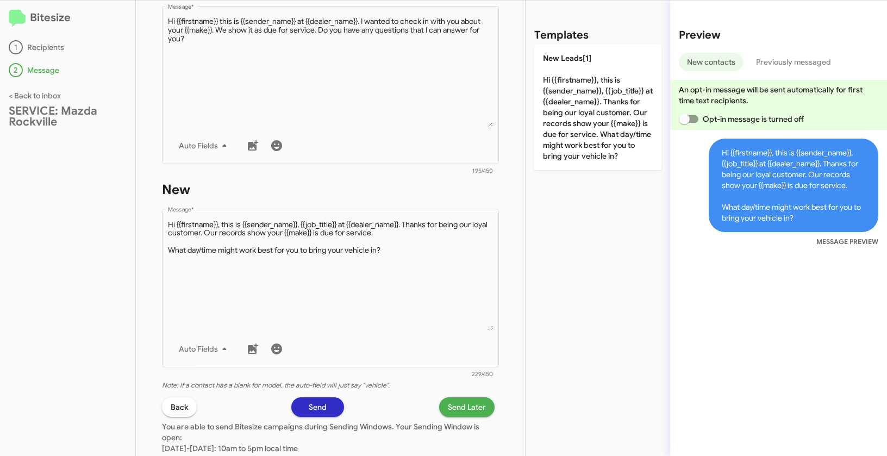
scroll to position [528, 0]
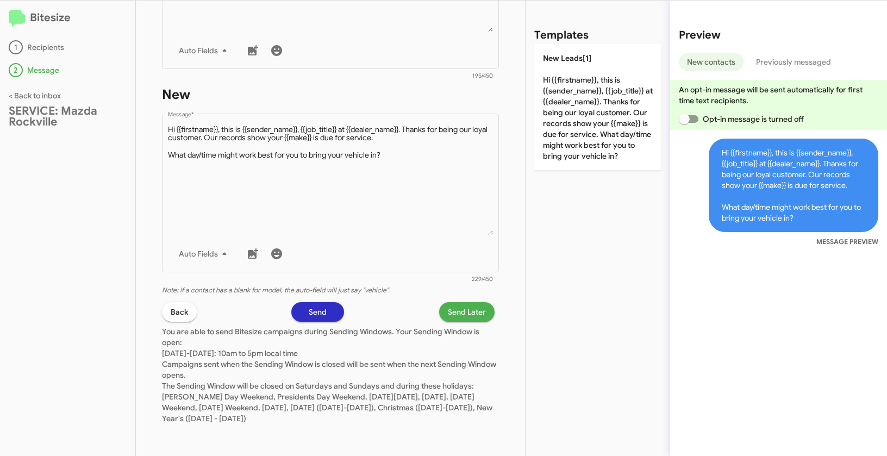
click at [457, 313] on span "Send Later" at bounding box center [467, 312] width 38 height 20
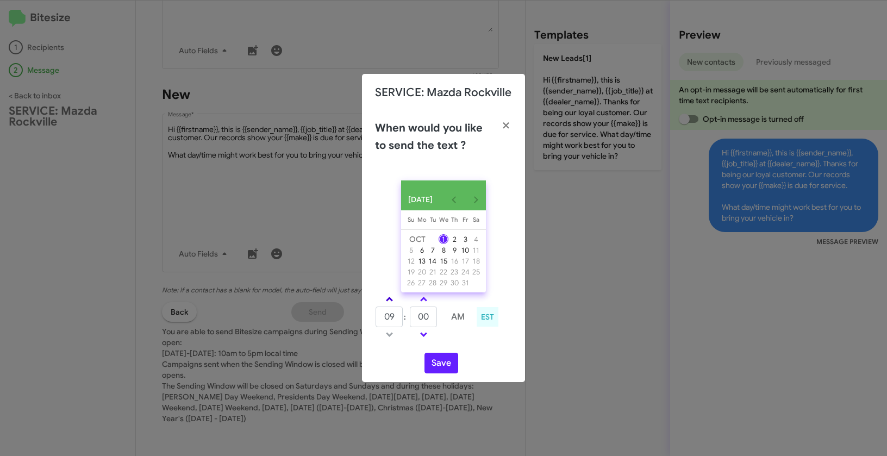
click at [388, 303] on span at bounding box center [389, 300] width 7 height 7
type input "10"
drag, startPoint x: 429, startPoint y: 319, endPoint x: 396, endPoint y: 316, distance: 33.3
click at [396, 316] on tr "10 : 00 AM" at bounding box center [423, 317] width 97 height 22
type input "40"
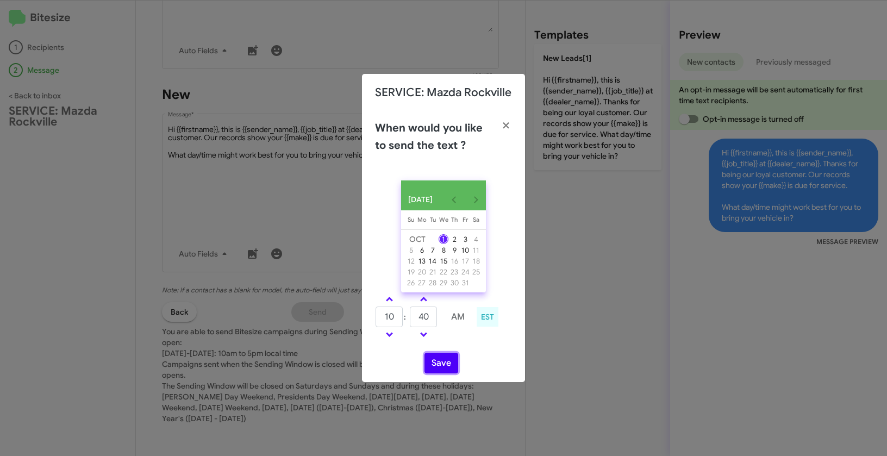
click at [442, 370] on button "Save" at bounding box center [441, 363] width 34 height 21
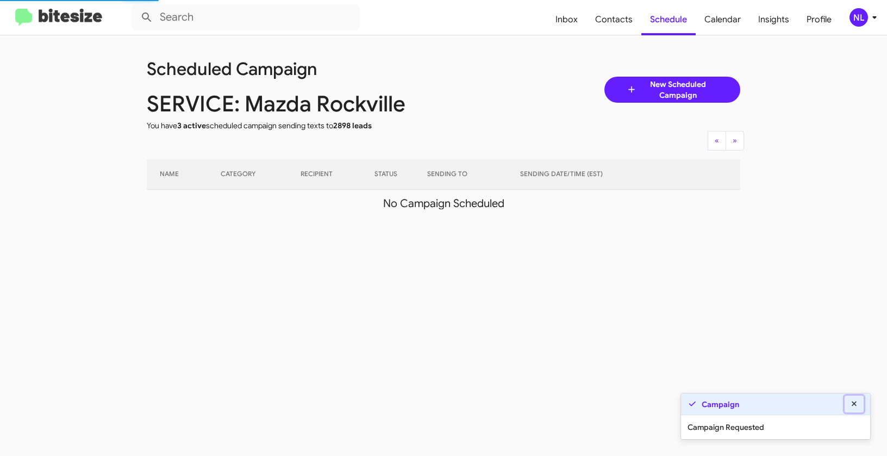
click at [857, 403] on icon at bounding box center [854, 404] width 10 height 8
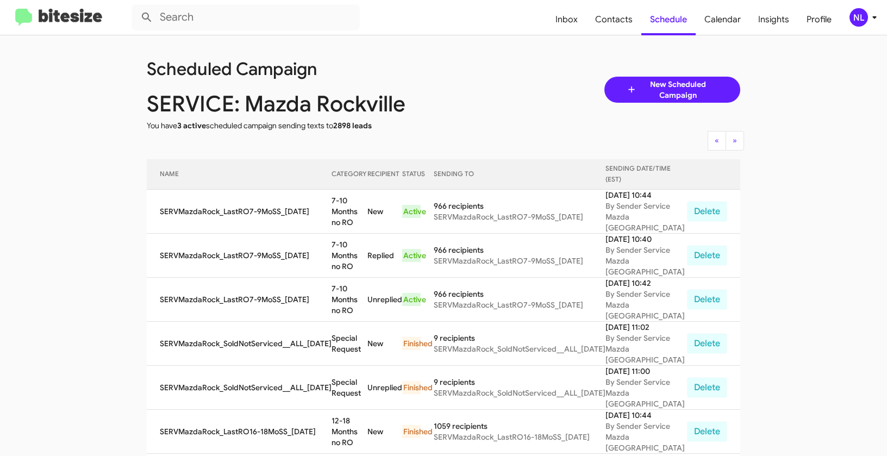
click at [858, 15] on div "NL" at bounding box center [858, 17] width 18 height 18
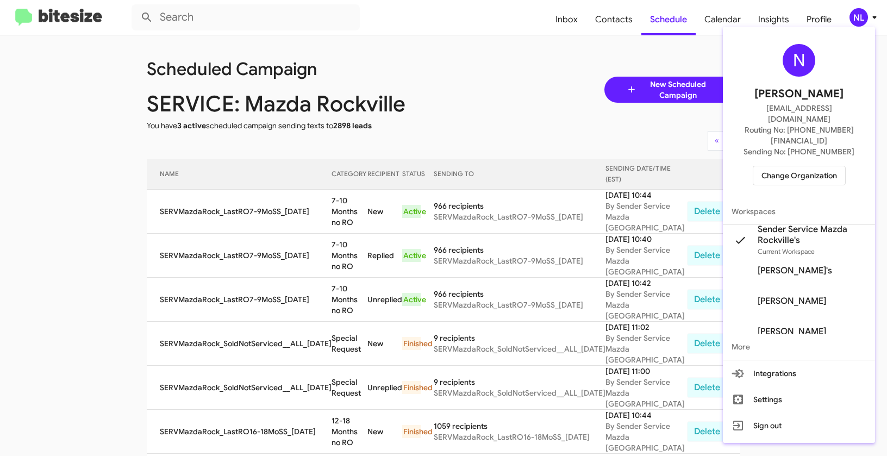
click at [816, 166] on span "Change Organization" at bounding box center [799, 175] width 76 height 18
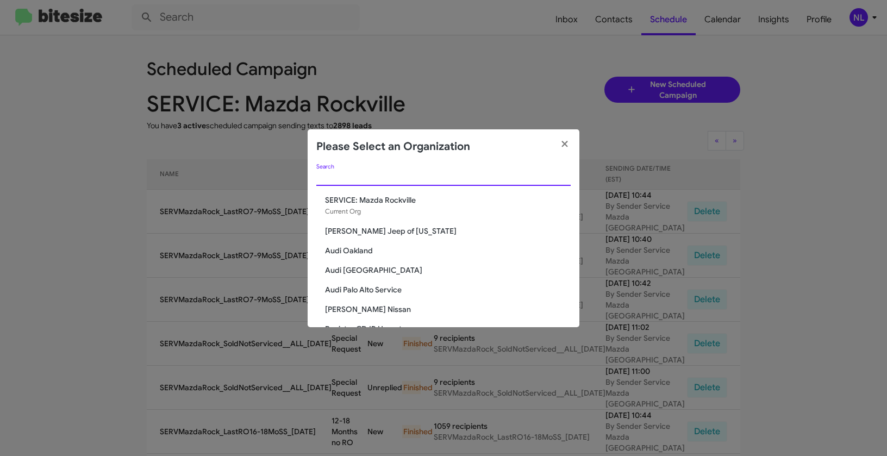
click at [383, 180] on input "Search" at bounding box center [443, 177] width 254 height 9
paste input "Team Toyota Langhorne"
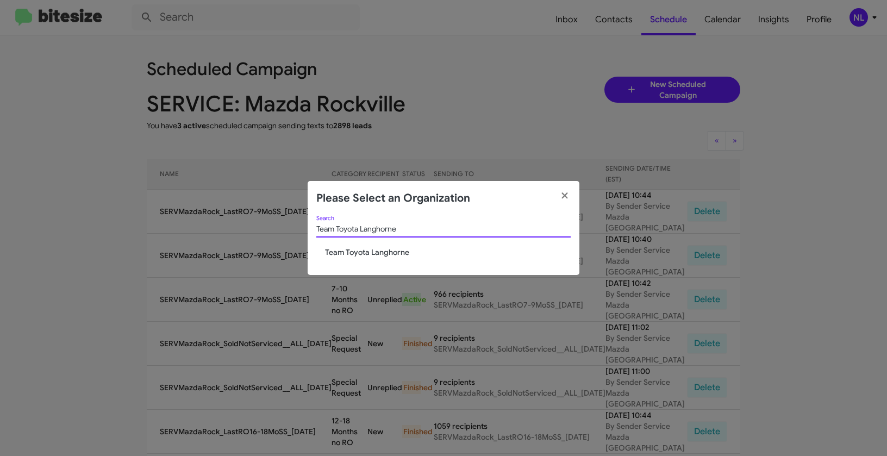
type input "Team Toyota Langhorne"
click at [347, 251] on span "Team Toyota Langhorne" at bounding box center [448, 252] width 246 height 11
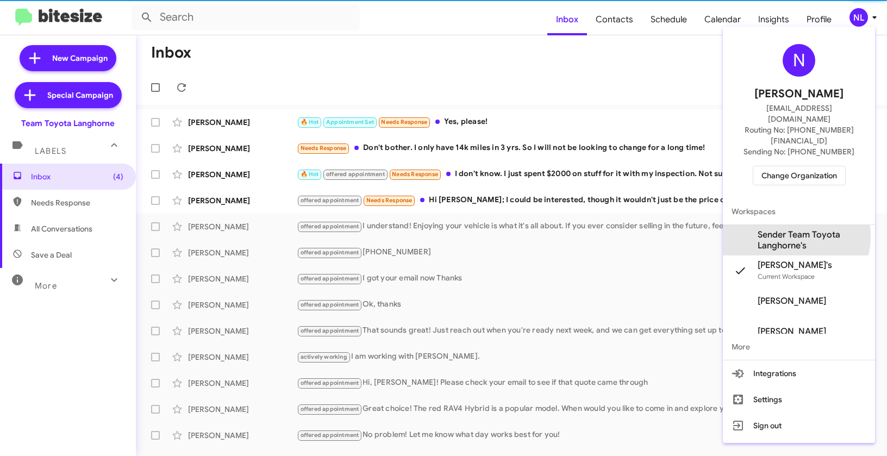
click at [793, 229] on span "Sender Team Toyota Langhorne's" at bounding box center [811, 240] width 109 height 22
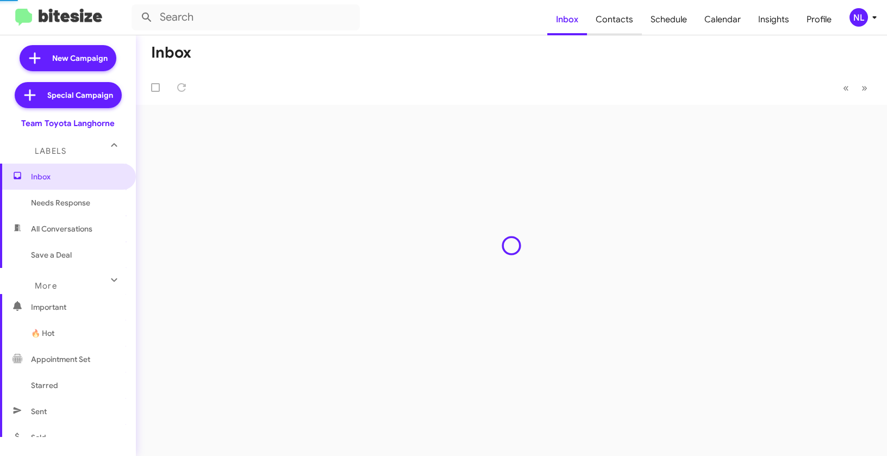
click at [609, 20] on span "Contacts" at bounding box center [614, 20] width 55 height 32
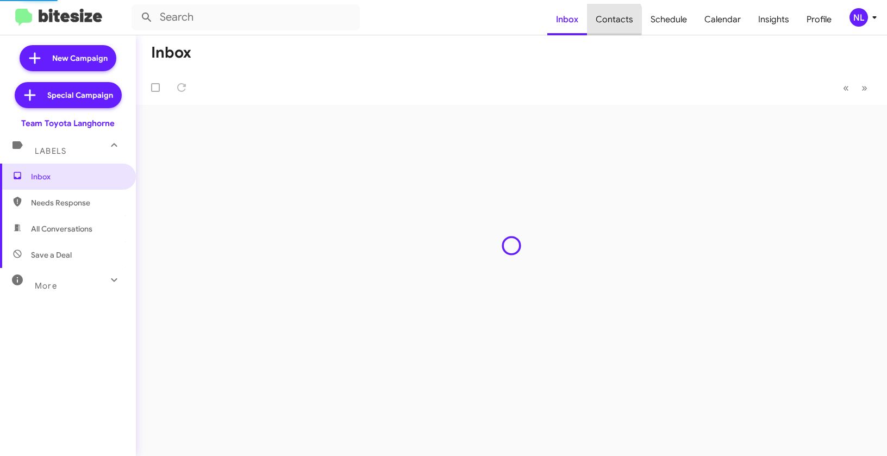
type input "in:groups"
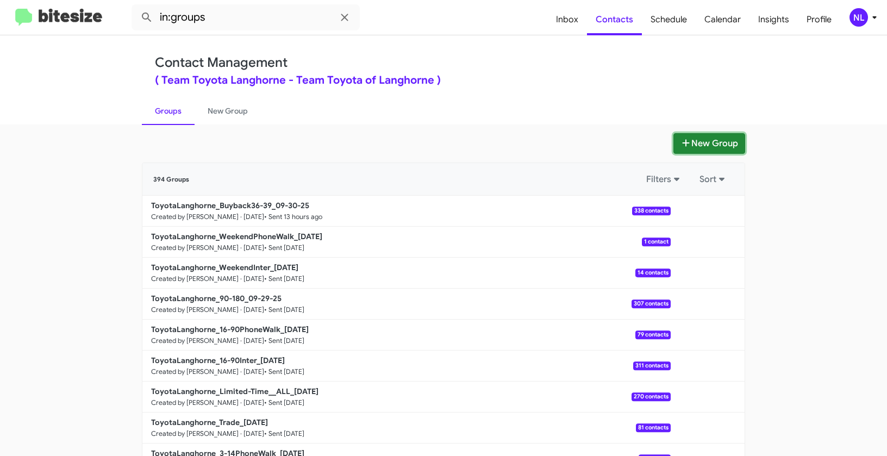
click at [706, 138] on button "New Group" at bounding box center [709, 143] width 72 height 21
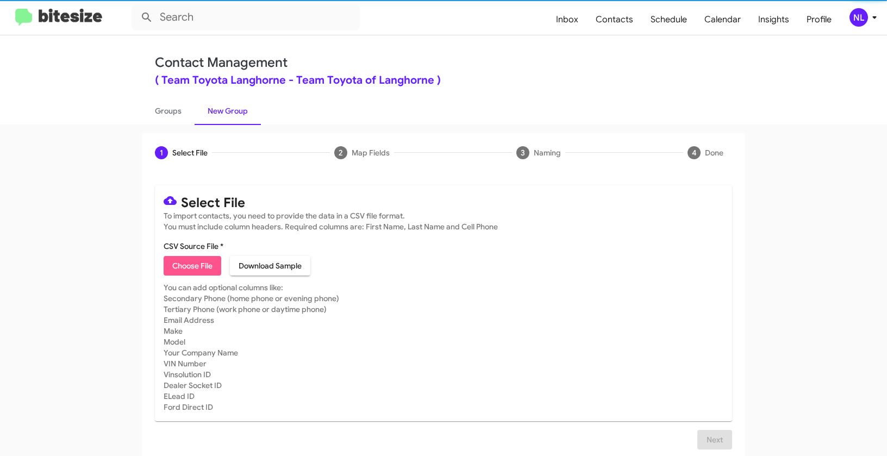
click at [202, 266] on span "Choose File" at bounding box center [192, 266] width 40 height 20
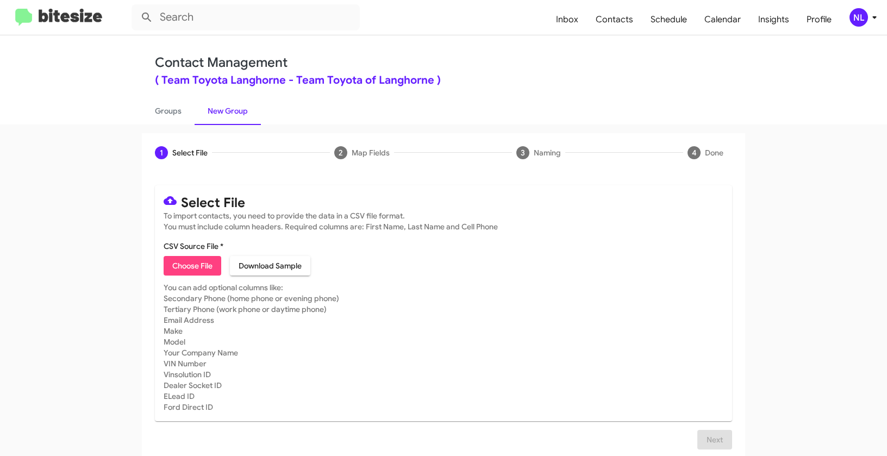
type input "ToyotaLanghorne_Showroom_[DATE]"
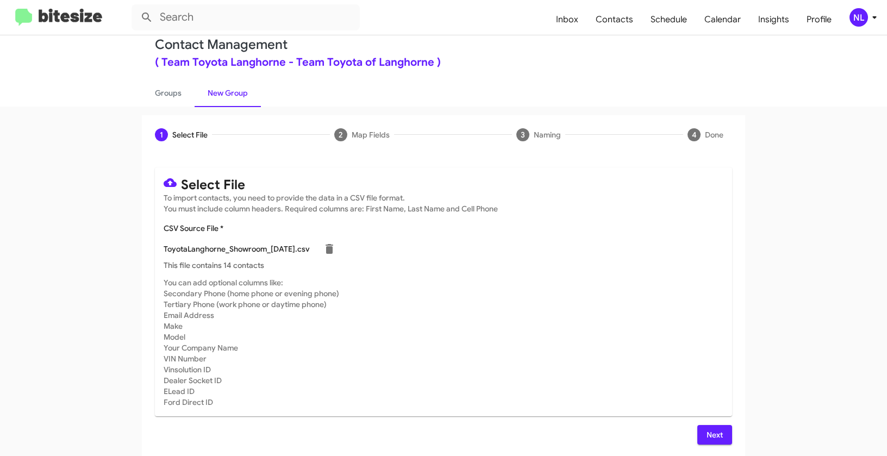
scroll to position [20, 0]
click at [856, 22] on div "NL" at bounding box center [858, 17] width 18 height 18
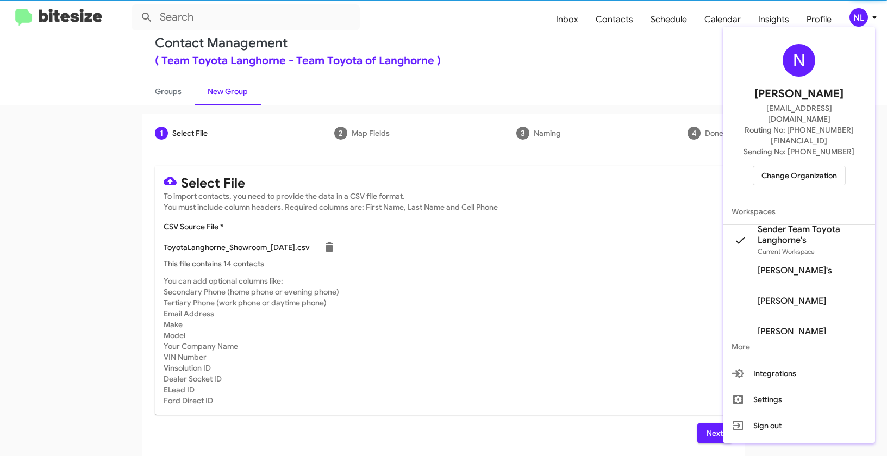
click at [527, 353] on div at bounding box center [443, 228] width 887 height 456
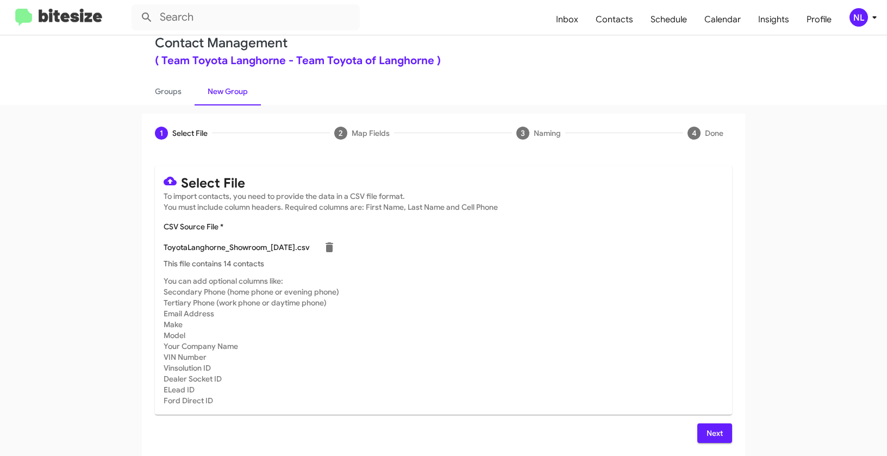
click at [706, 428] on span "Next" at bounding box center [714, 433] width 17 height 20
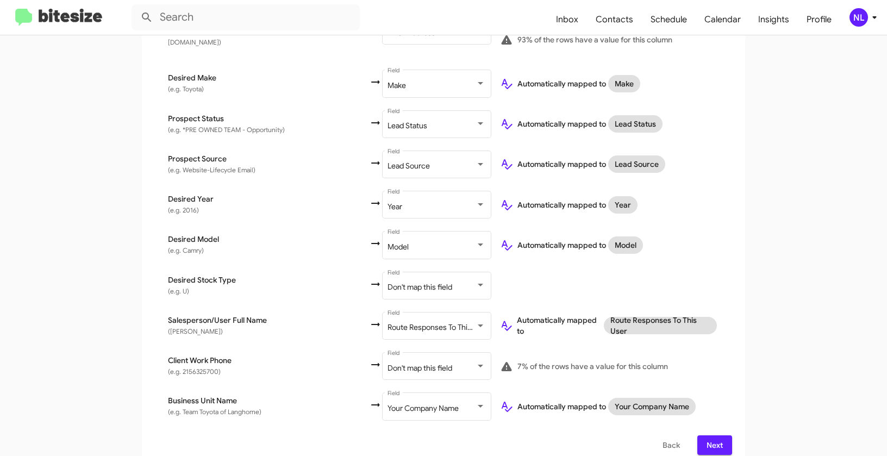
scroll to position [467, 0]
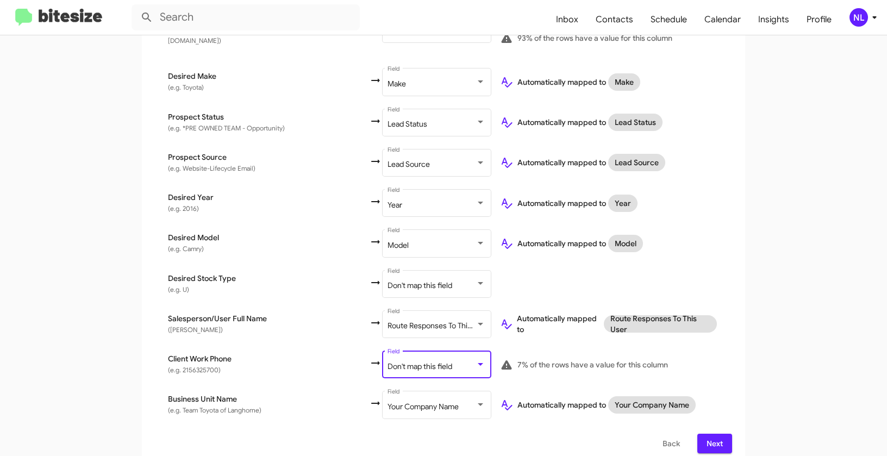
click at [387, 361] on span "Don't map this field" at bounding box center [419, 366] width 65 height 10
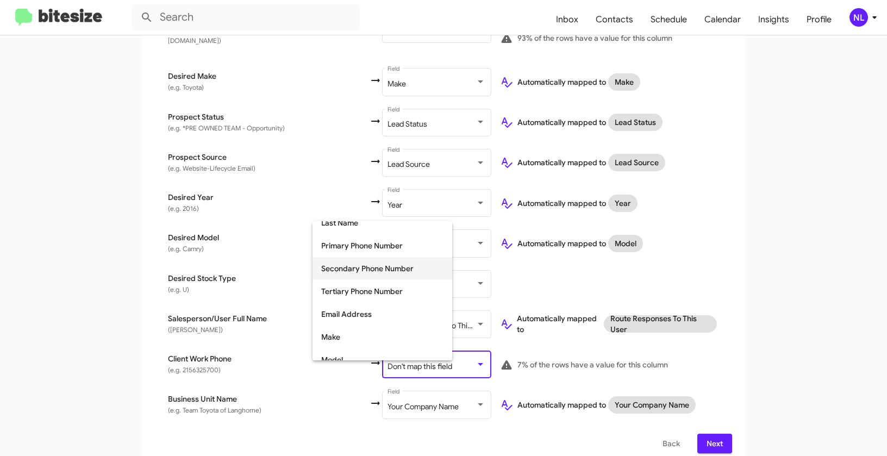
scroll to position [101, 0]
click at [353, 291] on span "Tertiary Phone Number" at bounding box center [382, 291] width 122 height 23
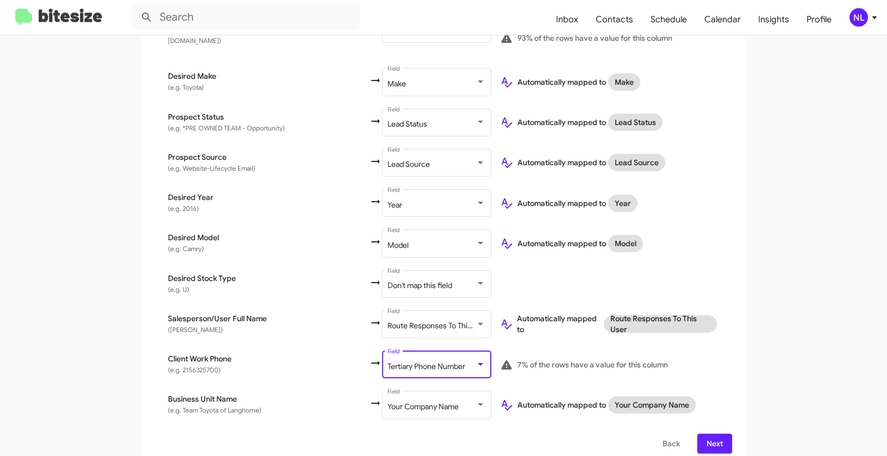
click at [738, 331] on div "Select File To import contacts, you need to provide the data in a CSV file form…" at bounding box center [443, 85] width 603 height 761
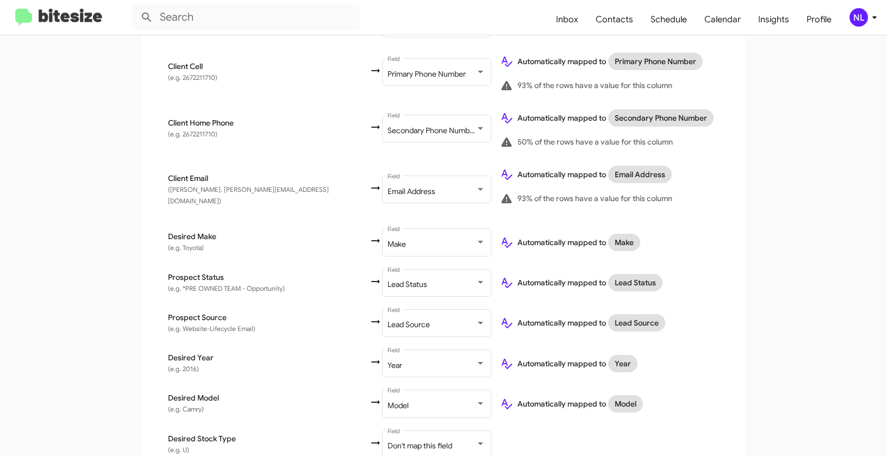
scroll to position [467, 0]
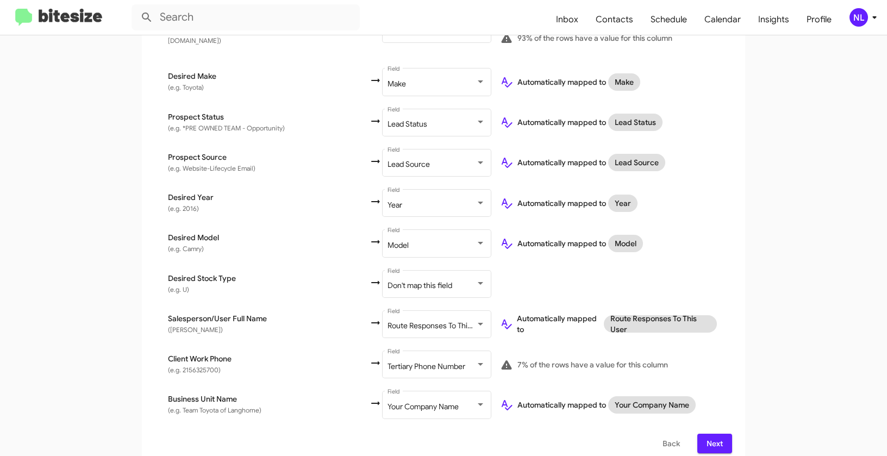
click at [706, 434] on span "Next" at bounding box center [714, 444] width 17 height 20
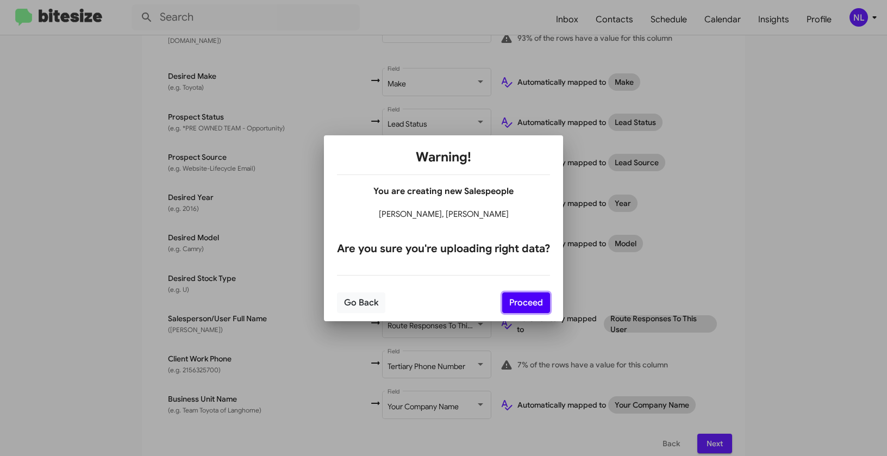
click at [536, 310] on button "Proceed" at bounding box center [526, 302] width 48 height 21
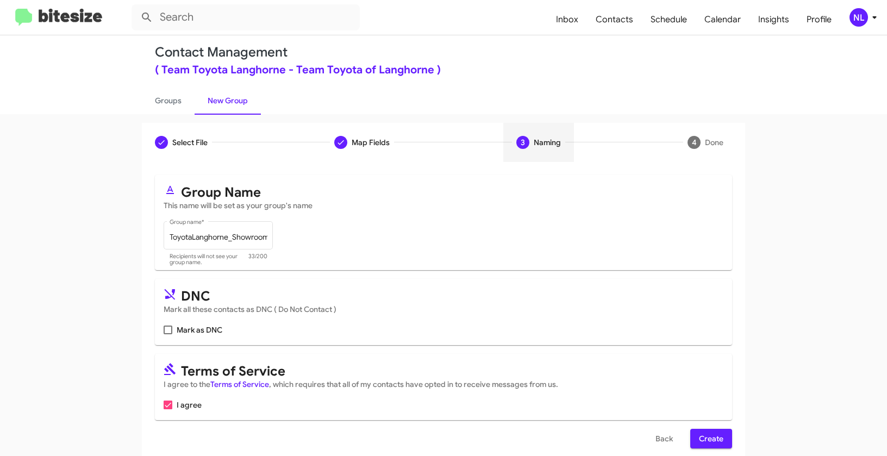
scroll to position [24, 0]
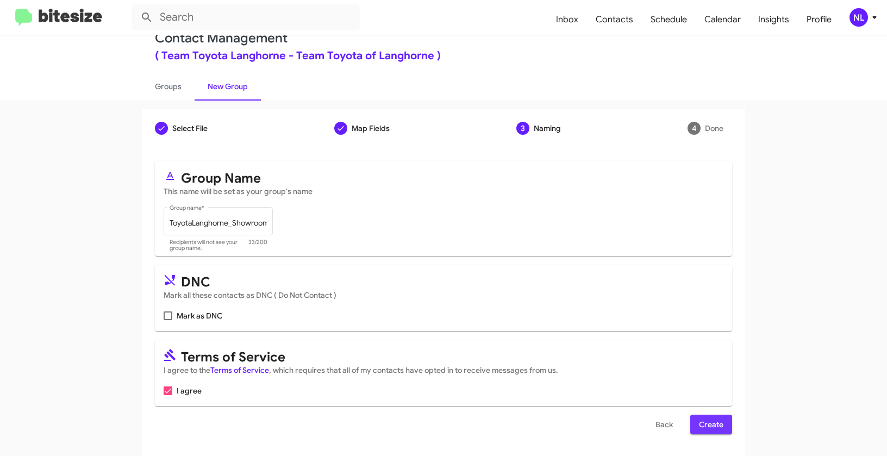
click at [708, 419] on span "Create" at bounding box center [711, 425] width 24 height 20
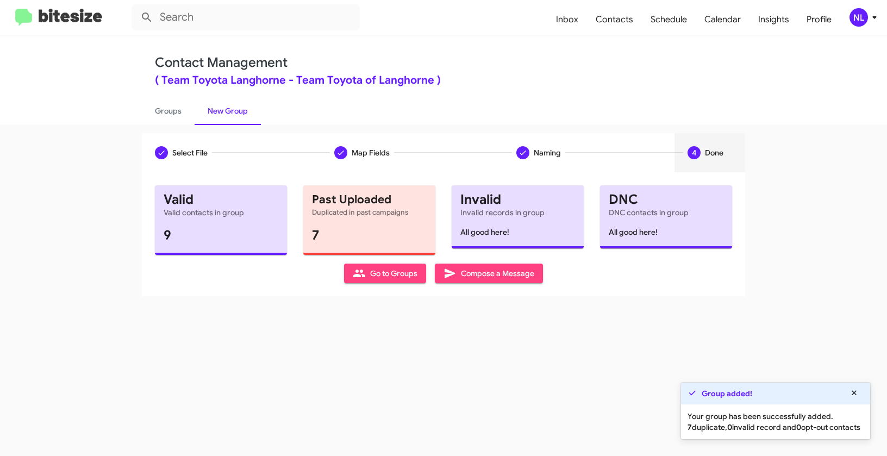
click at [387, 271] on span "Go to Groups" at bounding box center [385, 273] width 65 height 20
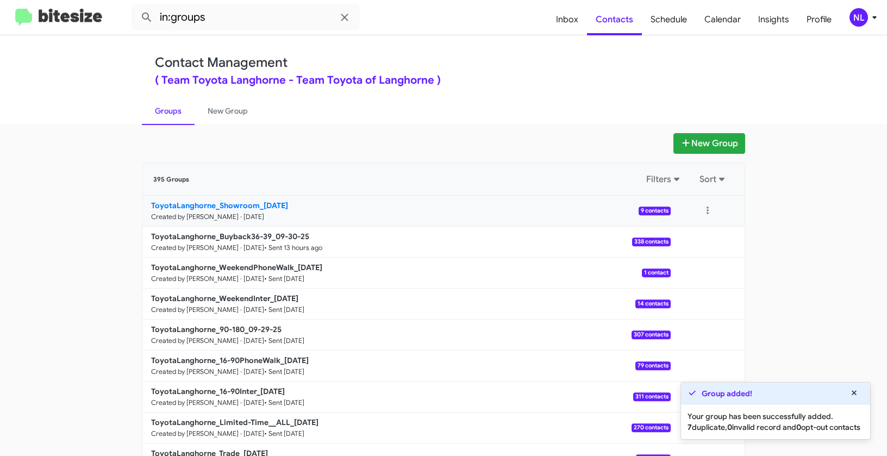
drag, startPoint x: 136, startPoint y: 200, endPoint x: 257, endPoint y: 206, distance: 120.7
click at [257, 206] on div "New Group 395 Groups Filters Sort ToyotaLanghorne_Showroom_10-01-25 Created by …" at bounding box center [443, 333] width 619 height 401
copy b "ToyotaLanghorne_Showroom_"
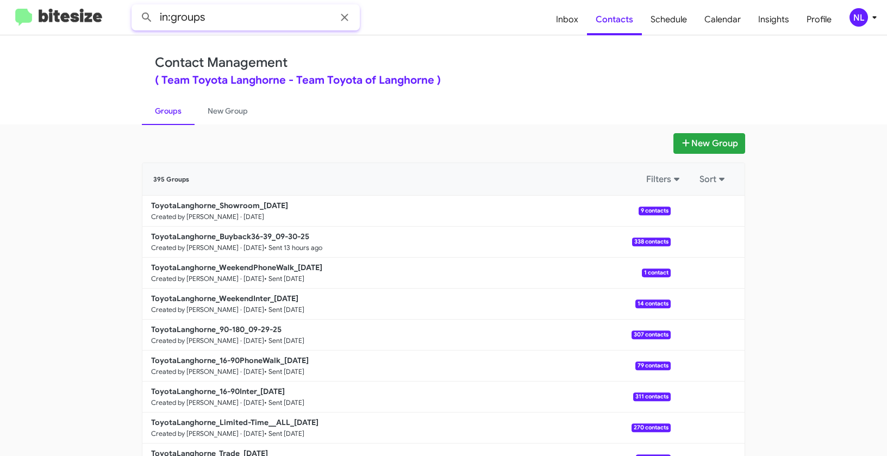
click at [254, 29] on input "in:groups" at bounding box center [245, 17] width 228 height 26
paste input "ToyotaLanghorne_Showroom_"
type input "in:groups ToyotaLanghorne_Showroom_"
click at [136, 7] on button at bounding box center [147, 18] width 22 height 22
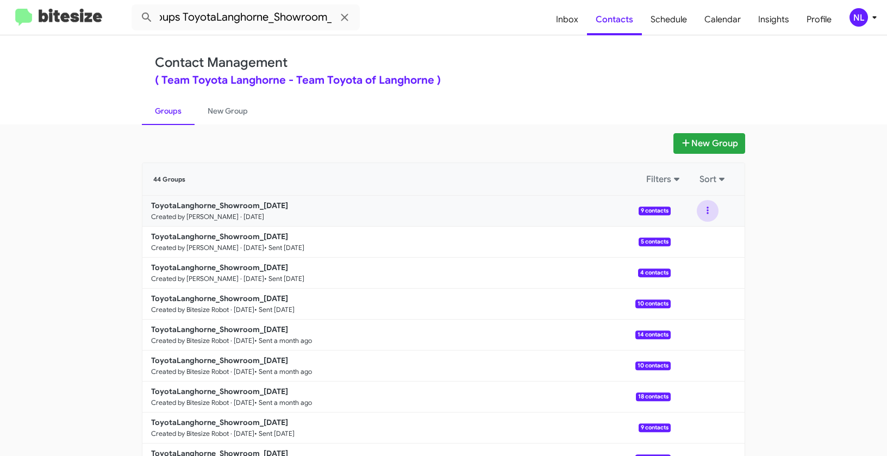
click at [705, 209] on button at bounding box center [707, 211] width 22 height 22
click at [690, 239] on button "View contacts" at bounding box center [674, 240] width 87 height 26
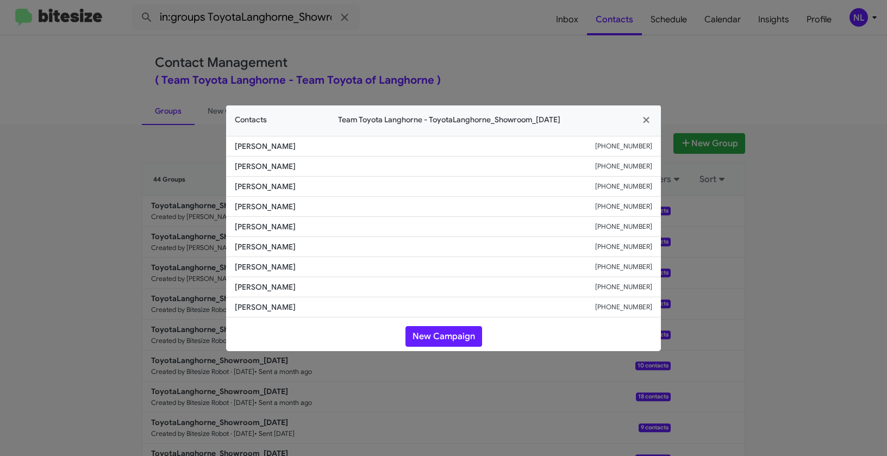
drag, startPoint x: 231, startPoint y: 185, endPoint x: 312, endPoint y: 189, distance: 81.6
click at [312, 189] on li "Murielle Kouame +15715240985" at bounding box center [443, 187] width 435 height 20
copy span "Murielle Kouame"
click at [396, 243] on span "Debra Stein" at bounding box center [415, 246] width 360 height 11
click at [446, 331] on button "New Campaign" at bounding box center [443, 336] width 77 height 21
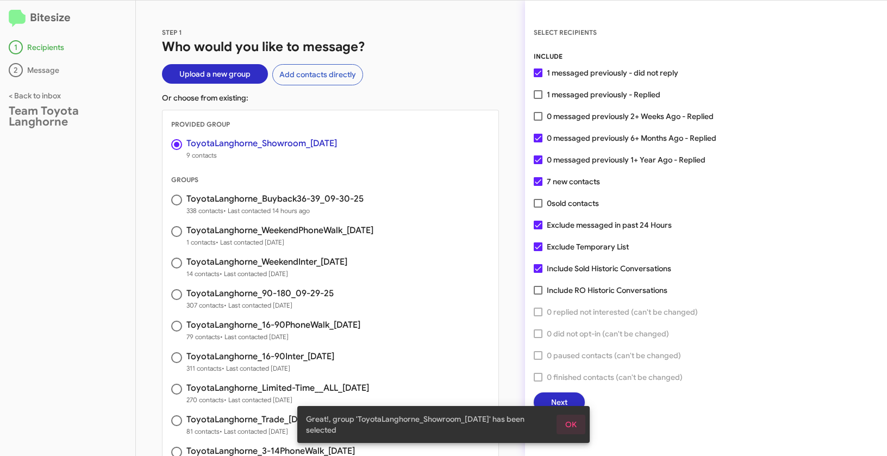
click at [581, 422] on button "OK" at bounding box center [570, 425] width 29 height 20
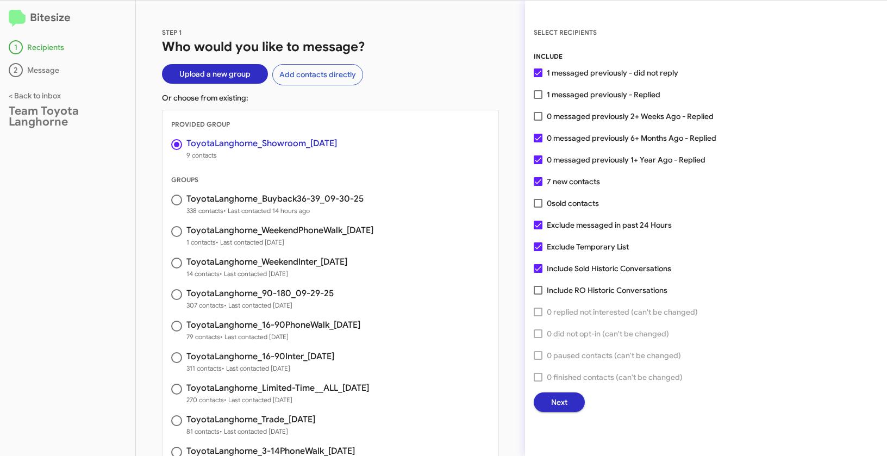
click at [560, 398] on span "Next" at bounding box center [559, 402] width 16 height 20
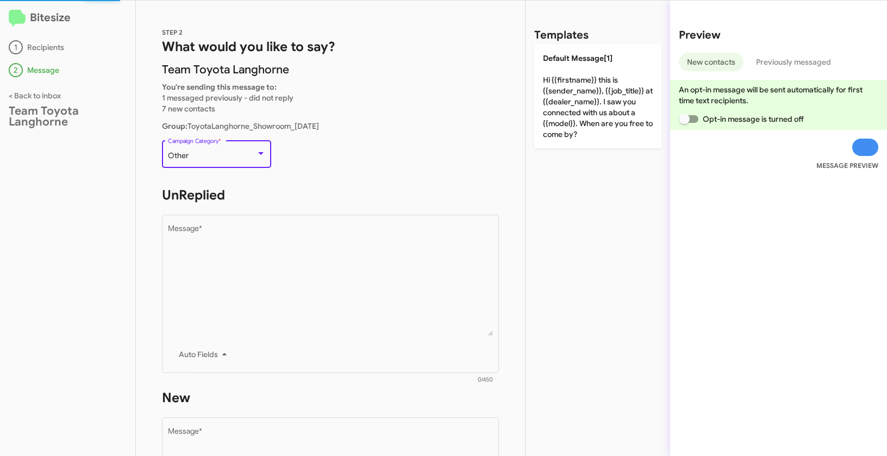
click at [252, 153] on div "Other" at bounding box center [212, 156] width 88 height 9
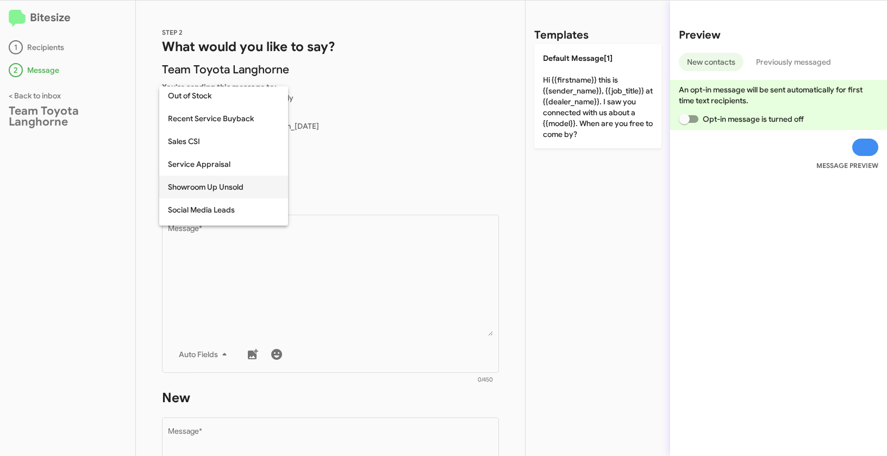
scroll to position [322, 0]
click at [215, 184] on span "Showroom Up Unsold" at bounding box center [223, 186] width 111 height 23
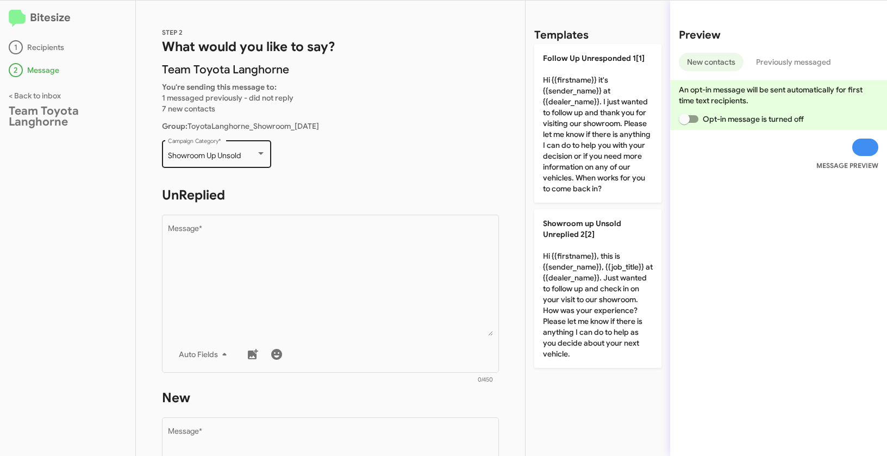
drag, startPoint x: 174, startPoint y: 156, endPoint x: 246, endPoint y: 159, distance: 71.8
click at [246, 159] on div "Showroom Up Unsold Campaign Category *" at bounding box center [216, 153] width 109 height 30
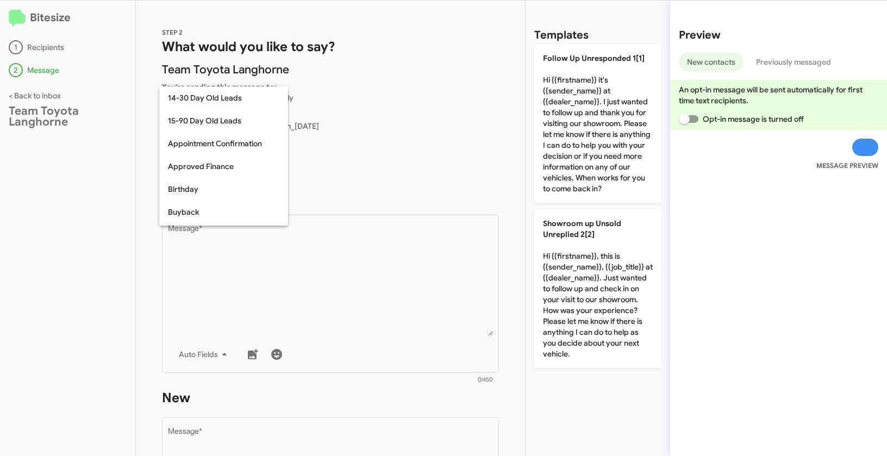
scroll to position [352, 0]
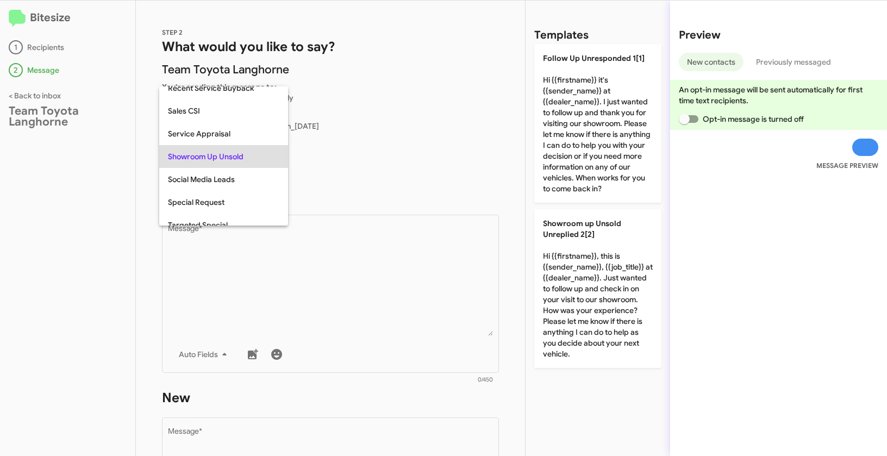
copy span "Showroom Up Unsold"
click at [373, 299] on div at bounding box center [443, 228] width 887 height 456
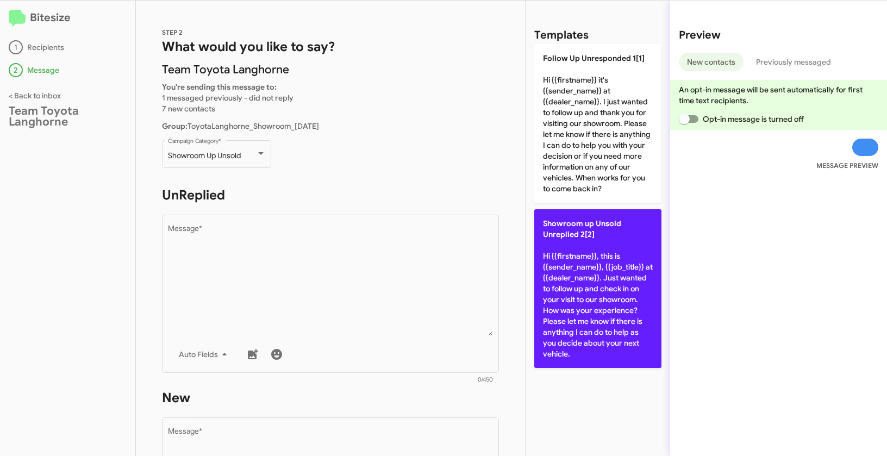
click at [578, 297] on p "Showroom up Unsold Unreplied 2[2] Hi {{firstname}}, this is {{sender_name}}, {{…" at bounding box center [597, 288] width 127 height 159
type textarea "Hi {{firstname}}, this is {{sender_name}}, {{job_title}} at {{dealer_name}}. Ju…"
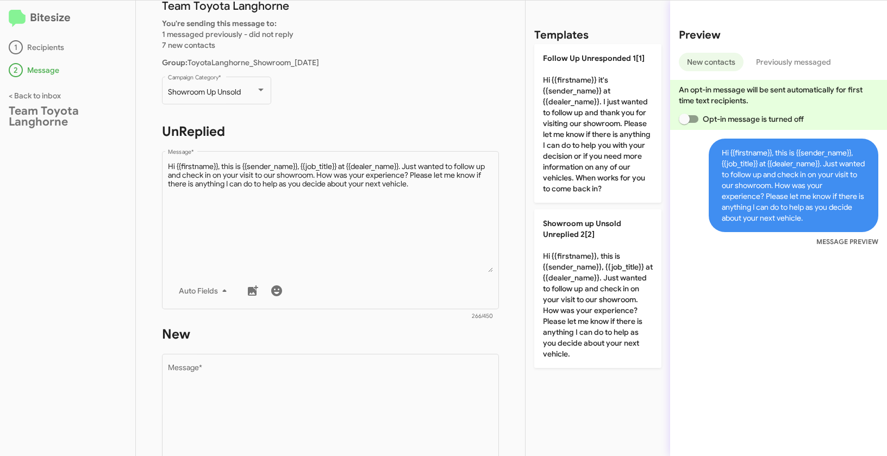
scroll to position [136, 0]
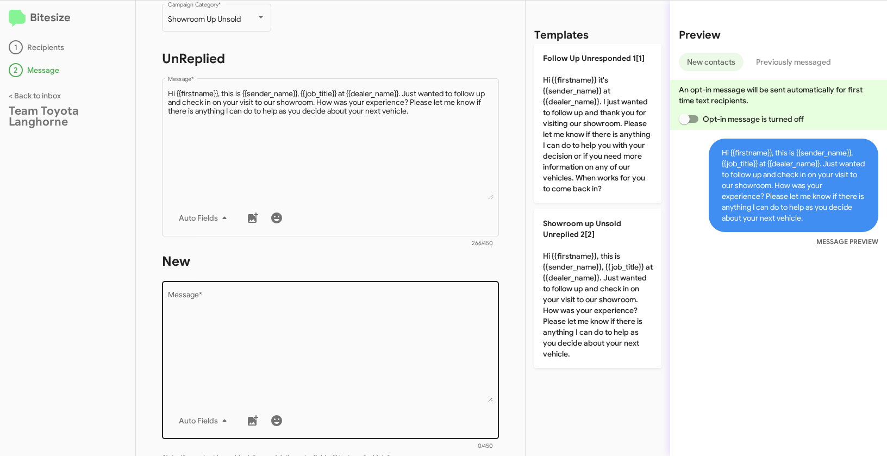
click at [373, 316] on textarea "Message *" at bounding box center [330, 346] width 325 height 111
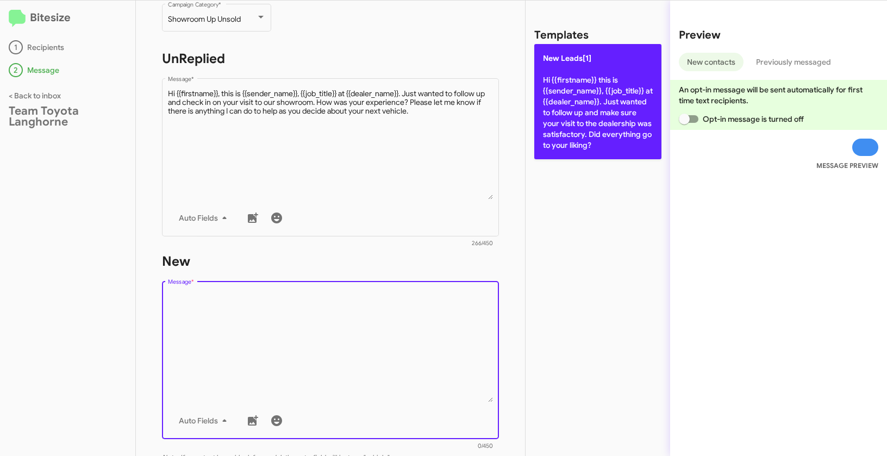
click at [595, 104] on p "New Leads[1] Hi {{firstname}} this is {{sender_name}}, {{job_title}} at {{deale…" at bounding box center [597, 101] width 127 height 115
type textarea "Hi {{firstname}} this is {{sender_name}}, {{job_title}} at {{dealer_name}}. Jus…"
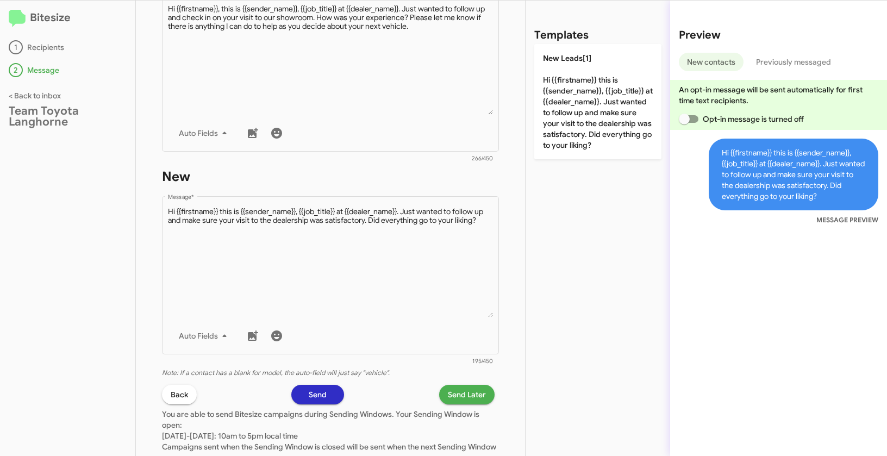
scroll to position [224, 0]
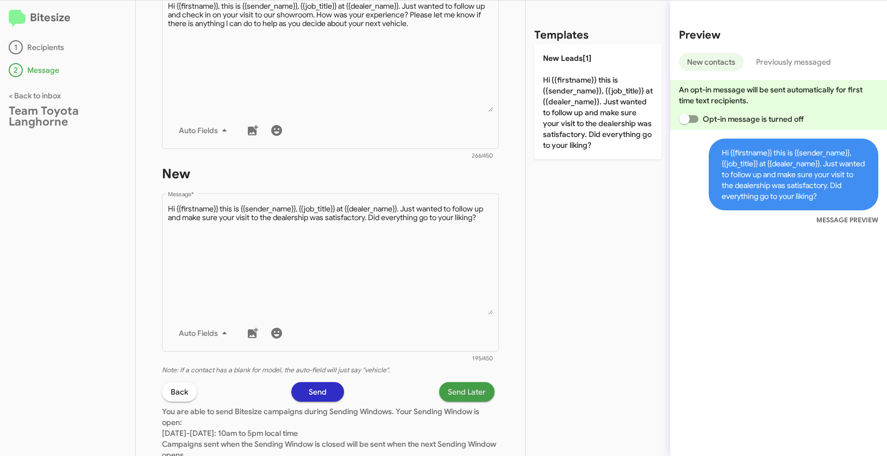
click at [465, 394] on span "Send Later" at bounding box center [467, 392] width 38 height 20
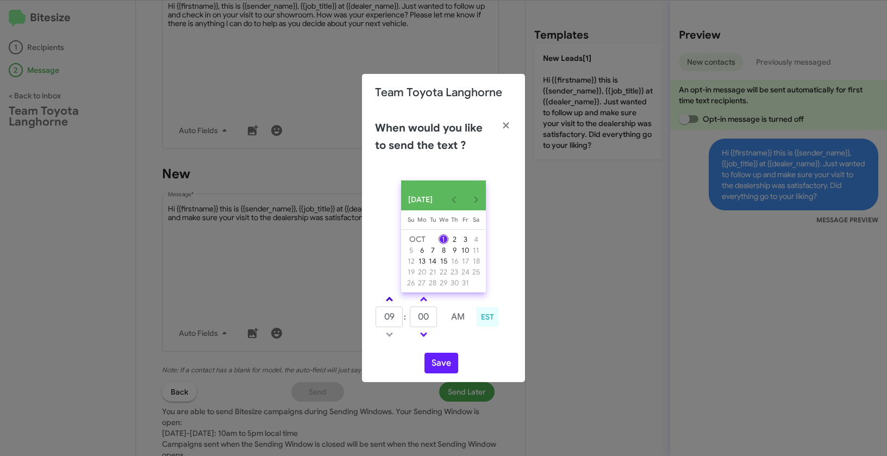
click at [391, 303] on span at bounding box center [389, 300] width 7 height 7
type input "01"
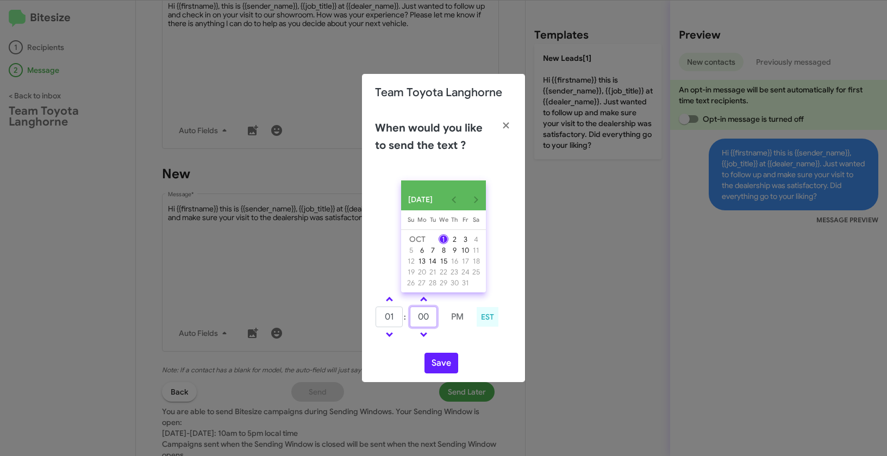
drag, startPoint x: 435, startPoint y: 321, endPoint x: 413, endPoint y: 319, distance: 21.8
click at [413, 319] on input "00" at bounding box center [423, 316] width 27 height 21
type input "42"
click at [441, 363] on button "Save" at bounding box center [441, 363] width 34 height 21
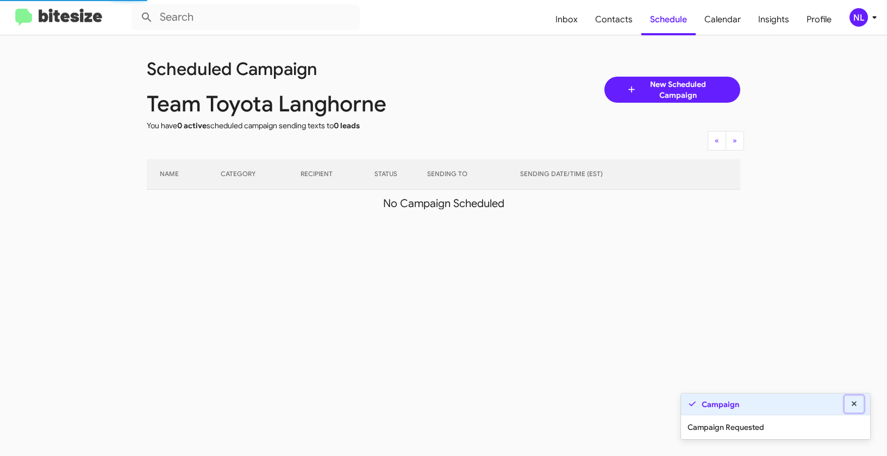
click at [851, 404] on icon at bounding box center [854, 404] width 10 height 8
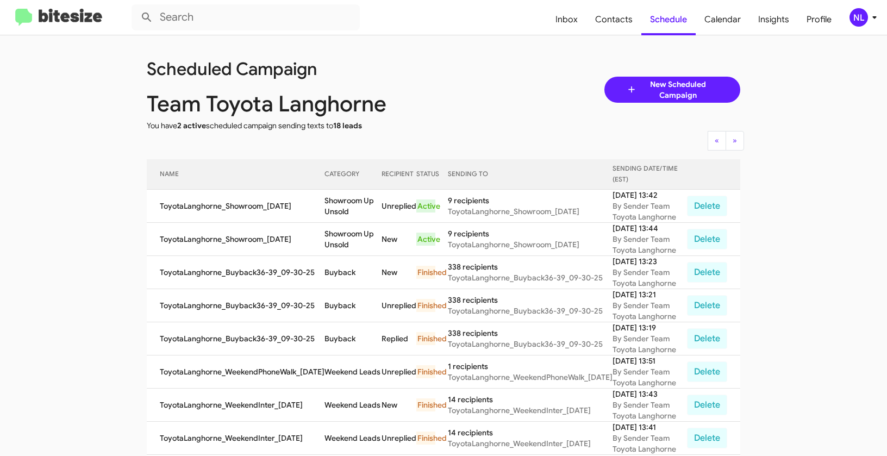
click at [857, 22] on div "NL" at bounding box center [858, 17] width 18 height 18
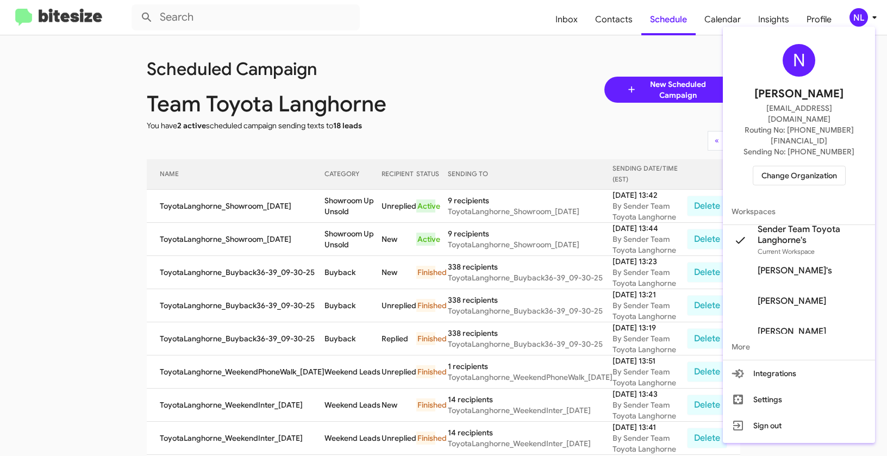
click at [808, 166] on span "Change Organization" at bounding box center [799, 175] width 76 height 18
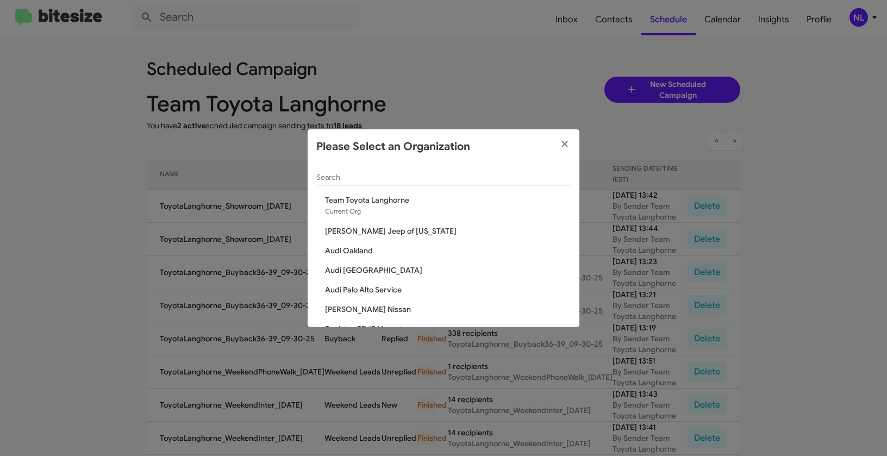
click at [352, 177] on input "Search" at bounding box center [443, 177] width 254 height 9
paste input "Team Toyota Princeton"
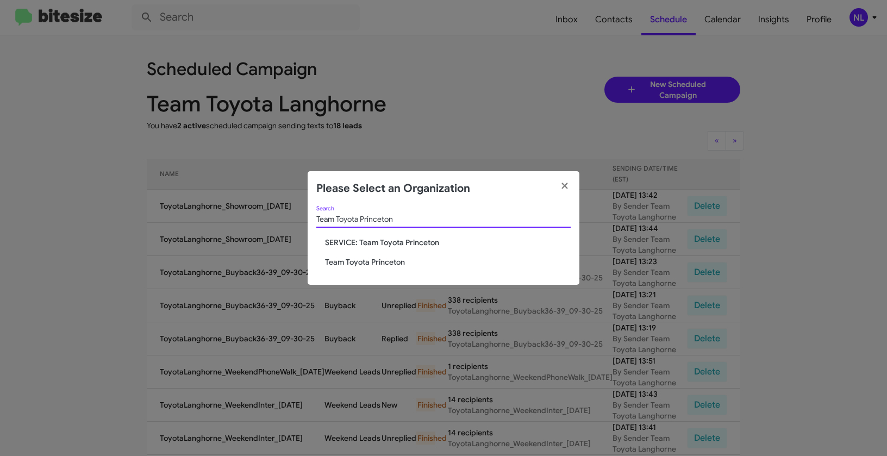
type input "Team Toyota Princeton"
click at [368, 259] on span "Team Toyota Princeton" at bounding box center [448, 261] width 246 height 11
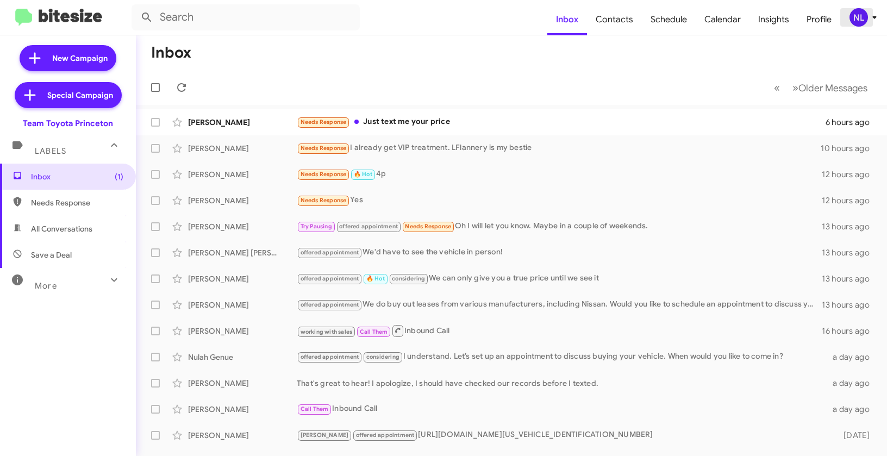
click at [852, 22] on div "NL" at bounding box center [858, 17] width 18 height 18
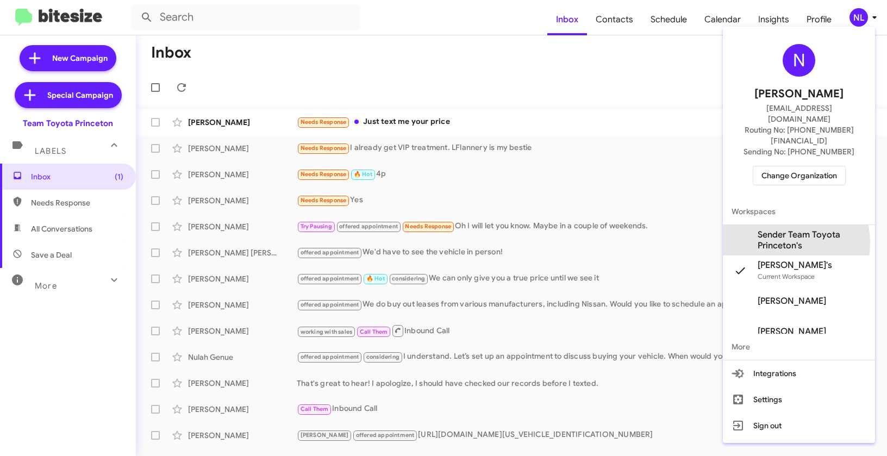
click at [786, 229] on span "Sender Team Toyota Princeton's" at bounding box center [811, 240] width 109 height 22
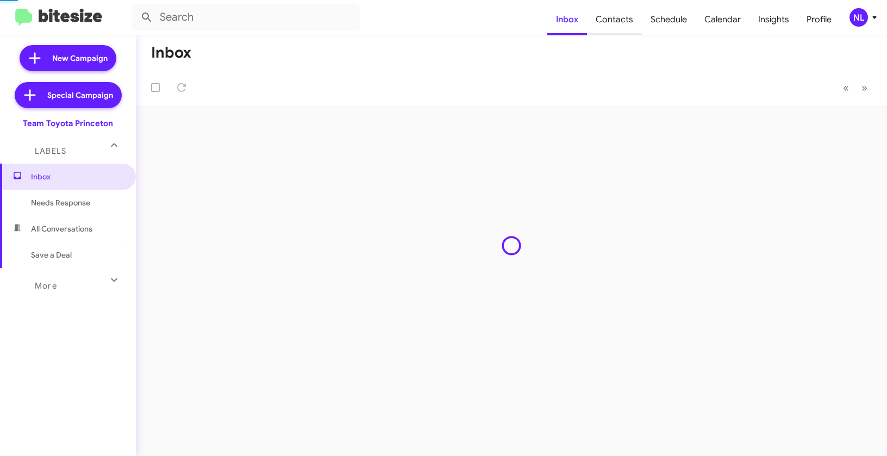
click at [613, 19] on span "Contacts" at bounding box center [614, 20] width 55 height 32
type input "in:groups"
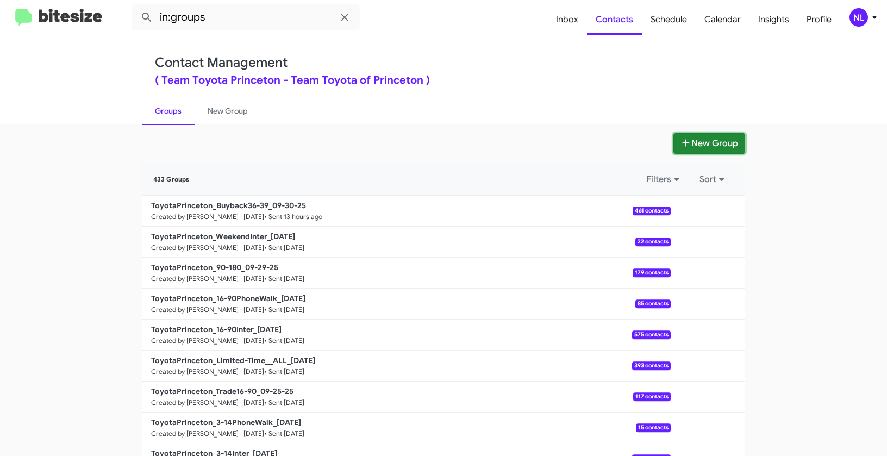
click at [707, 136] on button "New Group" at bounding box center [709, 143] width 72 height 21
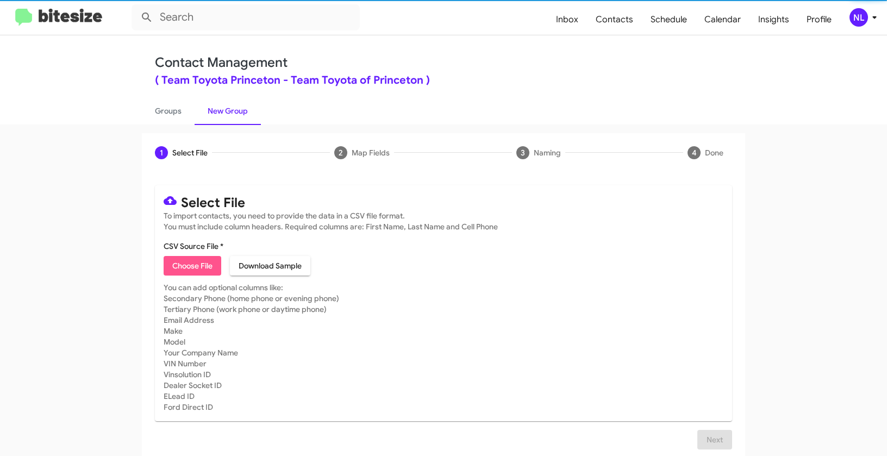
click at [175, 268] on span "Choose File" at bounding box center [192, 266] width 40 height 20
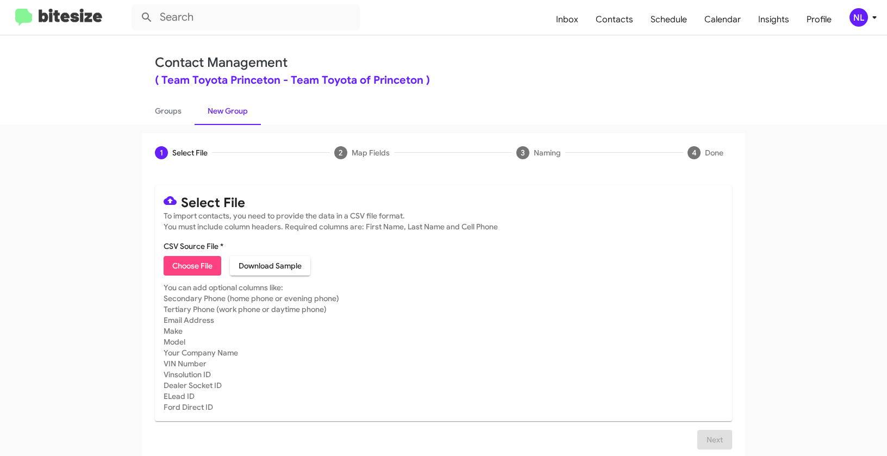
type input "ToyotaPrinceton_Showroom_[DATE]"
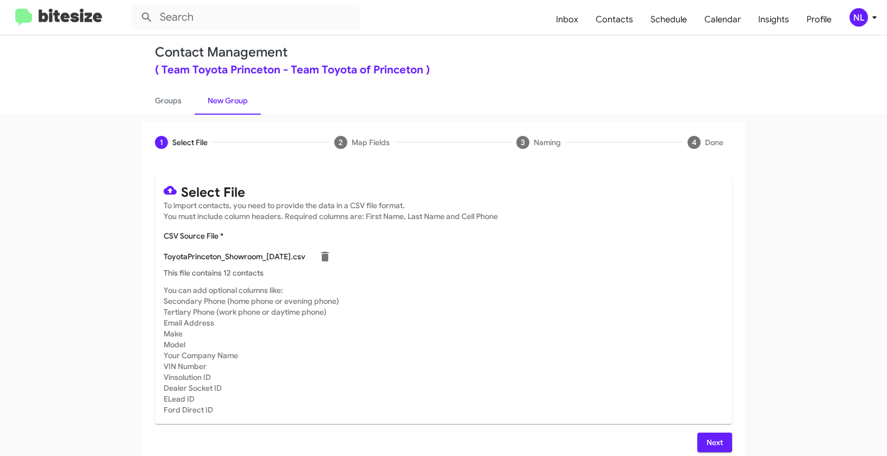
scroll to position [20, 0]
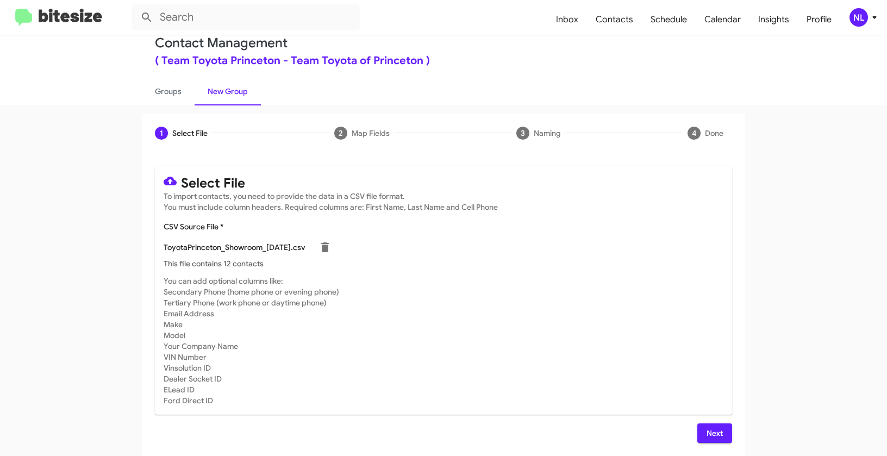
click at [714, 430] on span "Next" at bounding box center [714, 433] width 17 height 20
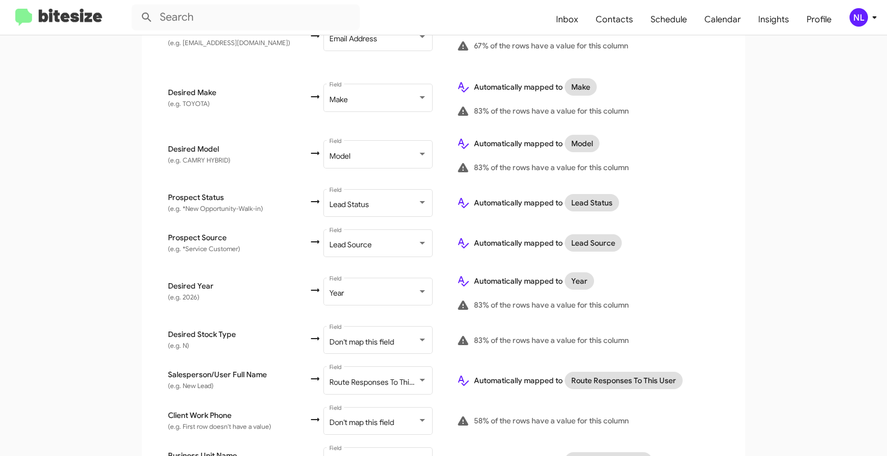
scroll to position [500, 0]
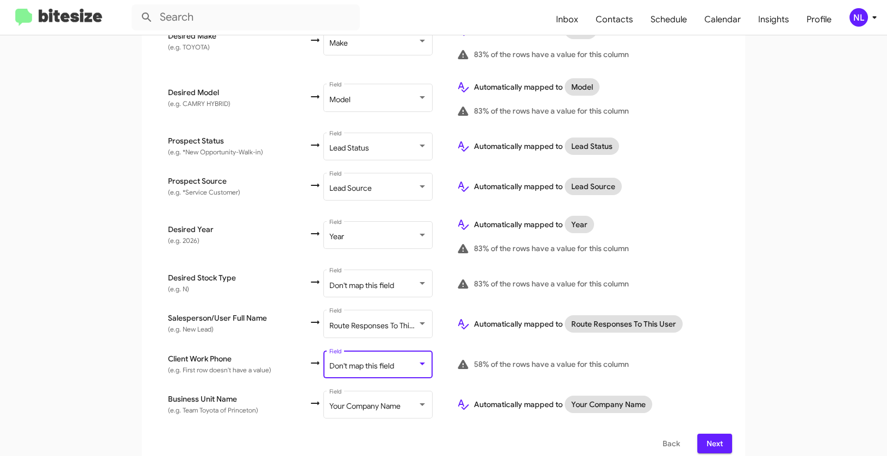
click at [338, 361] on span "Don't map this field" at bounding box center [361, 366] width 65 height 10
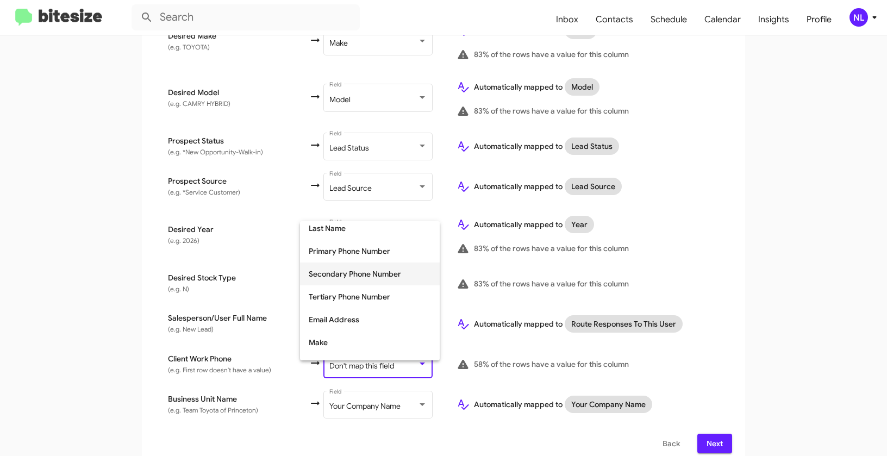
scroll to position [85, 0]
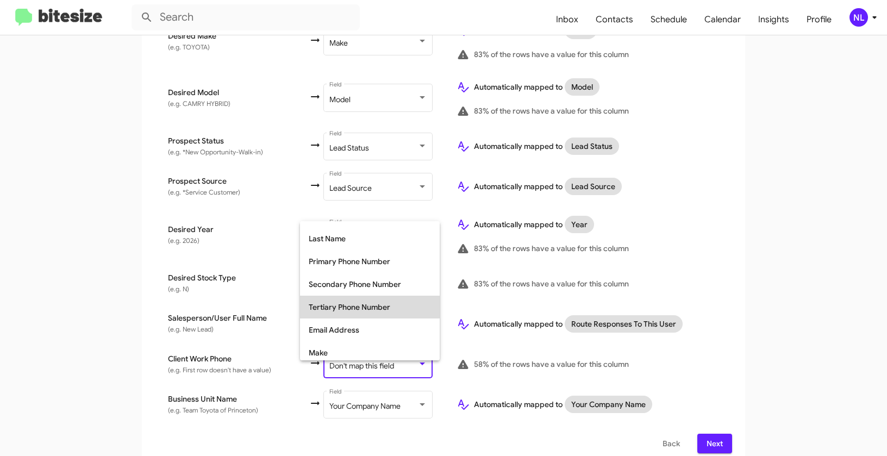
click at [335, 306] on span "Tertiary Phone Number" at bounding box center [370, 307] width 122 height 23
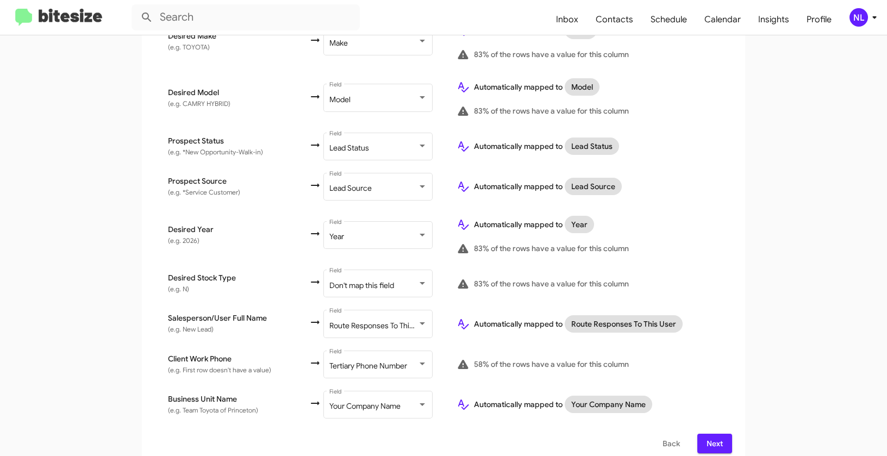
click at [785, 277] on app-new-group "Select File 2 Map Fields 3 Naming 4 Done Select File To import contacts, you ne…" at bounding box center [443, 49] width 887 height 833
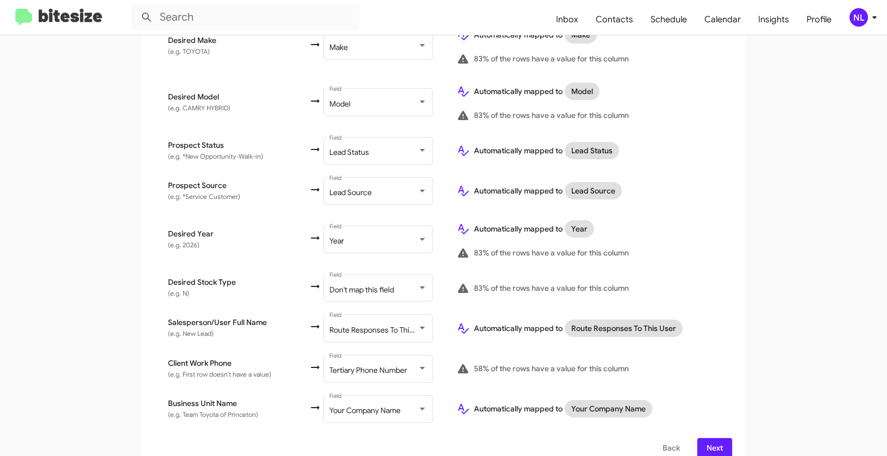
scroll to position [500, 0]
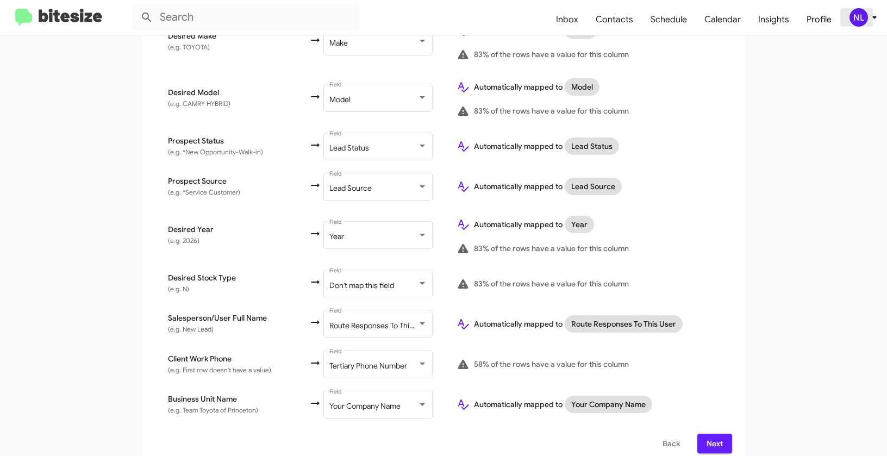
click at [858, 20] on div "NL" at bounding box center [858, 17] width 18 height 18
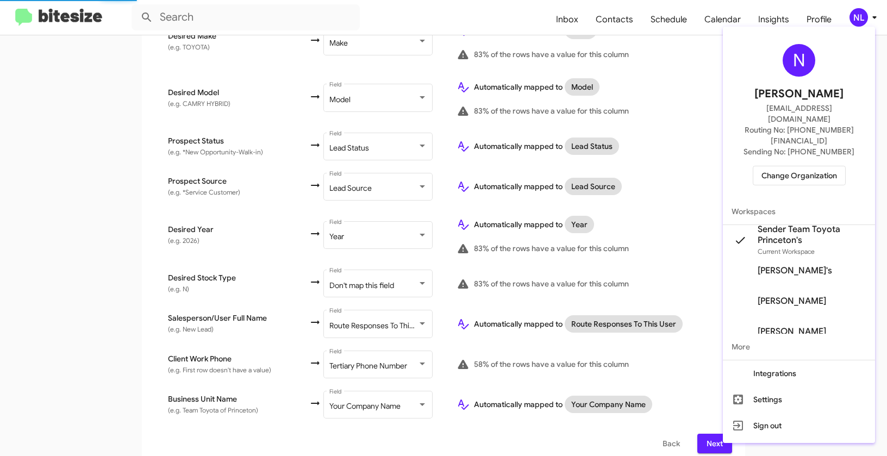
click at [660, 218] on div at bounding box center [443, 228] width 887 height 456
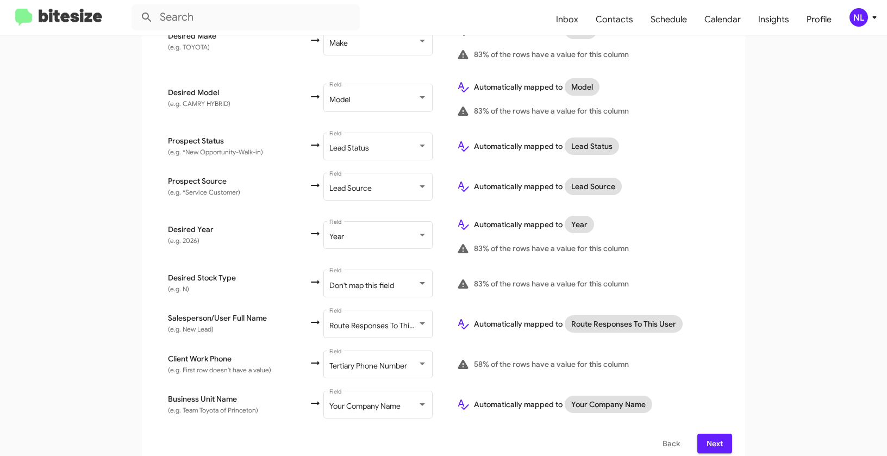
click at [712, 434] on span "Next" at bounding box center [714, 444] width 17 height 20
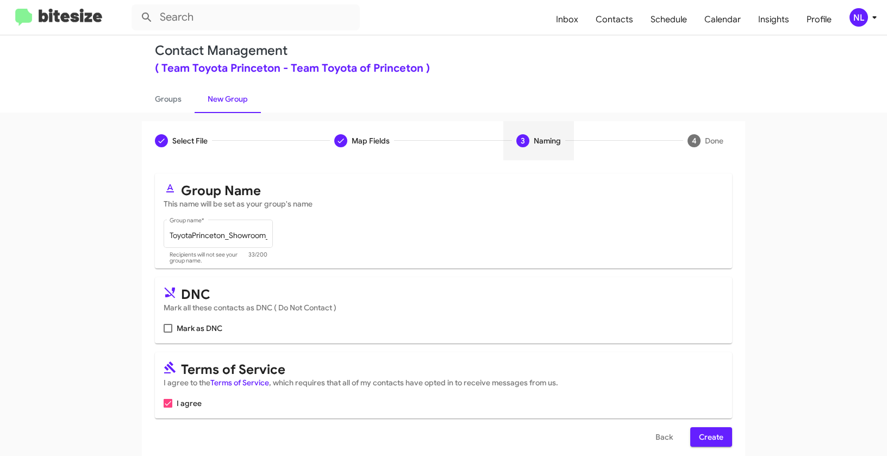
scroll to position [24, 0]
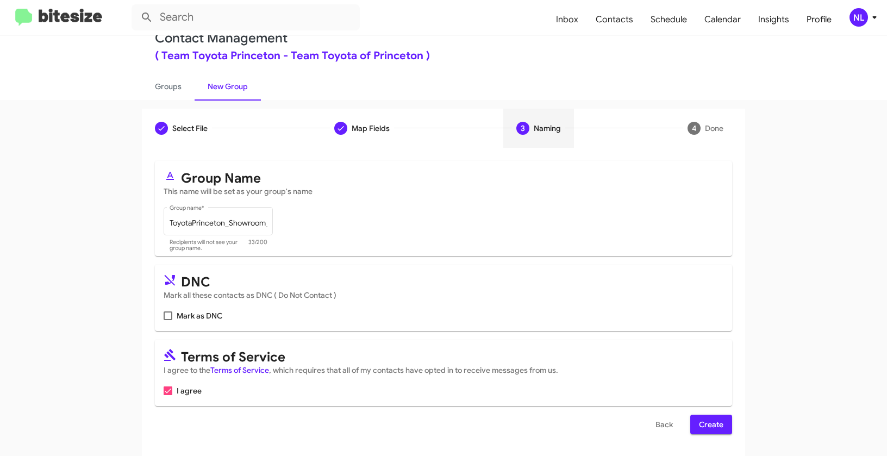
click at [715, 429] on span "Create" at bounding box center [711, 425] width 24 height 20
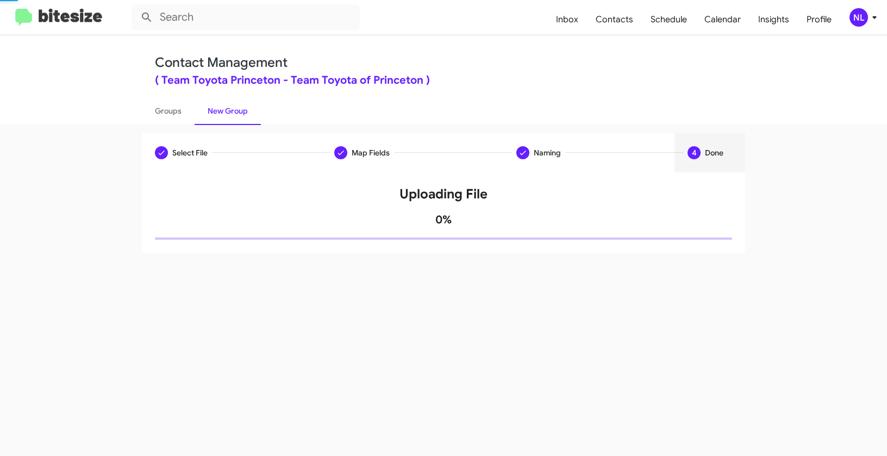
scroll to position [0, 0]
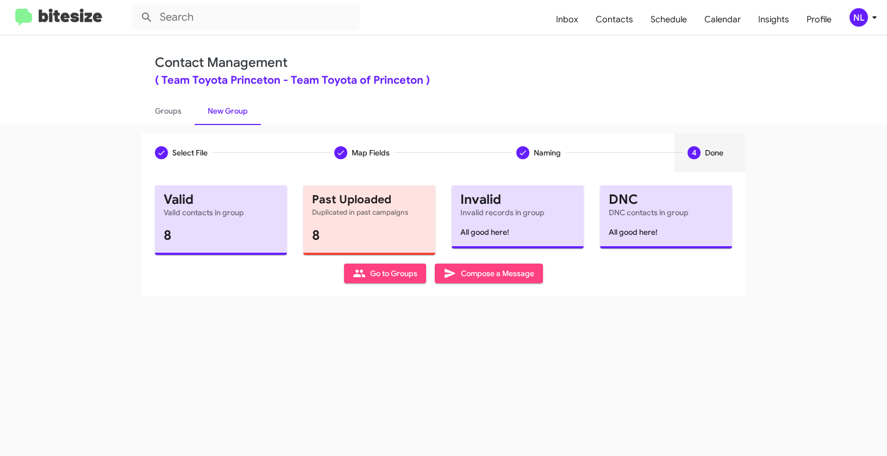
click at [389, 273] on span "Go to Groups" at bounding box center [385, 273] width 65 height 20
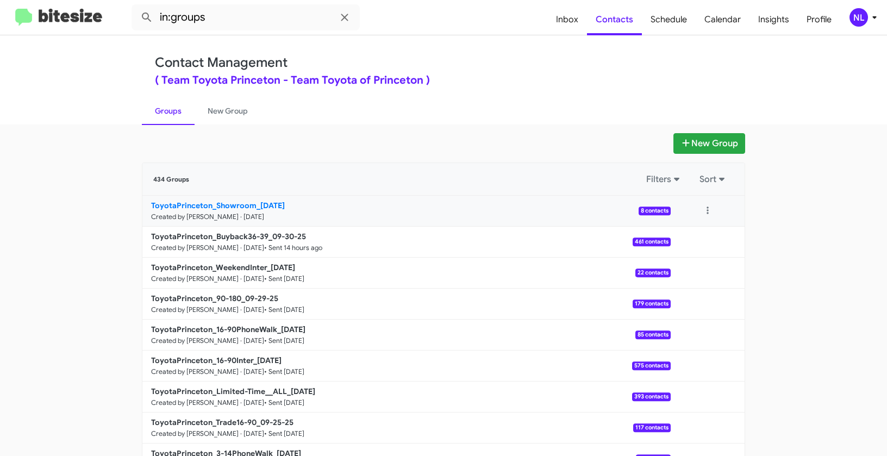
drag, startPoint x: 130, startPoint y: 200, endPoint x: 261, endPoint y: 206, distance: 131.1
click at [261, 206] on div "New Group 434 Groups Filters Sort ToyotaPrinceton_Showroom_[DATE] Created by [P…" at bounding box center [443, 333] width 619 height 401
drag, startPoint x: 77, startPoint y: 200, endPoint x: 91, endPoint y: 198, distance: 14.9
click at [77, 200] on app-groups "New Group 434 Groups Filters Sort ToyotaPrinceton_Showroom_[DATE] Created by [P…" at bounding box center [443, 333] width 887 height 401
drag, startPoint x: 71, startPoint y: 207, endPoint x: 256, endPoint y: 206, distance: 184.7
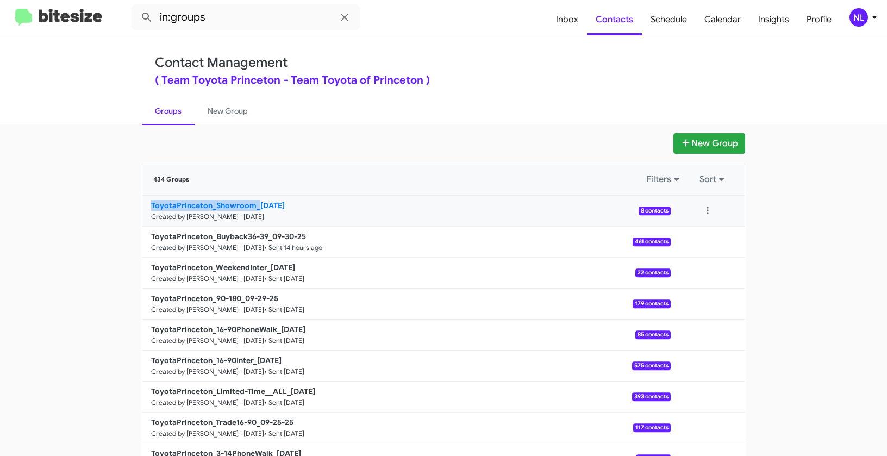
click at [256, 206] on app-groups "New Group 434 Groups Filters Sort ToyotaPrinceton_Showroom_[DATE] Created by [P…" at bounding box center [443, 333] width 887 height 401
copy b "ToyotaPrinceton_Showroom_"
click at [255, 29] on input "in:groups" at bounding box center [245, 17] width 228 height 26
paste input "ToyotaPrinceton_Showroom_"
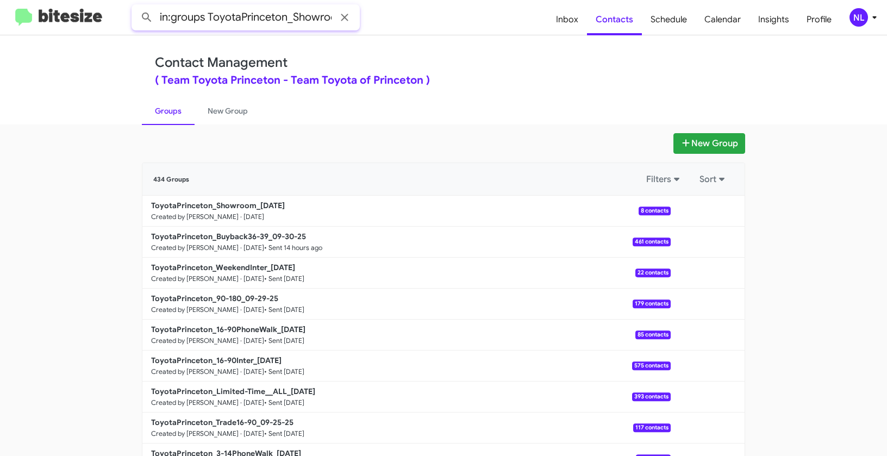
scroll to position [0, 19]
type input "in:groups ToyotaPrinceton_Showroom_"
click at [136, 7] on button at bounding box center [147, 18] width 22 height 22
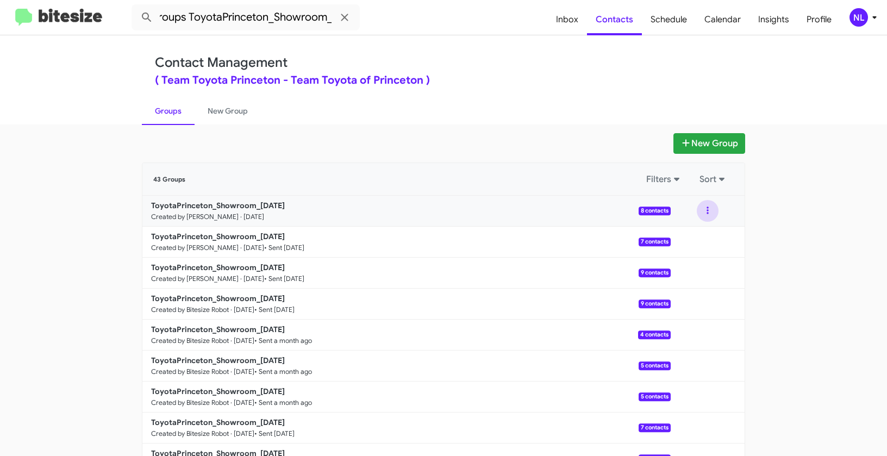
click at [705, 210] on button at bounding box center [707, 211] width 22 height 22
click at [695, 234] on button "View contacts" at bounding box center [674, 240] width 87 height 26
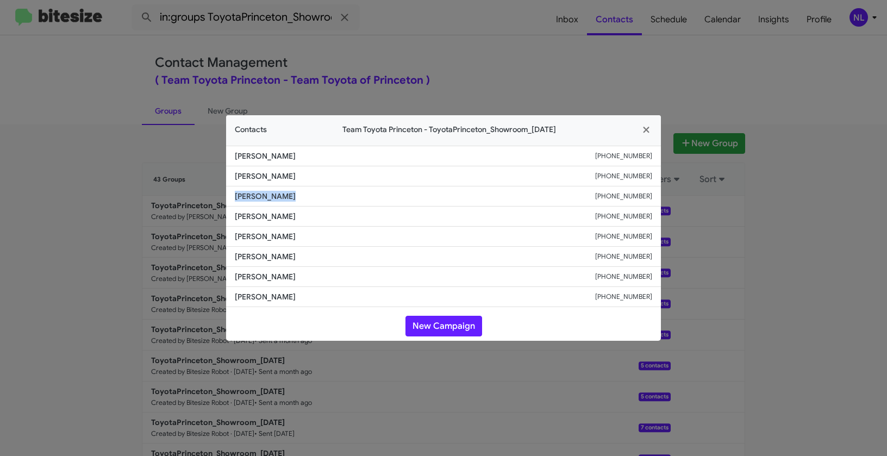
drag, startPoint x: 230, startPoint y: 194, endPoint x: 296, endPoint y: 199, distance: 65.3
click at [296, 199] on li "Harun Bansode +17324688295" at bounding box center [443, 196] width 435 height 20
copy span "Harun Bansode"
click at [467, 319] on button "New Campaign" at bounding box center [443, 326] width 77 height 21
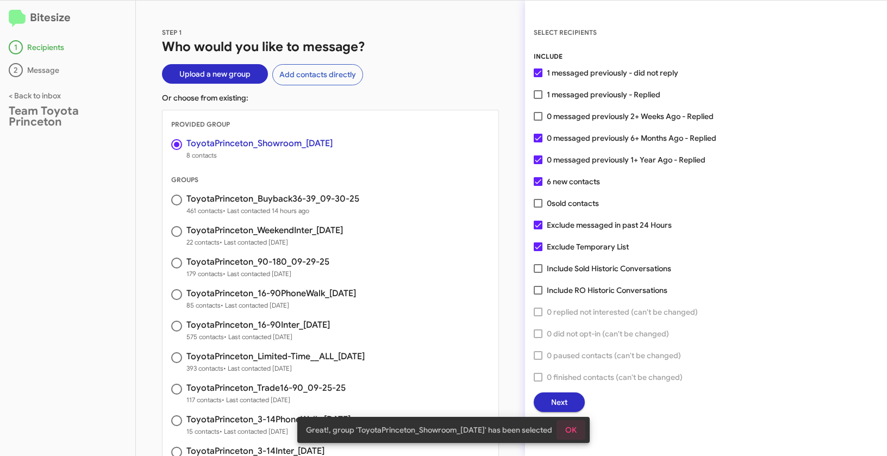
click at [579, 425] on button "OK" at bounding box center [570, 430] width 29 height 20
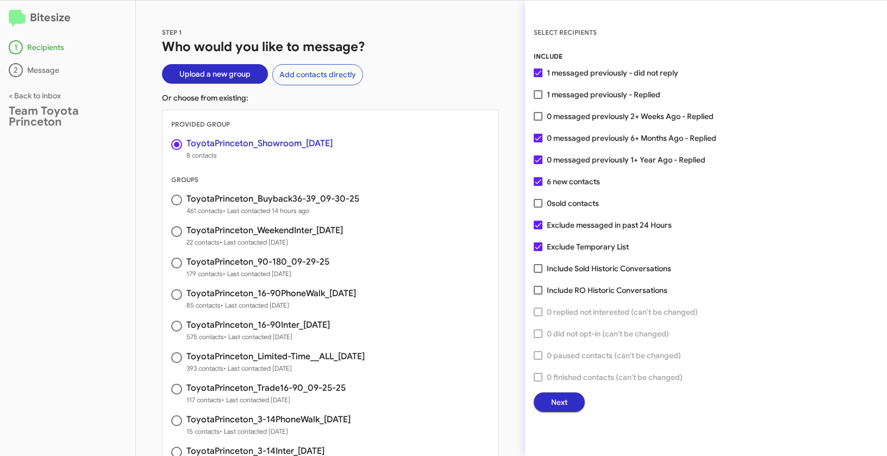
click at [560, 398] on span "Next" at bounding box center [559, 402] width 16 height 20
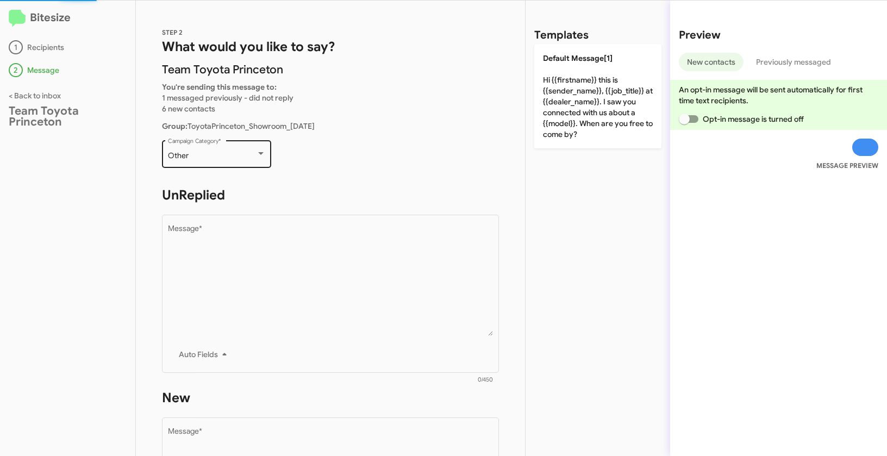
click at [194, 159] on div "Other" at bounding box center [212, 156] width 88 height 9
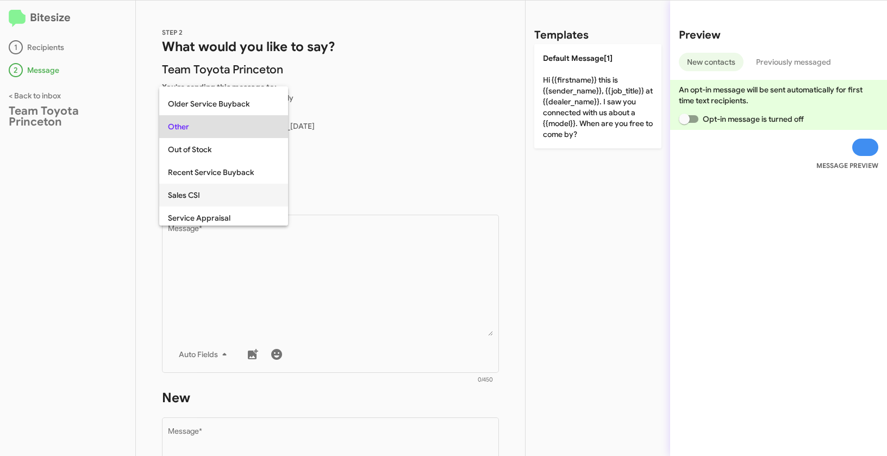
scroll to position [407, 0]
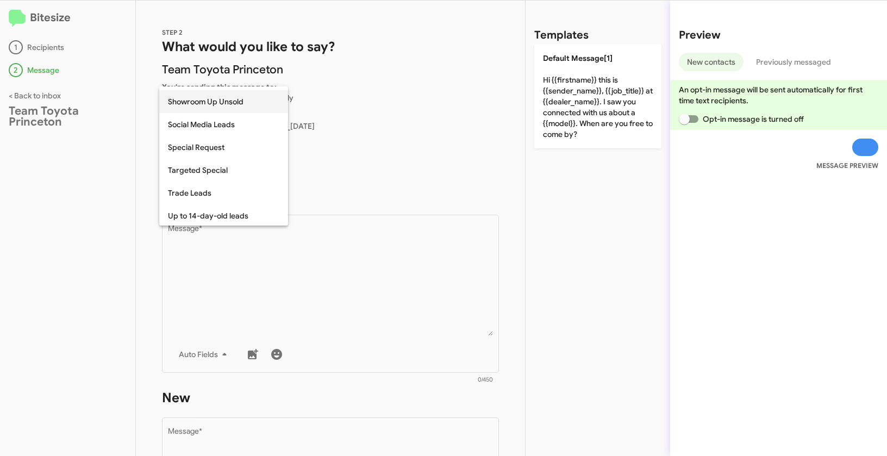
click at [200, 104] on span "Showroom Up Unsold" at bounding box center [223, 101] width 111 height 23
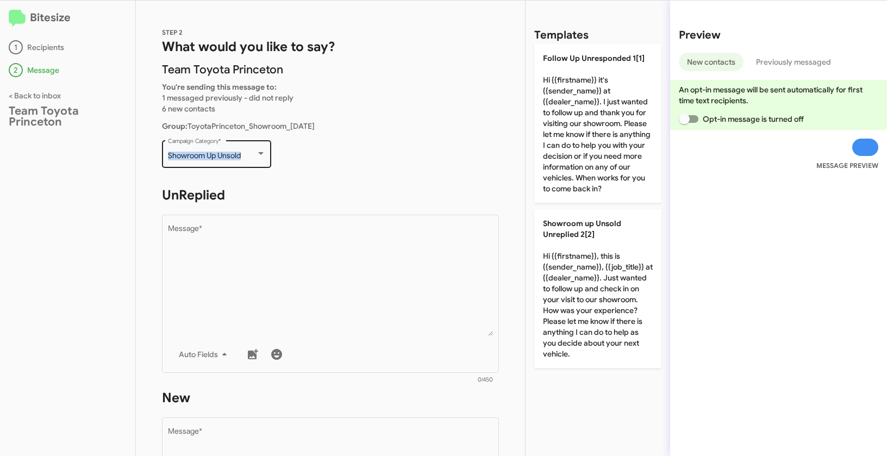
drag, startPoint x: 165, startPoint y: 158, endPoint x: 258, endPoint y: 160, distance: 92.4
click at [258, 160] on div "Showroom Up Unsold Campaign Category *" at bounding box center [216, 153] width 109 height 30
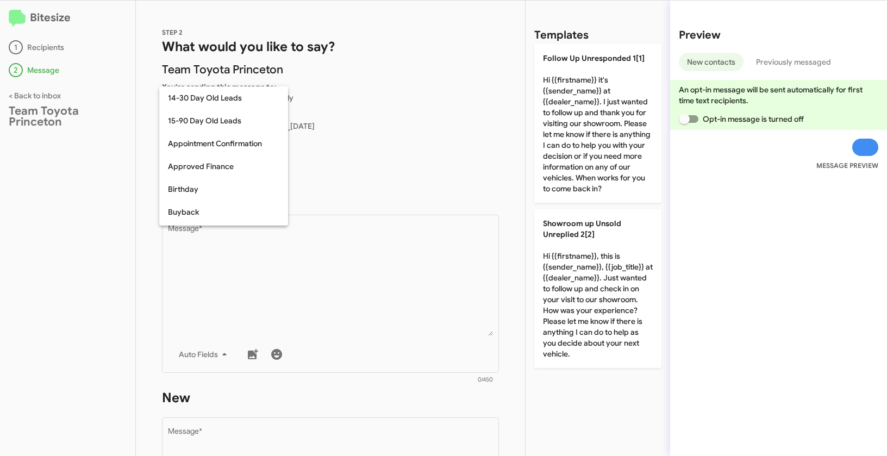
scroll to position [352, 0]
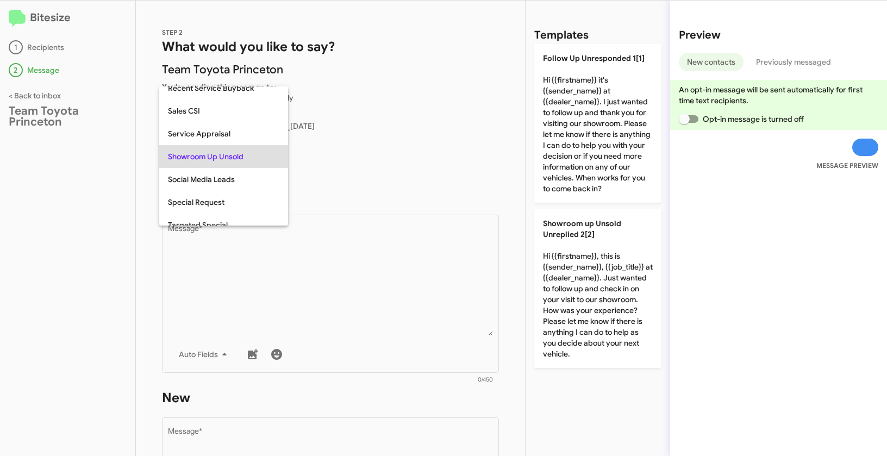
copy span "Showroom Up Unsold"
click at [338, 315] on div at bounding box center [443, 228] width 887 height 456
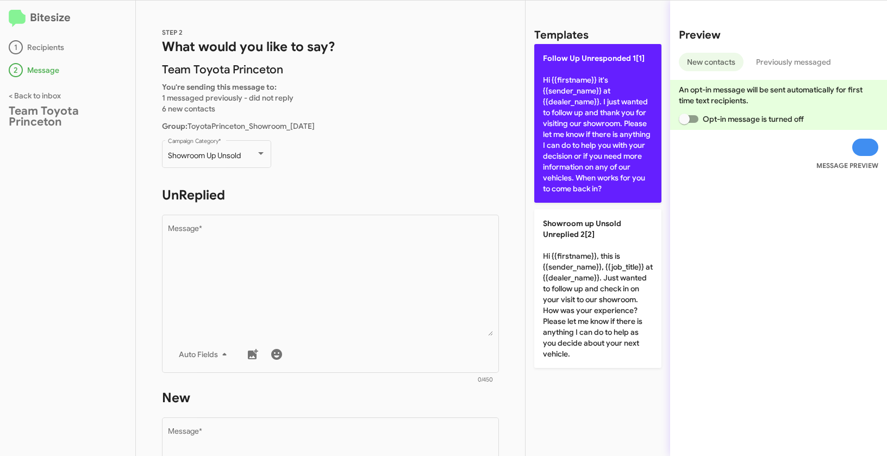
click at [587, 134] on p "Follow Up Unresponded 1[1] Hi {{firstname}} it's {{sender_name}} at {{dealer_na…" at bounding box center [597, 123] width 127 height 159
type textarea "Hi {{firstname}} it's {{sender_name}} at {{dealer_name}}. I just wanted to foll…"
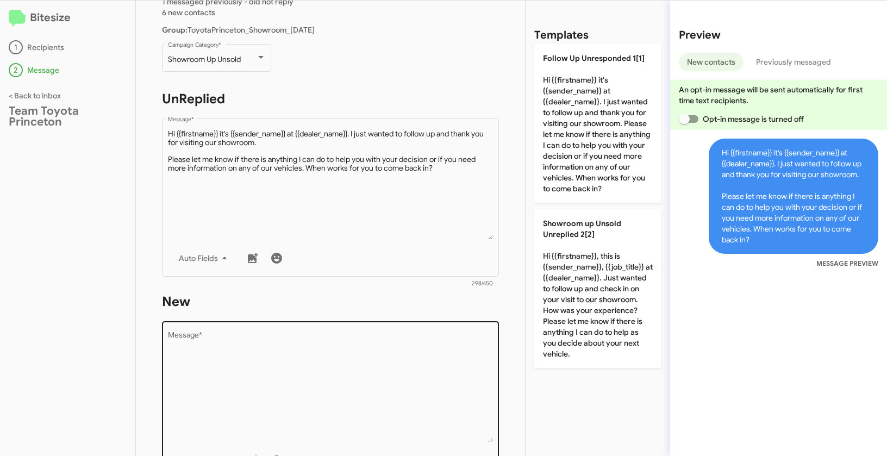
scroll to position [193, 0]
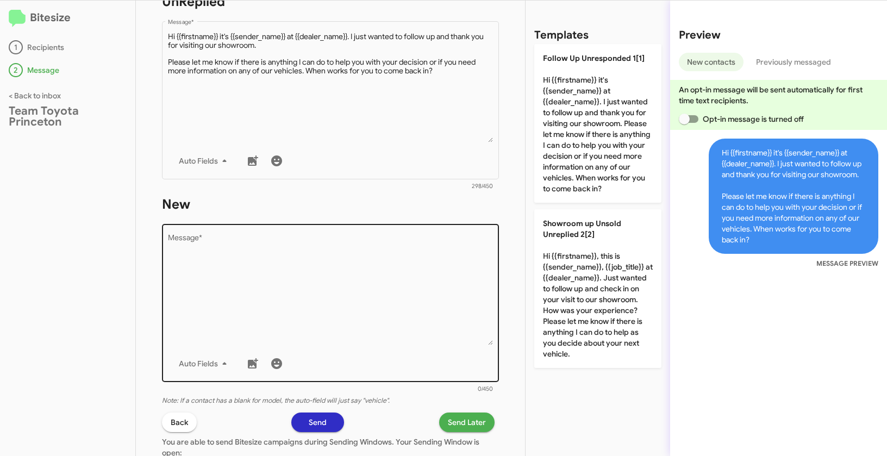
click at [377, 300] on textarea "Message *" at bounding box center [330, 289] width 325 height 111
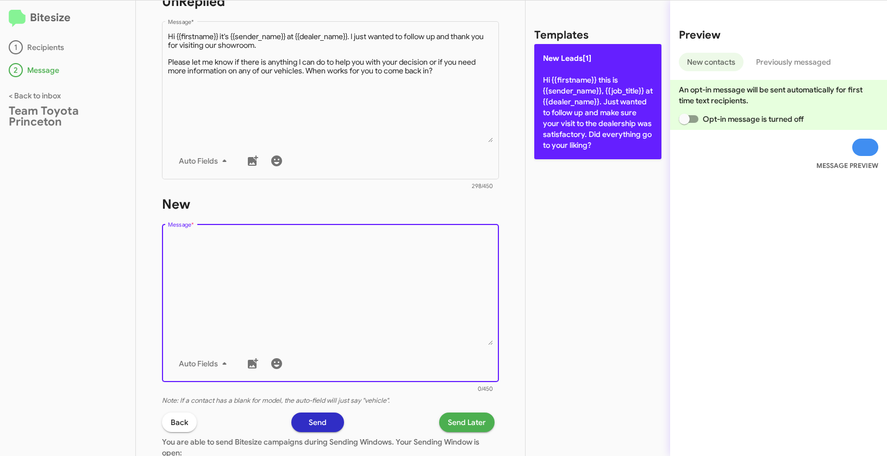
click at [604, 72] on p "New Leads[1] Hi {{firstname}} this is {{sender_name}}, {{job_title}} at {{deale…" at bounding box center [597, 101] width 127 height 115
type textarea "Hi {{firstname}} this is {{sender_name}}, {{job_title}} at {{dealer_name}}. Jus…"
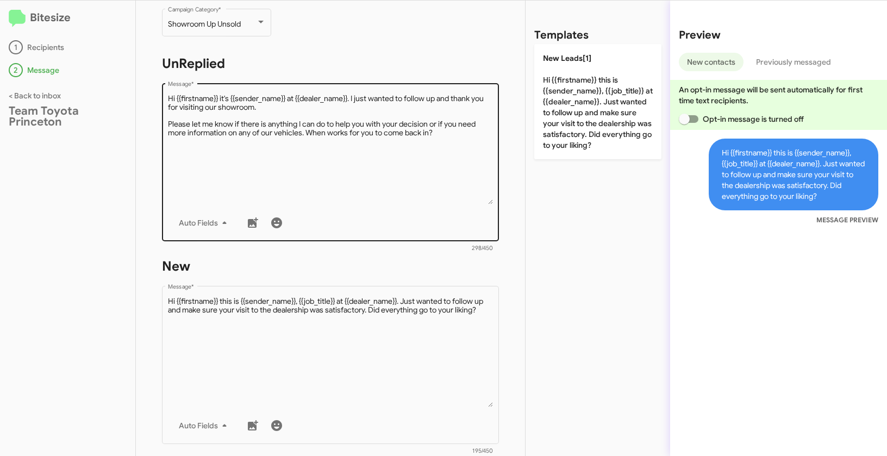
scroll to position [130, 0]
click at [362, 163] on textarea "Message *" at bounding box center [330, 150] width 325 height 111
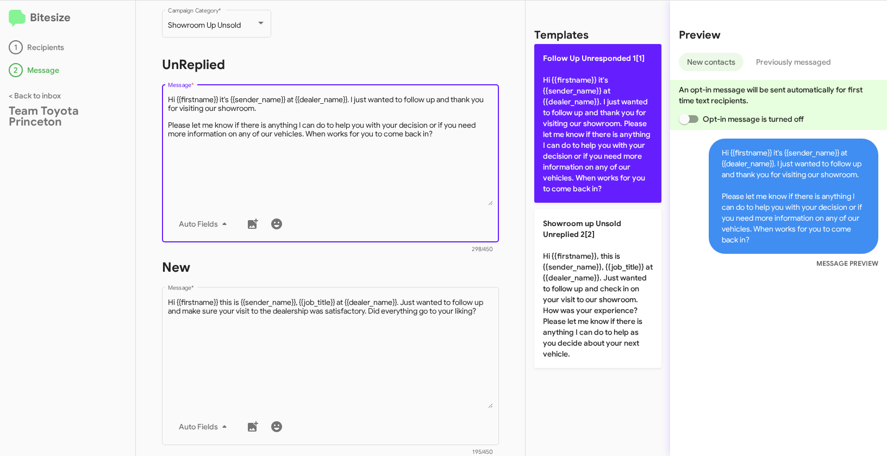
click at [563, 180] on p "Follow Up Unresponded 1[1] Hi {{firstname}} it's {{sender_name}} at {{dealer_na…" at bounding box center [597, 123] width 127 height 159
type textarea "Hi {{firstname}} it's {{sender_name}} at {{dealer_name}}. I just wanted to foll…"
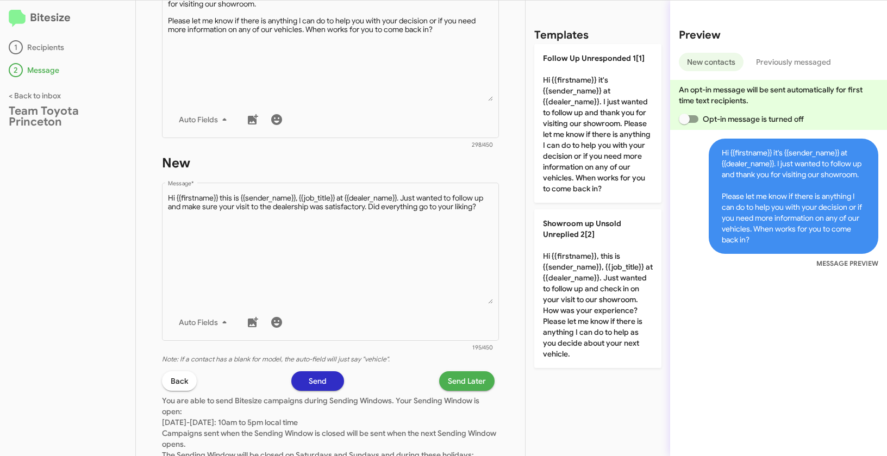
scroll to position [303, 0]
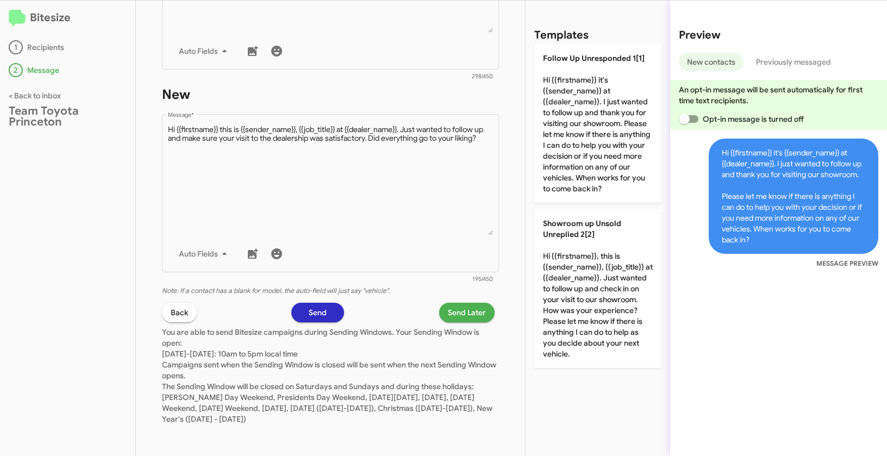
click at [456, 307] on span "Send Later" at bounding box center [467, 313] width 38 height 20
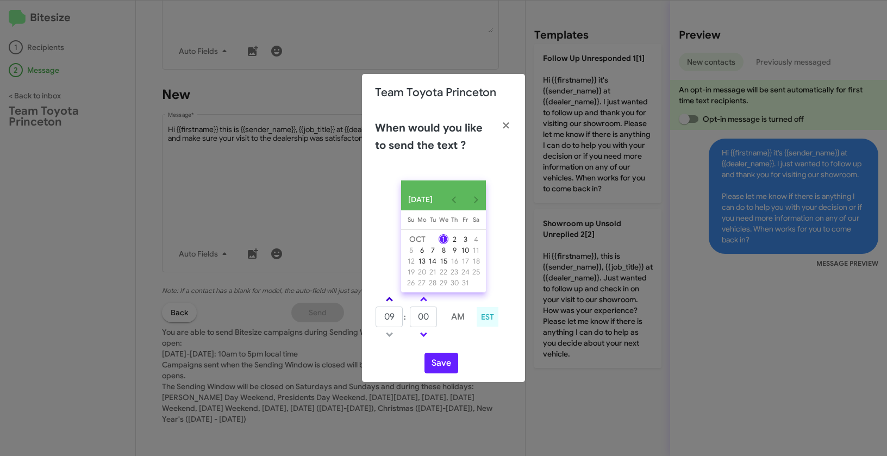
click at [392, 305] on link at bounding box center [389, 299] width 19 height 12
click at [392, 304] on link at bounding box center [389, 299] width 19 height 12
type input "01"
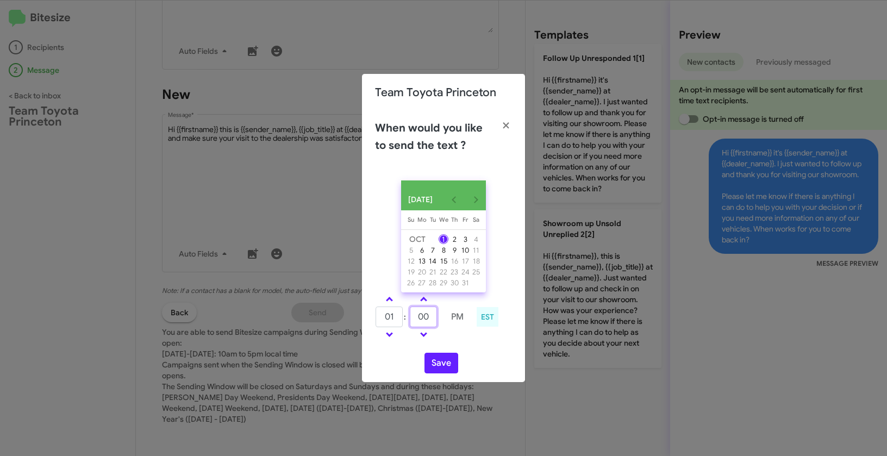
click at [417, 319] on input "00" at bounding box center [423, 316] width 27 height 21
type input "45"
click at [441, 369] on button "Save" at bounding box center [441, 363] width 34 height 21
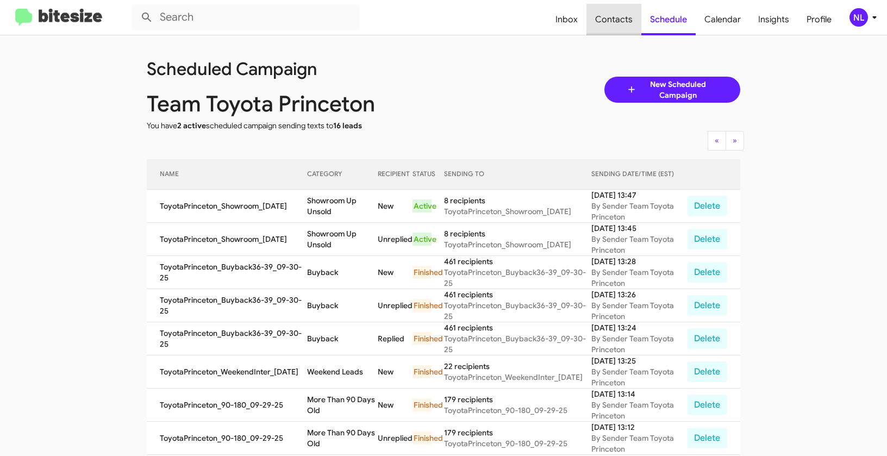
click at [624, 18] on span "Contacts" at bounding box center [613, 20] width 55 height 32
type input "in:groups"
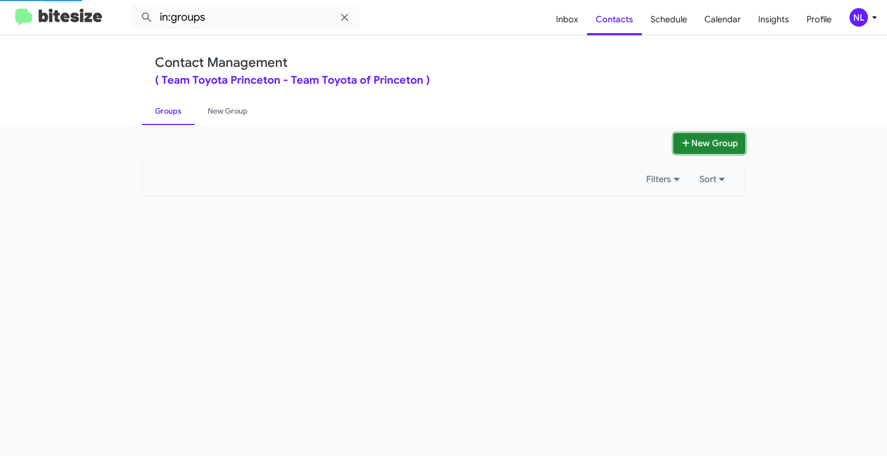
click at [709, 141] on button "New Group" at bounding box center [709, 143] width 72 height 21
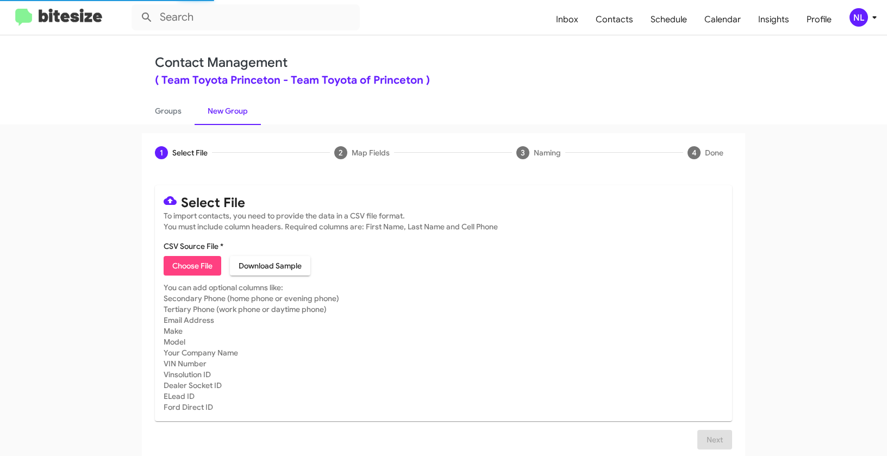
click at [185, 267] on span "Choose File" at bounding box center [192, 266] width 40 height 20
type input "ToyotaPrinceton_Trade3-14_10-01-25"
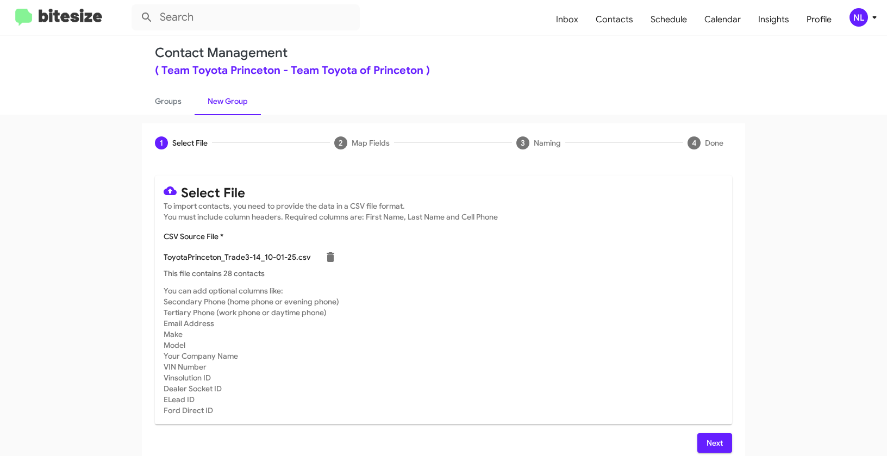
scroll to position [20, 0]
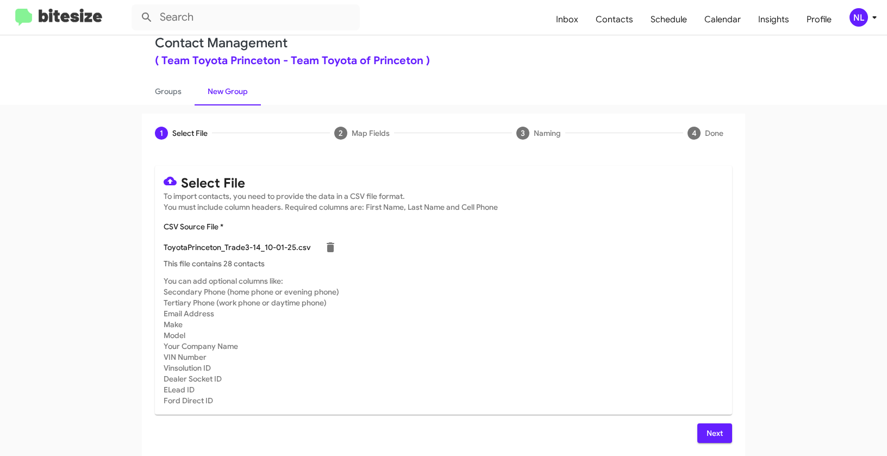
click at [708, 432] on span "Next" at bounding box center [714, 433] width 17 height 20
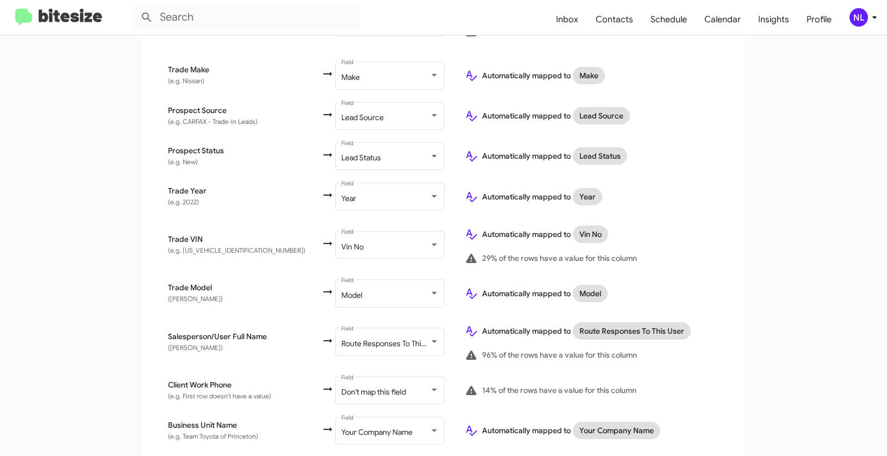
scroll to position [499, 0]
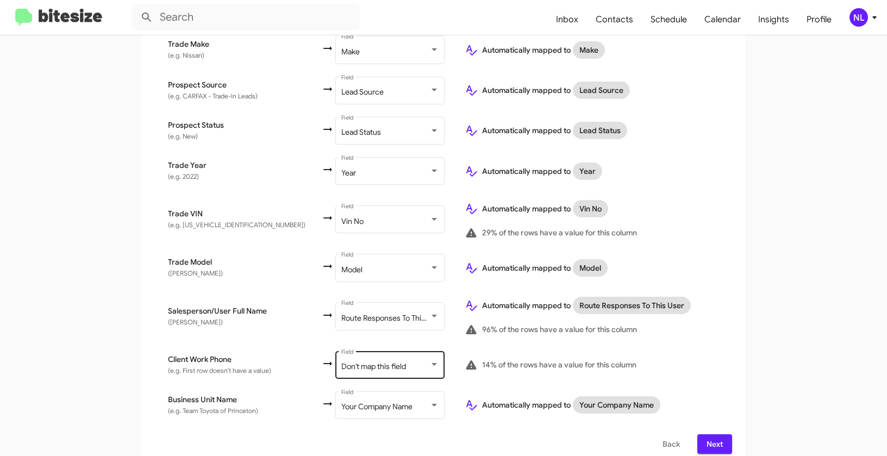
click at [341, 361] on span "Don't map this field" at bounding box center [373, 366] width 65 height 10
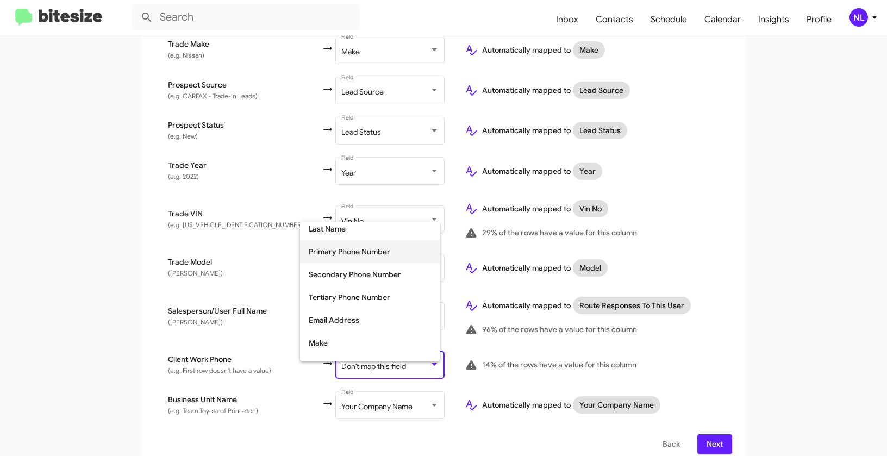
scroll to position [97, 0]
click at [342, 299] on span "Tertiary Phone Number" at bounding box center [370, 295] width 122 height 23
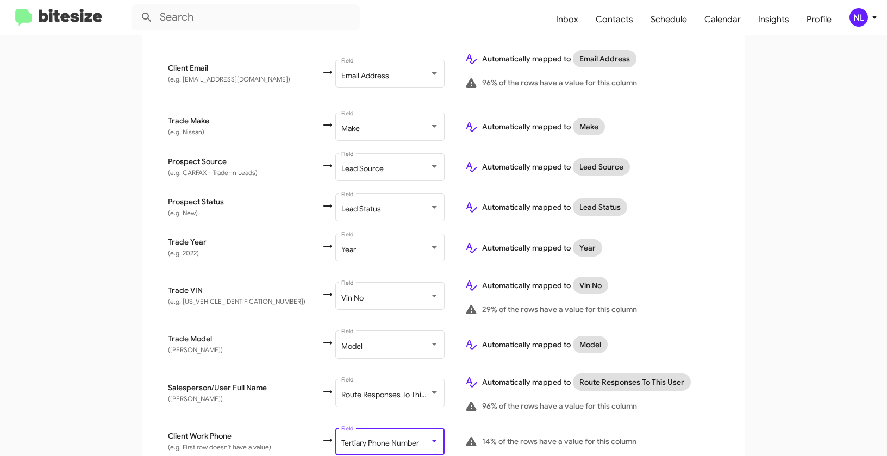
scroll to position [500, 0]
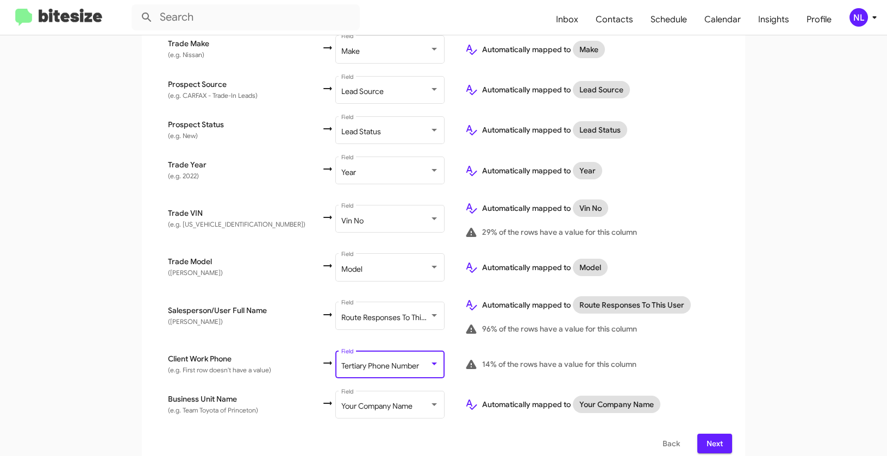
click at [784, 297] on app-new-group "Select File 2 Map Fields 3 Naming 4 Done Select File To import contacts, you ne…" at bounding box center [443, 49] width 887 height 833
click at [717, 434] on span "Next" at bounding box center [714, 444] width 17 height 20
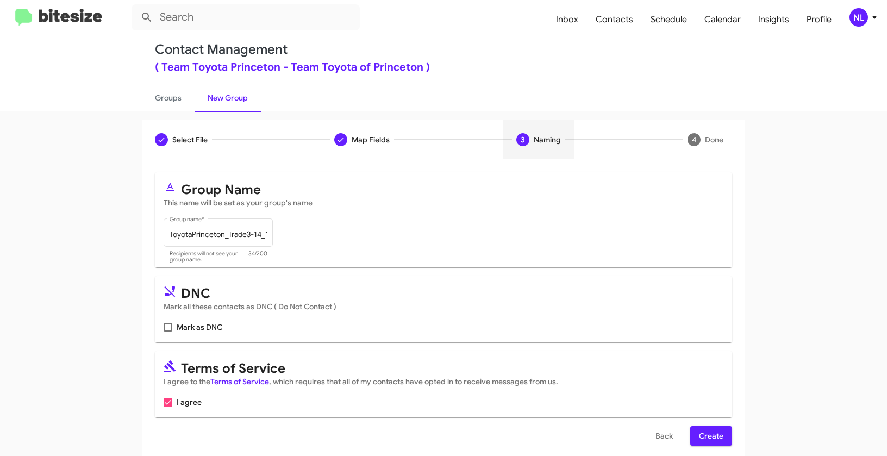
scroll to position [24, 0]
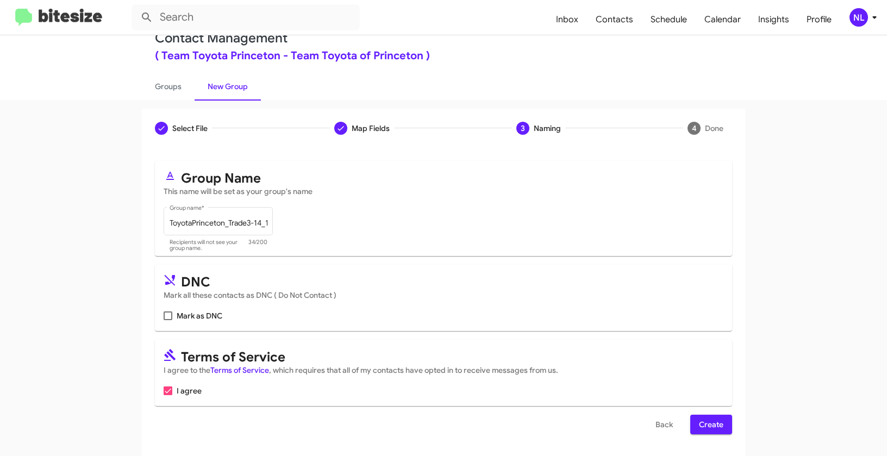
click at [700, 434] on div "Select File To import contacts, you need to provide the data in a CSV file form…" at bounding box center [443, 302] width 603 height 308
click at [705, 428] on span "Create" at bounding box center [711, 425] width 24 height 20
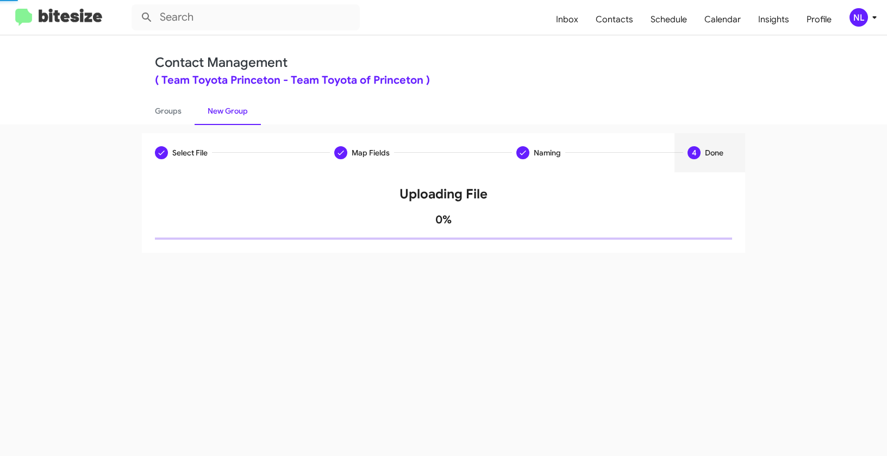
scroll to position [0, 0]
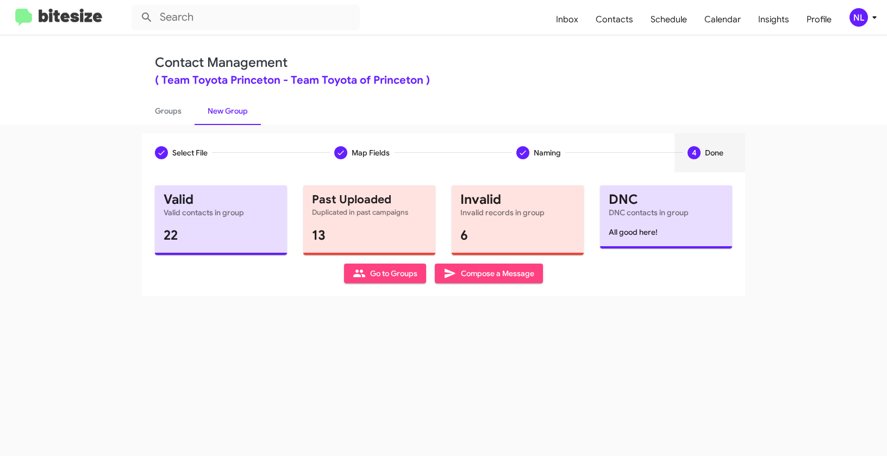
click at [379, 273] on span "Go to Groups" at bounding box center [385, 273] width 65 height 20
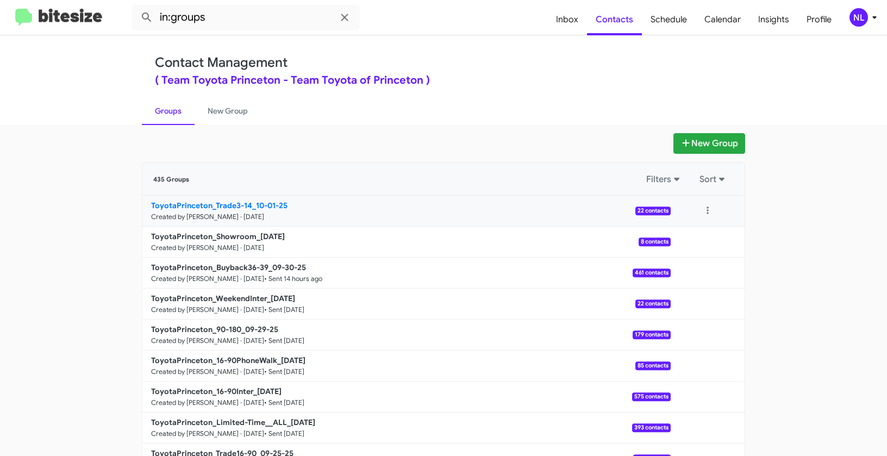
drag, startPoint x: 116, startPoint y: 200, endPoint x: 249, endPoint y: 203, distance: 133.7
click at [249, 203] on app-groups "New Group 435 Groups Filters Sort ToyotaPrinceton_Trade3-14_10-01-25 Created by…" at bounding box center [443, 333] width 887 height 401
copy div "Filters Sort ToyotaPrinceton_Trade3-14_"
click at [235, 21] on input "in:groups" at bounding box center [245, 17] width 228 height 26
paste input "ToyotaPrinceton_Trade3-14_"
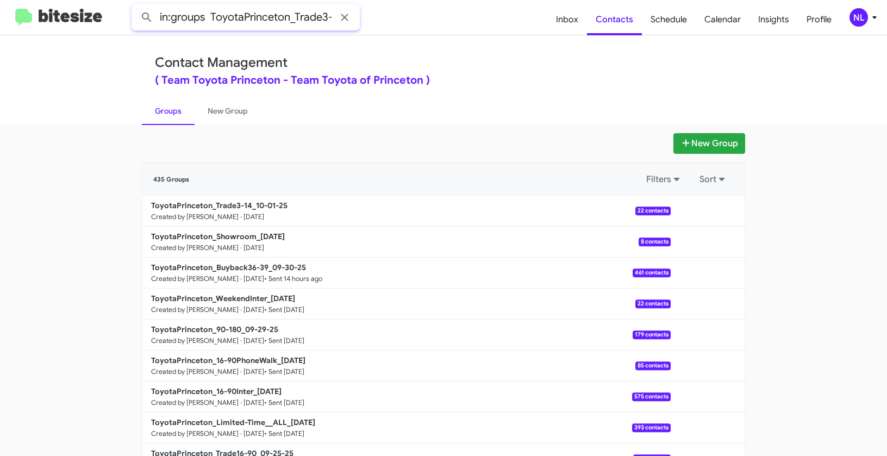
scroll to position [0, 16]
type input "in:groups ToyotaPrinceton_Trade3-14_"
click at [136, 7] on button at bounding box center [147, 18] width 22 height 22
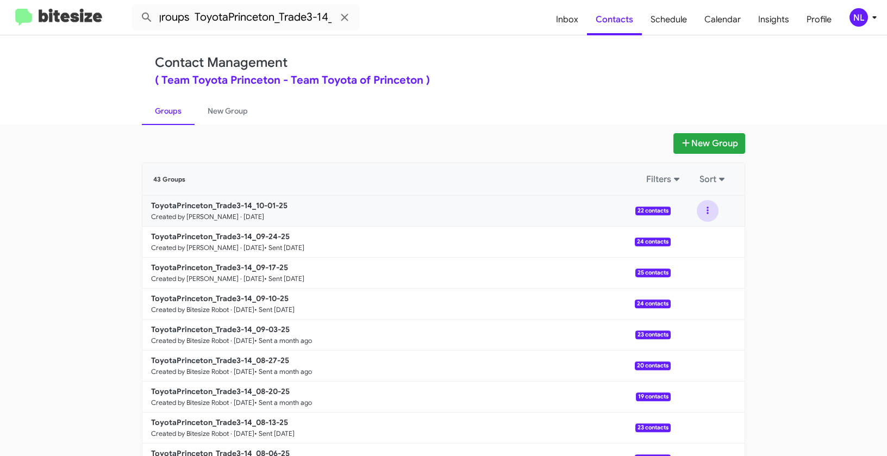
click at [707, 210] on button at bounding box center [707, 211] width 22 height 22
click at [698, 235] on button "View contacts" at bounding box center [674, 240] width 87 height 26
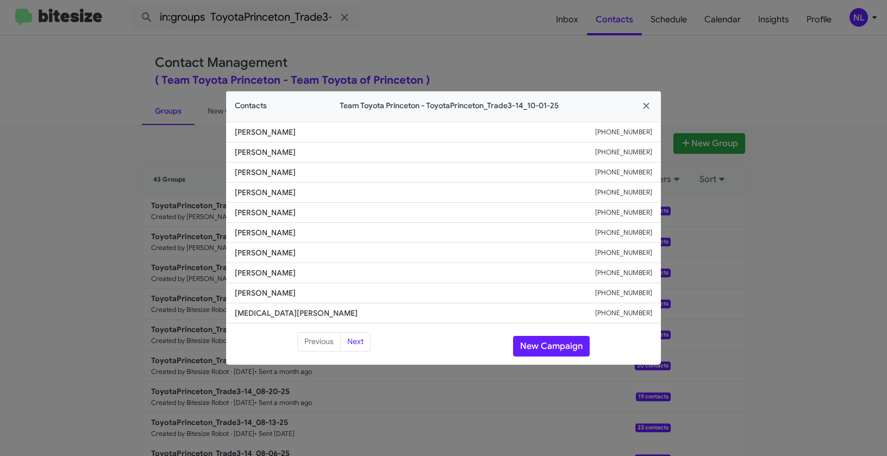
drag, startPoint x: 252, startPoint y: 215, endPoint x: 363, endPoint y: 224, distance: 111.8
click at [360, 226] on ul "Thakor Pate +16096511082 Suzanne Acevedo +16094484161 Rlhadj Balde +13479337853…" at bounding box center [443, 223] width 435 height 202
click at [356, 229] on span "Gene Patten" at bounding box center [415, 232] width 360 height 11
drag, startPoint x: 229, startPoint y: 211, endPoint x: 323, endPoint y: 212, distance: 94.0
click at [323, 212] on li "Ibrahima Gueye +15044010985" at bounding box center [443, 213] width 435 height 20
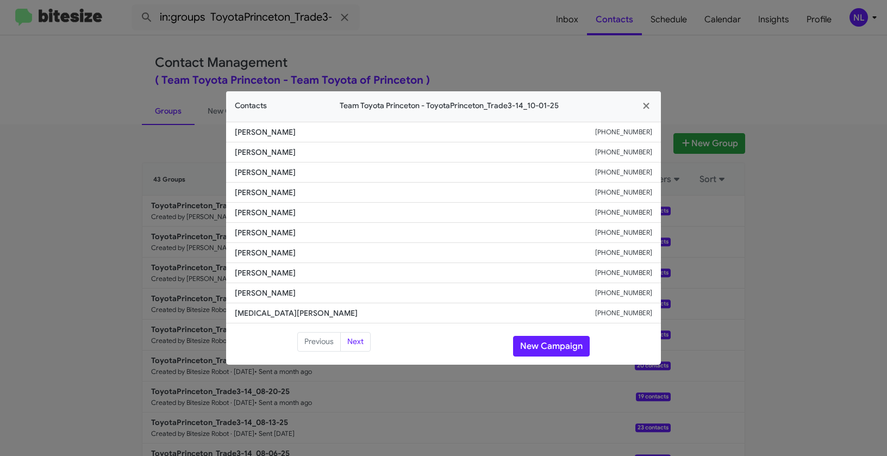
copy span "Ibrahima Gueye"
click at [565, 346] on button "New Campaign" at bounding box center [551, 346] width 77 height 21
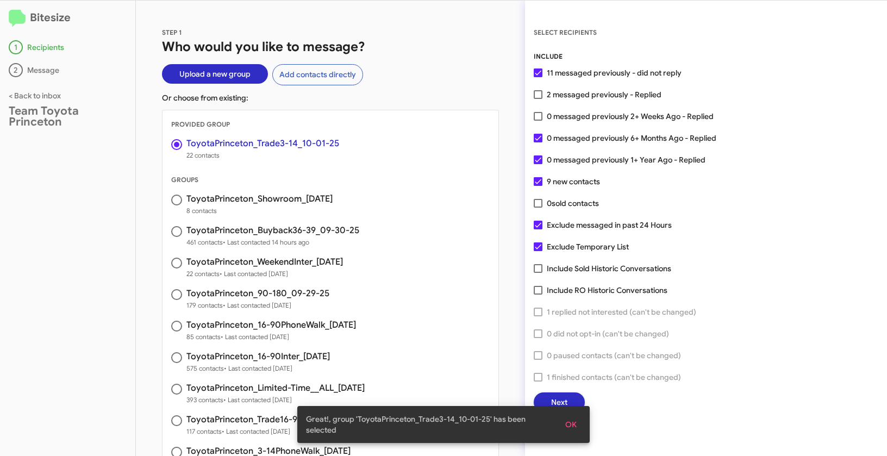
click at [572, 427] on span "OK" at bounding box center [570, 425] width 11 height 20
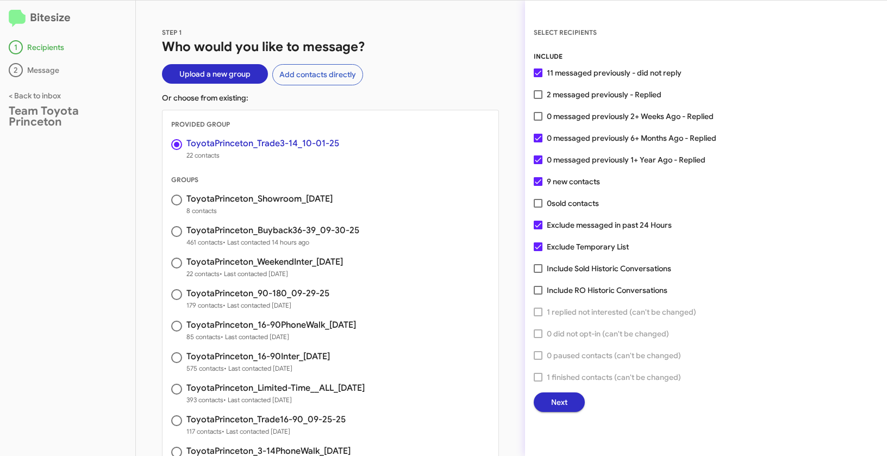
click at [563, 399] on span "Next" at bounding box center [559, 402] width 16 height 20
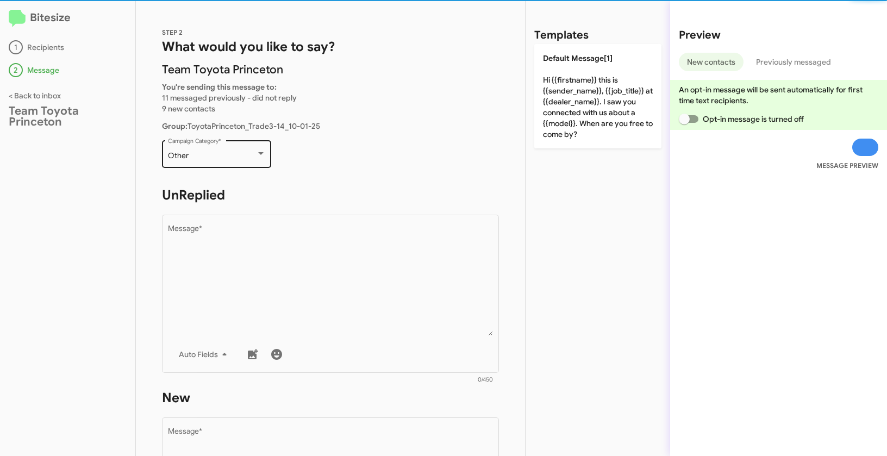
click at [224, 153] on div "Other" at bounding box center [212, 156] width 88 height 9
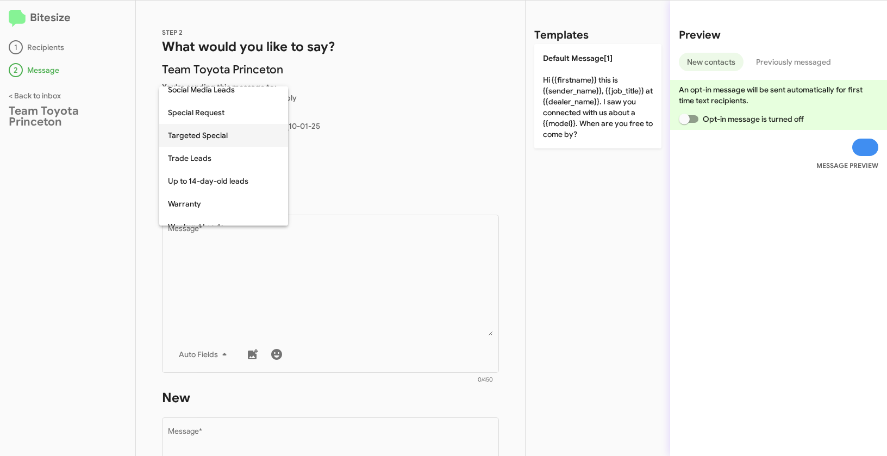
scroll to position [443, 0]
click at [196, 153] on span "Trade Leads" at bounding box center [223, 156] width 111 height 23
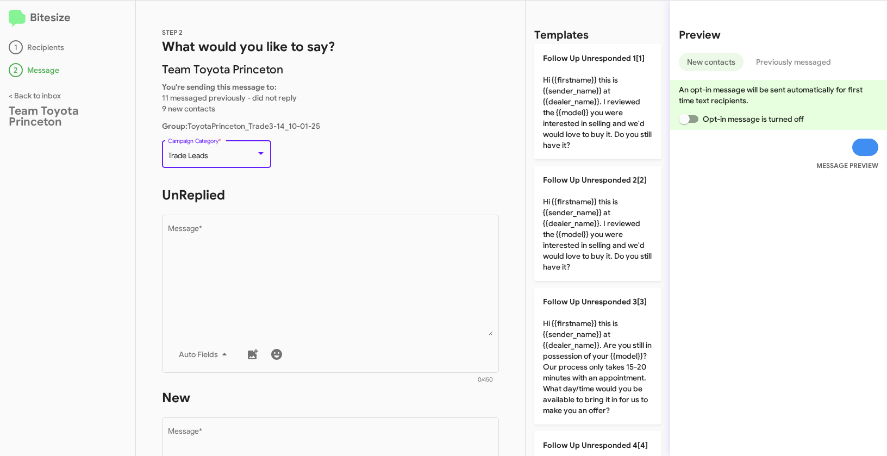
drag, startPoint x: 170, startPoint y: 156, endPoint x: 219, endPoint y: 155, distance: 50.0
click at [219, 155] on div "Trade Leads" at bounding box center [212, 156] width 88 height 9
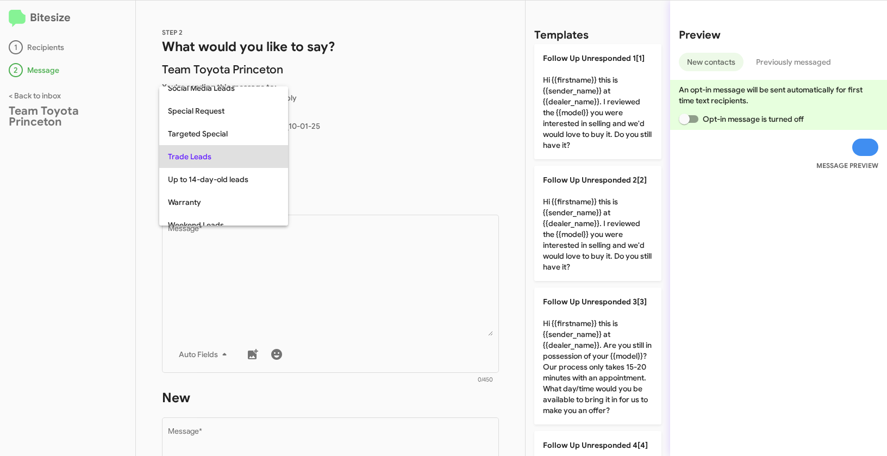
copy span "rade Leads"
click at [315, 308] on div at bounding box center [443, 228] width 887 height 456
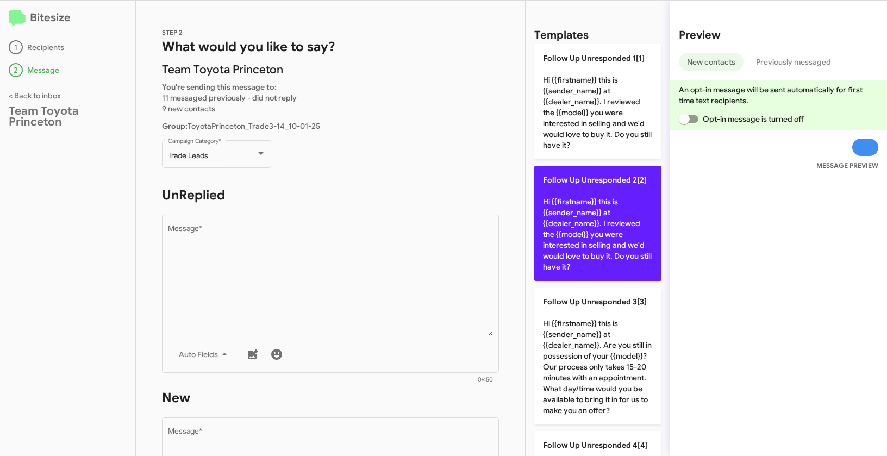
click at [585, 208] on p "Follow Up Unresponded 2[2] Hi {{firstname}} this is {{sender_name}} at {{dealer…" at bounding box center [597, 223] width 127 height 115
type textarea "Hi {{firstname}} this is {{sender_name}} at {{dealer_name}}. I reviewed the {{m…"
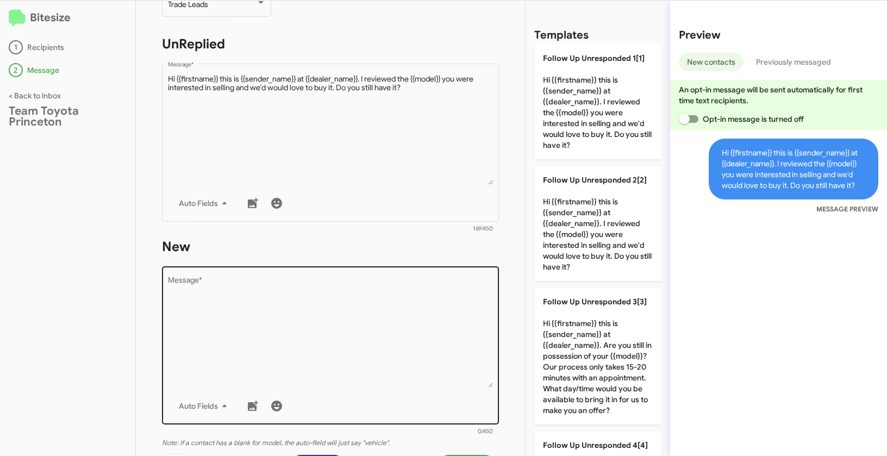
scroll to position [186, 0]
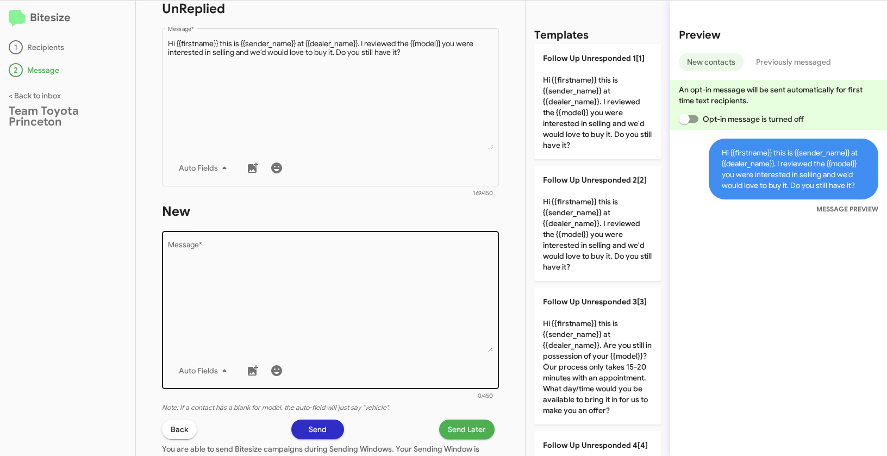
click at [346, 301] on textarea "Message *" at bounding box center [330, 296] width 325 height 111
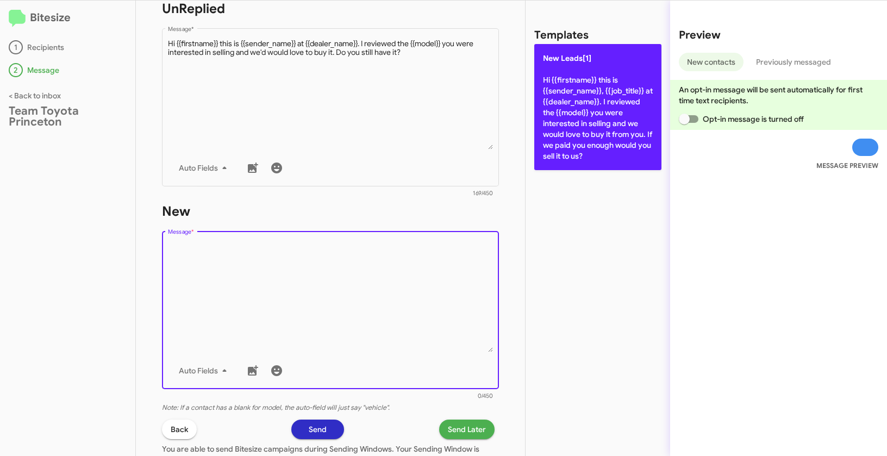
click at [581, 83] on p "New Leads[1] Hi {{firstname}} this is {{sender_name}}, {{job_title}} at {{deale…" at bounding box center [597, 107] width 127 height 126
type textarea "Hi {{firstname}} this is {{sender_name}}, {{job_title}} at {{dealer_name}}. I r…"
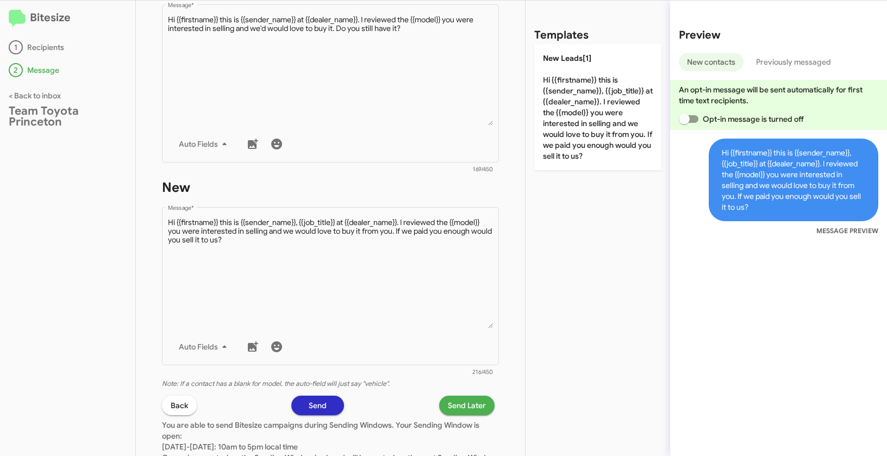
scroll to position [269, 0]
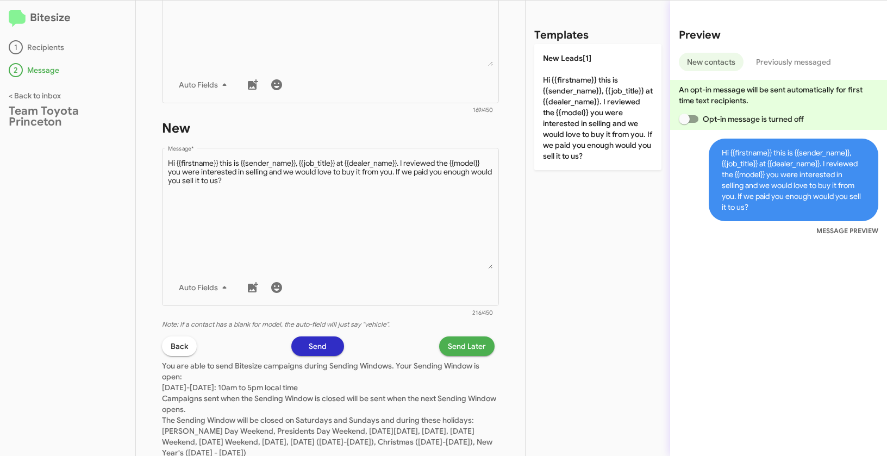
click at [480, 345] on button "Send Later" at bounding box center [466, 346] width 55 height 20
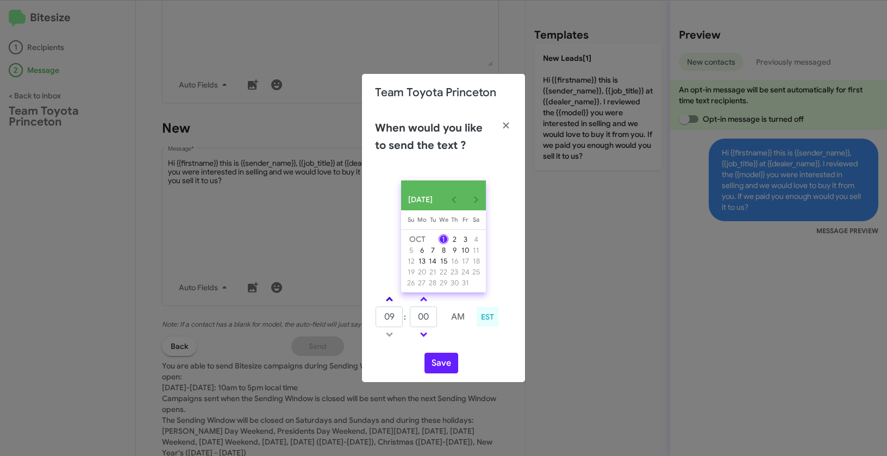
click at [389, 302] on span at bounding box center [389, 300] width 7 height 7
type input "01"
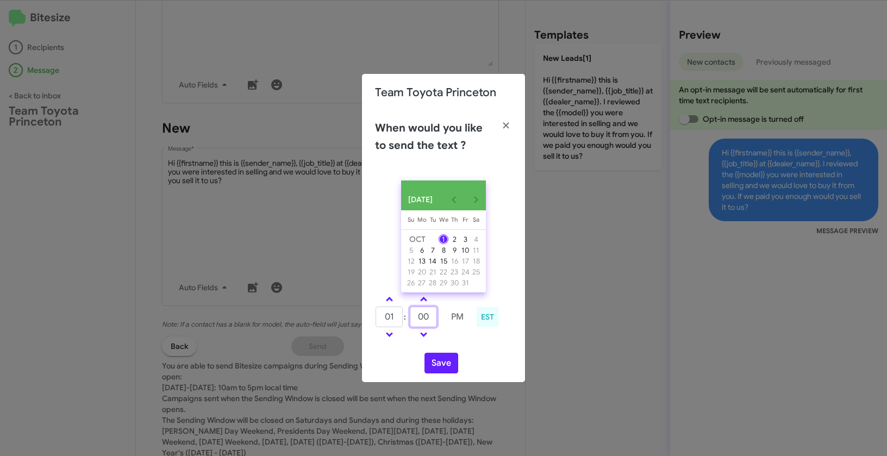
drag, startPoint x: 432, startPoint y: 324, endPoint x: 415, endPoint y: 320, distance: 17.4
click at [415, 320] on input "00" at bounding box center [423, 316] width 27 height 21
type input "19"
click at [437, 372] on button "Save" at bounding box center [441, 363] width 34 height 21
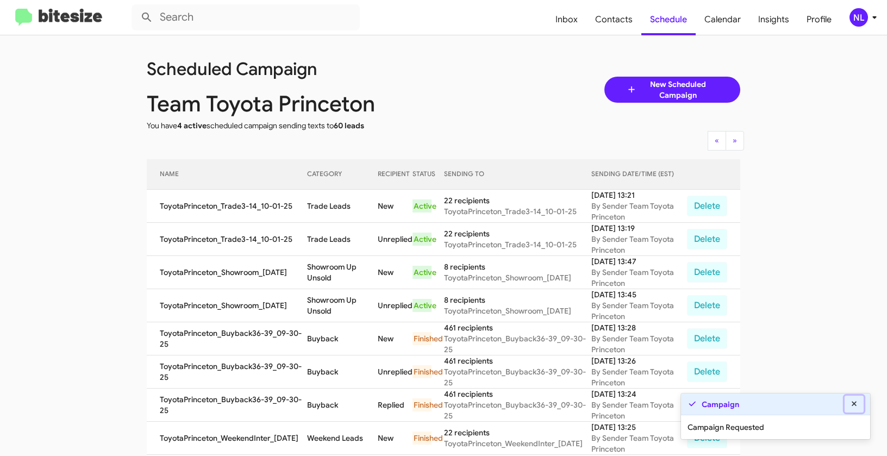
click at [855, 405] on icon at bounding box center [853, 403] width 5 height 5
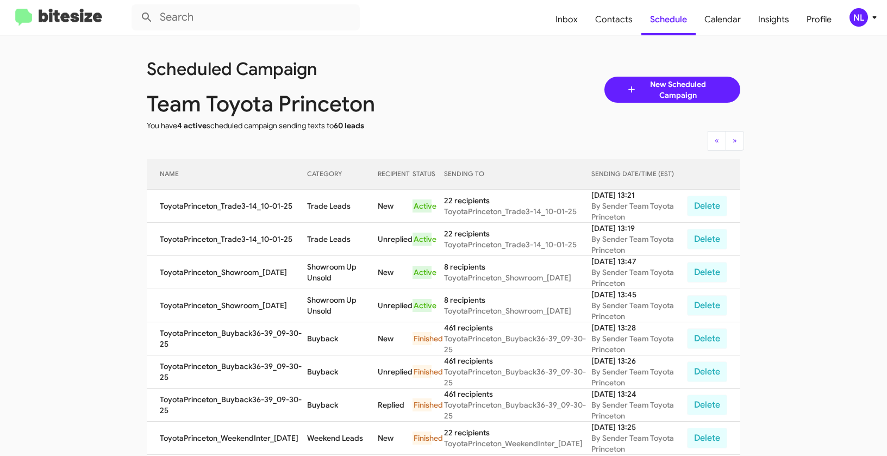
click at [862, 12] on div "NL" at bounding box center [858, 17] width 18 height 18
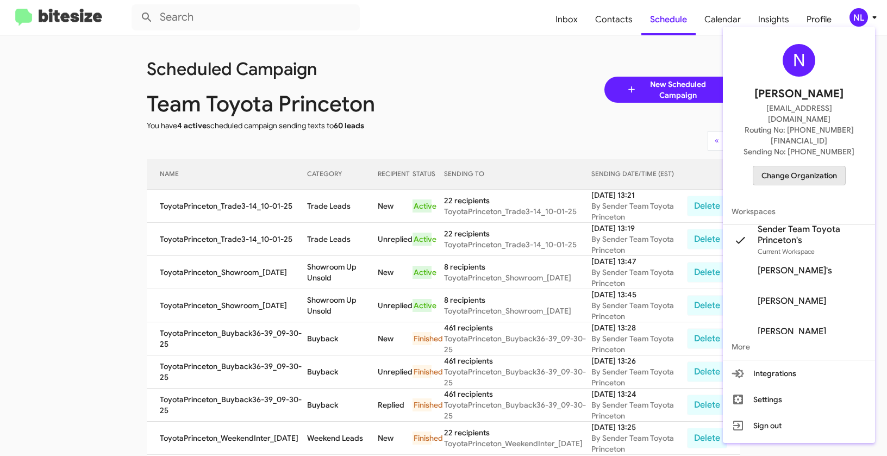
click at [806, 166] on span "Change Organization" at bounding box center [799, 175] width 76 height 18
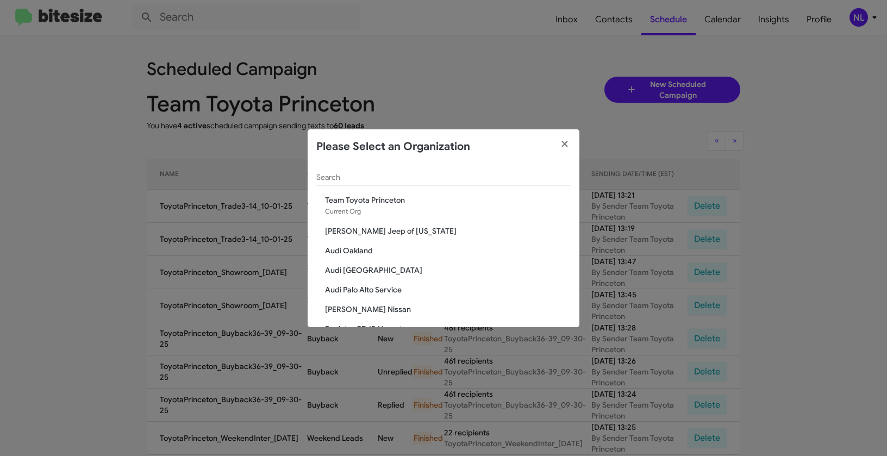
click at [414, 178] on input "Search" at bounding box center [443, 177] width 254 height 9
paste input "The Jeep Store"
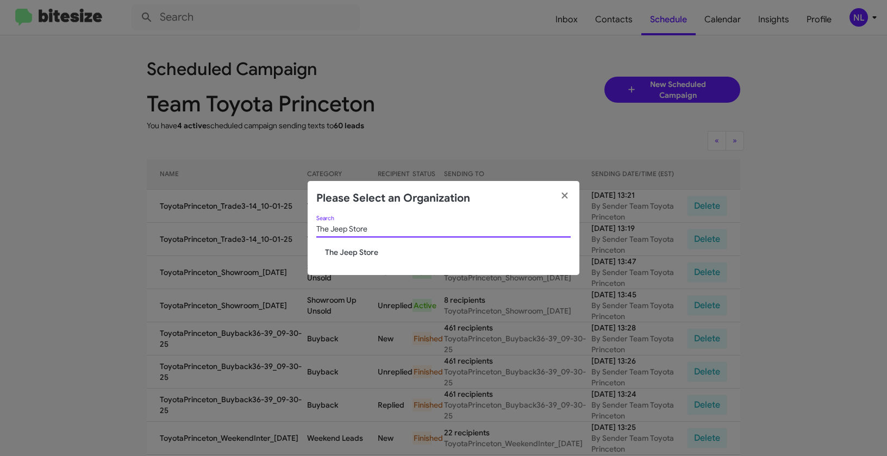
type input "The Jeep Store"
click at [349, 247] on span "The Jeep Store" at bounding box center [448, 252] width 246 height 11
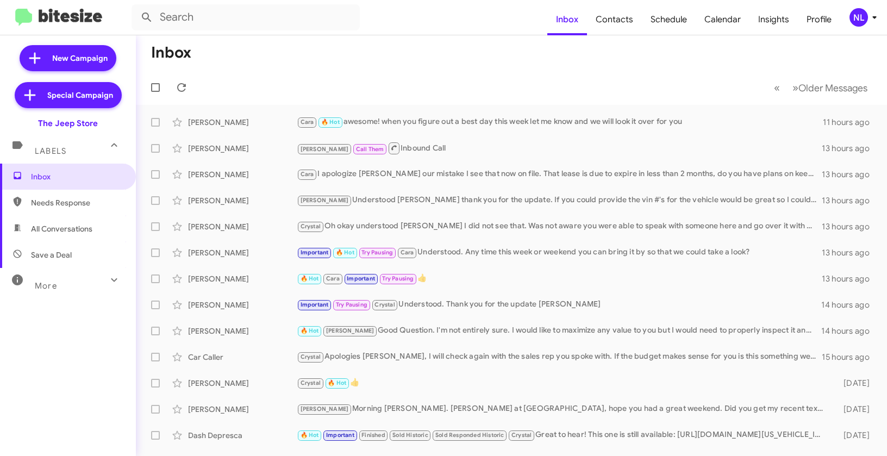
click at [859, 22] on div "NL" at bounding box center [858, 17] width 18 height 18
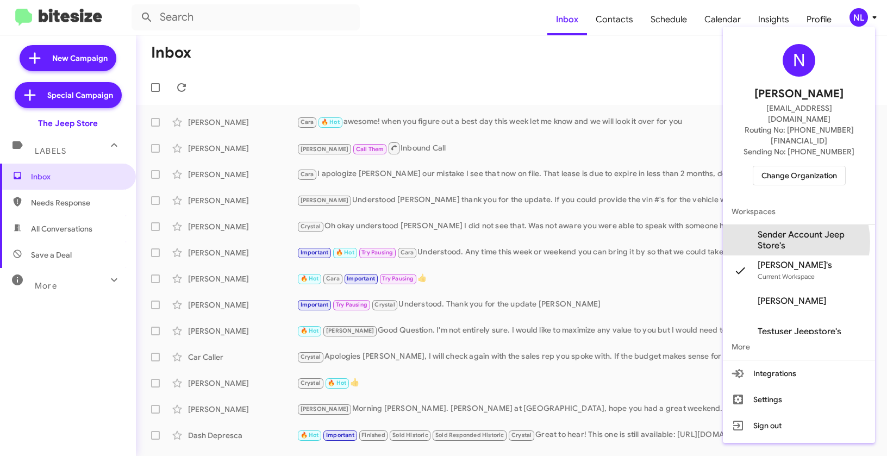
click at [786, 229] on span "Sender Account Jeep Store's" at bounding box center [811, 240] width 109 height 22
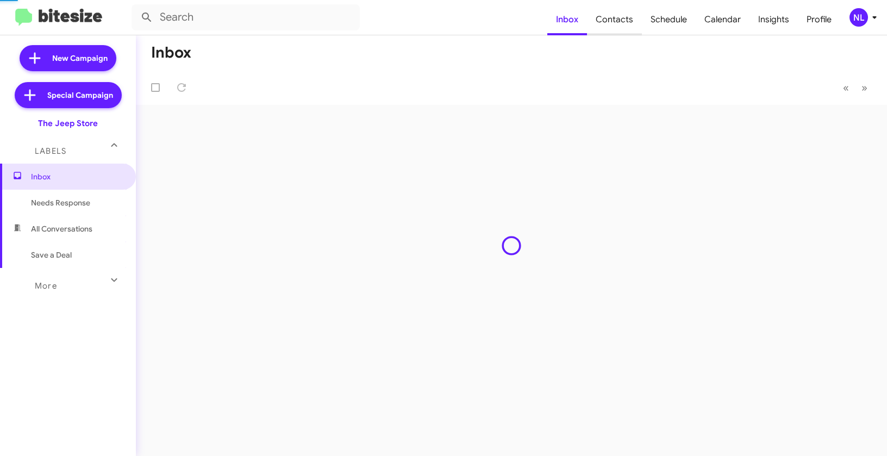
drag, startPoint x: 0, startPoint y: 0, endPoint x: 616, endPoint y: 20, distance: 615.9
click at [616, 20] on span "Contacts" at bounding box center [614, 20] width 55 height 32
type input "in:groups"
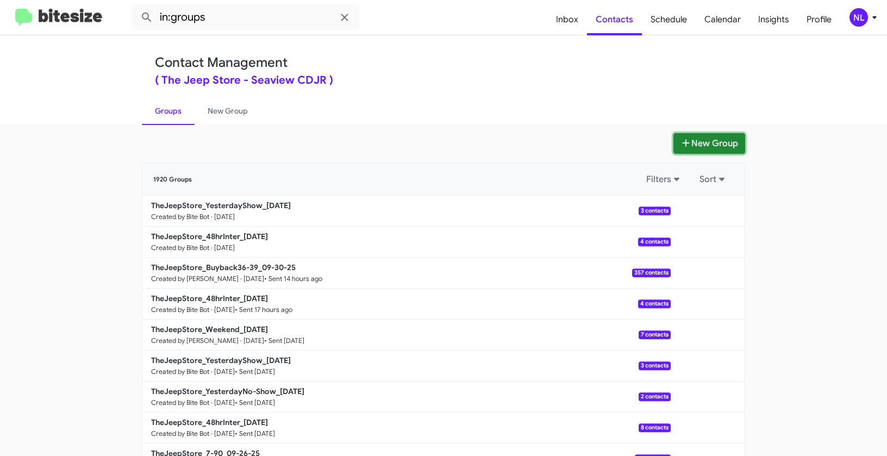
click at [700, 143] on button "New Group" at bounding box center [709, 143] width 72 height 21
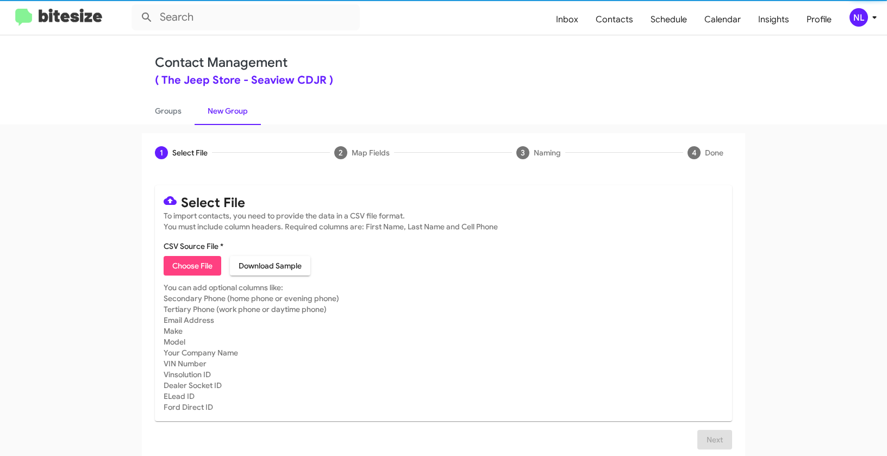
click at [178, 269] on span "Choose File" at bounding box center [192, 266] width 40 height 20
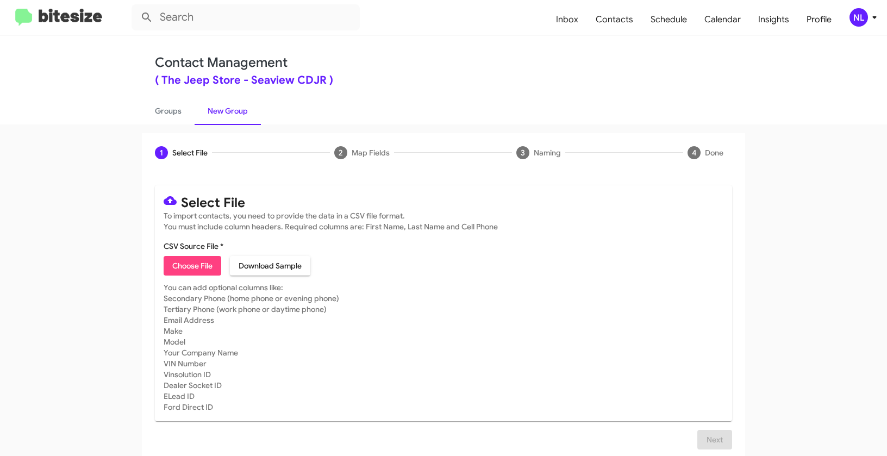
type input "TheJeepStore_ServBuyback12-15mo_[DATE]"
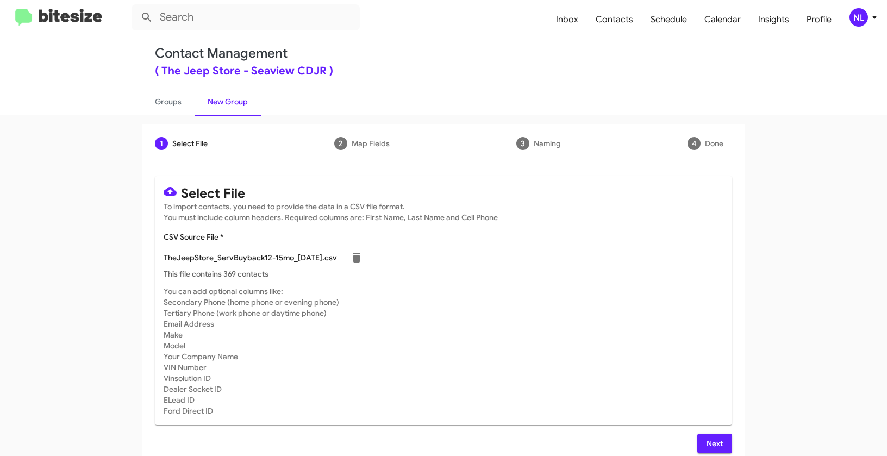
scroll to position [20, 0]
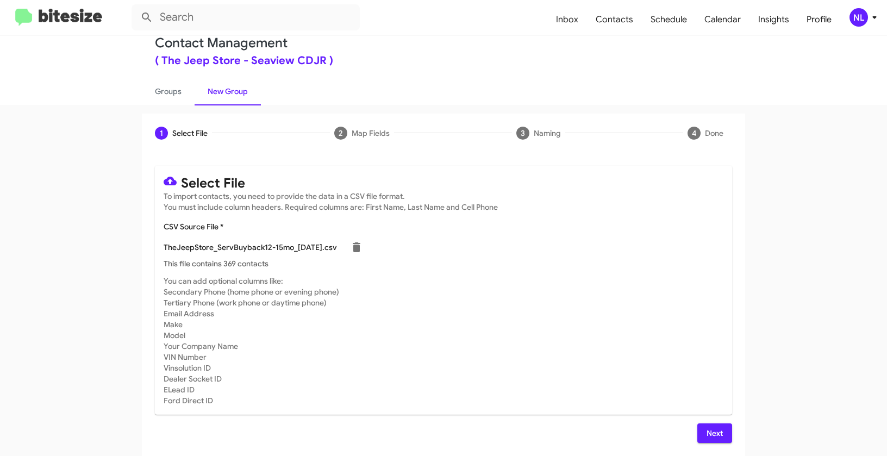
click at [706, 432] on span "Next" at bounding box center [714, 433] width 17 height 20
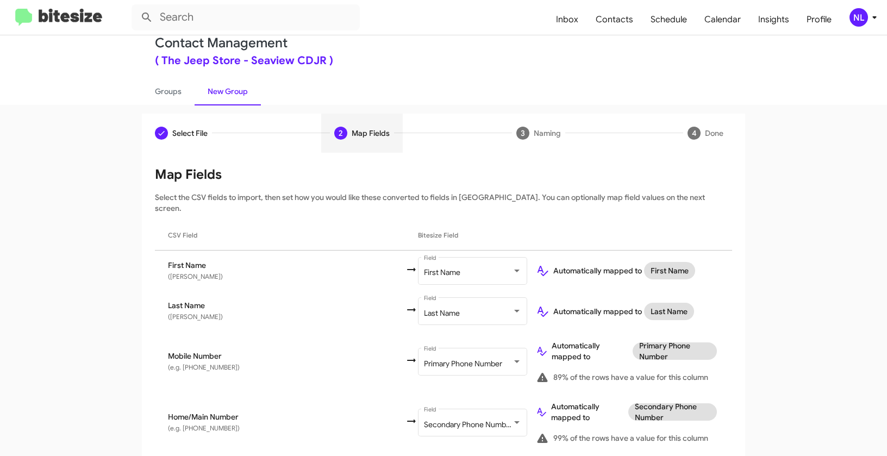
click at [861, 19] on div "NL" at bounding box center [858, 17] width 18 height 18
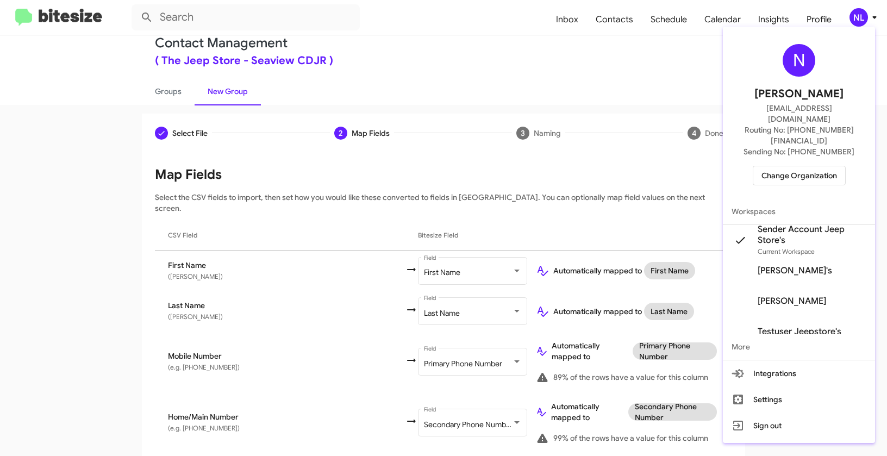
click at [601, 78] on div at bounding box center [443, 228] width 887 height 456
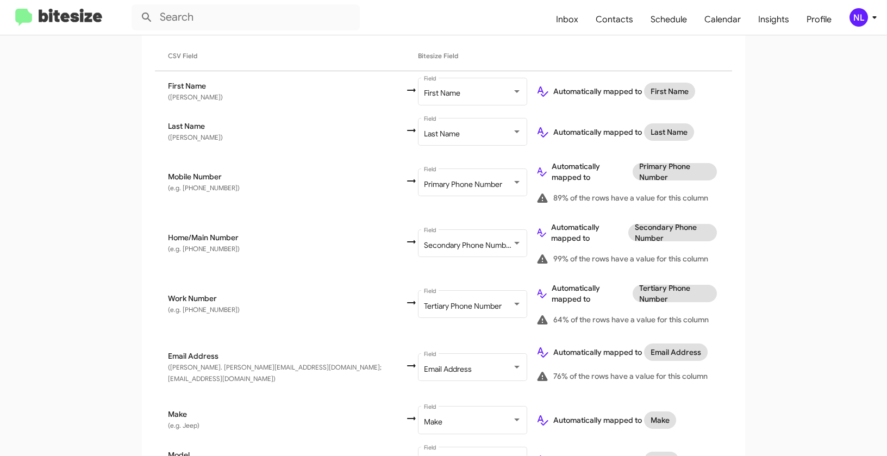
scroll to position [484, 0]
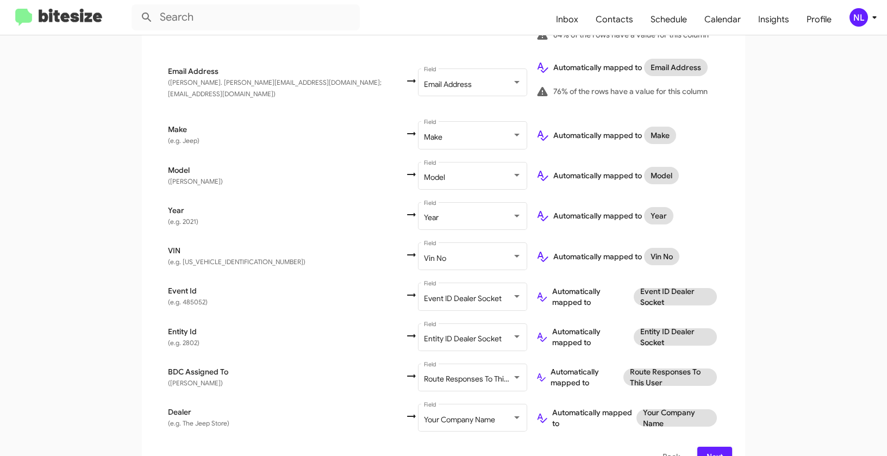
click at [708, 447] on span "Next" at bounding box center [714, 457] width 17 height 20
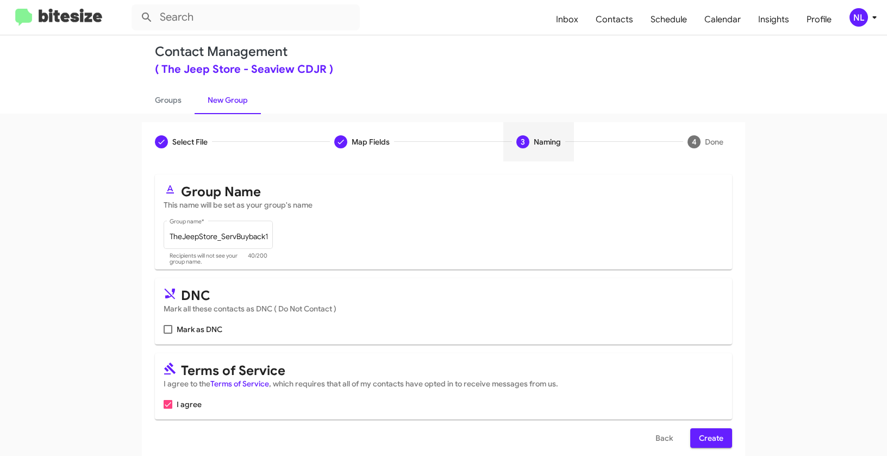
scroll to position [24, 0]
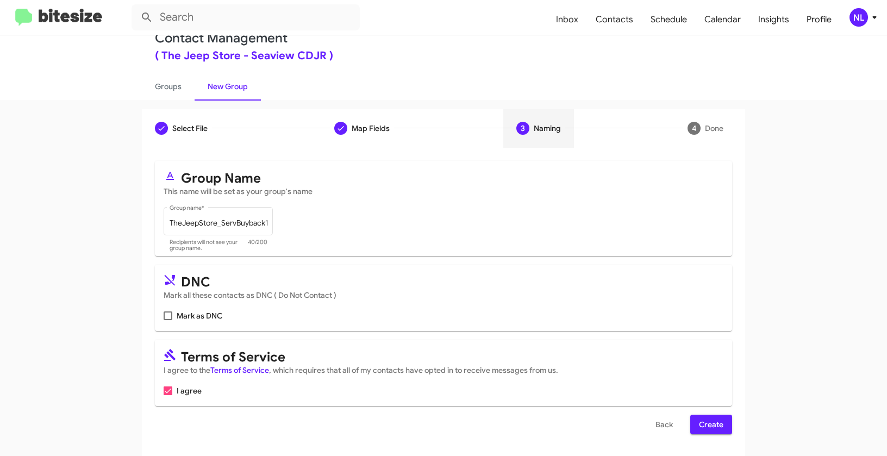
click at [705, 424] on span "Create" at bounding box center [711, 425] width 24 height 20
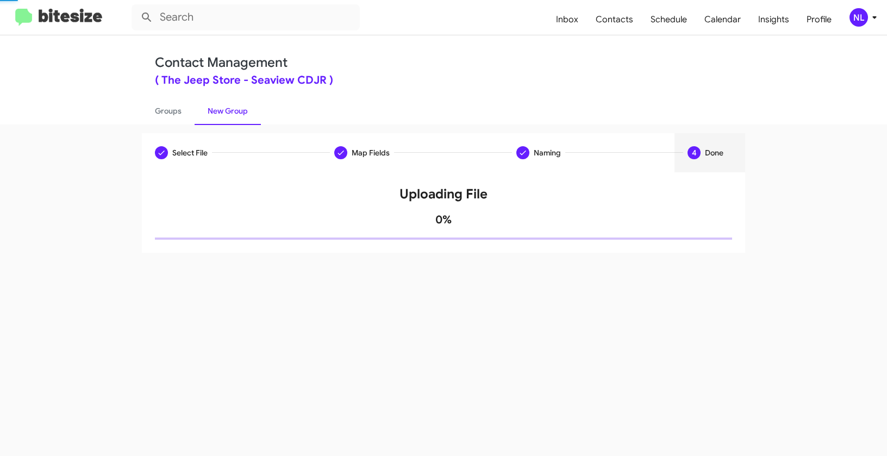
scroll to position [0, 0]
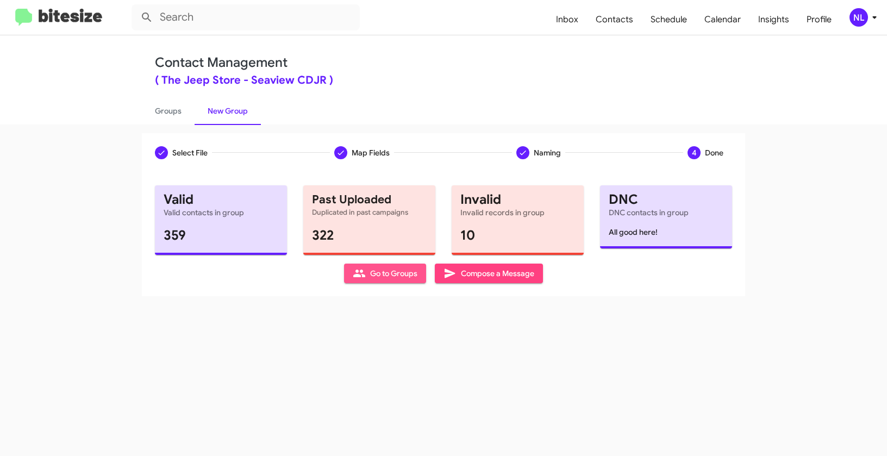
click at [375, 271] on span "Go to Groups" at bounding box center [385, 273] width 65 height 20
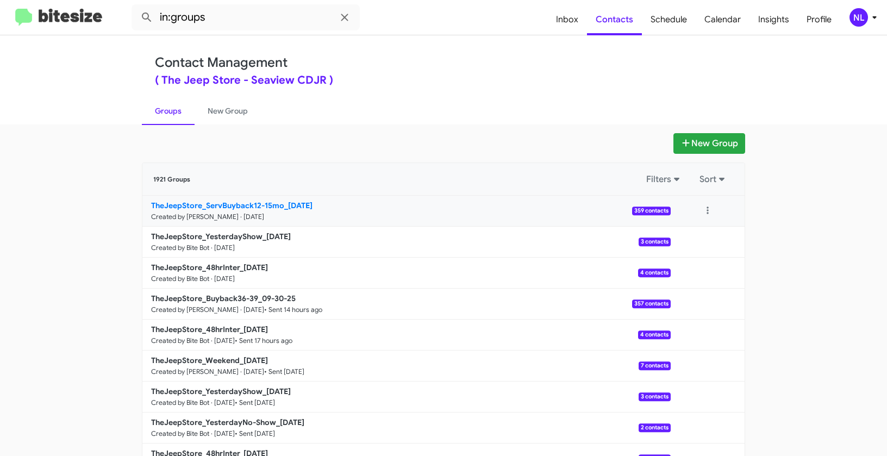
drag, startPoint x: 121, startPoint y: 200, endPoint x: 284, endPoint y: 202, distance: 163.5
click at [284, 202] on app-groups "New Group 1921 Groups Filters Sort TheJeepStore_ServBuyback12-15mo_[DATE] Creat…" at bounding box center [443, 333] width 887 height 401
copy div "Filters Sort TheJeepStore_ServBuyback12-15mo_"
click at [233, 20] on input "in:groups" at bounding box center [245, 17] width 228 height 26
paste input "TheJeepStore_ServBuyback12-15mo_"
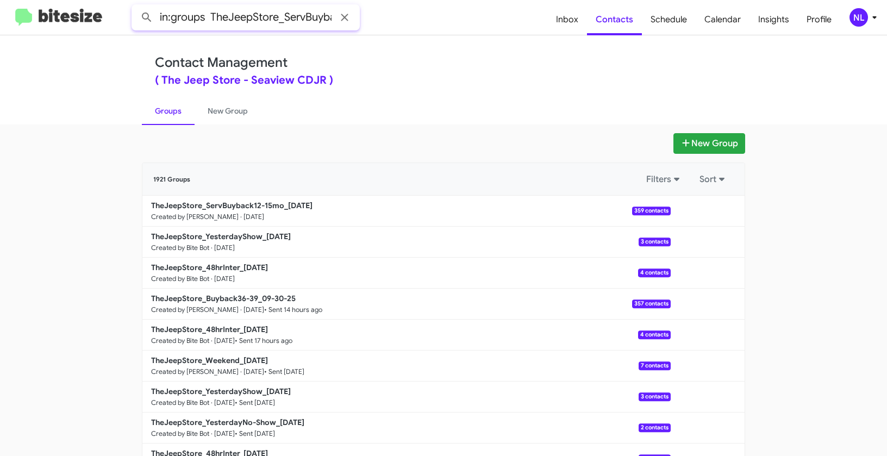
scroll to position [0, 62]
click at [136, 7] on button at bounding box center [147, 18] width 22 height 22
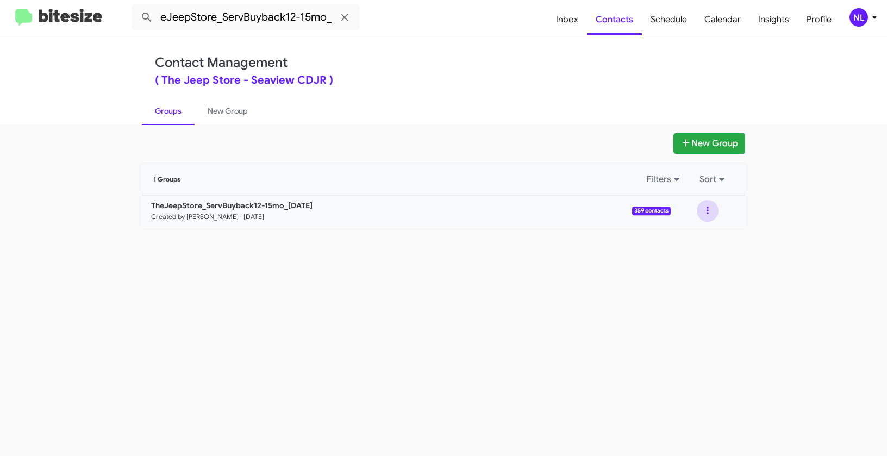
click at [707, 208] on button at bounding box center [707, 211] width 22 height 22
click at [588, 112] on ul "Groups New Group" at bounding box center [443, 111] width 603 height 28
click at [622, 21] on span "Contacts" at bounding box center [614, 20] width 55 height 32
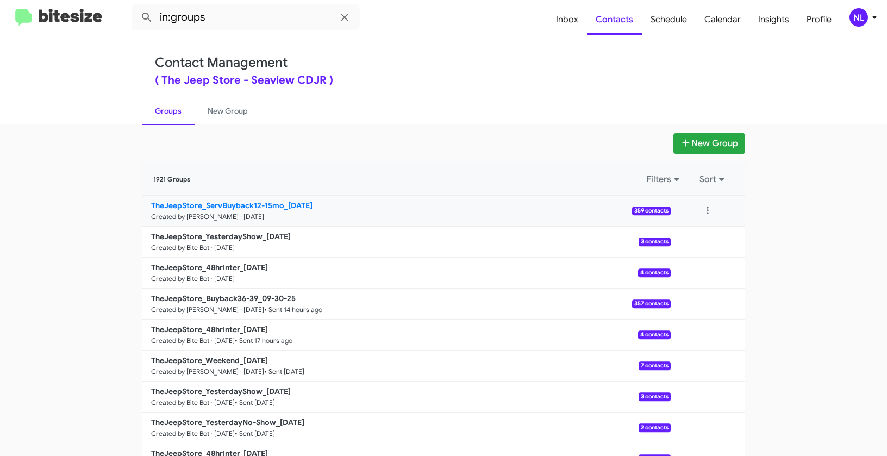
drag, startPoint x: 123, startPoint y: 202, endPoint x: 253, endPoint y: 203, distance: 129.9
click at [253, 203] on app-groups "New Group 1921 Groups Filters Sort TheJeepStore_ServBuyback12-15mo_[DATE] Creat…" at bounding box center [443, 333] width 887 height 401
copy div "Filters Sort TheJeepStore_ServBuyback1"
click at [258, 27] on input "in:groups" at bounding box center [245, 17] width 228 height 26
paste input "TheJeepStore_ServBuyback1"
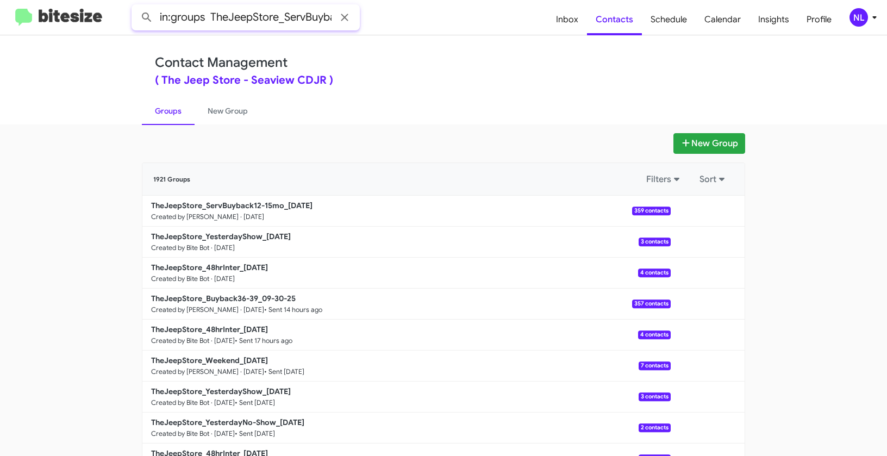
scroll to position [0, 20]
click at [136, 7] on button at bounding box center [147, 18] width 22 height 22
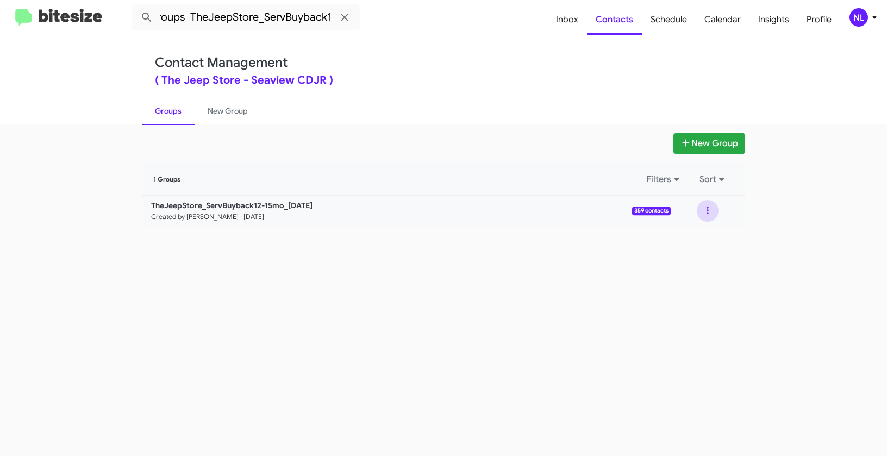
click at [710, 207] on button at bounding box center [707, 211] width 22 height 22
click at [694, 237] on button "View contacts" at bounding box center [674, 240] width 87 height 26
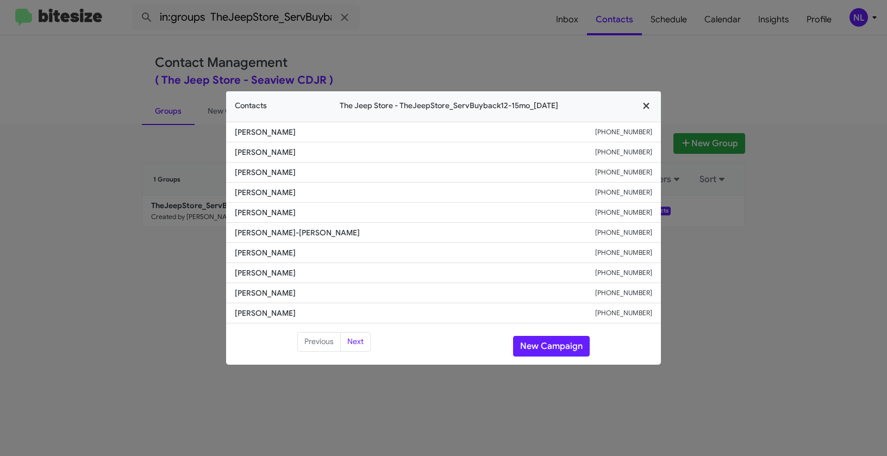
click at [645, 105] on icon "button" at bounding box center [646, 106] width 12 height 10
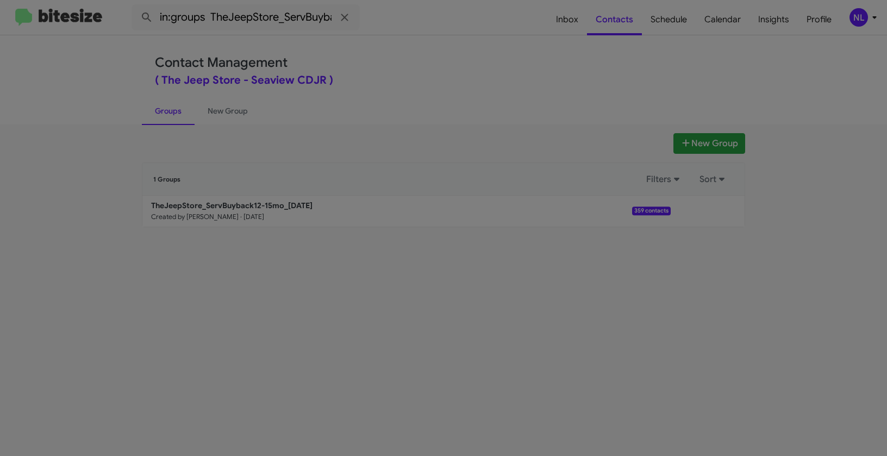
click at [623, 26] on modal-container "Contacts The Jeep Store - TheJeepStore_ServBuyback12-15mo_[DATE] [PERSON_NAME] …" at bounding box center [443, 228] width 887 height 456
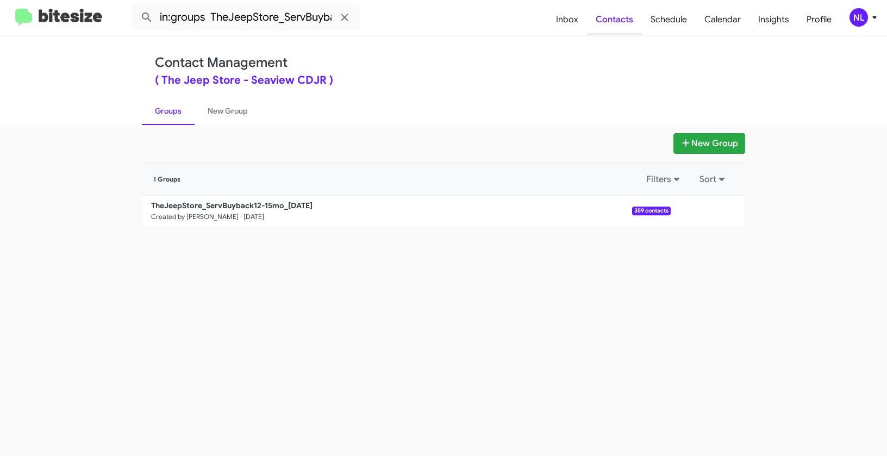
click at [623, 22] on span "Contacts" at bounding box center [614, 20] width 55 height 32
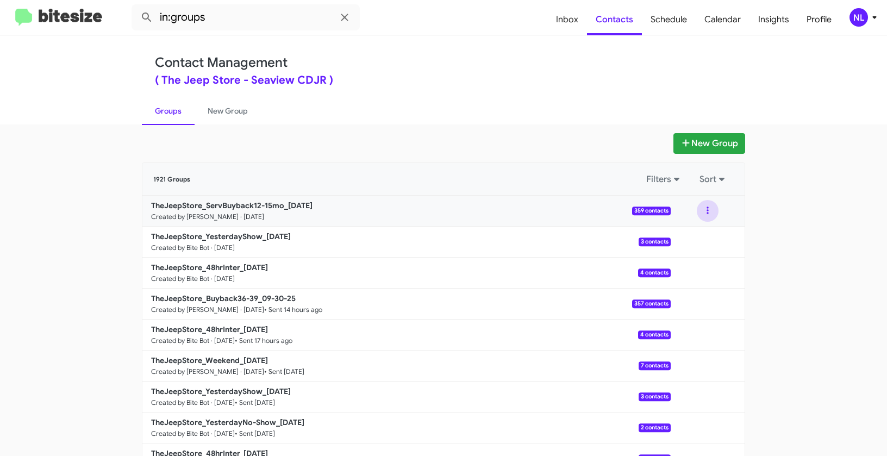
click at [704, 207] on button at bounding box center [707, 211] width 22 height 22
click at [244, 18] on input "in:groups" at bounding box center [245, 17] width 228 height 26
paste input "TheJeepStore_ServBuyback1"
type input "in:groups TheJeepStore_ServBuyback1"
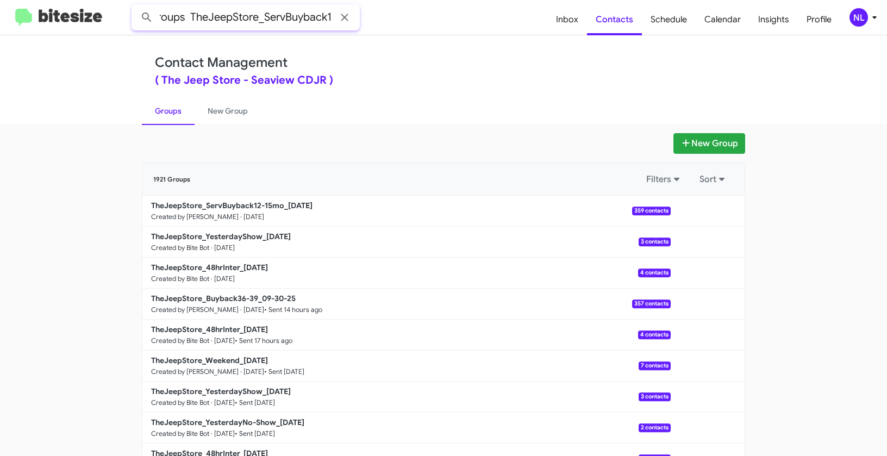
click at [136, 7] on button at bounding box center [147, 18] width 22 height 22
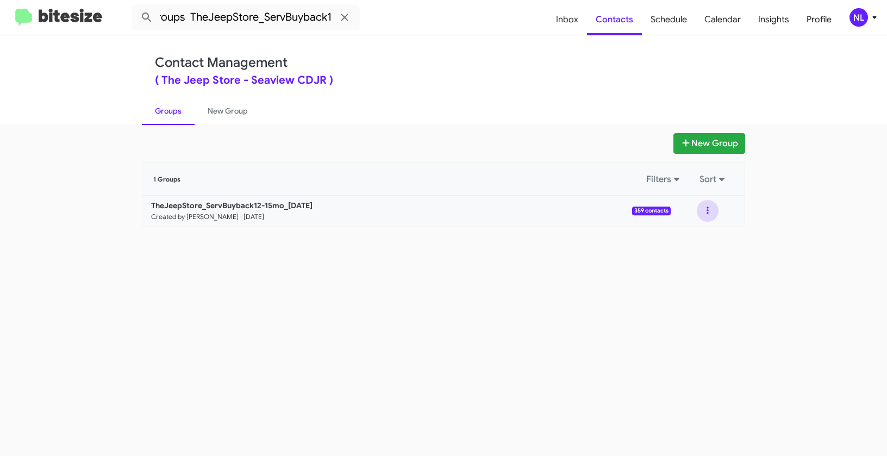
click at [706, 209] on button at bounding box center [707, 211] width 22 height 22
click at [693, 246] on button "View contacts" at bounding box center [674, 240] width 87 height 26
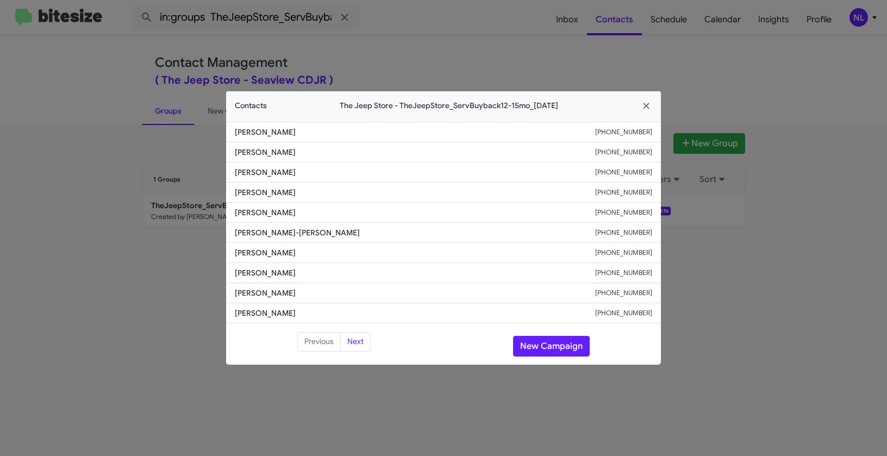
drag, startPoint x: 235, startPoint y: 173, endPoint x: 304, endPoint y: 175, distance: 69.0
click at [304, 175] on span "[PERSON_NAME]" at bounding box center [415, 172] width 360 height 11
copy span "[PERSON_NAME]"
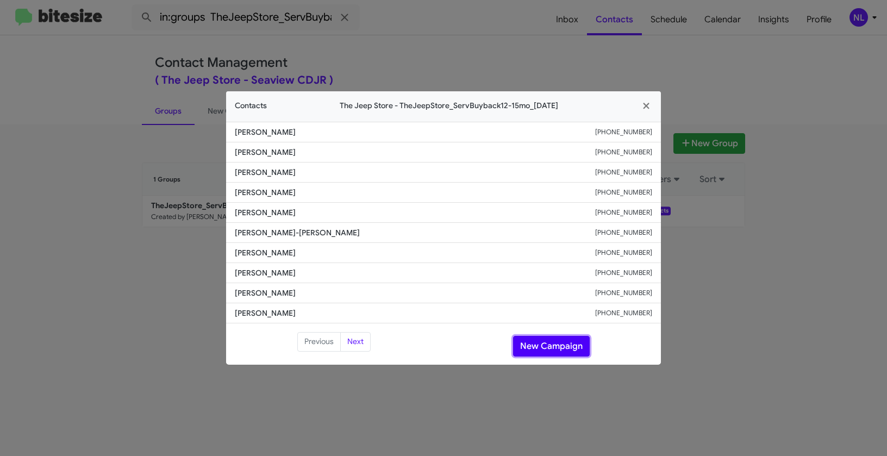
click at [557, 349] on button "New Campaign" at bounding box center [551, 346] width 77 height 21
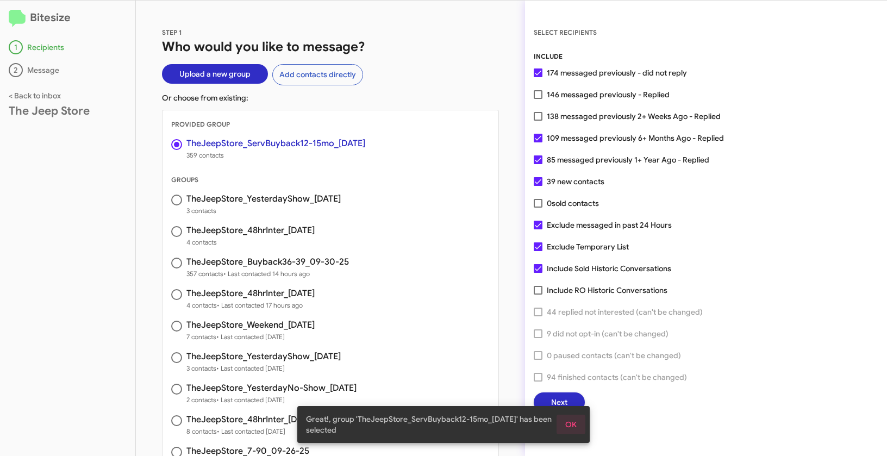
click at [570, 423] on span "OK" at bounding box center [570, 425] width 11 height 20
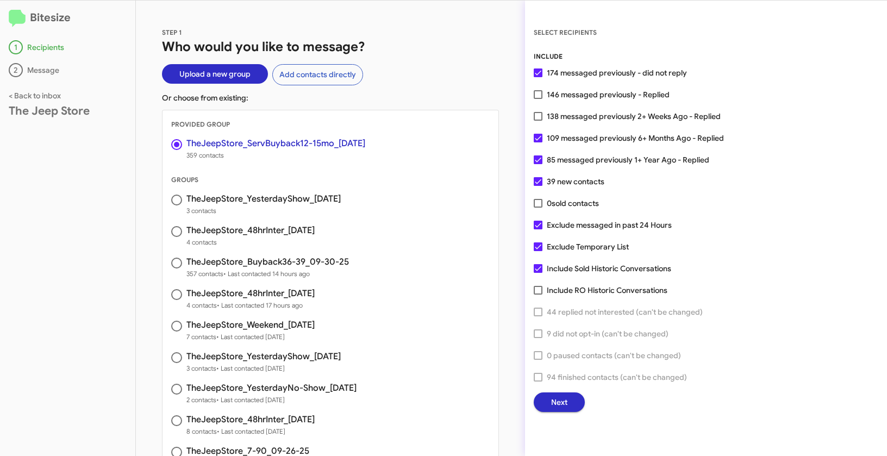
click at [562, 405] on span "Next" at bounding box center [559, 402] width 16 height 20
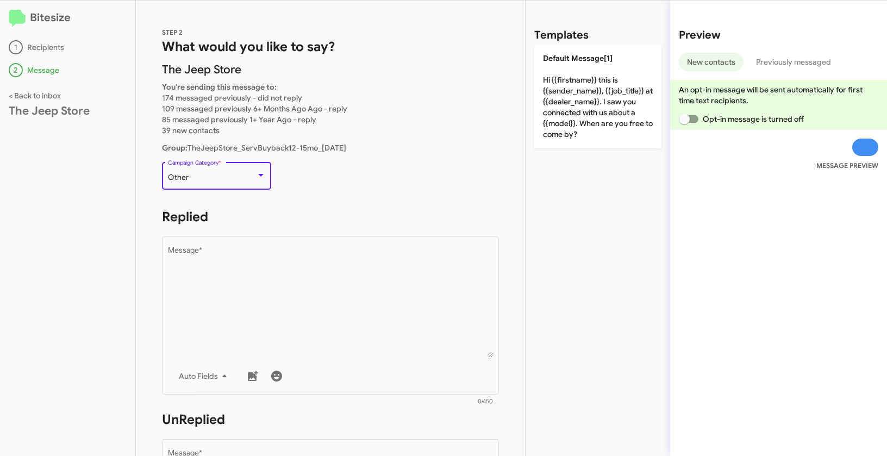
click at [211, 177] on div "Other" at bounding box center [212, 177] width 88 height 9
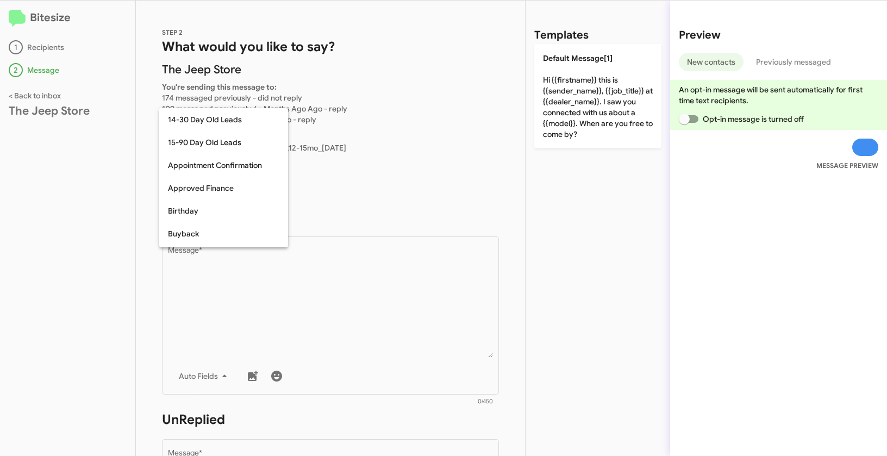
scroll to position [239, 0]
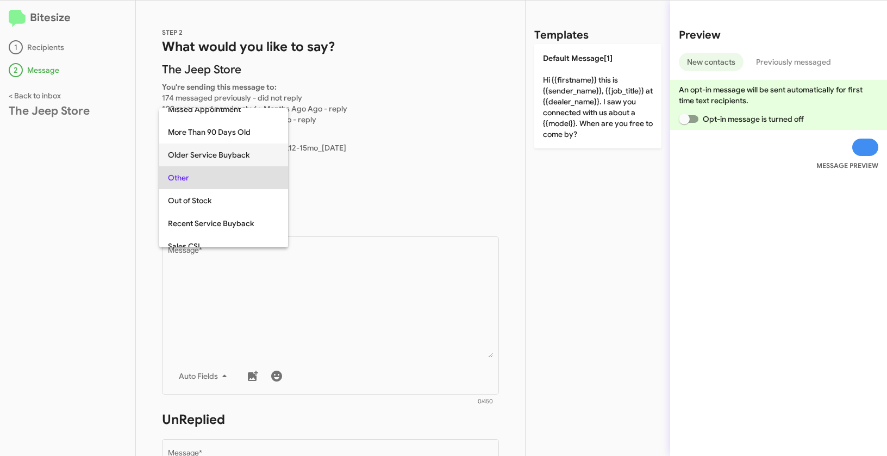
click at [206, 154] on span "Older Service Buyback" at bounding box center [223, 154] width 111 height 23
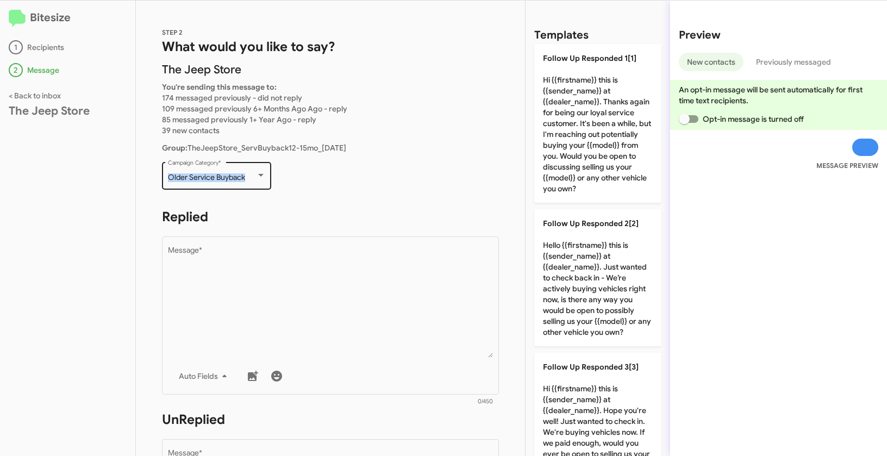
drag, startPoint x: 167, startPoint y: 174, endPoint x: 253, endPoint y: 176, distance: 85.9
click at [253, 176] on div "Older Service Buyback Campaign Category *" at bounding box center [216, 175] width 109 height 30
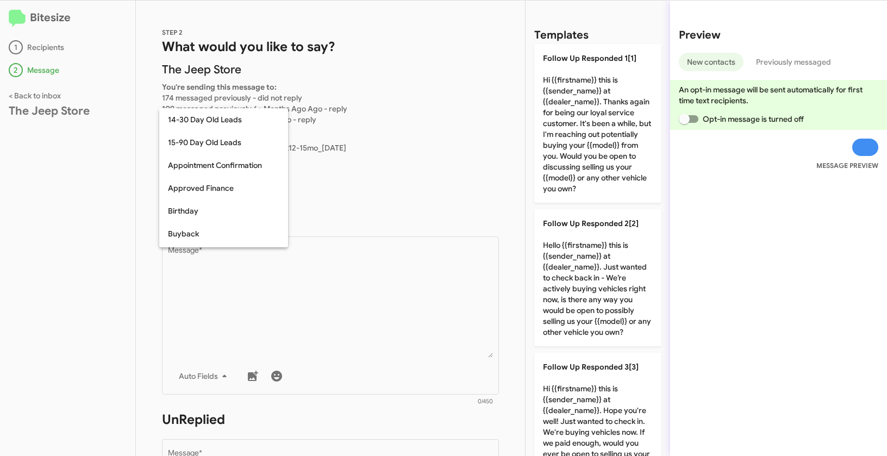
scroll to position [215, 0]
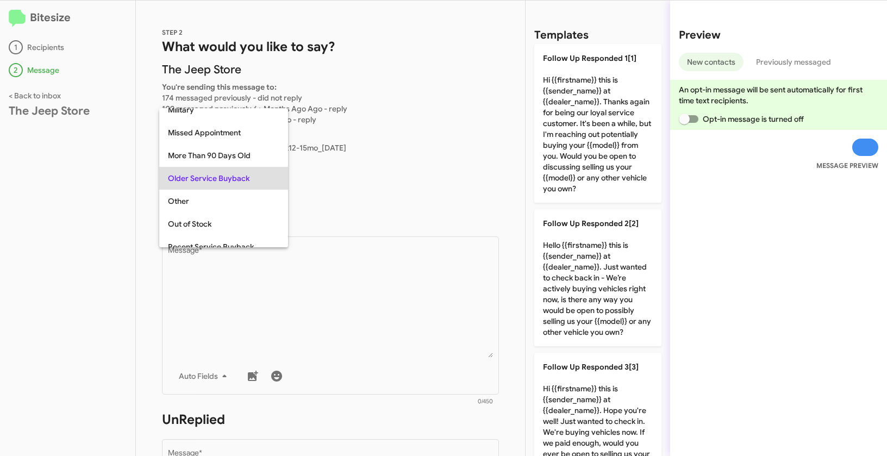
copy span "Older Service Buyback"
click at [388, 321] on div at bounding box center [443, 228] width 887 height 456
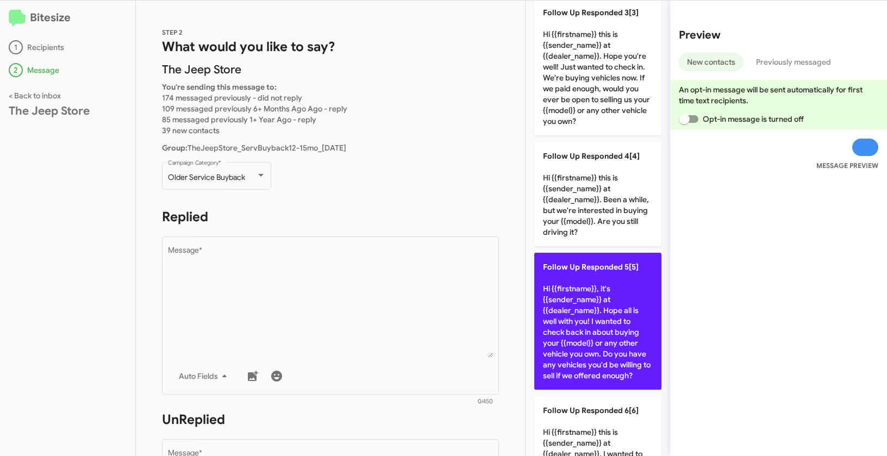
scroll to position [356, 0]
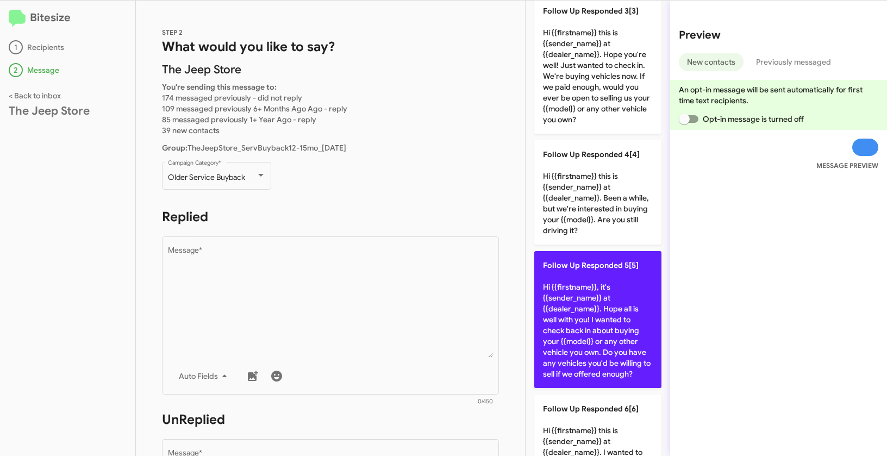
click at [577, 311] on p "Follow Up Responded 5[5] Hi {{firstname}}, it's {{sender_name}} at {{dealer_nam…" at bounding box center [597, 319] width 127 height 137
type textarea "Hi {{firstname}}, it's {{sender_name}} at {{dealer_name}}. Hope all is well wit…"
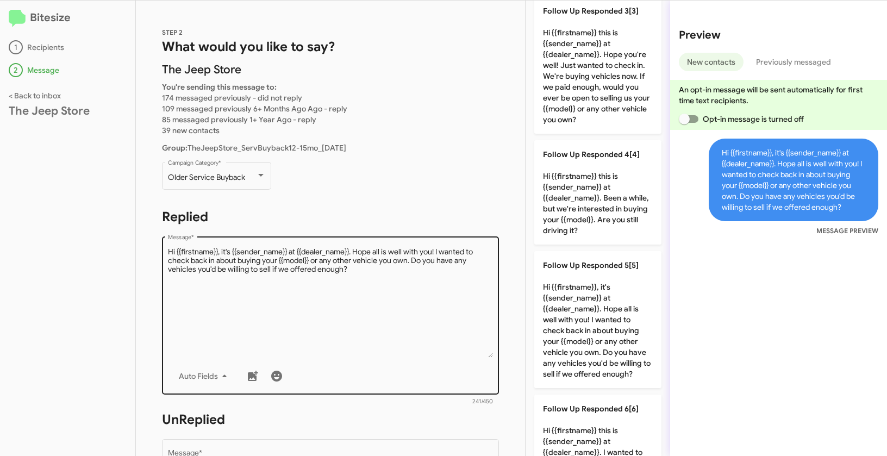
scroll to position [84, 0]
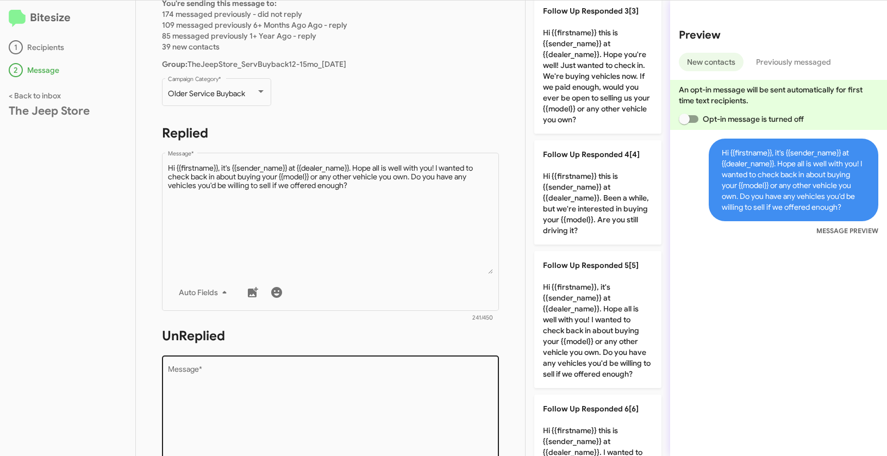
click at [362, 401] on textarea "Message *" at bounding box center [330, 421] width 325 height 111
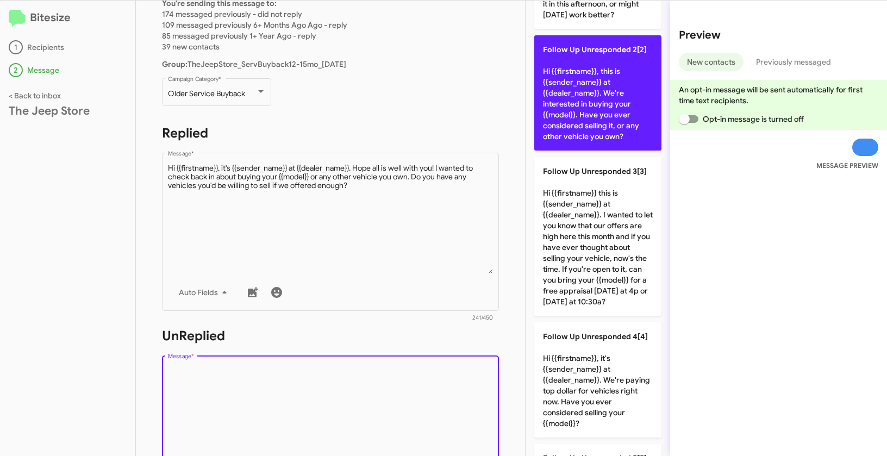
scroll to position [173, 0]
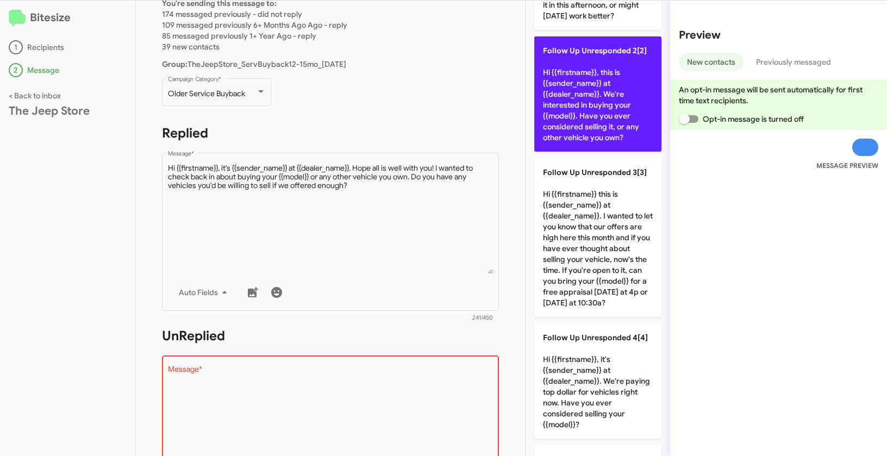
click at [585, 75] on p "Follow Up Unresponded 2[2] Hi {{firstname}}, this is {{sender_name}} at {{deale…" at bounding box center [597, 93] width 127 height 115
type textarea "Hi {{firstname}}, this is {{sender_name}} at {{dealer_name}}. We're interested …"
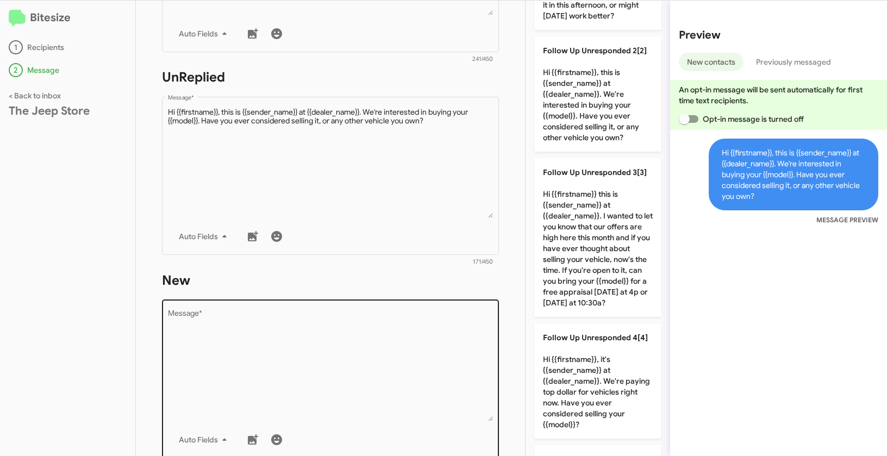
scroll to position [0, 0]
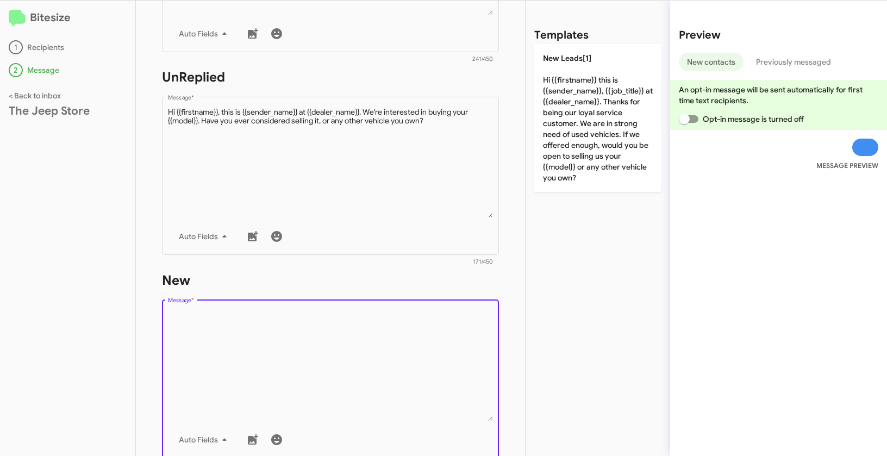
click at [396, 311] on textarea "Message *" at bounding box center [330, 365] width 325 height 111
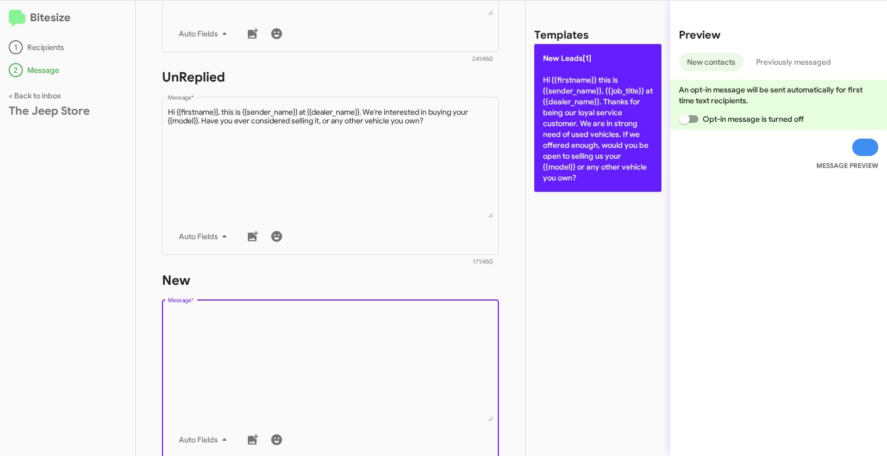
click at [601, 60] on p "New Leads[1] Hi {{firstname}} this is {{sender_name}}, {{job_title}} at {{deale…" at bounding box center [597, 118] width 127 height 148
type textarea "Hi {{firstname}} this is {{sender_name}}, {{job_title}} at {{dealer_name}}. Tha…"
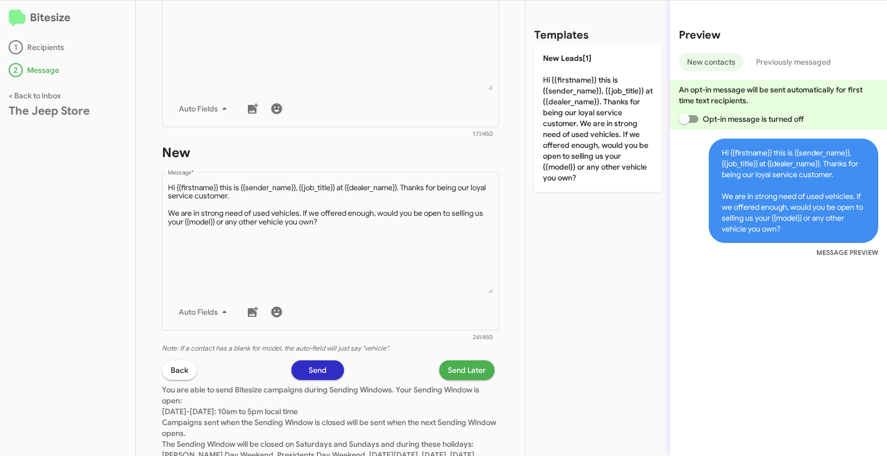
scroll to position [528, 0]
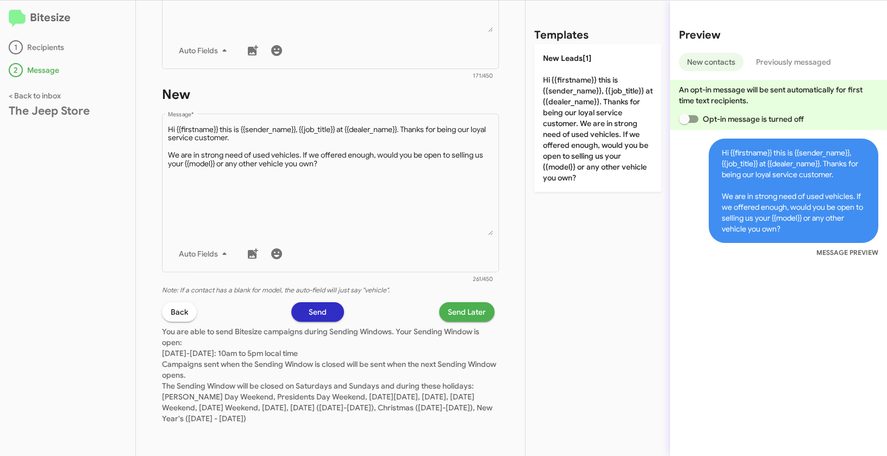
click at [466, 311] on span "Send Later" at bounding box center [467, 312] width 38 height 20
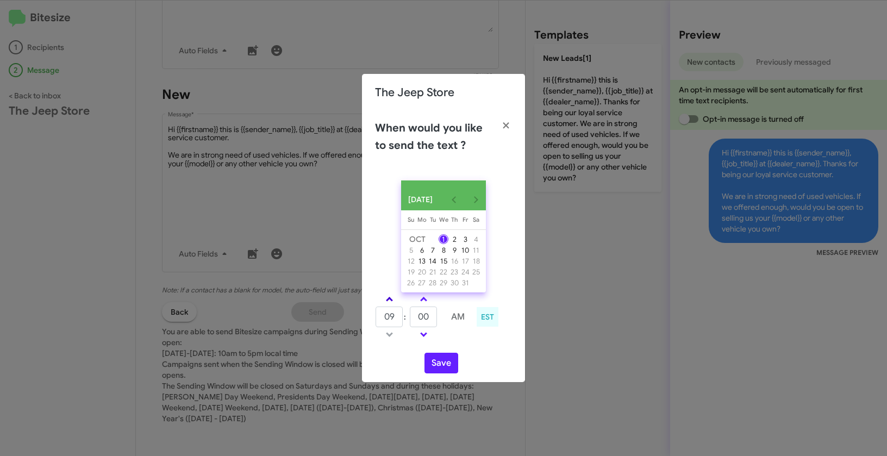
click at [387, 302] on span at bounding box center [389, 300] width 7 height 7
type input "12"
drag, startPoint x: 431, startPoint y: 322, endPoint x: 415, endPoint y: 316, distance: 18.1
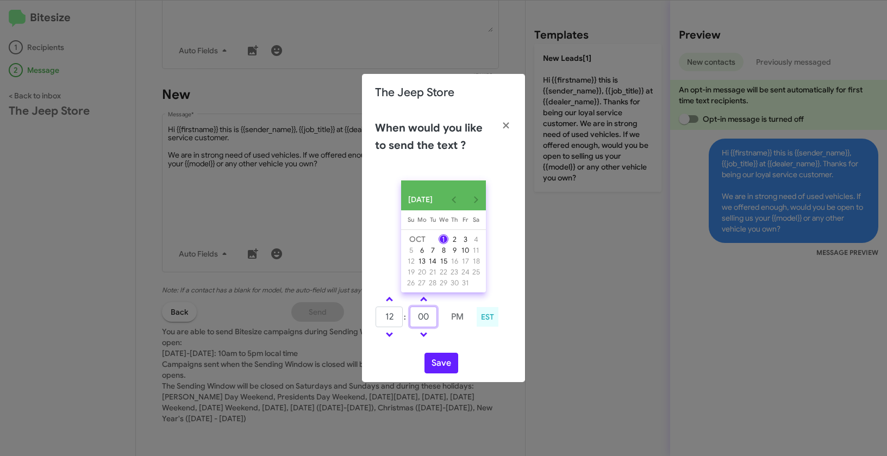
click at [415, 316] on input "00" at bounding box center [423, 316] width 27 height 21
type input "45"
click at [433, 366] on button "Save" at bounding box center [441, 363] width 34 height 21
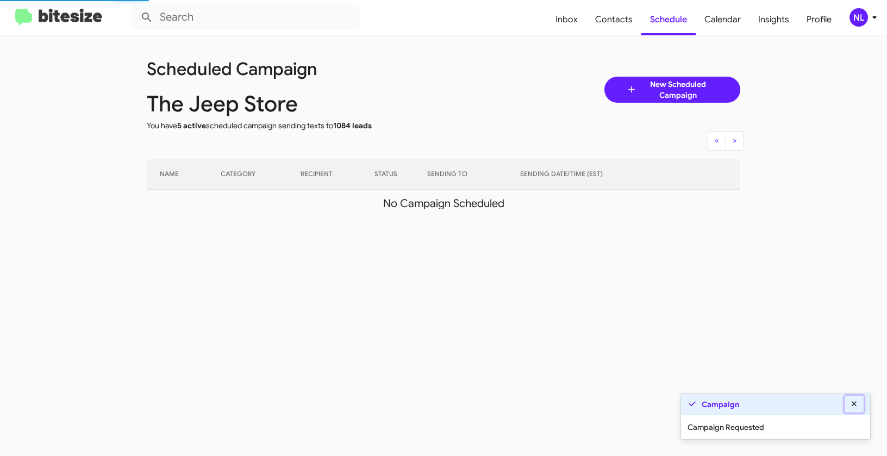
click at [855, 402] on icon at bounding box center [853, 403] width 5 height 5
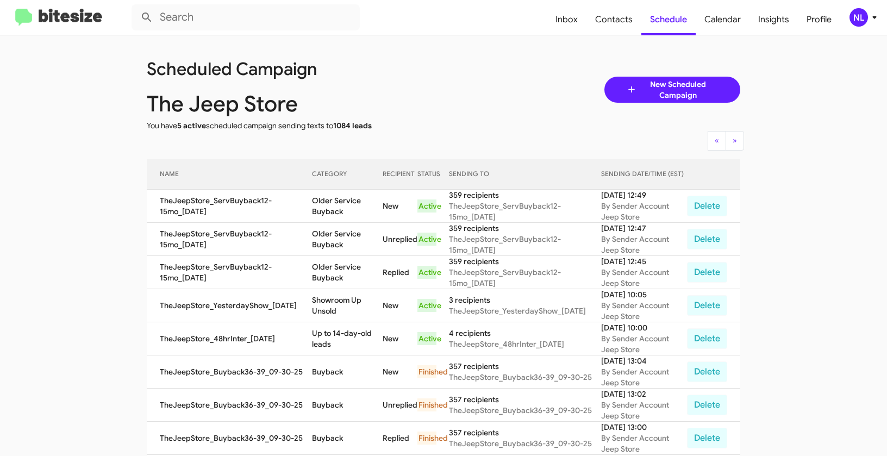
click at [858, 10] on div "NL" at bounding box center [858, 17] width 18 height 18
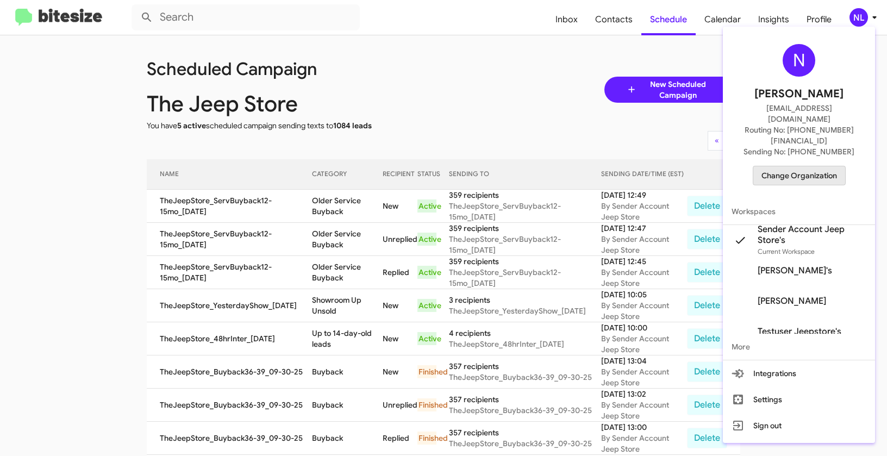
click at [801, 166] on span "Change Organization" at bounding box center [799, 175] width 76 height 18
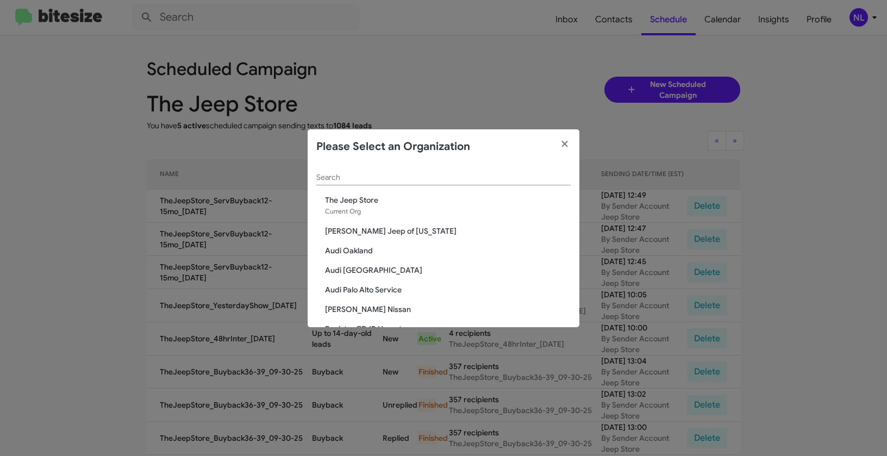
click at [438, 177] on input "Search" at bounding box center [443, 177] width 254 height 9
paste input "Volkswagen of Laurel"
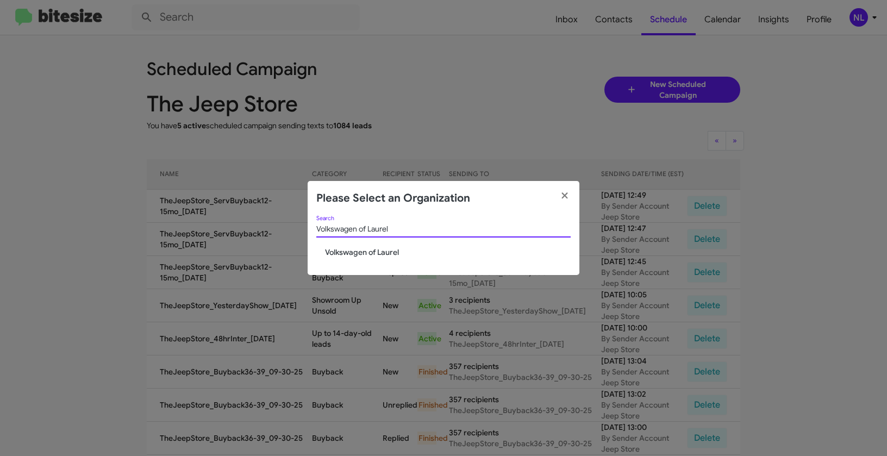
type input "Volkswagen of Laurel"
click at [363, 256] on span "Volkswagen of Laurel" at bounding box center [448, 252] width 246 height 11
click at [363, 254] on span "Volkswagen of Laurel" at bounding box center [448, 252] width 246 height 11
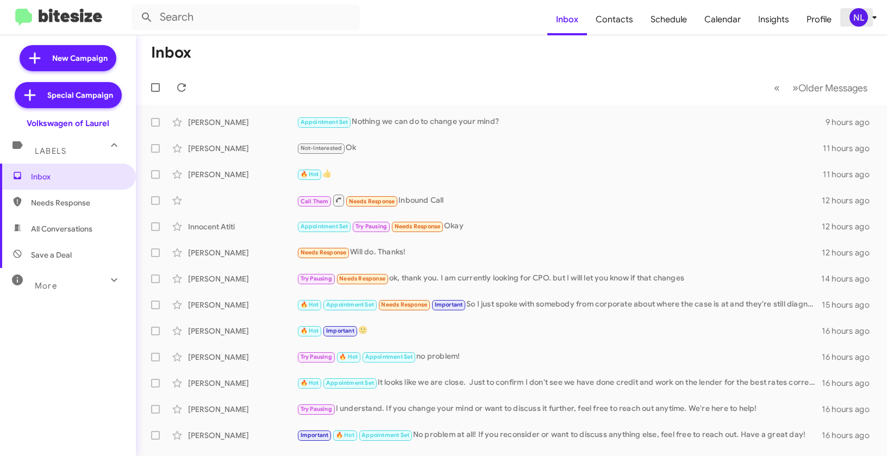
click at [848, 14] on button "NL" at bounding box center [857, 17] width 35 height 18
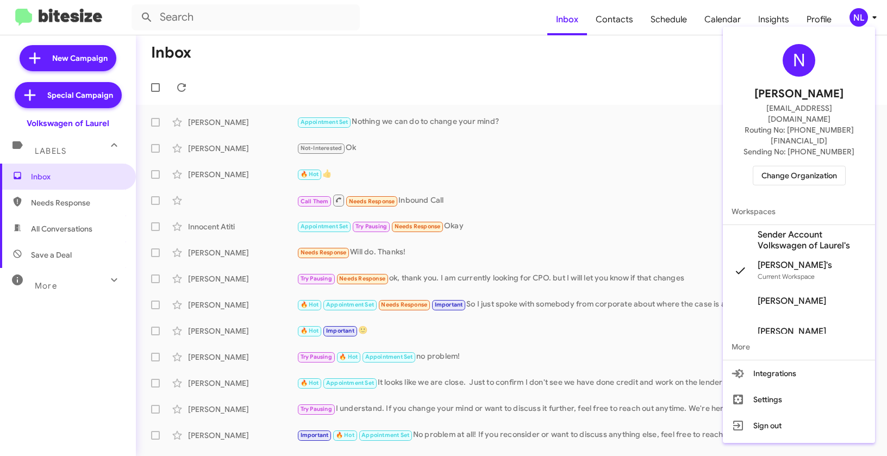
click at [786, 229] on span "Sender Account Volkswagen of Laurel's" at bounding box center [811, 240] width 109 height 22
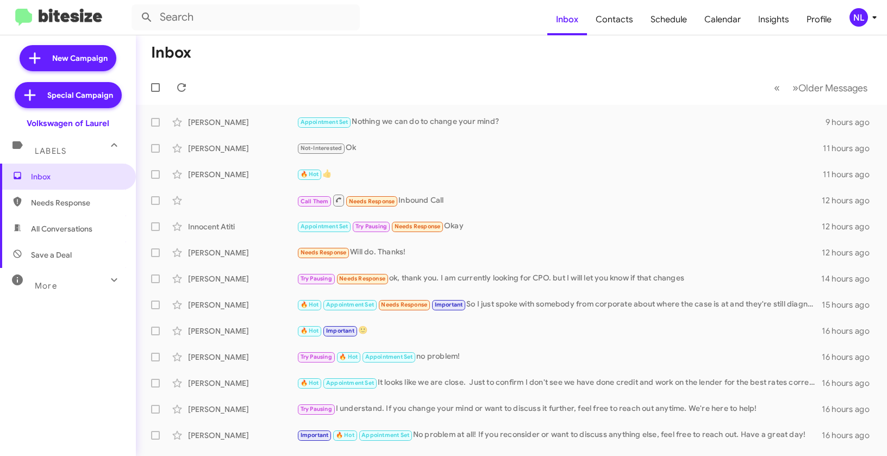
click at [859, 20] on div "NL" at bounding box center [858, 17] width 18 height 18
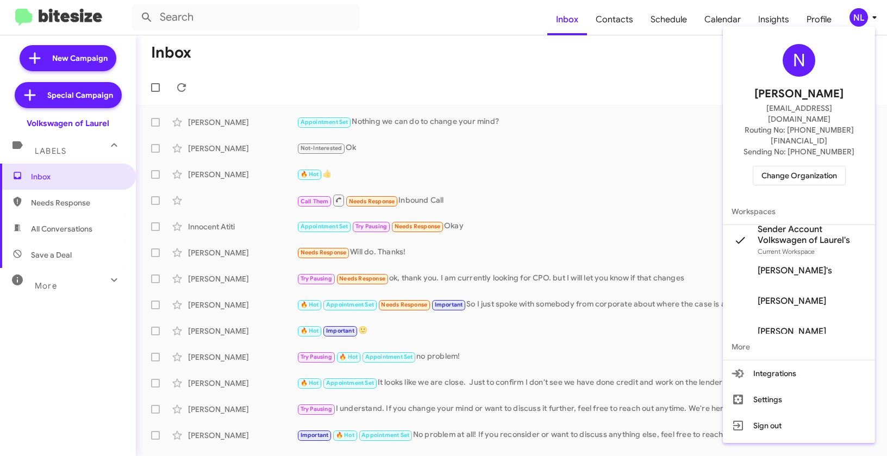
click at [664, 153] on div at bounding box center [443, 228] width 887 height 456
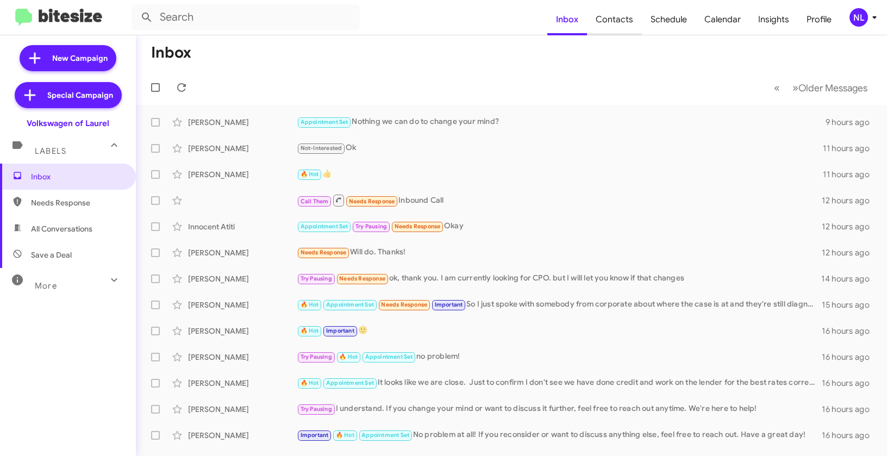
click at [626, 23] on span "Contacts" at bounding box center [614, 20] width 55 height 32
type input "in:groups"
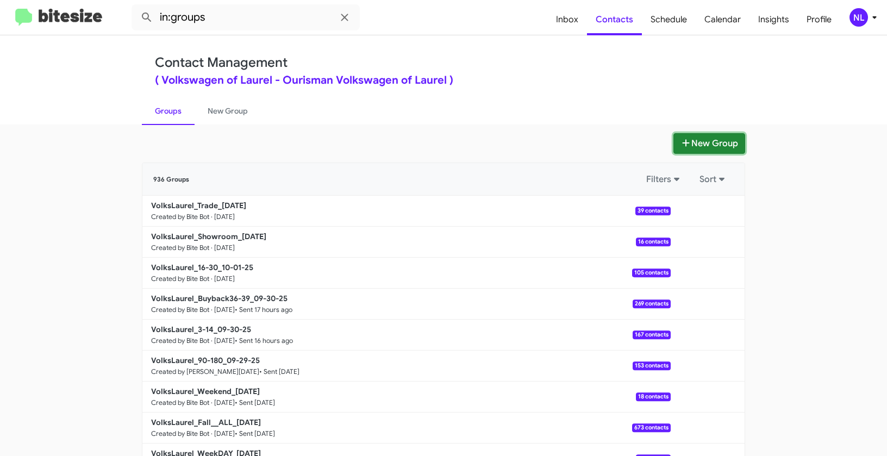
click at [710, 147] on button "New Group" at bounding box center [709, 143] width 72 height 21
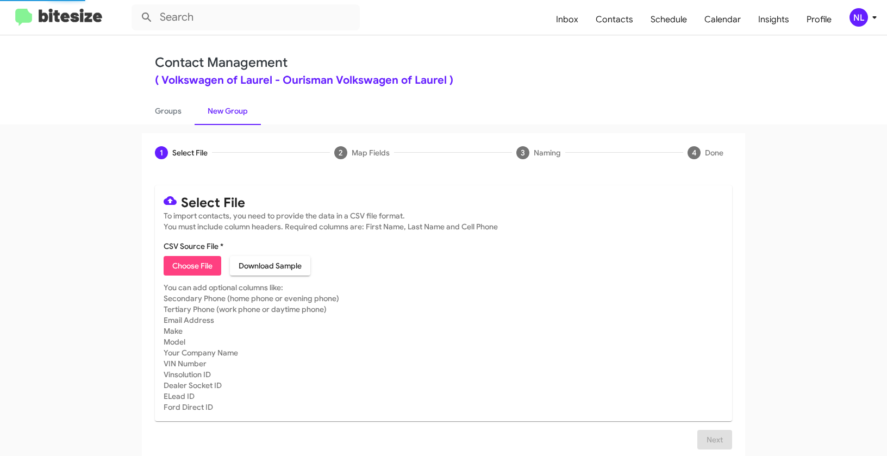
click at [207, 265] on span "Choose File" at bounding box center [192, 266] width 40 height 20
click at [187, 268] on span "Choose File" at bounding box center [192, 266] width 40 height 20
type input "VolksLaurel_SalesMissAppt_[DATE]"
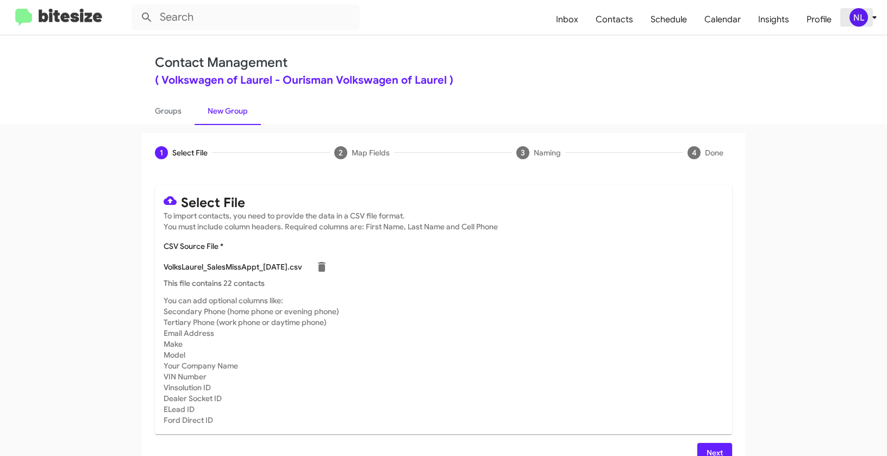
click at [859, 16] on div "NL" at bounding box center [858, 17] width 18 height 18
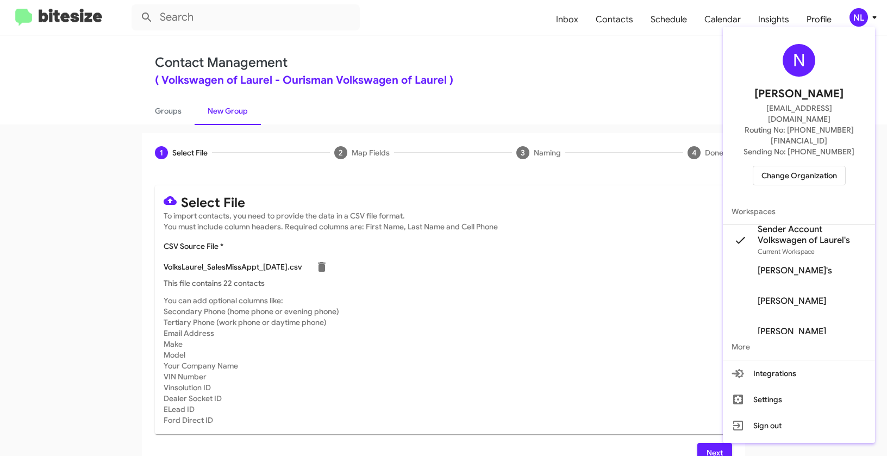
click at [569, 344] on div at bounding box center [443, 228] width 887 height 456
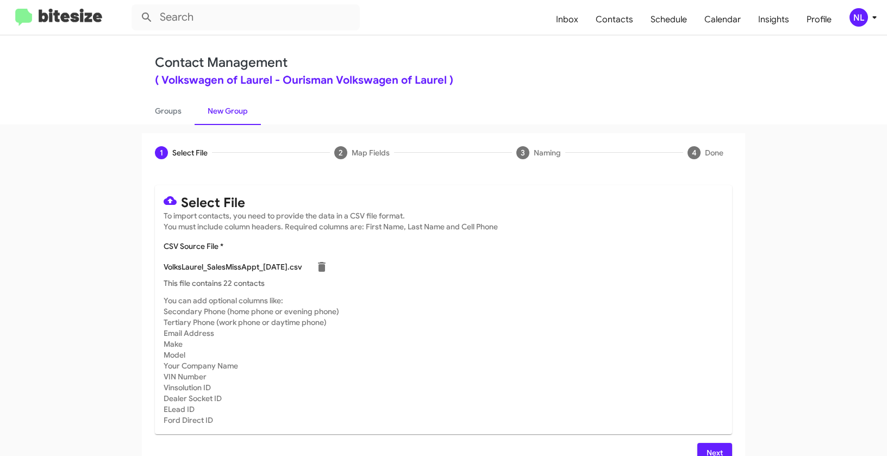
scroll to position [20, 0]
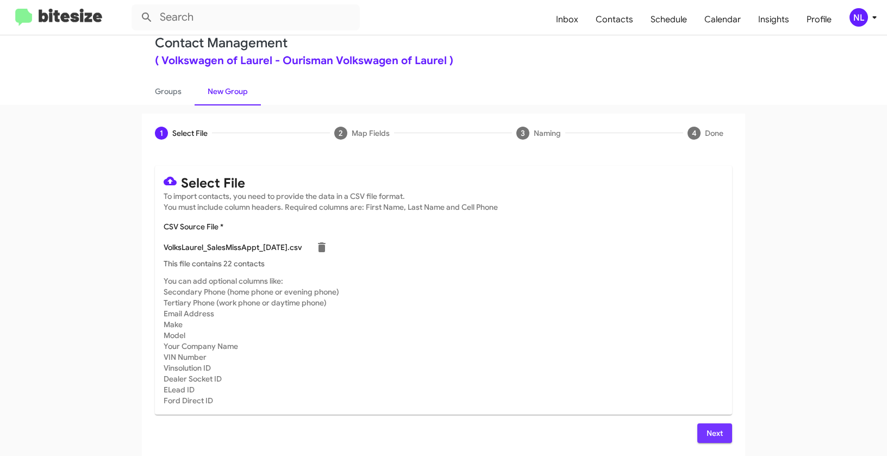
click at [706, 430] on span "Next" at bounding box center [714, 433] width 17 height 20
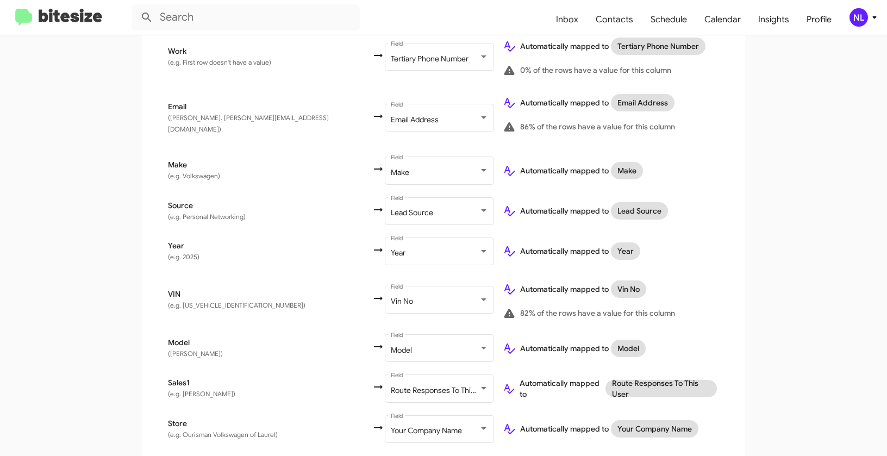
scroll to position [459, 0]
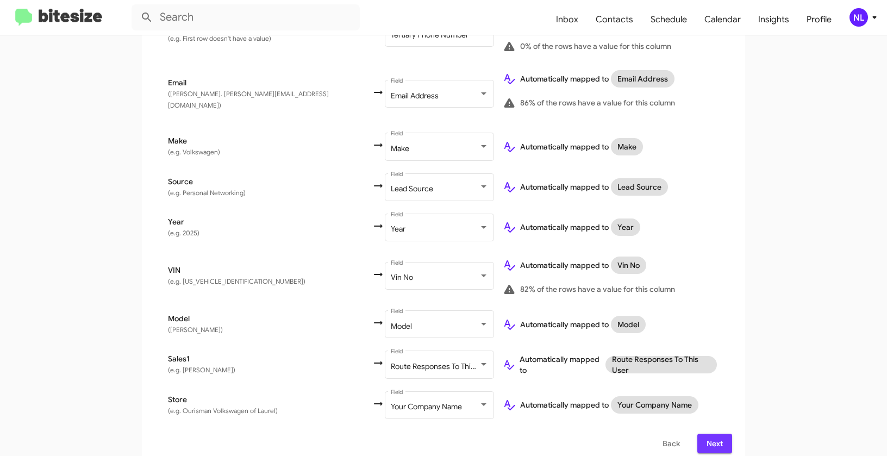
click at [719, 434] on span "Next" at bounding box center [714, 444] width 17 height 20
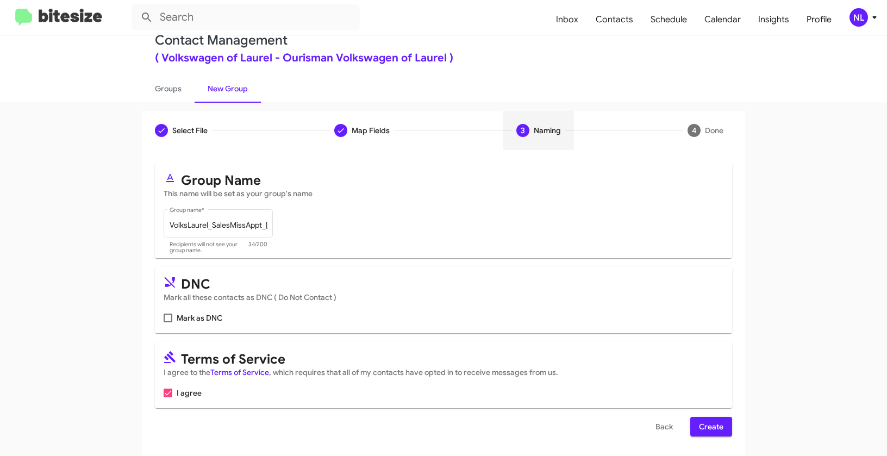
scroll to position [24, 0]
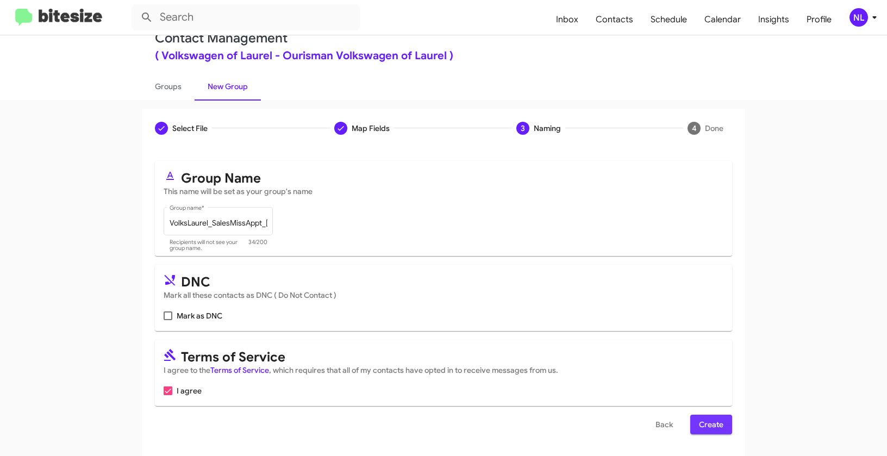
click at [706, 423] on span "Create" at bounding box center [711, 425] width 24 height 20
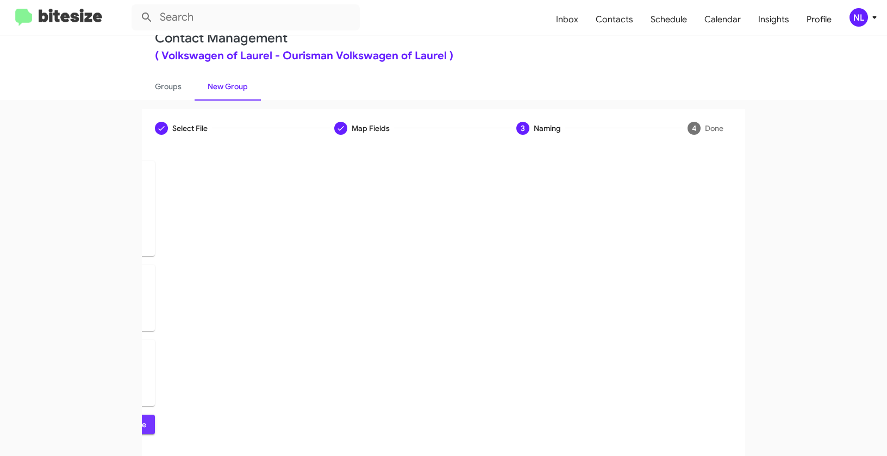
scroll to position [0, 0]
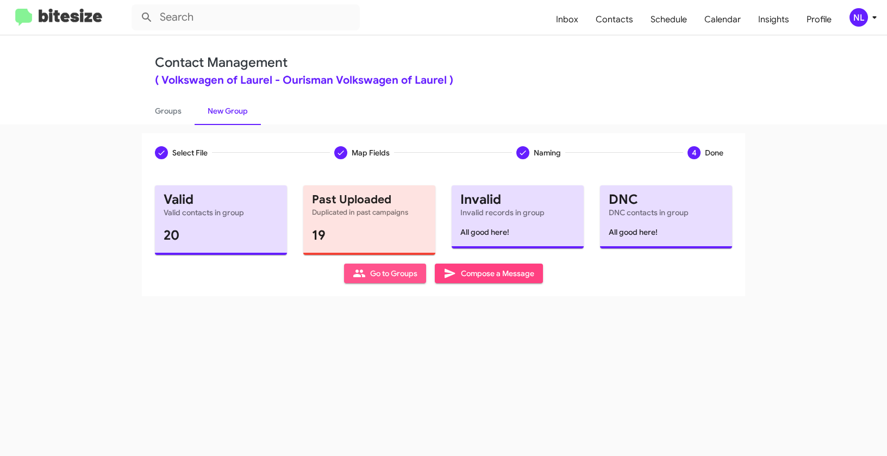
click at [376, 275] on span "Go to Groups" at bounding box center [385, 273] width 65 height 20
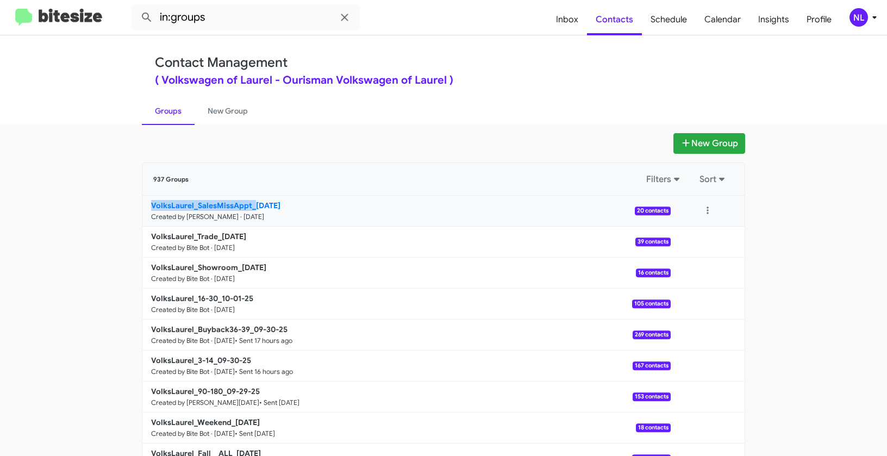
drag, startPoint x: 112, startPoint y: 208, endPoint x: 249, endPoint y: 202, distance: 137.1
click at [249, 202] on app-groups "New Group 937 Groups Filters Sort VolksLaurel_SalesMissAppt_10-01-25 Created by…" at bounding box center [443, 333] width 887 height 401
copy b "VolksLaurel_SalesMissAppt_"
click at [228, 20] on input "in:groups" at bounding box center [245, 17] width 228 height 26
paste input "VolksLaurel_SalesMissAppt_"
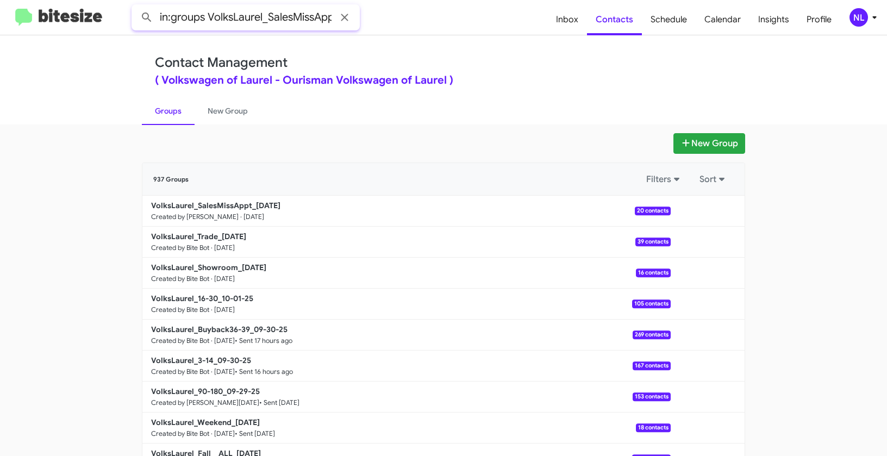
scroll to position [0, 12]
type input "in:groups VolksLaurel_SalesMissAppt_"
click at [136, 7] on button at bounding box center [147, 18] width 22 height 22
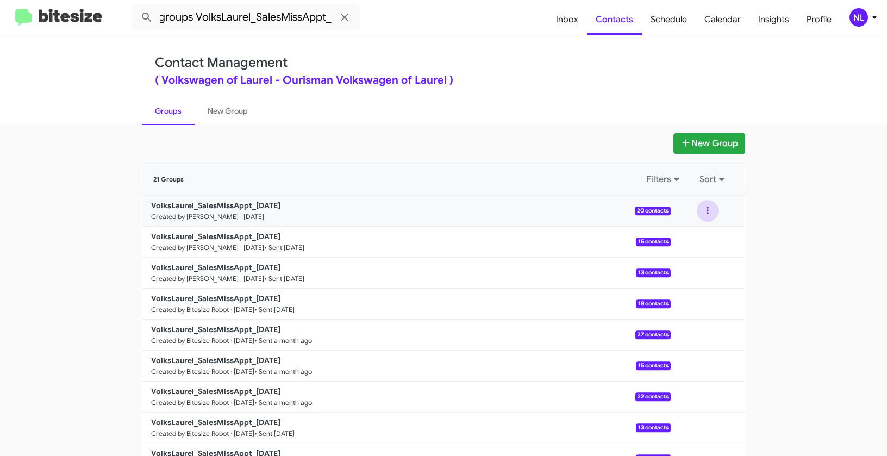
click at [706, 209] on button at bounding box center [707, 211] width 22 height 22
click at [698, 244] on button "View contacts" at bounding box center [674, 240] width 87 height 26
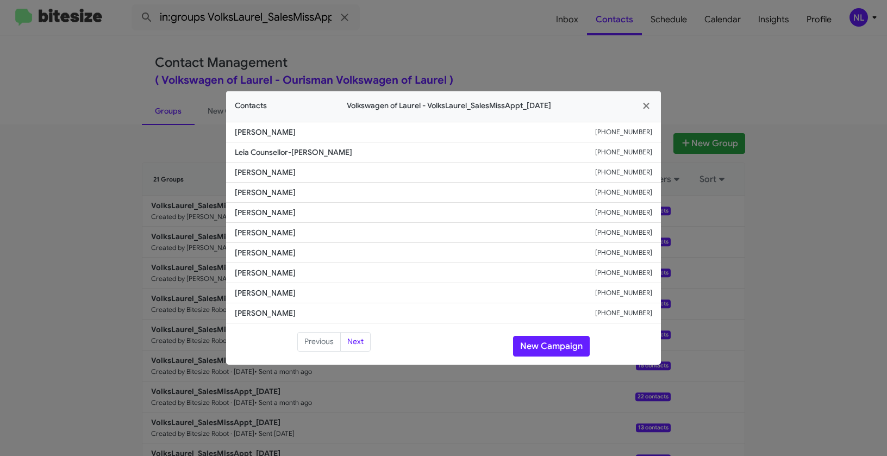
drag, startPoint x: 231, startPoint y: 212, endPoint x: 323, endPoint y: 212, distance: 91.3
click at [323, 212] on li "Keyonna Plowden +12028649865" at bounding box center [443, 213] width 435 height 20
copy span "Keyonna Plowden"
click at [558, 349] on button "New Campaign" at bounding box center [551, 346] width 77 height 21
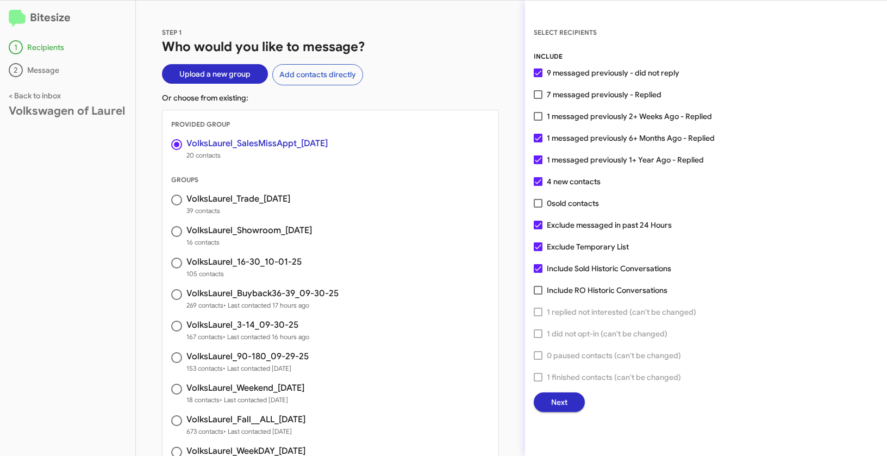
click at [538, 94] on span at bounding box center [538, 94] width 9 height 9
click at [538, 99] on input "7 messaged previously - Replied" at bounding box center [537, 99] width 1 height 1
checkbox input "true"
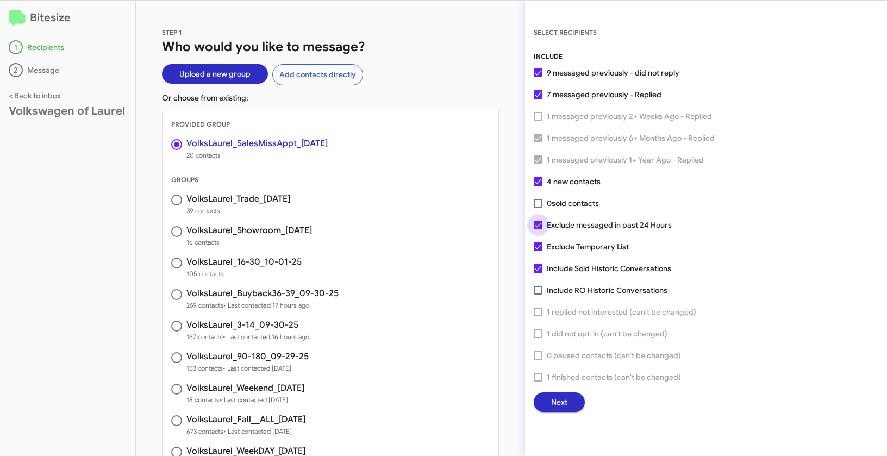
click at [541, 225] on span at bounding box center [538, 225] width 9 height 9
click at [538, 229] on input "Exclude messaged in past 24 Hours" at bounding box center [537, 229] width 1 height 1
checkbox input "false"
click at [538, 247] on span at bounding box center [538, 246] width 9 height 9
click at [538, 251] on input "Exclude Temporary List" at bounding box center [537, 251] width 1 height 1
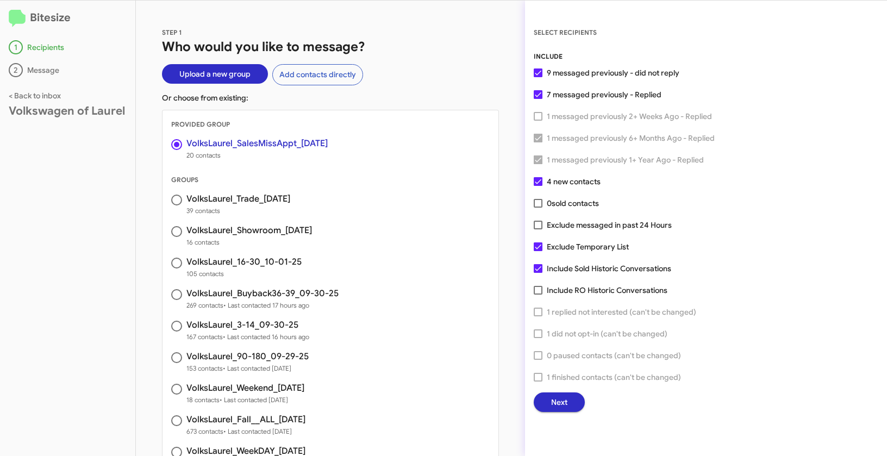
checkbox input "false"
click at [576, 403] on button "Next" at bounding box center [559, 402] width 51 height 20
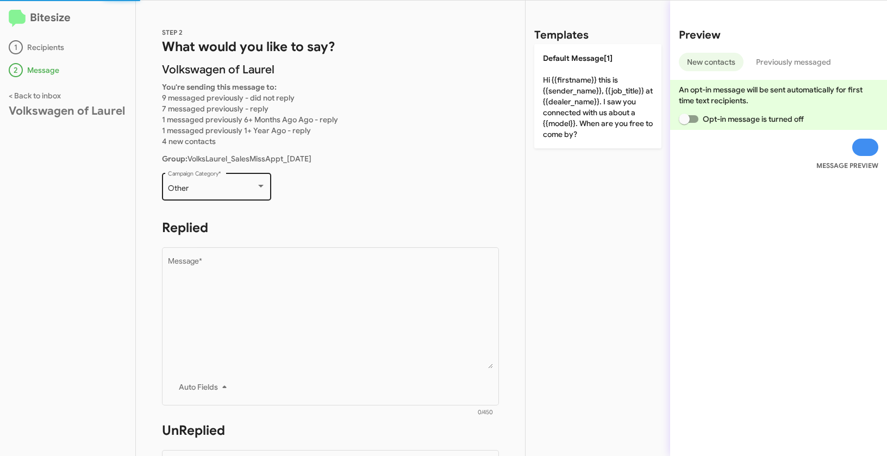
click at [229, 193] on div "Other Campaign Category *" at bounding box center [217, 186] width 98 height 30
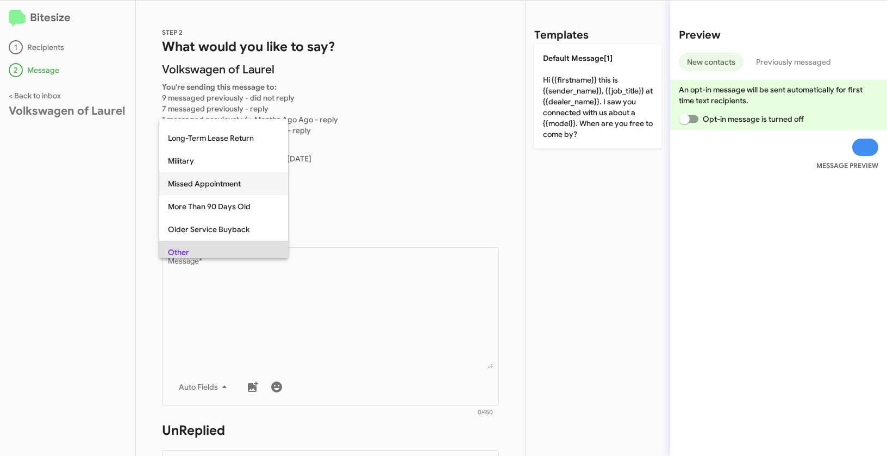
scroll to position [174, 0]
click at [196, 184] on span "Missed Appointment" at bounding box center [223, 184] width 111 height 23
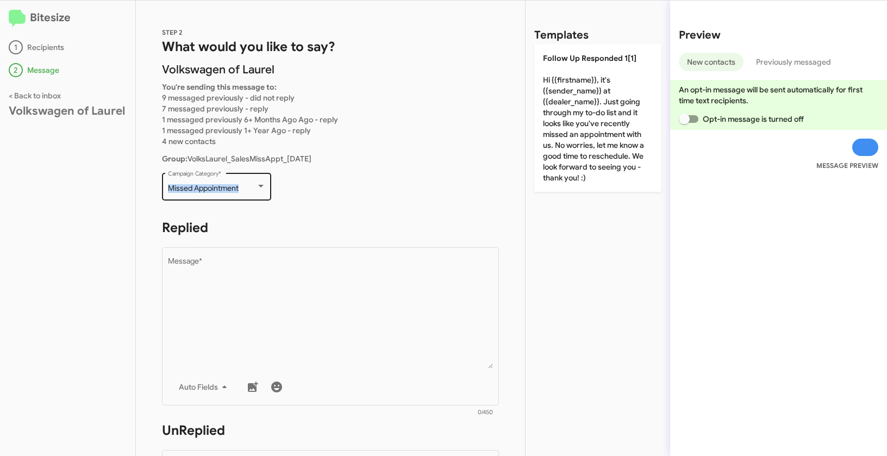
drag, startPoint x: 164, startPoint y: 186, endPoint x: 242, endPoint y: 187, distance: 78.3
click at [242, 187] on div "Missed Appointment Campaign Category *" at bounding box center [216, 186] width 109 height 30
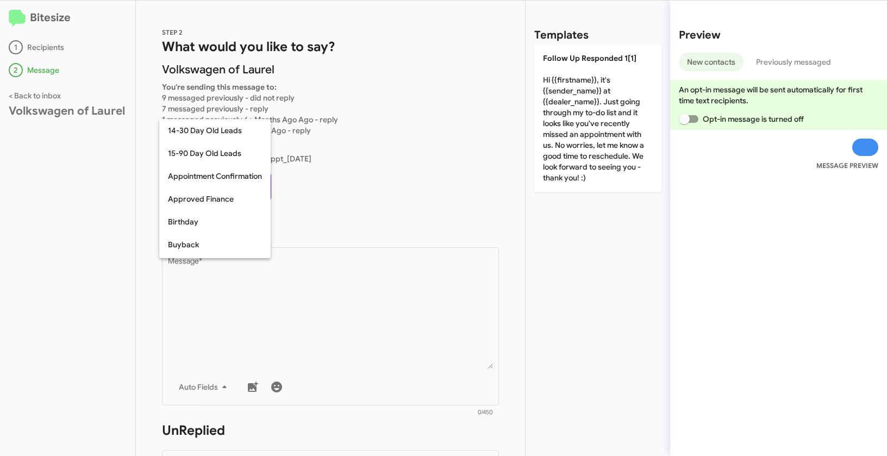
scroll to position [170, 0]
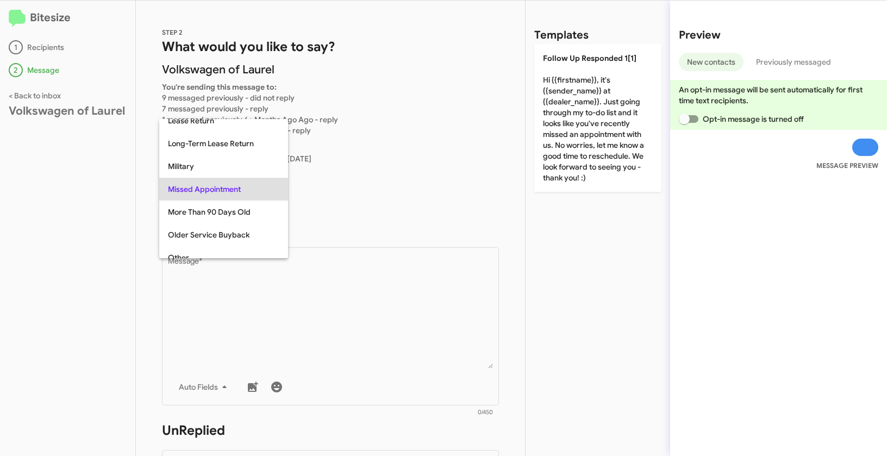
copy span "Missed Appointment"
click at [391, 291] on div at bounding box center [443, 228] width 887 height 456
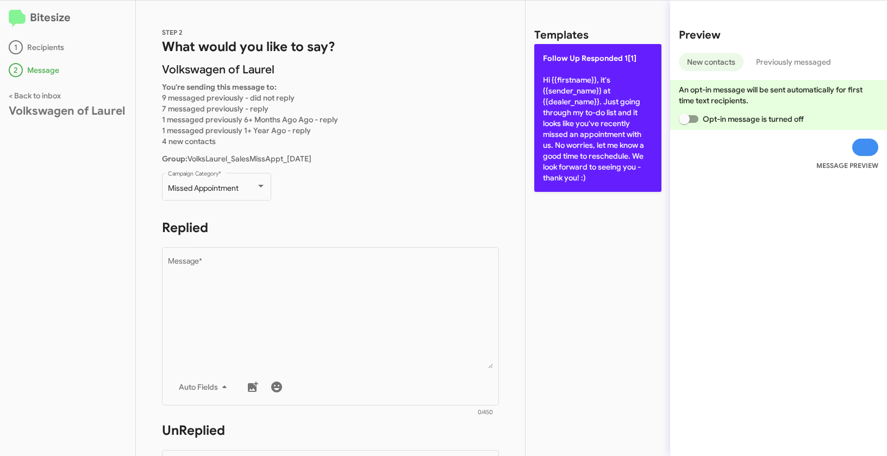
click at [580, 99] on p "Follow Up Responded 1[1] Hi {{firstname}}, it's {{sender_name}} at {{dealer_nam…" at bounding box center [597, 118] width 127 height 148
type textarea "Hi {{firstname}}, it's {{sender_name}} at {{dealer_name}}. Just going through m…"
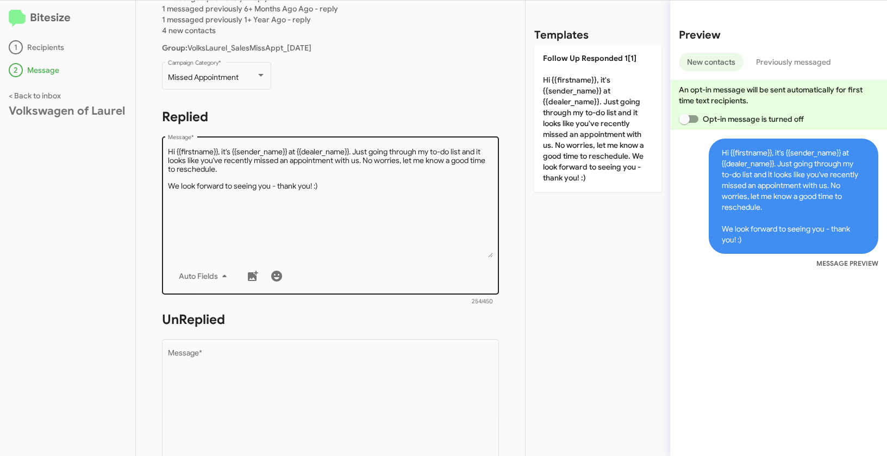
scroll to position [192, 0]
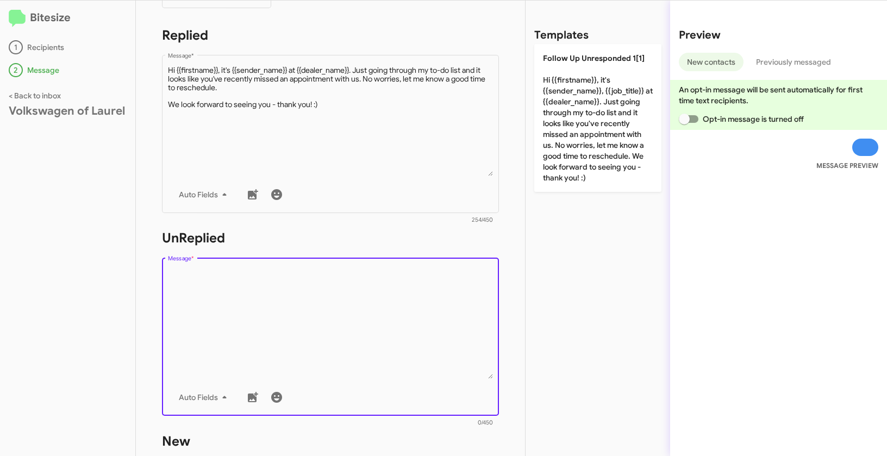
click at [376, 297] on textarea "Message *" at bounding box center [330, 323] width 325 height 111
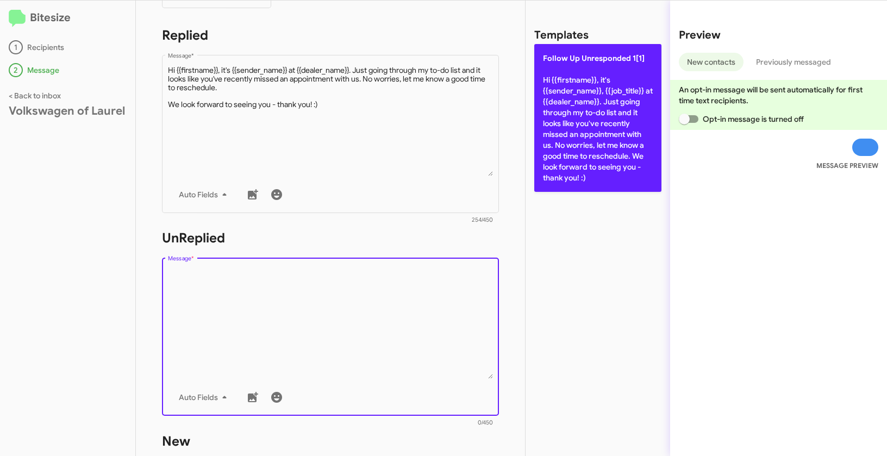
click at [561, 109] on p "Follow Up Unresponded 1[1] Hi {{firstname}}, it's {{sender_name}}, {{job_title}…" at bounding box center [597, 118] width 127 height 148
type textarea "Hi {{firstname}}, it's {{sender_name}}, {{job_title}} at {{dealer_name}}. Just …"
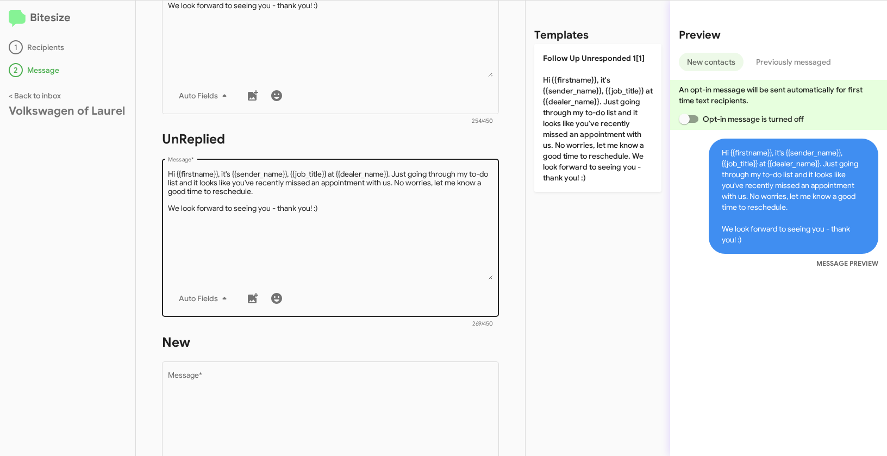
scroll to position [384, 0]
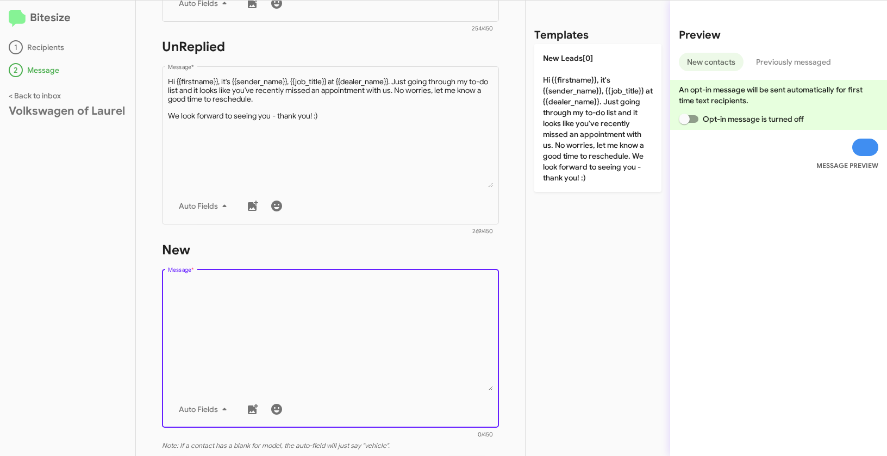
click at [372, 321] on textarea "Message *" at bounding box center [330, 335] width 325 height 111
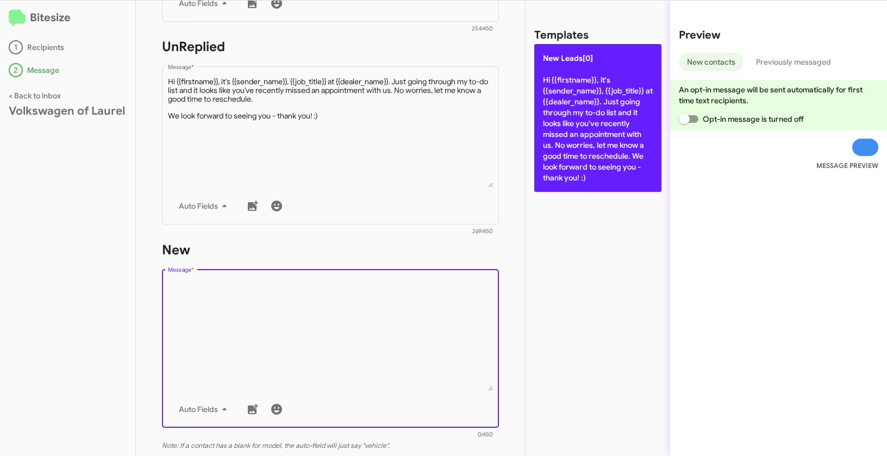
click at [568, 133] on p "New Leads[0] Hi {{firstname}}, it's {{sender_name}}, {{job_title}} at {{dealer_…" at bounding box center [597, 118] width 127 height 148
type textarea "Hi {{firstname}}, it's {{sender_name}}, {{job_title}} at {{dealer_name}}. Just …"
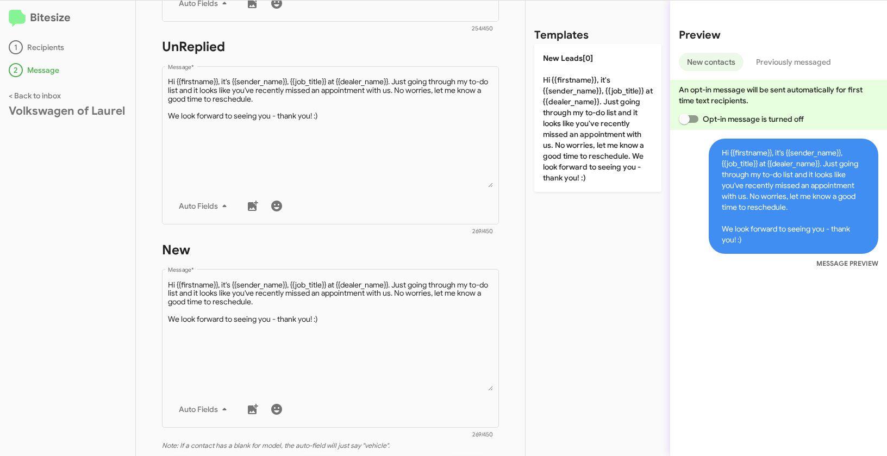
scroll to position [539, 0]
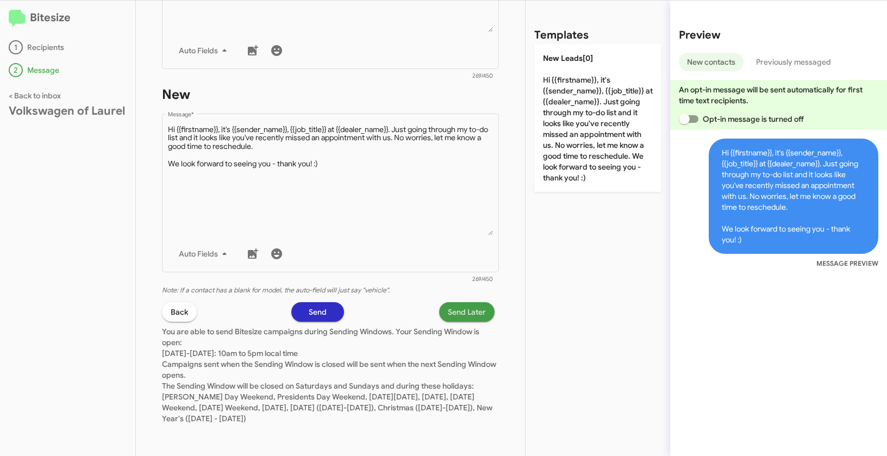
click at [455, 305] on span "Send Later" at bounding box center [467, 312] width 38 height 20
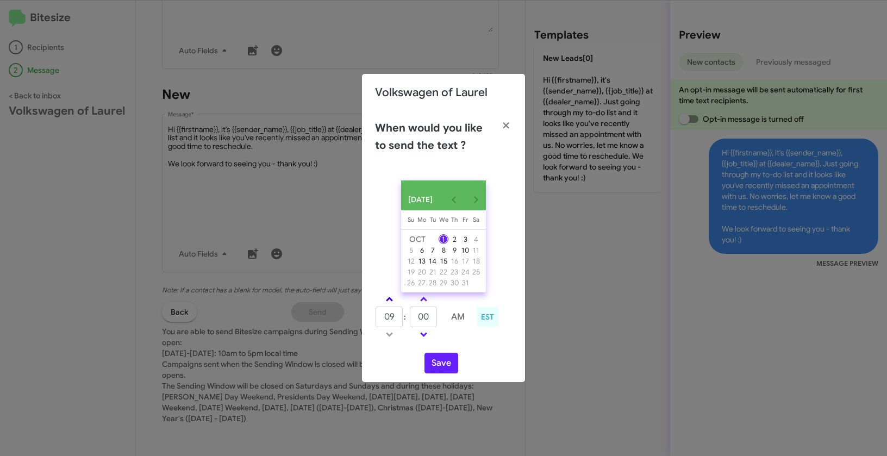
click at [390, 300] on link at bounding box center [389, 299] width 19 height 12
type input "10"
click at [445, 365] on button "Save" at bounding box center [441, 363] width 34 height 21
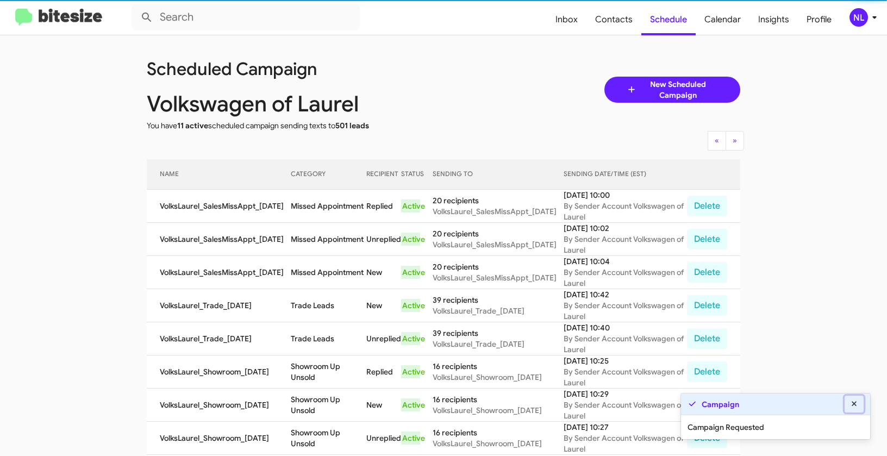
click at [853, 402] on icon at bounding box center [854, 404] width 10 height 8
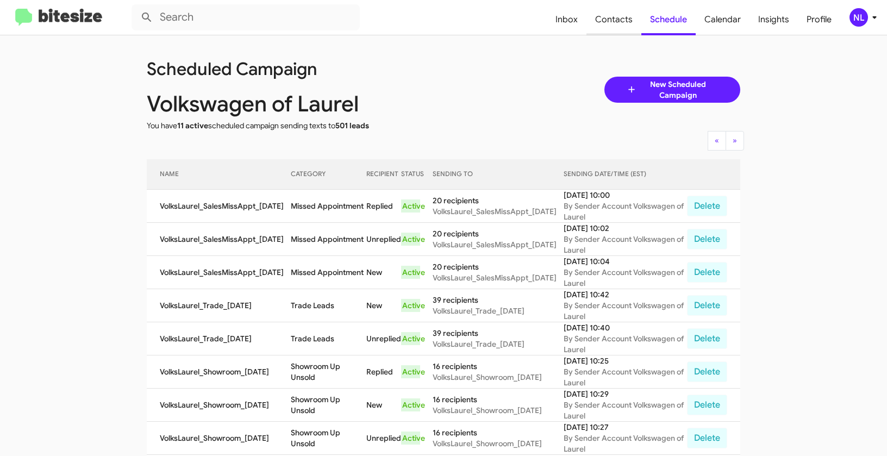
click at [614, 25] on span "Contacts" at bounding box center [613, 20] width 55 height 32
type input "in:groups"
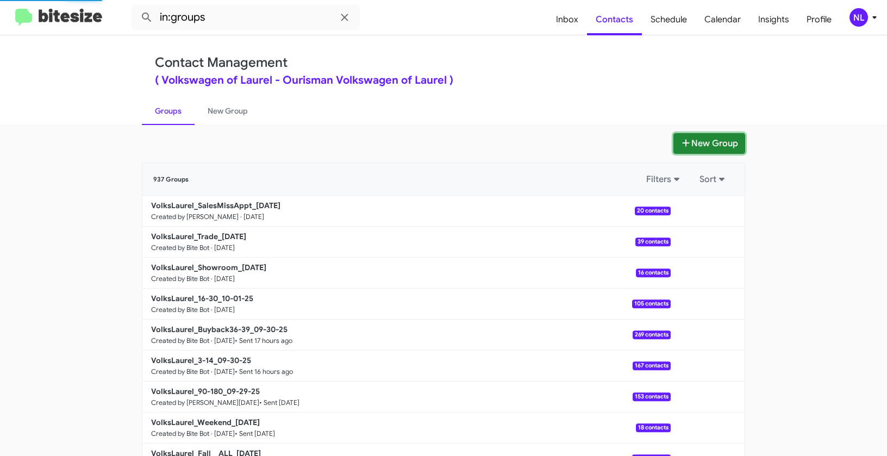
click at [722, 144] on button "New Group" at bounding box center [709, 143] width 72 height 21
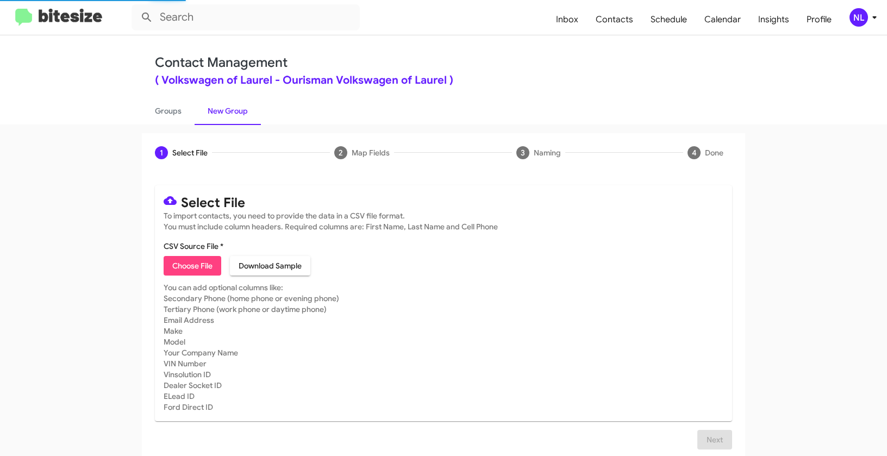
click at [199, 266] on span "Choose File" at bounding box center [192, 266] width 40 height 20
type input "VolksLaurel_ServBuyback12MoSS_10-01-25"
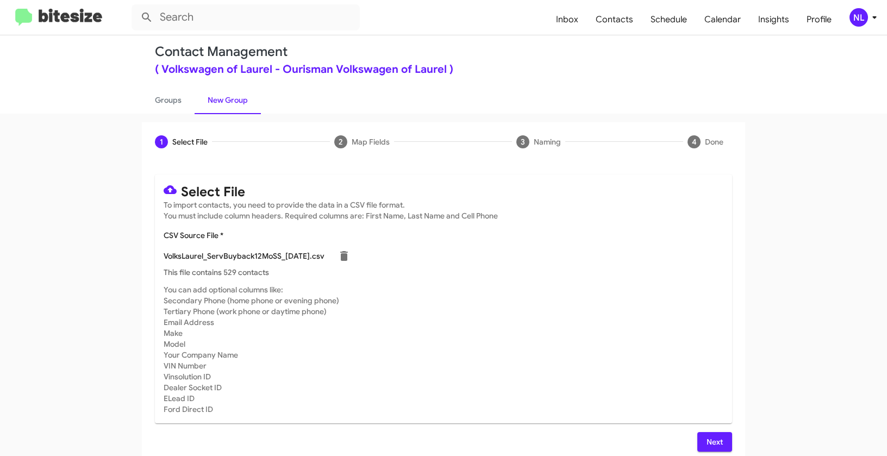
scroll to position [20, 0]
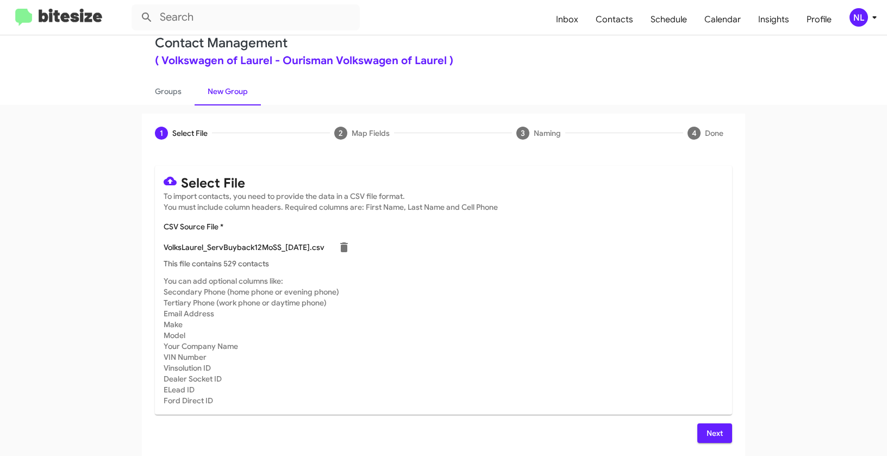
click at [711, 427] on span "Next" at bounding box center [714, 433] width 17 height 20
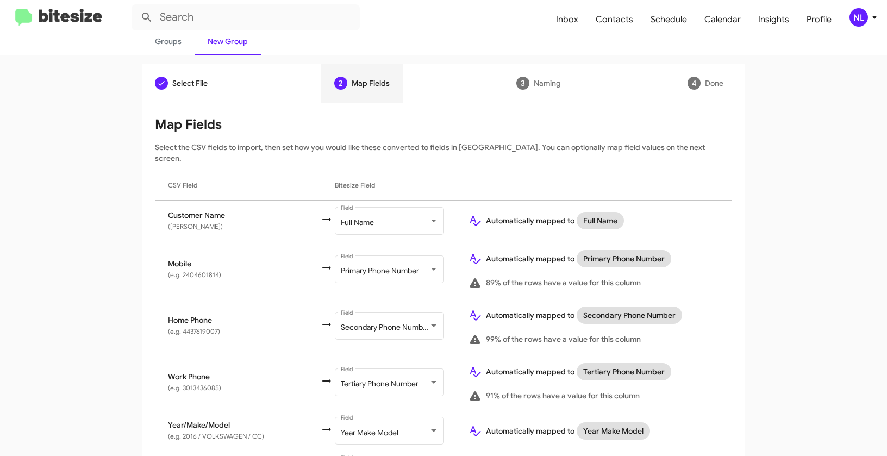
scroll to position [135, 0]
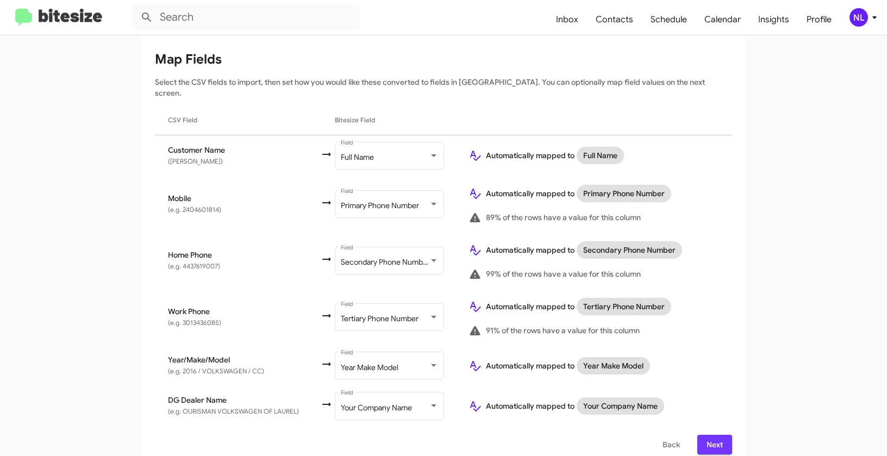
click at [712, 435] on span "Next" at bounding box center [714, 445] width 17 height 20
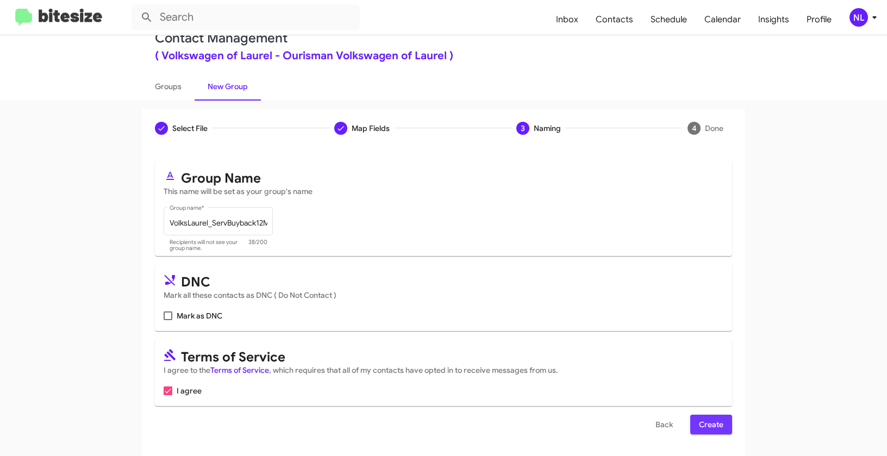
click at [708, 429] on span "Create" at bounding box center [711, 425] width 24 height 20
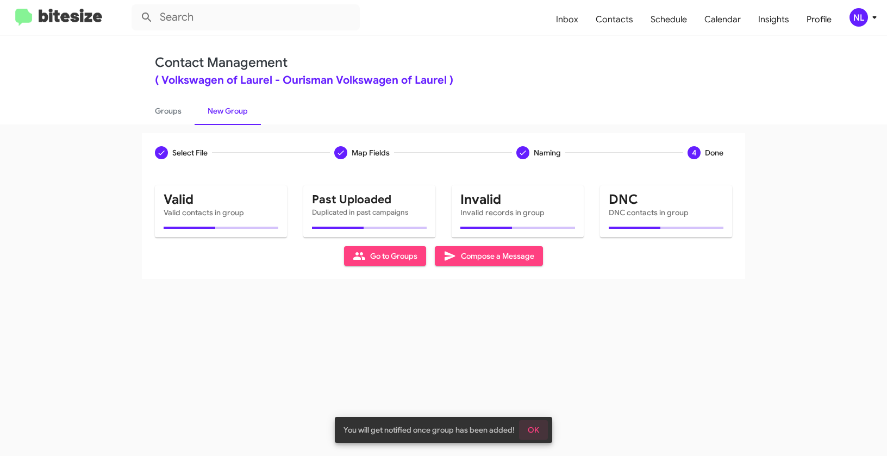
click at [532, 434] on span "OK" at bounding box center [533, 430] width 11 height 20
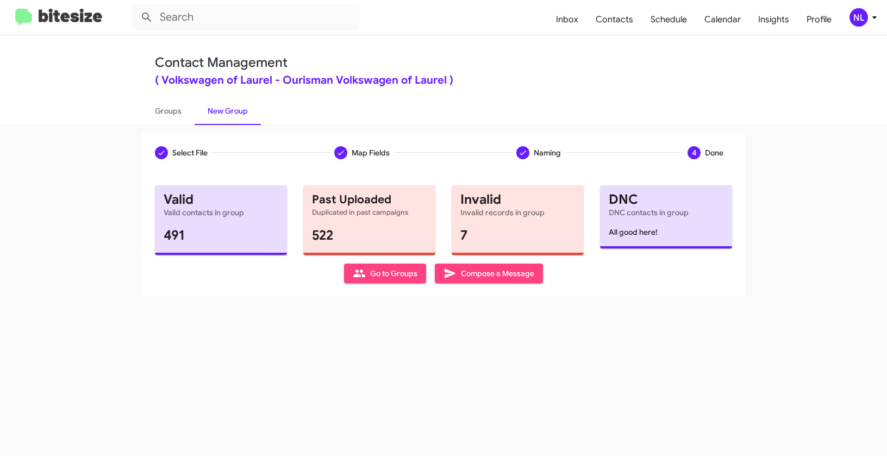
click at [387, 275] on span "Go to Groups" at bounding box center [385, 273] width 65 height 20
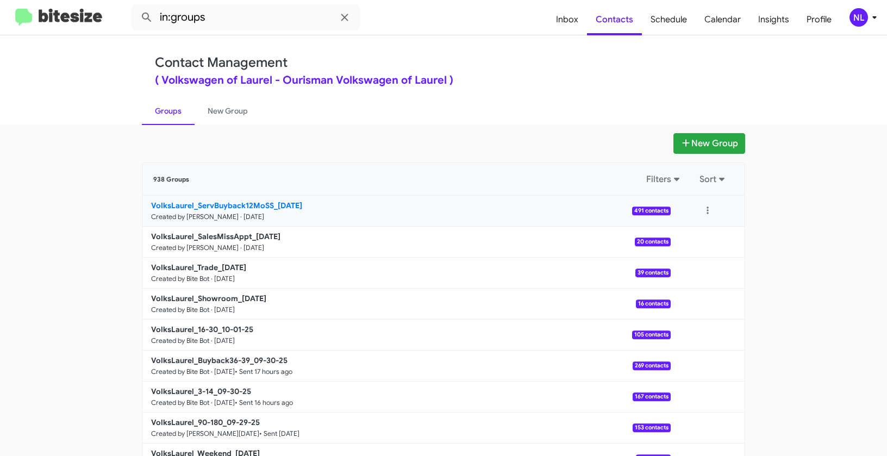
drag, startPoint x: 100, startPoint y: 203, endPoint x: 271, endPoint y: 200, distance: 170.6
click at [271, 200] on app-groups "New Group 938 Groups Filters Sort VolksLaurel_ServBuyback12MoSS_10-01-25 Create…" at bounding box center [443, 333] width 887 height 401
copy div "Filters Sort VolksLaurel_ServBuyback12MoSS"
click at [216, 30] on input "in:groups" at bounding box center [245, 17] width 228 height 26
paste input "VolksLaurel_ServBuyback12MoSS"
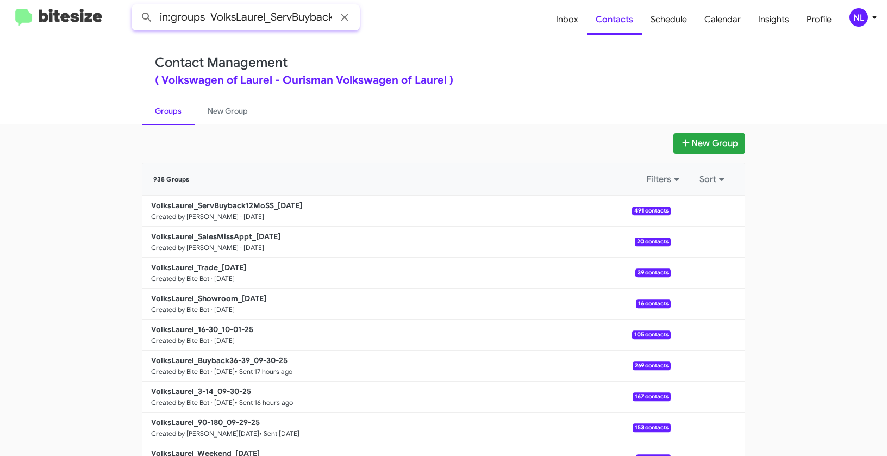
scroll to position [0, 41]
type input "in:groups VolksLaurel_ServBuyback12MoSS"
click at [136, 7] on button at bounding box center [147, 18] width 22 height 22
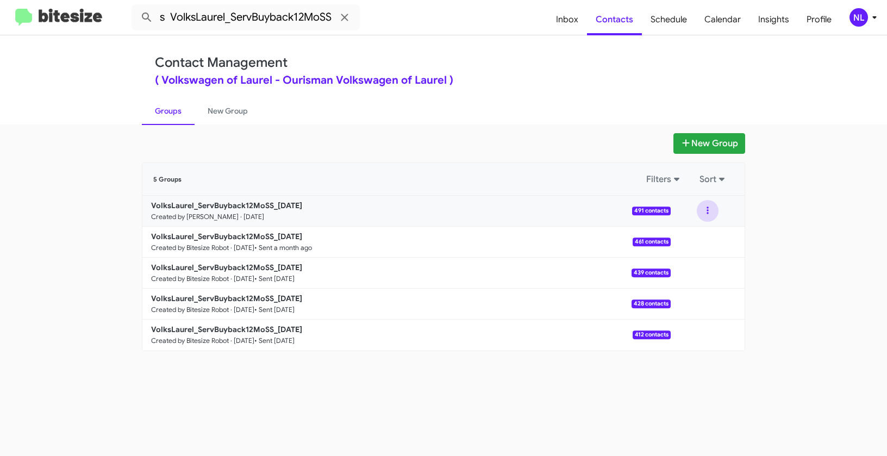
click at [701, 212] on button at bounding box center [707, 211] width 22 height 22
click at [694, 240] on button "View contacts" at bounding box center [674, 240] width 87 height 26
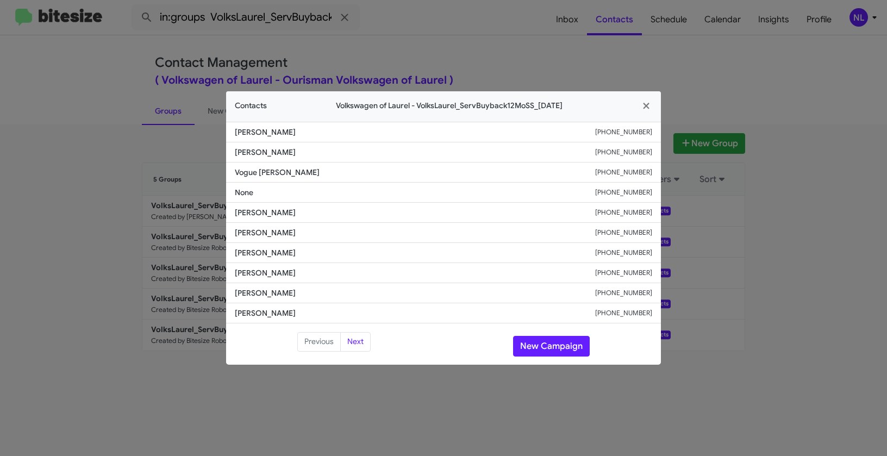
drag, startPoint x: 230, startPoint y: 149, endPoint x: 338, endPoint y: 155, distance: 107.7
click at [338, 155] on li "Joseph Tominovich +13014400006" at bounding box center [443, 152] width 435 height 20
copy span "Joseph Tominovich"
click at [553, 350] on button "New Campaign" at bounding box center [551, 346] width 77 height 21
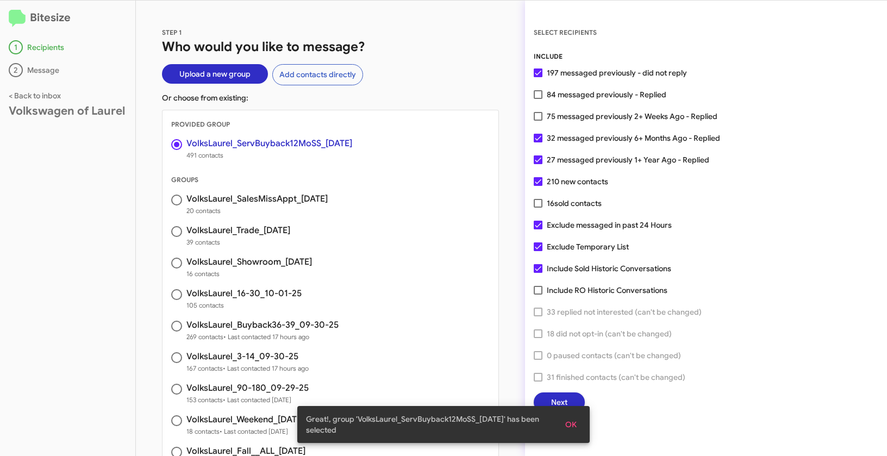
click at [577, 423] on button "OK" at bounding box center [570, 425] width 29 height 20
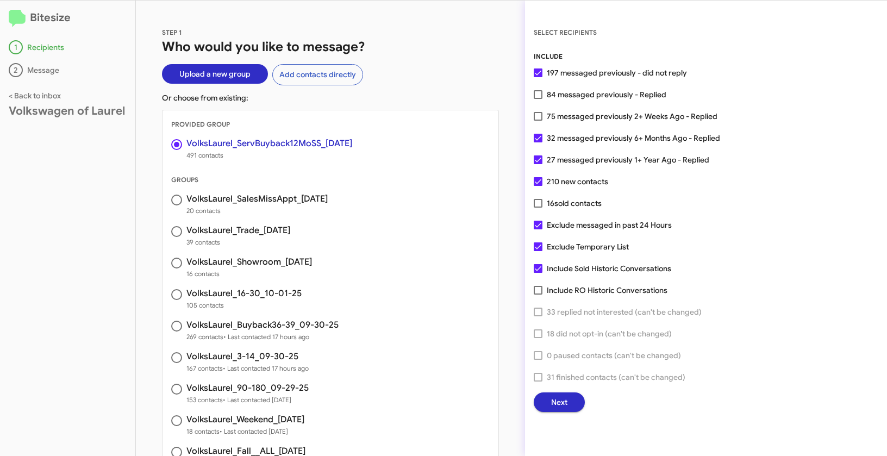
click at [570, 405] on button "Next" at bounding box center [559, 402] width 51 height 20
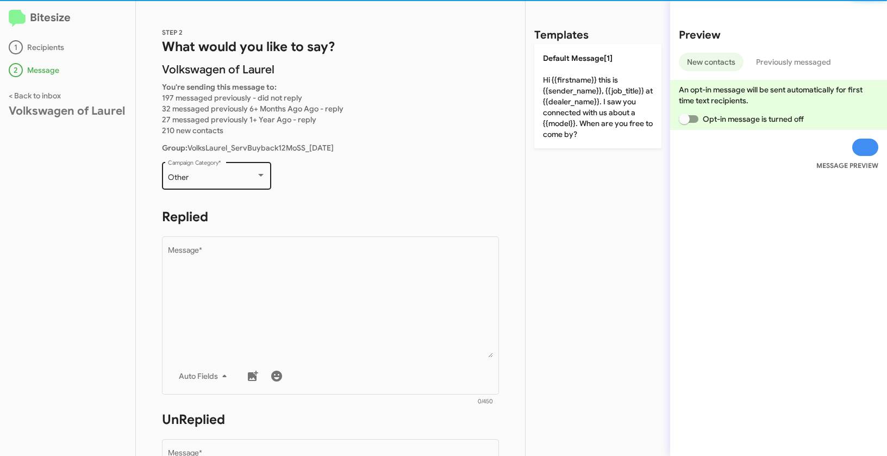
click at [234, 180] on div "Other" at bounding box center [212, 177] width 88 height 9
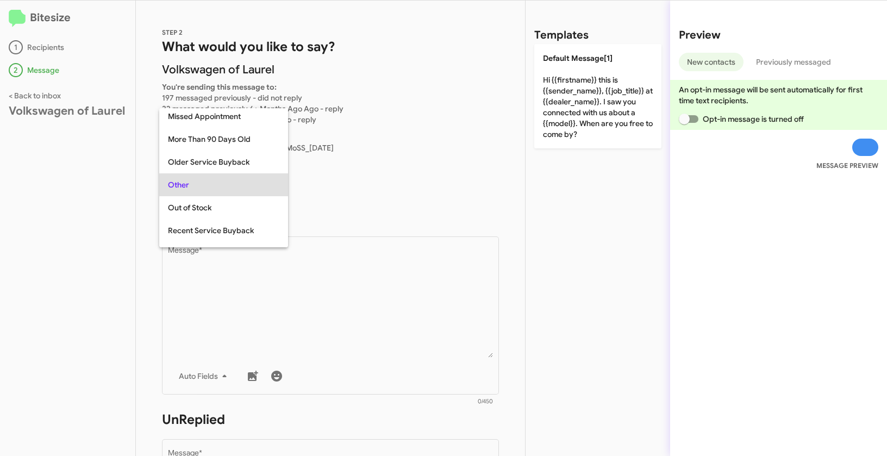
scroll to position [223, 0]
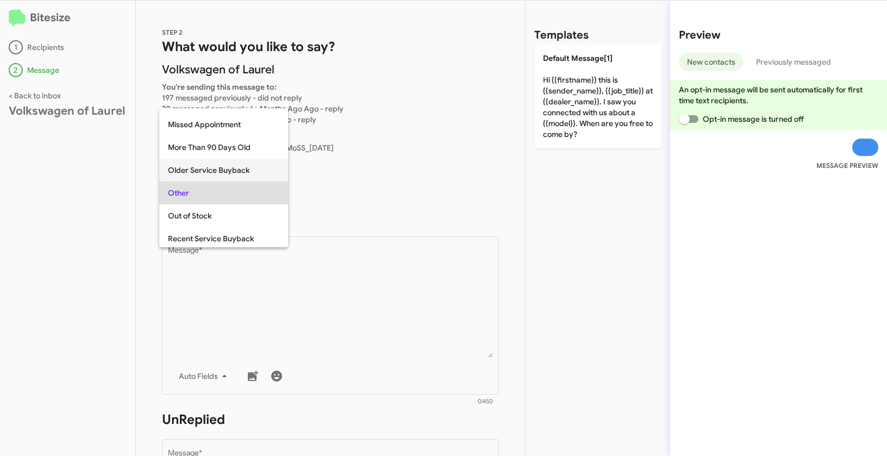
click at [222, 172] on span "Older Service Buyback" at bounding box center [223, 170] width 111 height 23
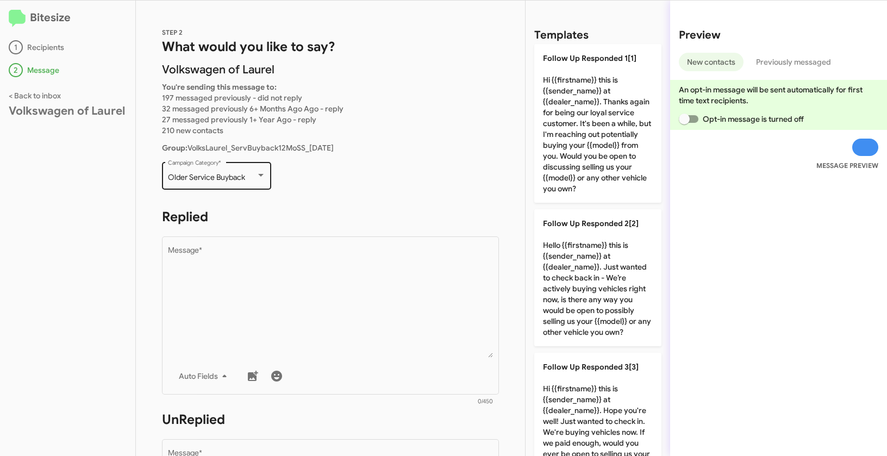
drag, startPoint x: 164, startPoint y: 178, endPoint x: 255, endPoint y: 178, distance: 91.3
click at [255, 178] on div "Older Service Buyback Campaign Category *" at bounding box center [216, 175] width 109 height 30
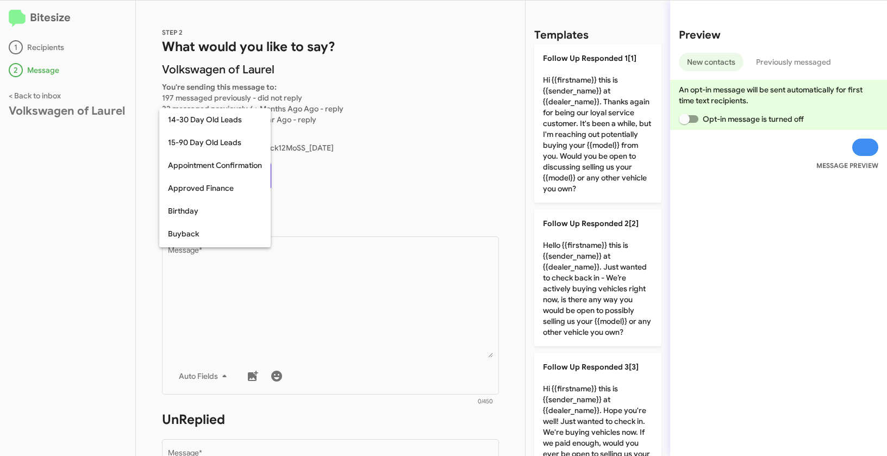
scroll to position [215, 0]
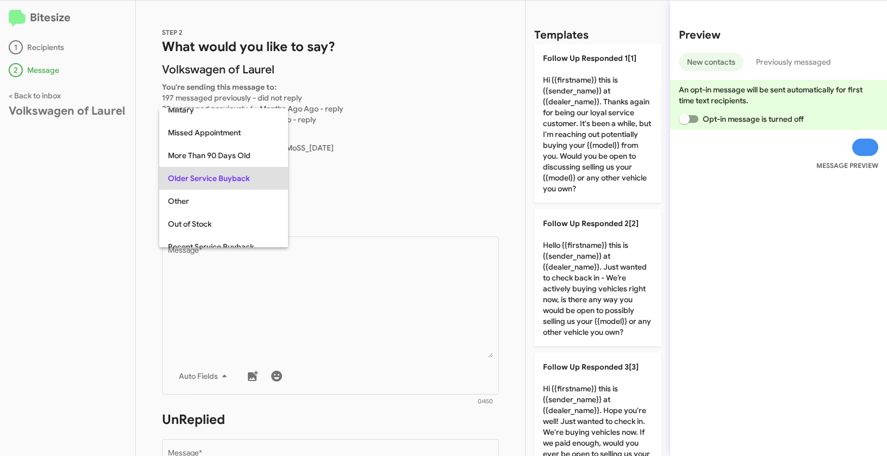
copy span "Older Service Buyback"
click at [354, 307] on div at bounding box center [443, 228] width 887 height 456
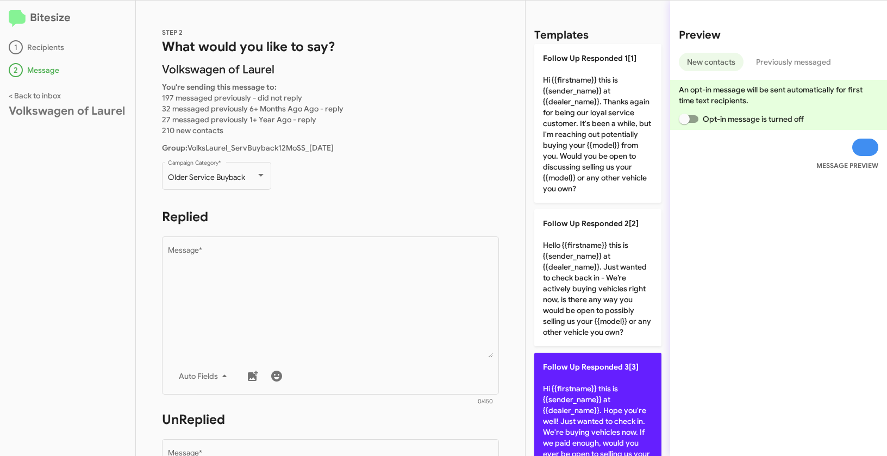
scroll to position [181, 0]
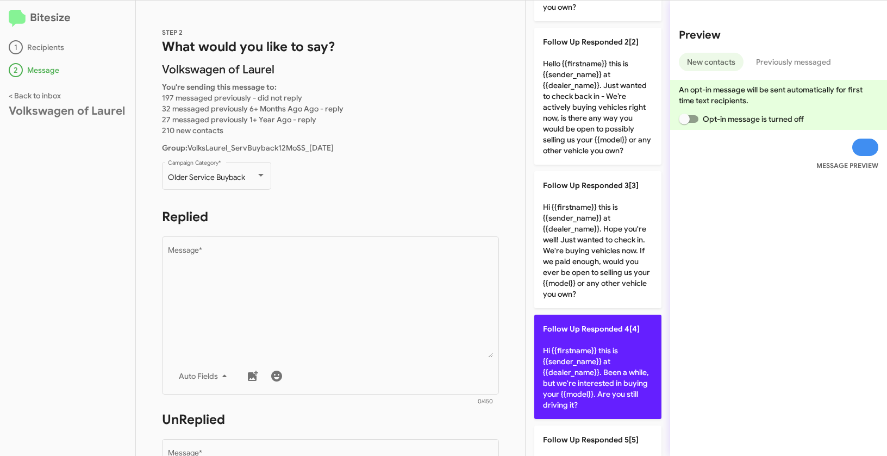
click at [611, 361] on p "Follow Up Responded 4[4] Hi {{firstname}} this is {{sender_name}} at {{dealer_n…" at bounding box center [597, 367] width 127 height 104
type textarea "Hi {{firstname}} this is {{sender_name}} at {{dealer_name}}. Been a while, but …"
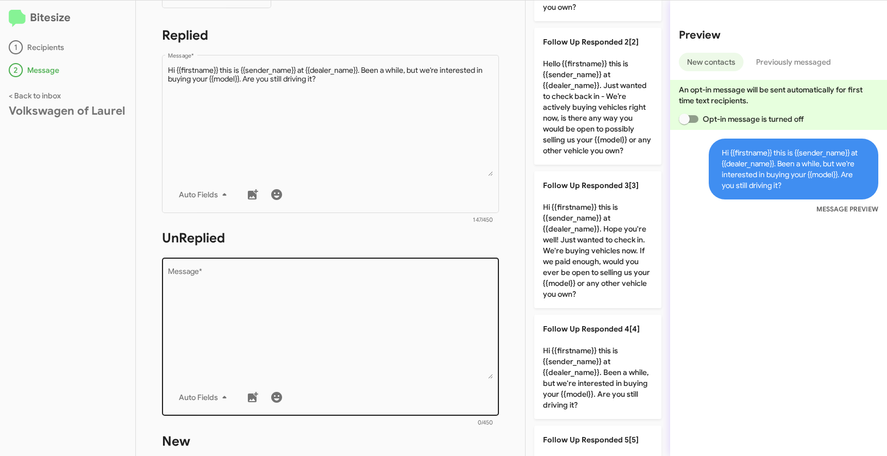
click at [357, 326] on textarea "Message *" at bounding box center [330, 323] width 325 height 111
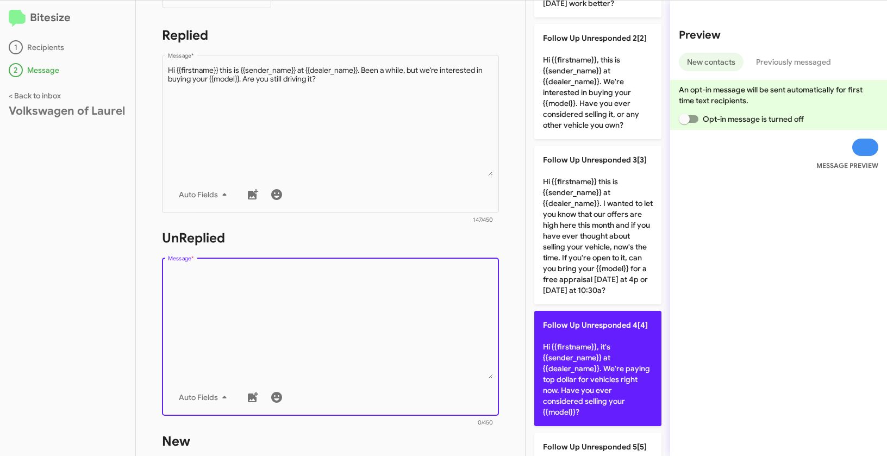
scroll to position [189, 0]
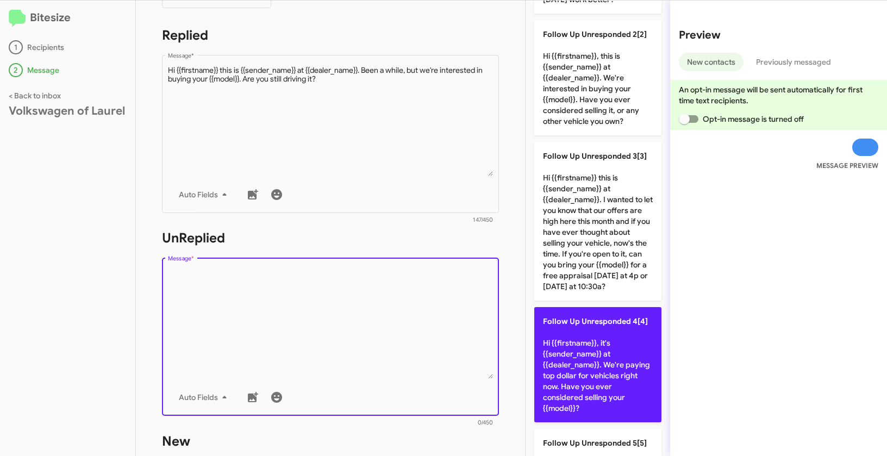
click at [586, 368] on p "Follow Up Unresponded 4[4] Hi {{firstname}}, it's {{sender_name}} at {{dealer_n…" at bounding box center [597, 364] width 127 height 115
type textarea "Hi {{firstname}}, it's {{sender_name}} at {{dealer_name}}. We're paying top dol…"
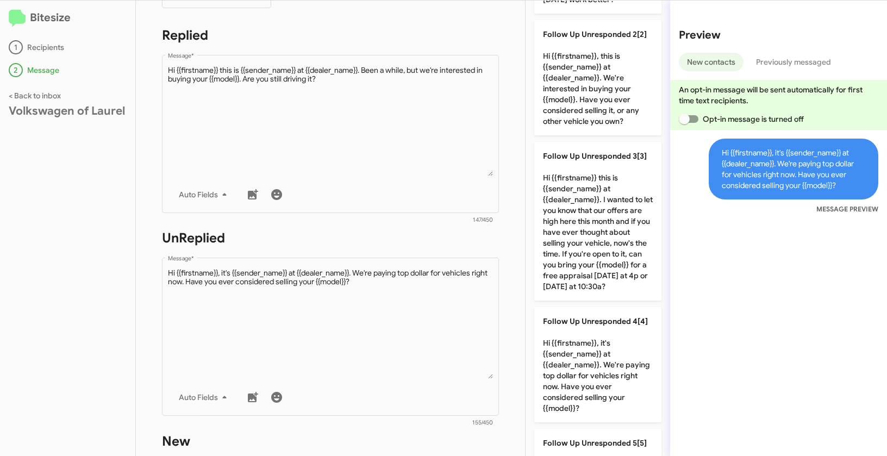
scroll to position [373, 0]
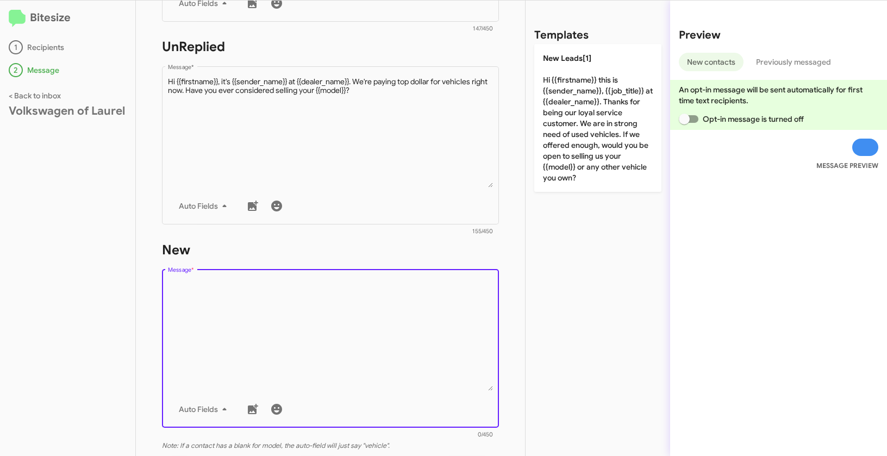
click at [343, 336] on textarea "Message *" at bounding box center [330, 335] width 325 height 111
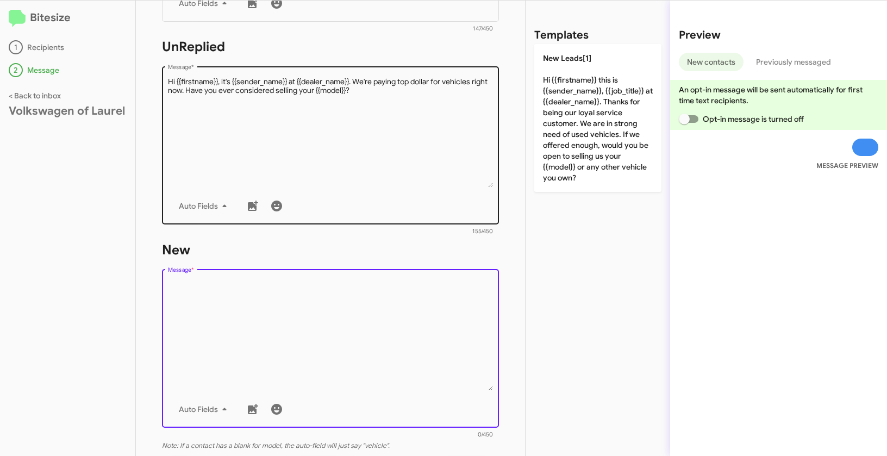
scroll to position [0, 0]
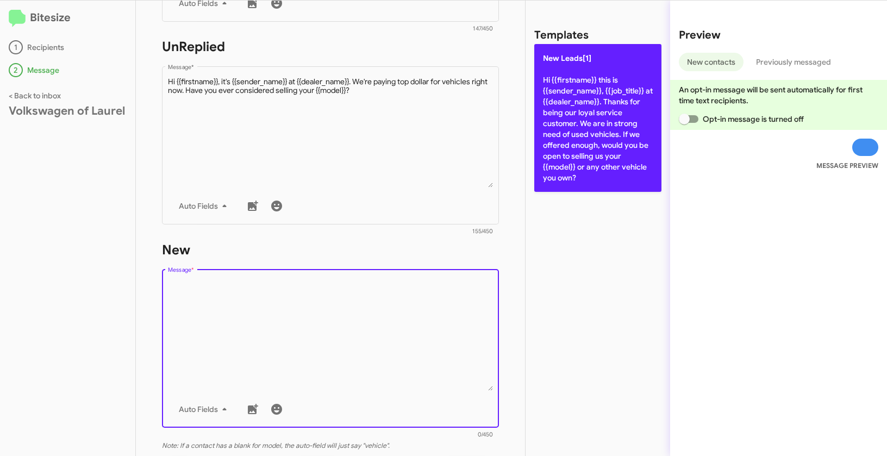
click at [584, 128] on p "New Leads[1] Hi {{firstname}} this is {{sender_name}}, {{job_title}} at {{deale…" at bounding box center [597, 118] width 127 height 148
type textarea "Hi {{firstname}} this is {{sender_name}}, {{job_title}} at {{dealer_name}}. Tha…"
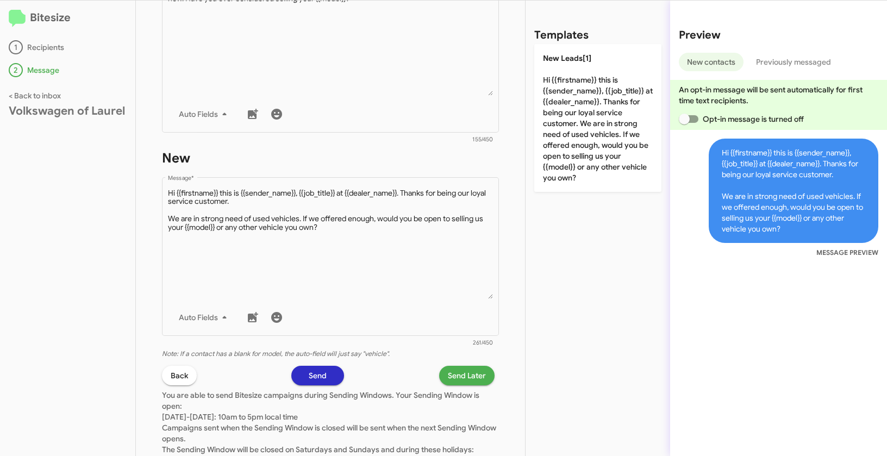
scroll to position [528, 0]
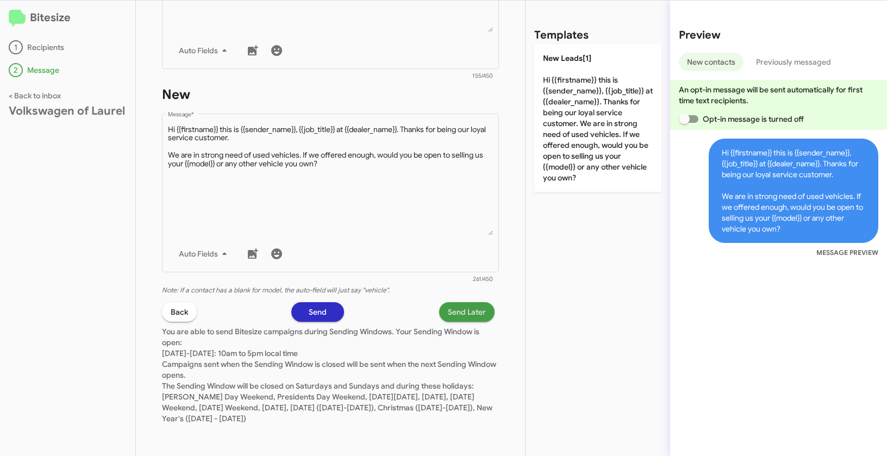
click at [455, 309] on span "Send Later" at bounding box center [467, 312] width 38 height 20
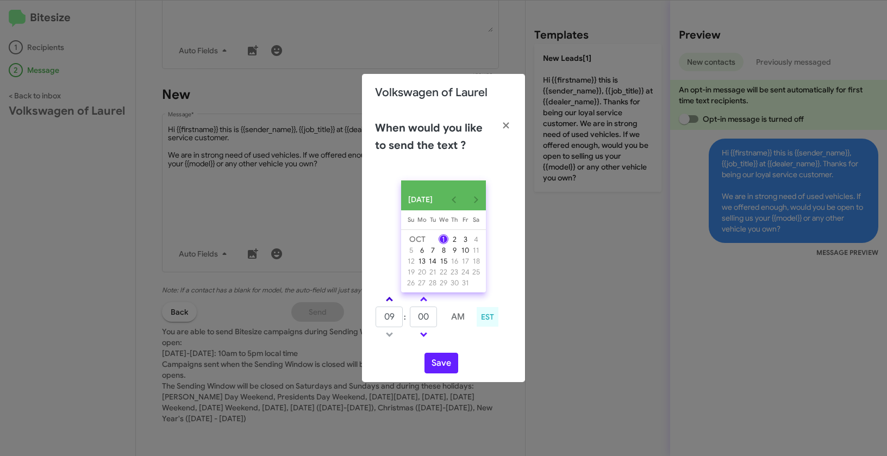
click at [388, 301] on span at bounding box center [389, 300] width 7 height 7
type input "10"
drag, startPoint x: 432, startPoint y: 320, endPoint x: 417, endPoint y: 314, distance: 15.8
click at [417, 314] on input "00" at bounding box center [423, 316] width 27 height 21
type input "03"
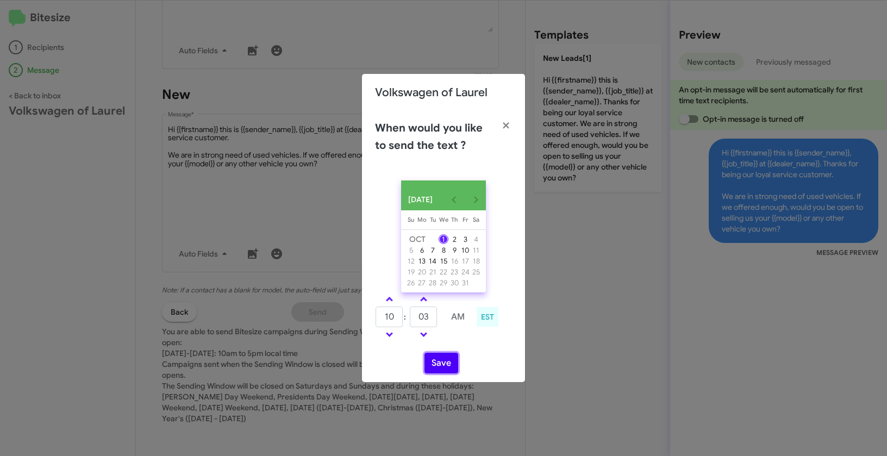
click at [443, 368] on button "Save" at bounding box center [441, 363] width 34 height 21
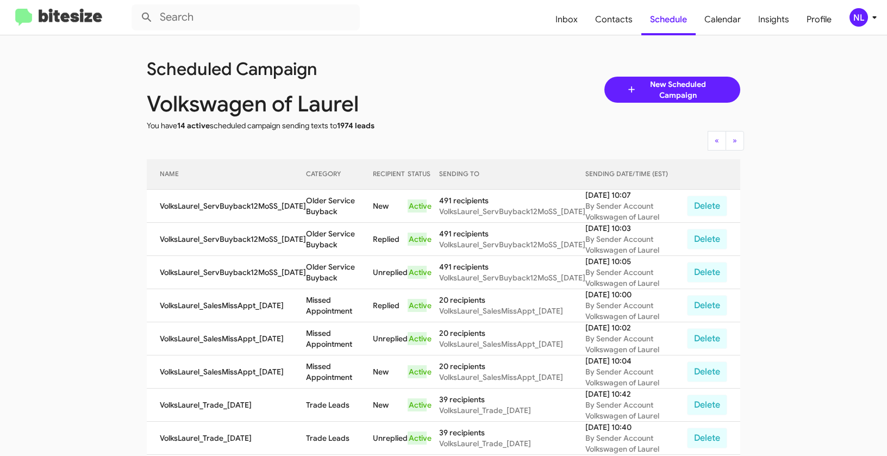
click at [859, 17] on div "NL" at bounding box center [858, 17] width 18 height 18
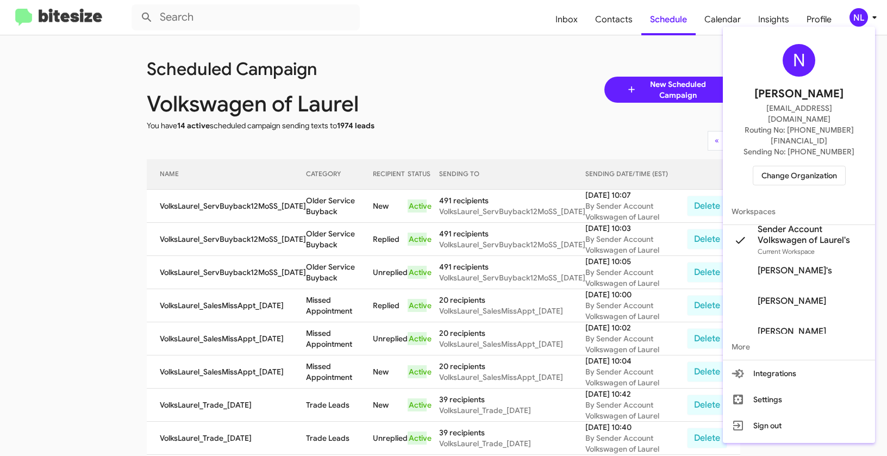
click at [783, 166] on span "Change Organization" at bounding box center [799, 175] width 76 height 18
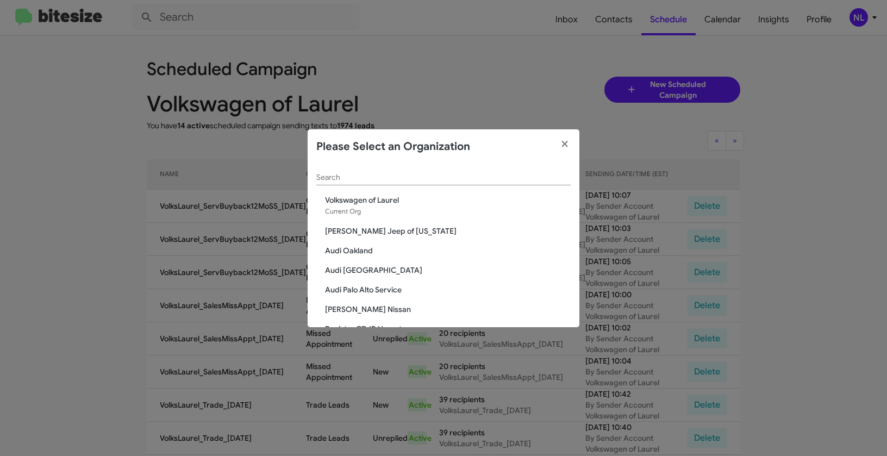
click at [367, 182] on div "Search" at bounding box center [443, 174] width 254 height 21
paste input "Volkswagen of [GEOGRAPHIC_DATA]"
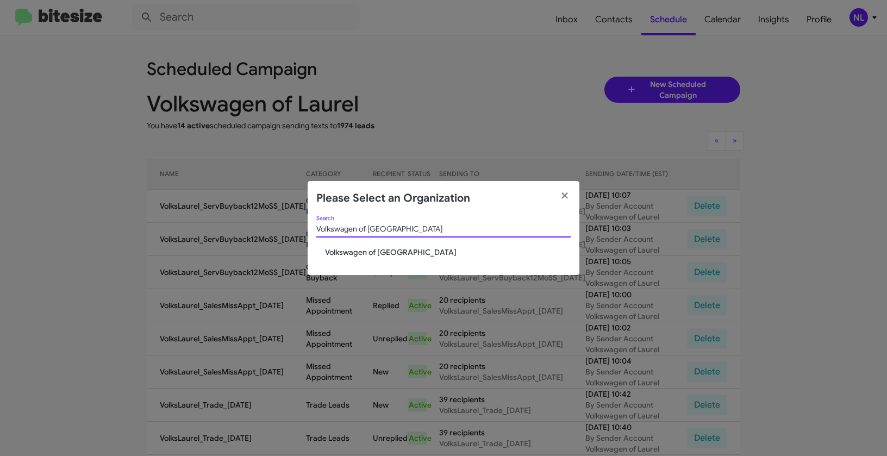
type input "Volkswagen of [GEOGRAPHIC_DATA]"
click at [352, 252] on span "Volkswagen of [GEOGRAPHIC_DATA]" at bounding box center [448, 252] width 246 height 11
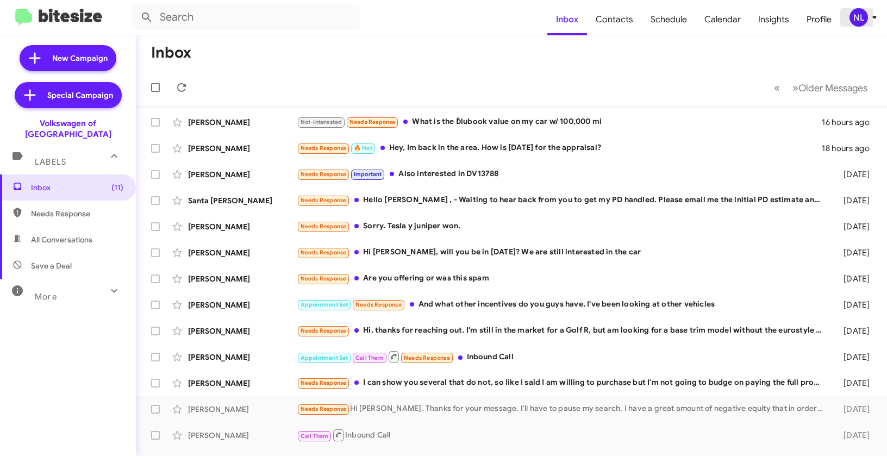
click at [859, 15] on div "NL" at bounding box center [858, 17] width 18 height 18
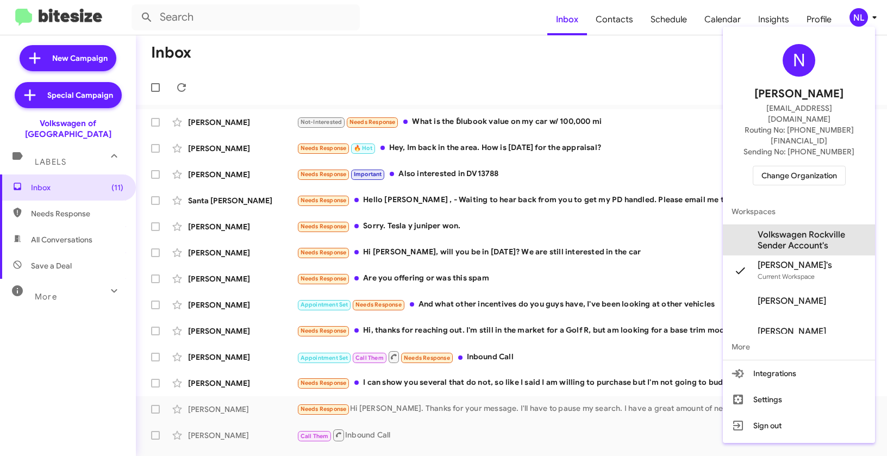
click at [806, 229] on span "Volkswagen Rockville Sender Account's" at bounding box center [811, 240] width 109 height 22
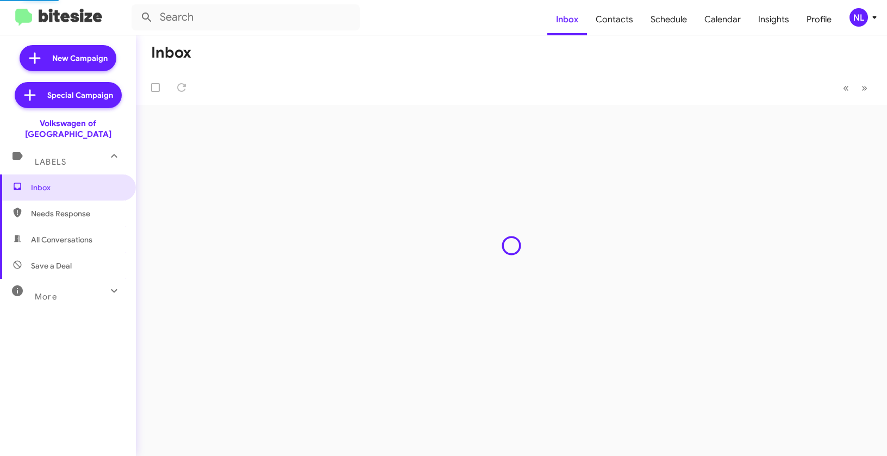
click at [623, 22] on span "Contacts" at bounding box center [614, 20] width 55 height 32
type input "in:groups"
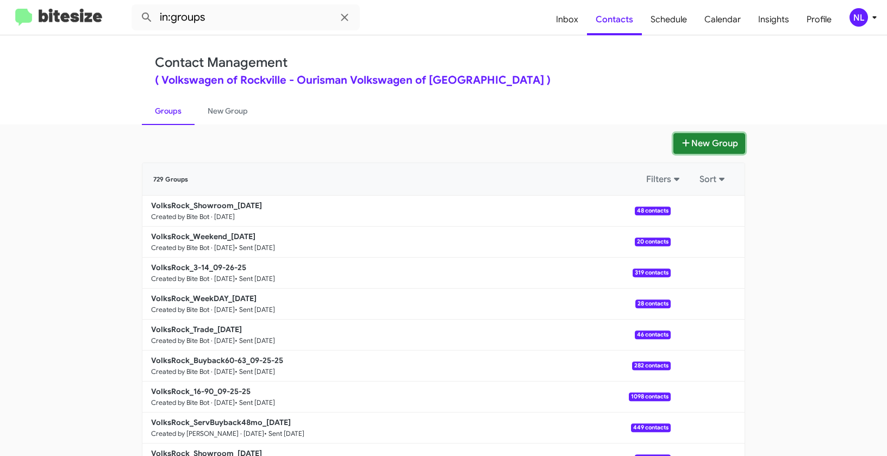
click at [688, 137] on button "New Group" at bounding box center [709, 143] width 72 height 21
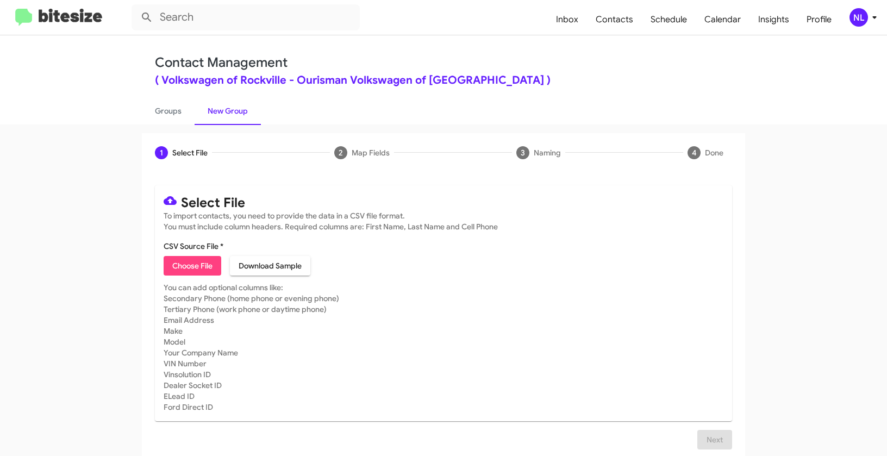
click at [853, 20] on div "NL" at bounding box center [858, 17] width 18 height 18
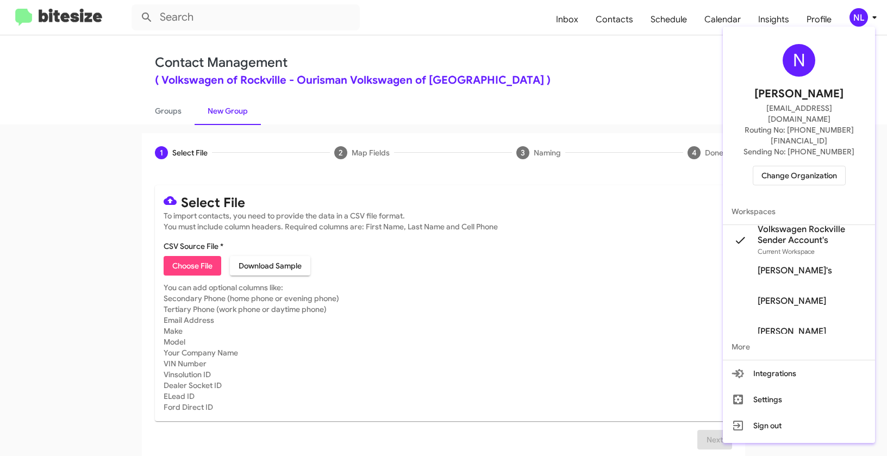
click at [194, 268] on div at bounding box center [443, 228] width 887 height 456
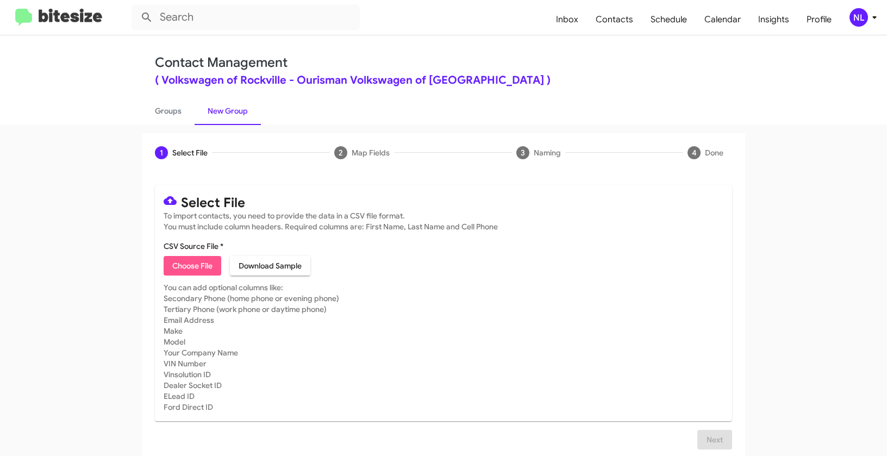
click at [194, 268] on span "Choose File" at bounding box center [192, 266] width 40 height 20
type input "VolksRock_ServBuyback12Mo_[DATE]"
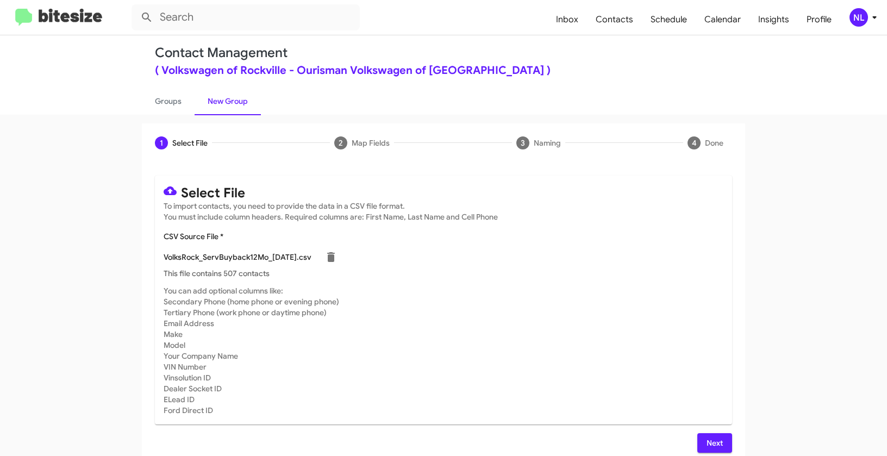
scroll to position [20, 0]
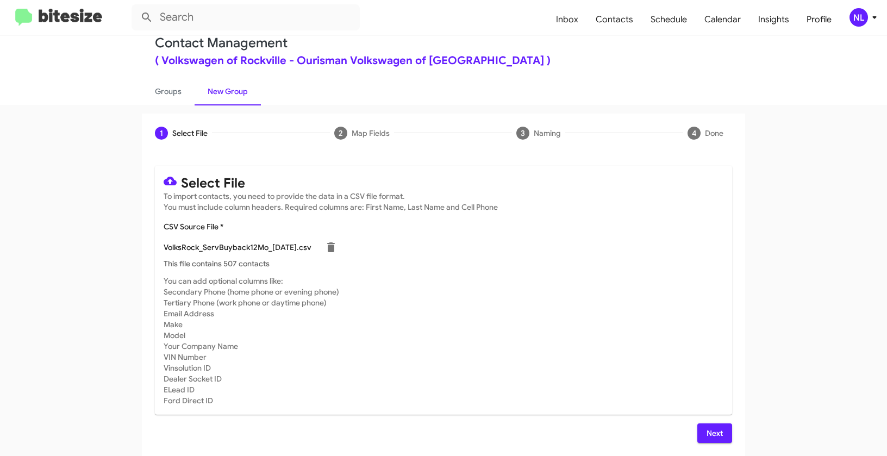
click at [713, 431] on span "Next" at bounding box center [714, 433] width 17 height 20
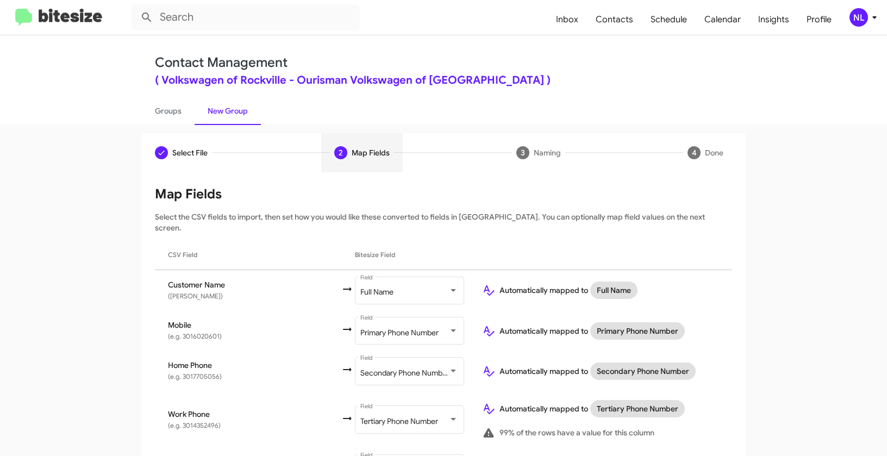
scroll to position [103, 0]
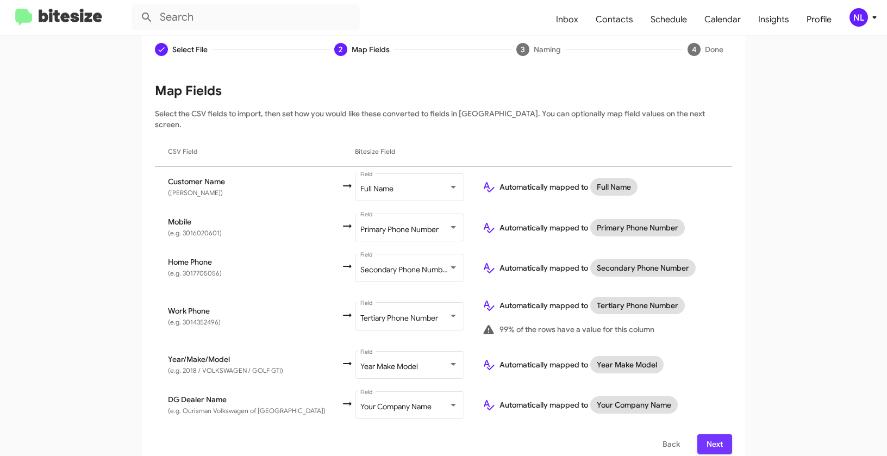
click at [708, 434] on span "Next" at bounding box center [714, 444] width 17 height 20
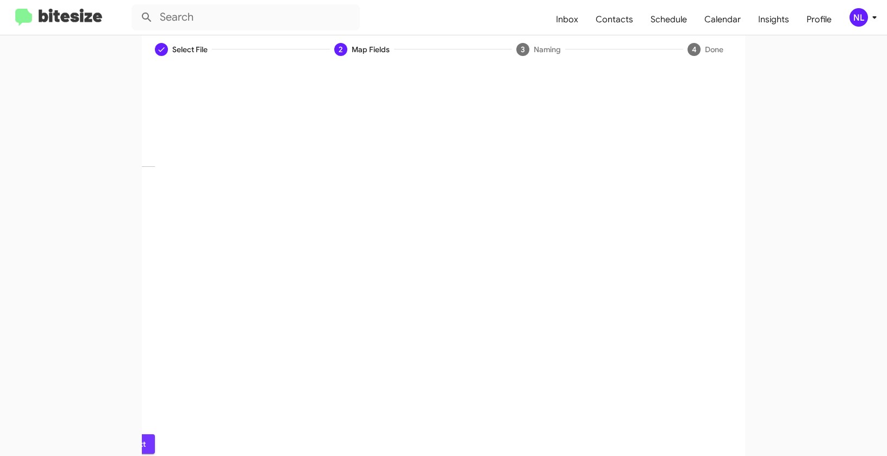
scroll to position [24, 0]
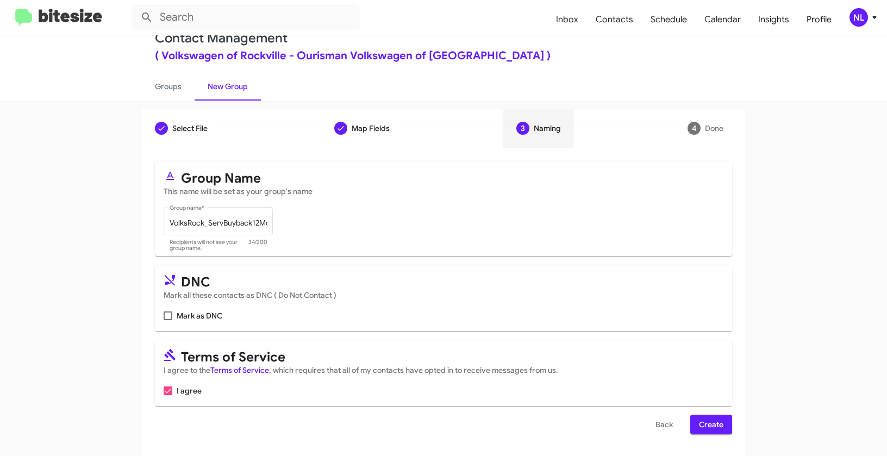
click at [704, 431] on span "Create" at bounding box center [711, 425] width 24 height 20
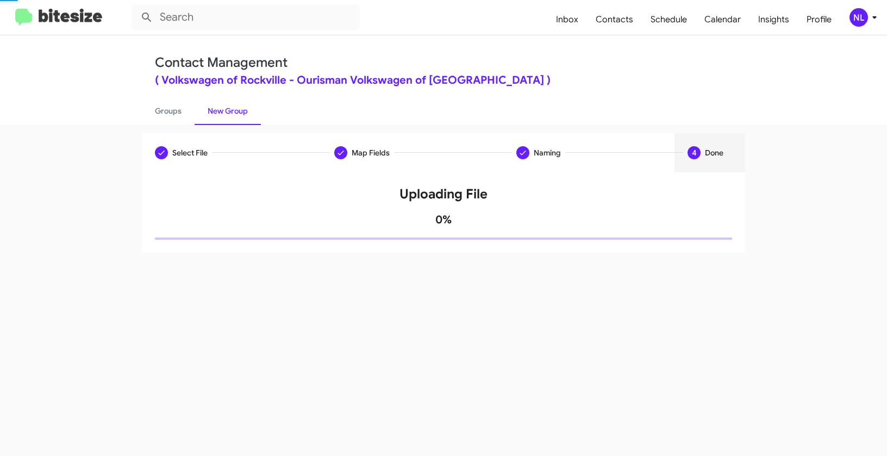
scroll to position [0, 0]
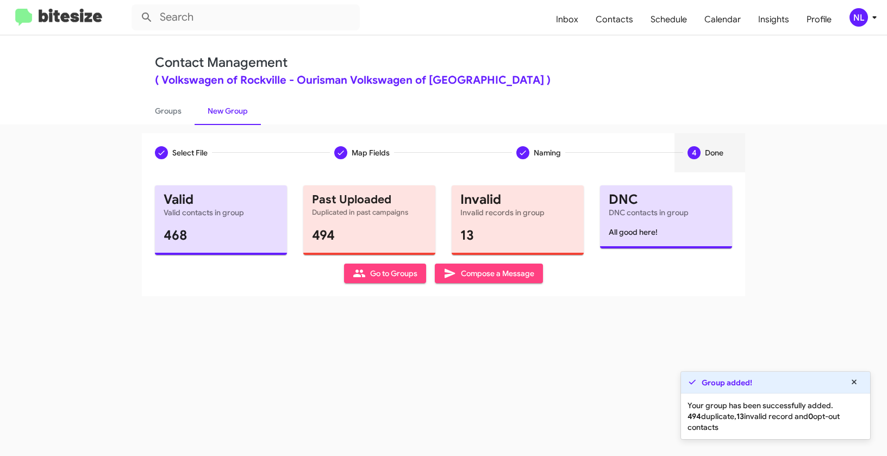
click at [381, 271] on span "Go to Groups" at bounding box center [385, 273] width 65 height 20
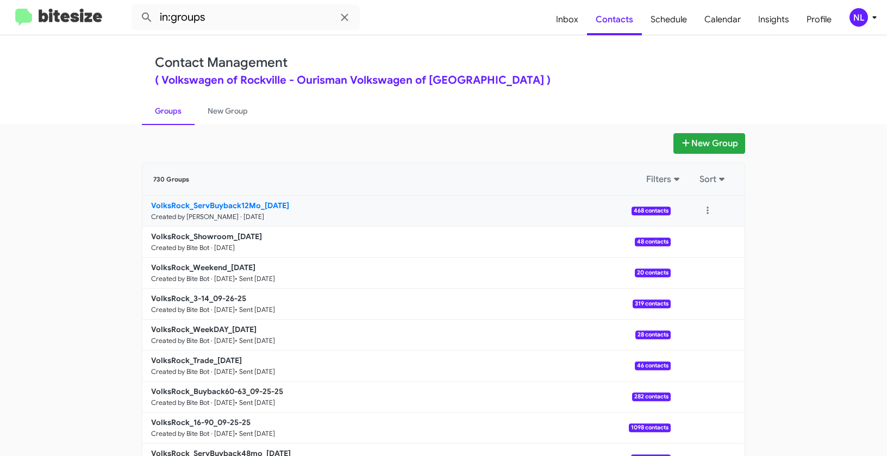
drag, startPoint x: 124, startPoint y: 199, endPoint x: 261, endPoint y: 203, distance: 137.0
click at [261, 203] on app-groups "New Group 730 Groups Filters Sort VolksRock_ServBuyback12Mo_[DATE] Created by […" at bounding box center [443, 333] width 887 height 401
copy div "Filters Sort VolksRock_ServBuyback12Mo_1"
click at [218, 22] on input "in:groups" at bounding box center [245, 17] width 228 height 26
paste input "VolksRock_ServBuyback12Mo_1"
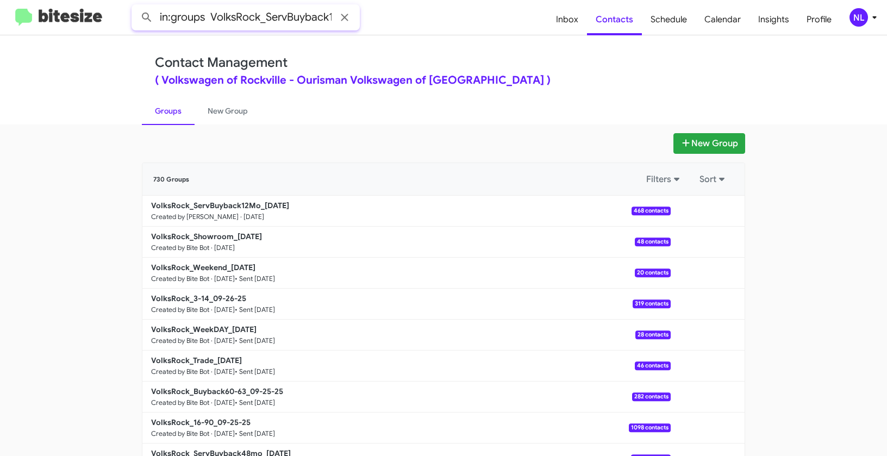
scroll to position [0, 33]
type input "in:groups VolksRock_ServBuyback12Mo_1"
click at [136, 7] on button at bounding box center [147, 18] width 22 height 22
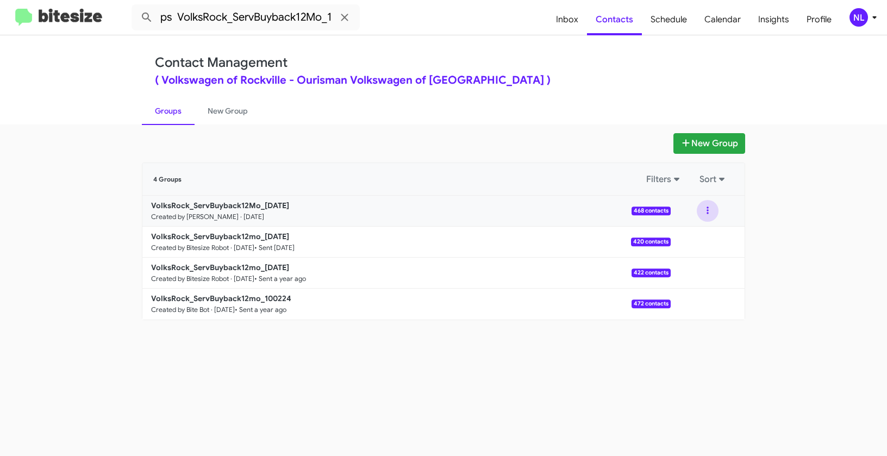
click at [709, 206] on button at bounding box center [707, 211] width 22 height 22
click at [700, 238] on button "View contacts" at bounding box center [674, 240] width 87 height 26
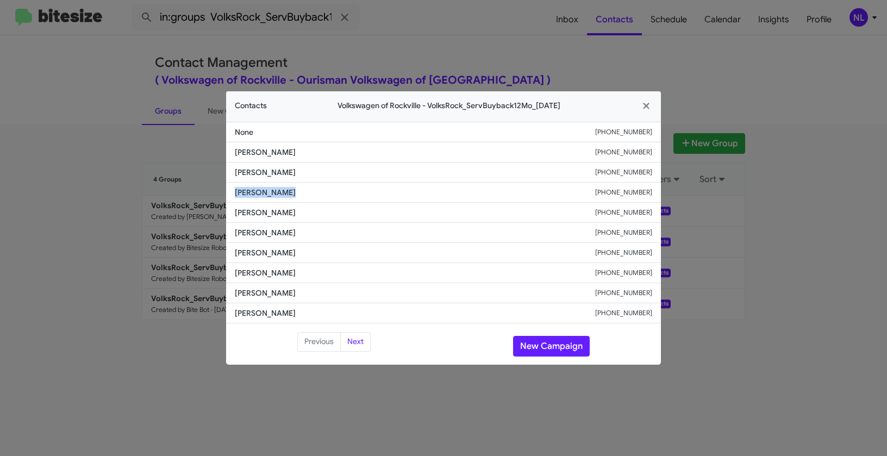
drag, startPoint x: 231, startPoint y: 190, endPoint x: 337, endPoint y: 196, distance: 105.6
click at [337, 196] on li "[PERSON_NAME] [PHONE_NUMBER]" at bounding box center [443, 193] width 435 height 20
copy span "[PERSON_NAME]"
click at [545, 348] on button "New Campaign" at bounding box center [551, 346] width 77 height 21
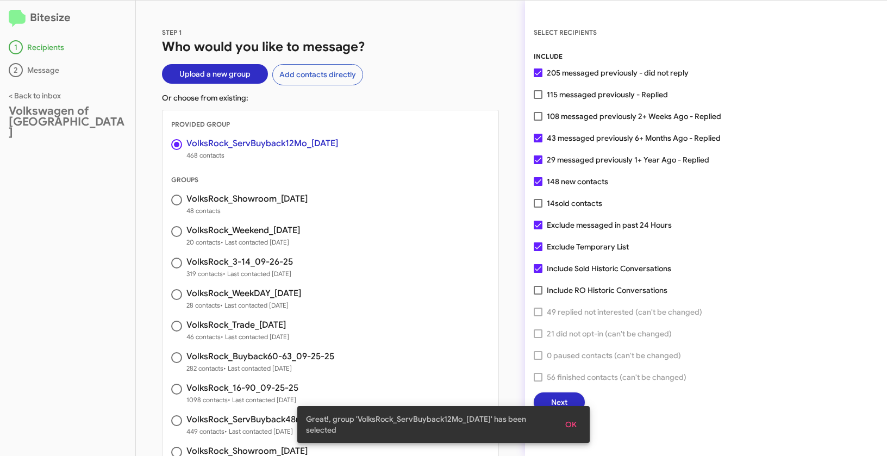
click at [569, 426] on span "OK" at bounding box center [570, 425] width 11 height 20
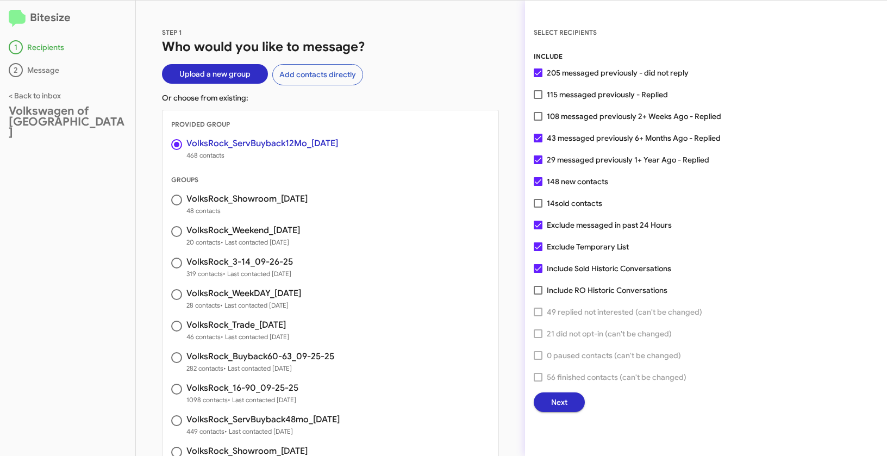
click at [564, 404] on span "Next" at bounding box center [559, 402] width 16 height 20
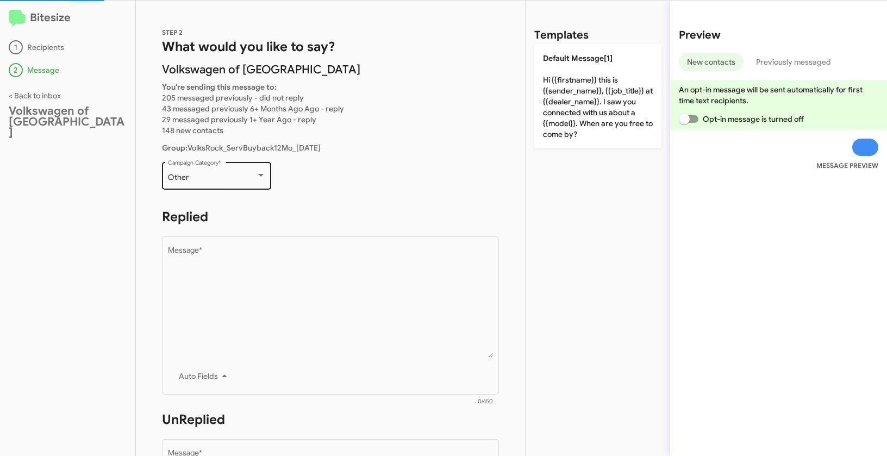
click at [199, 185] on div "Other Campaign Category *" at bounding box center [217, 175] width 98 height 30
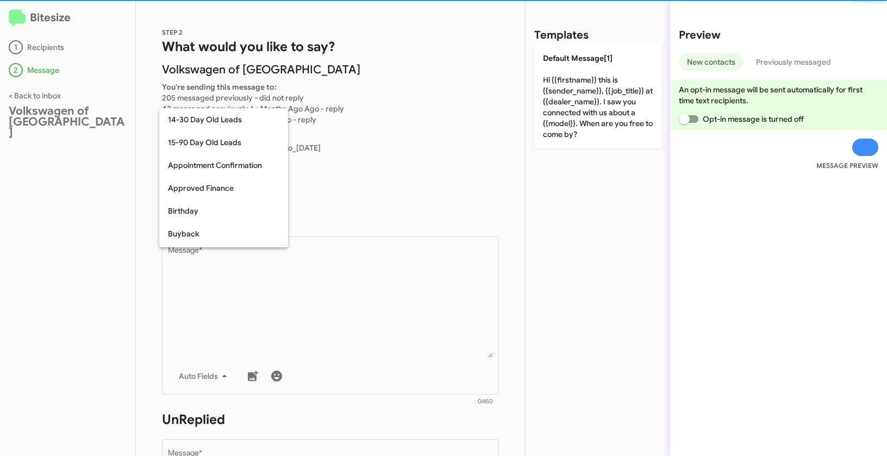
scroll to position [239, 0]
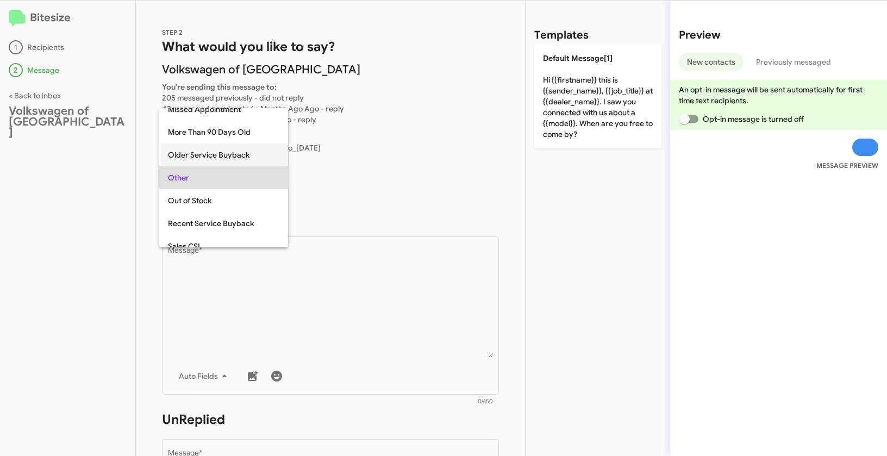
click at [199, 152] on span "Older Service Buyback" at bounding box center [223, 154] width 111 height 23
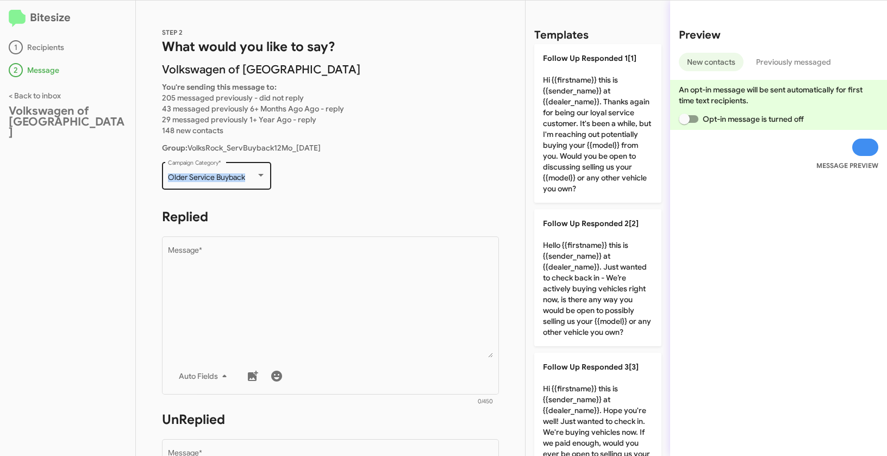
drag, startPoint x: 164, startPoint y: 175, endPoint x: 250, endPoint y: 177, distance: 86.4
click at [250, 177] on div "Older Service Buyback Campaign Category *" at bounding box center [216, 175] width 109 height 30
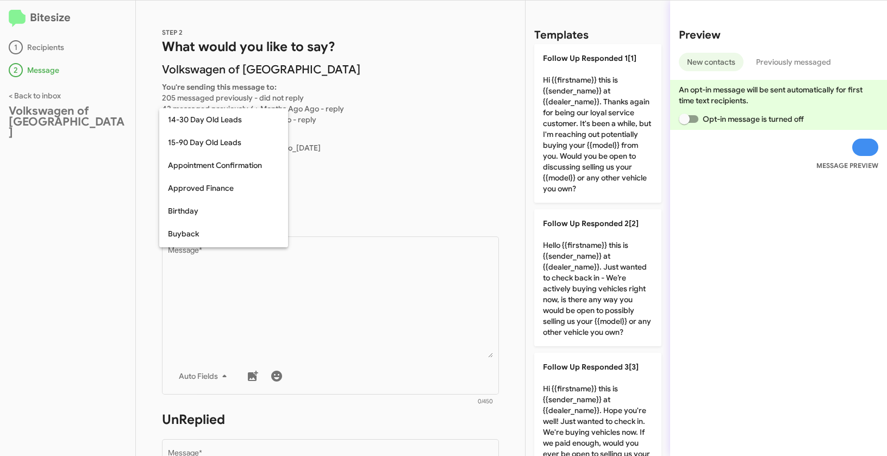
scroll to position [215, 0]
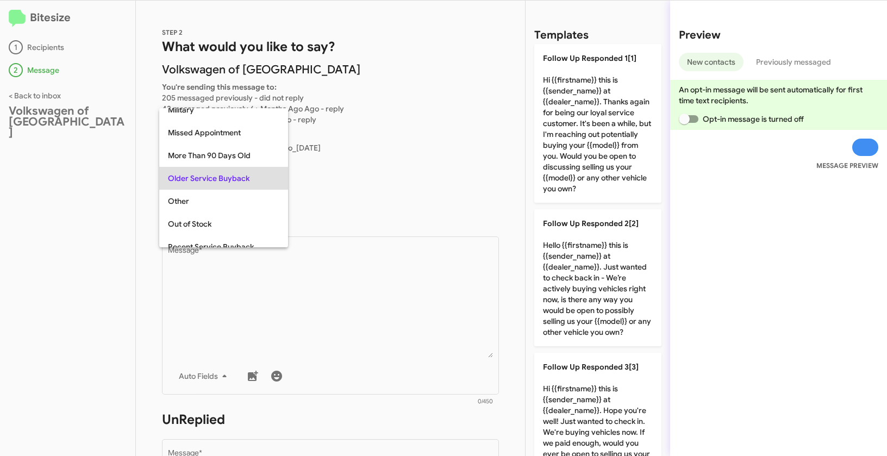
copy span "Older Service Buyback"
click at [396, 348] on div at bounding box center [443, 228] width 887 height 456
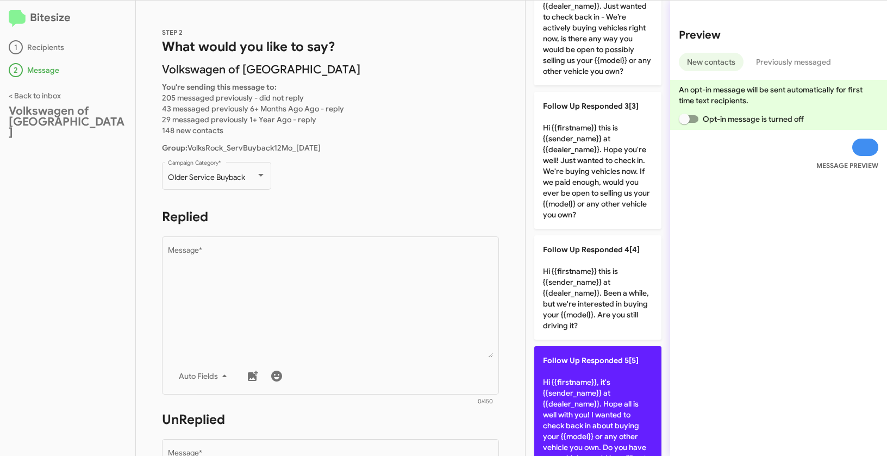
scroll to position [354, 0]
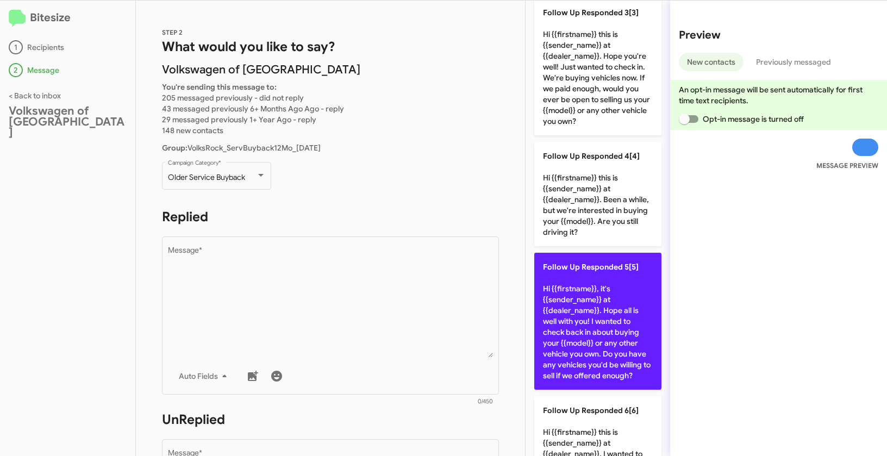
click at [574, 326] on p "Follow Up Responded 5[5] Hi {{firstname}}, it's {{sender_name}} at {{dealer_nam…" at bounding box center [597, 321] width 127 height 137
type textarea "Hi {{firstname}}, it's {{sender_name}} at {{dealer_name}}. Hope all is well wit…"
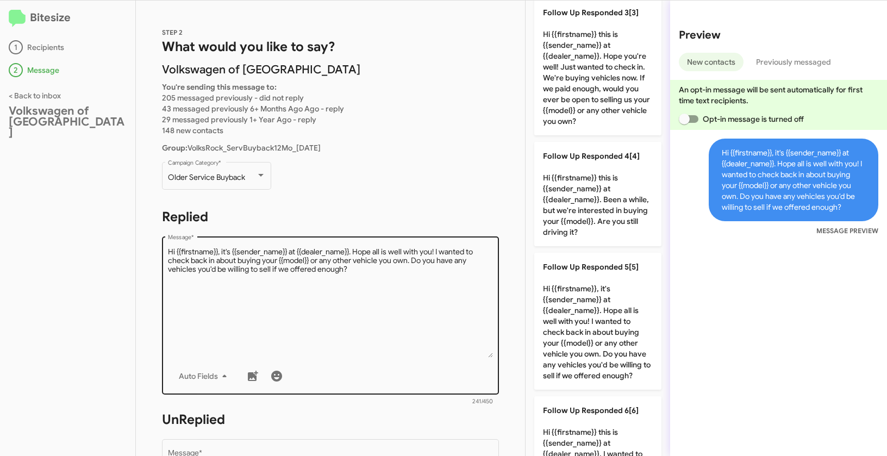
scroll to position [174, 0]
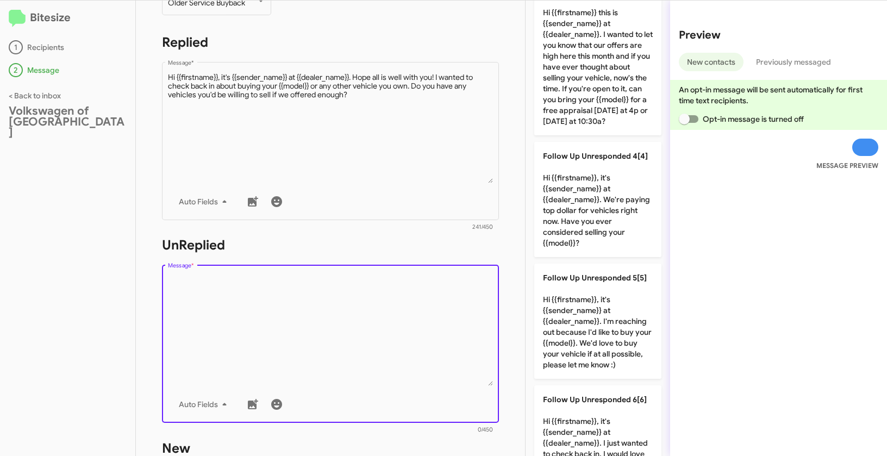
click at [370, 317] on textarea "Message *" at bounding box center [330, 330] width 325 height 111
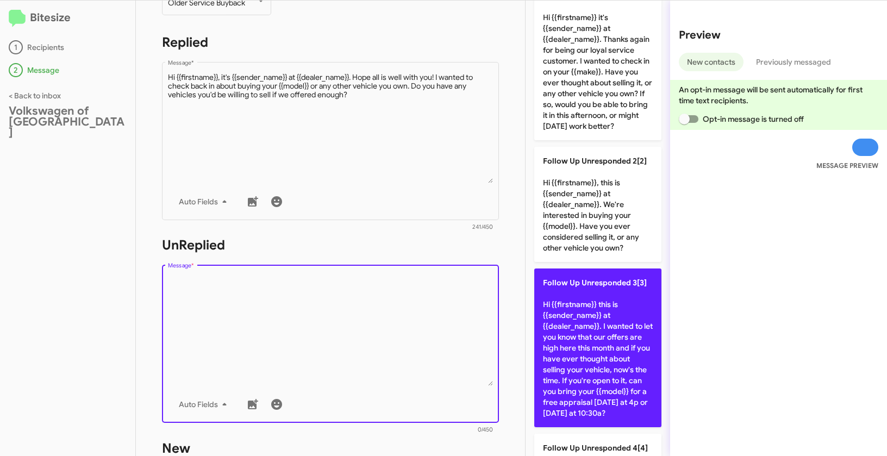
scroll to position [0, 0]
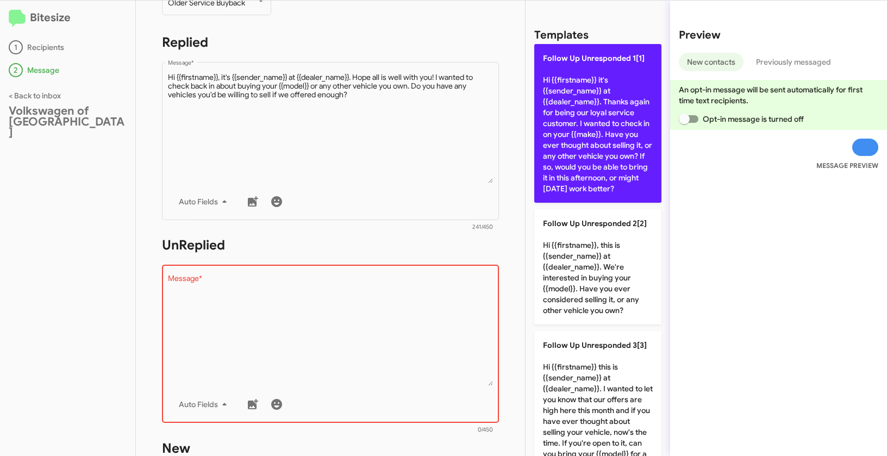
click at [586, 105] on p "Follow Up Unresponded 1[1] Hi {{firstname}} it's {{sender_name}} at {{dealer_na…" at bounding box center [597, 123] width 127 height 159
type textarea "Hi {{firstname}} it's {{sender_name}} at {{dealer_name}}. Thanks again for bein…"
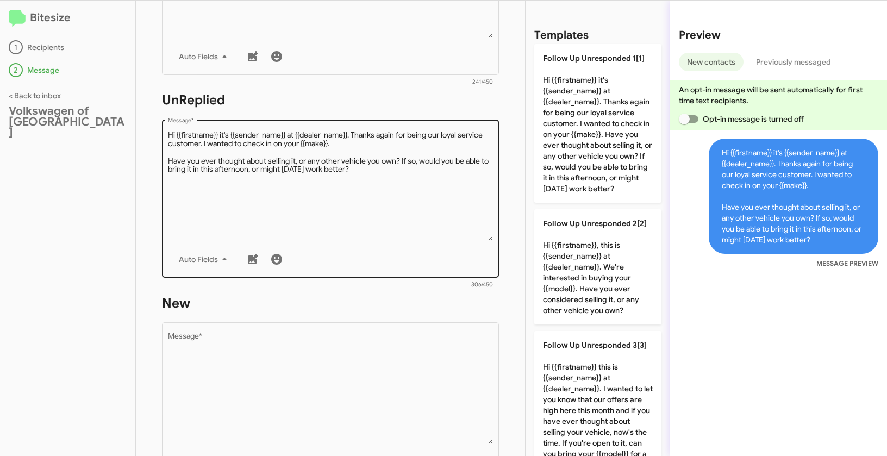
scroll to position [358, 0]
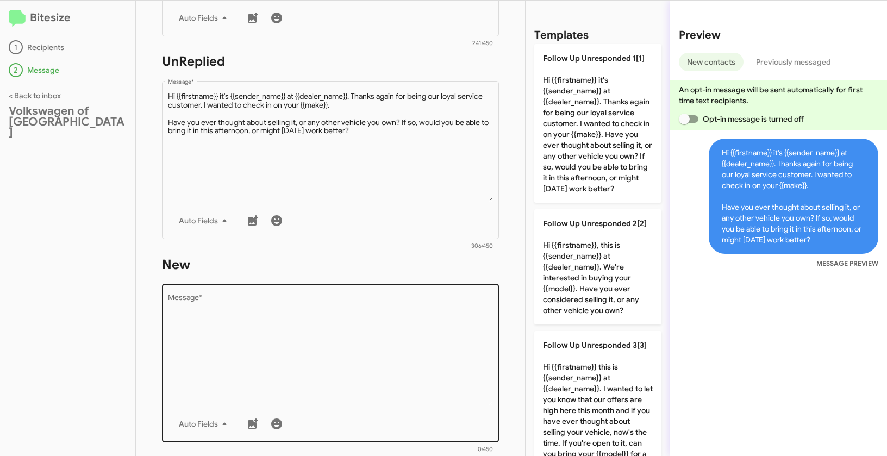
click at [306, 332] on textarea "Message *" at bounding box center [330, 349] width 325 height 111
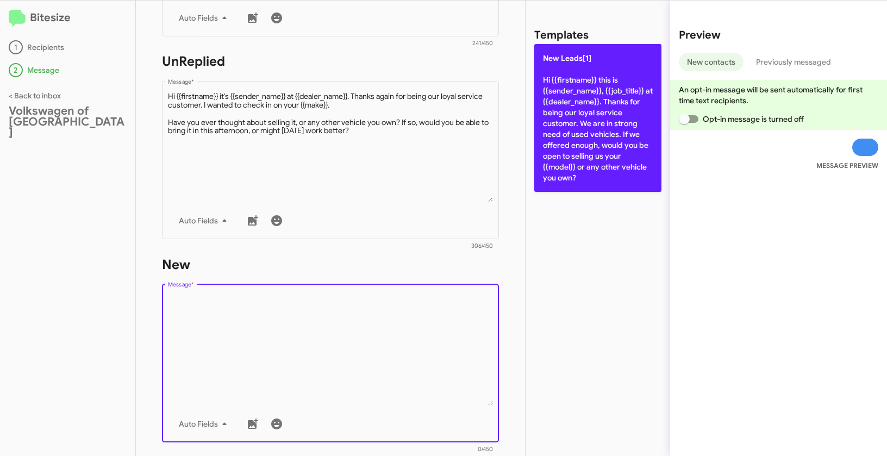
click at [559, 119] on p "New Leads[1] Hi {{firstname}} this is {{sender_name}}, {{job_title}} at {{deale…" at bounding box center [597, 118] width 127 height 148
type textarea "Hi {{firstname}} this is {{sender_name}}, {{job_title}} at {{dealer_name}}. Tha…"
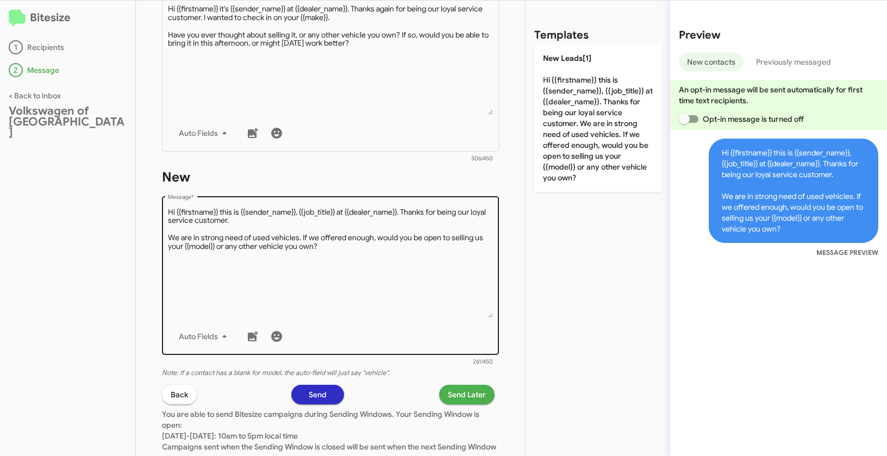
scroll to position [528, 0]
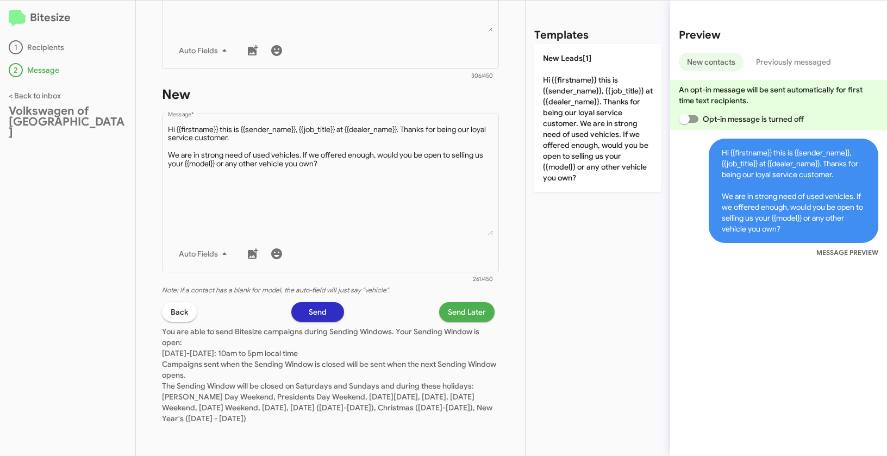
click at [460, 308] on span "Send Later" at bounding box center [467, 312] width 38 height 20
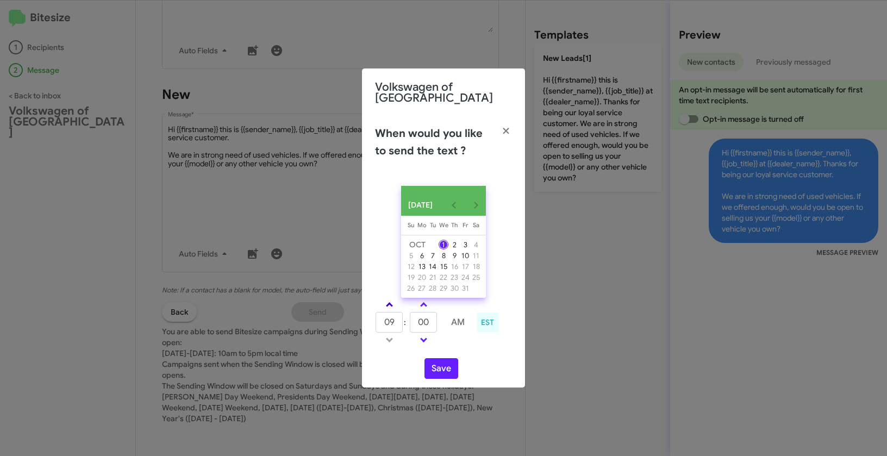
click at [391, 303] on span at bounding box center [389, 305] width 7 height 7
type input "10"
drag, startPoint x: 433, startPoint y: 323, endPoint x: 410, endPoint y: 318, distance: 23.2
click at [410, 318] on input "00" at bounding box center [423, 322] width 27 height 21
type input "31"
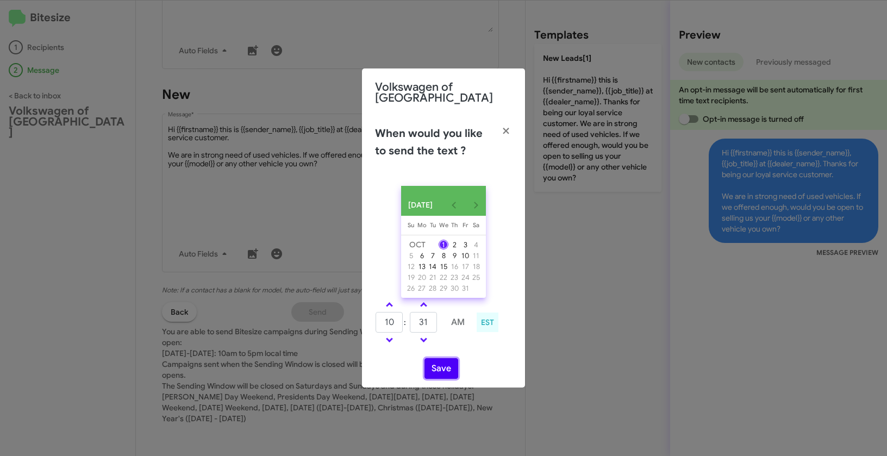
click at [437, 371] on button "Save" at bounding box center [441, 368] width 34 height 21
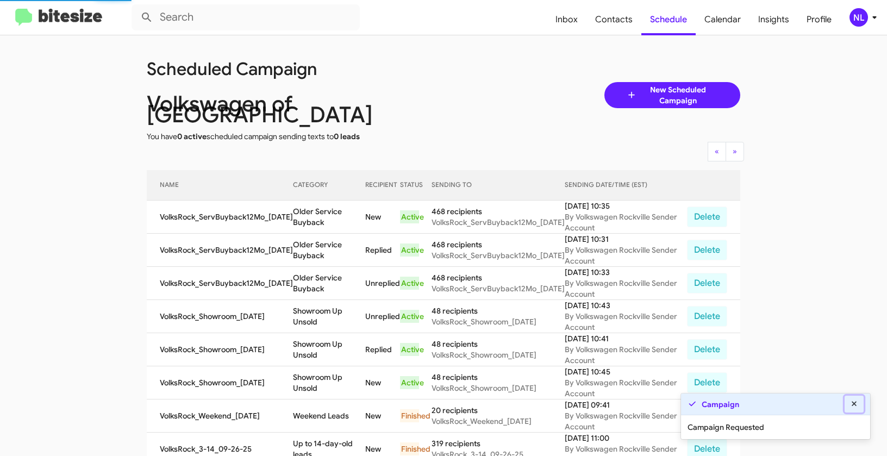
click at [852, 404] on icon at bounding box center [854, 404] width 10 height 8
